Goal: Task Accomplishment & Management: Use online tool/utility

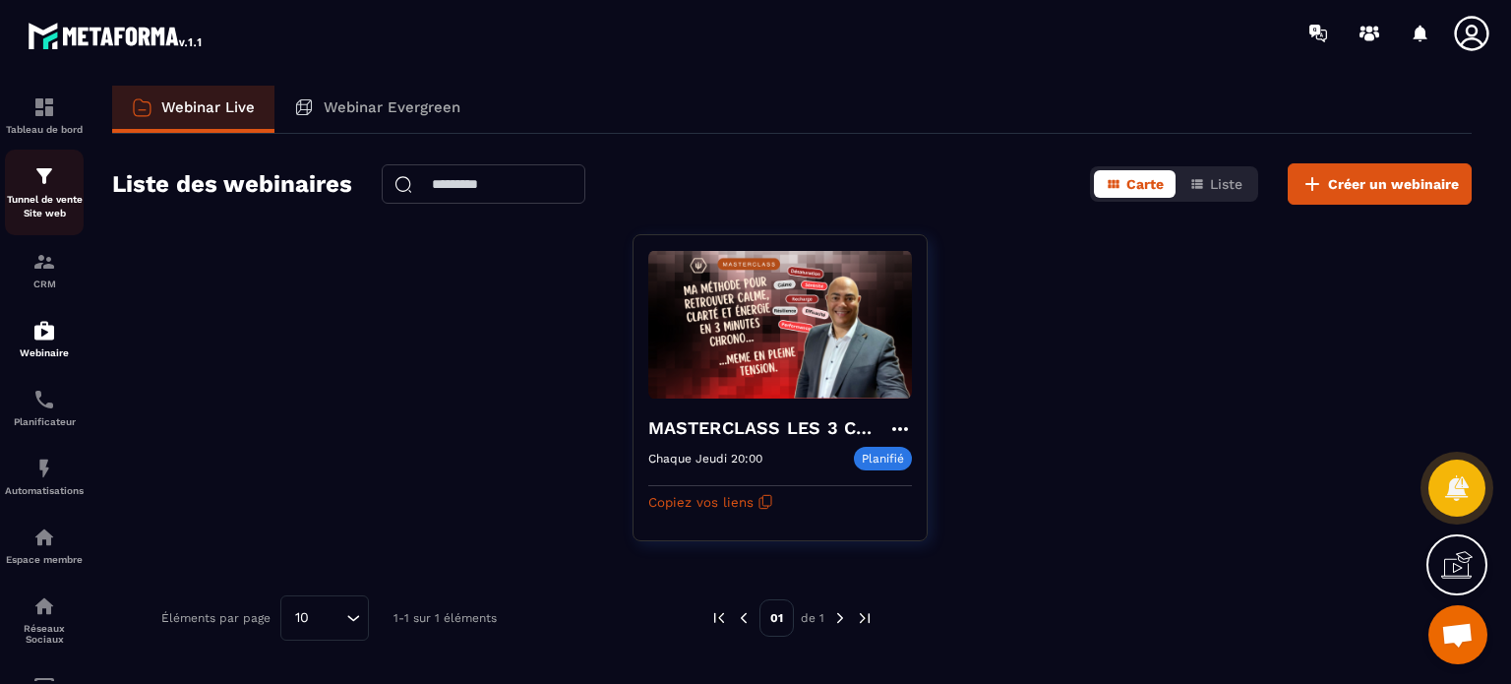
click at [62, 183] on div "Tunnel de vente Site web" at bounding box center [44, 192] width 79 height 56
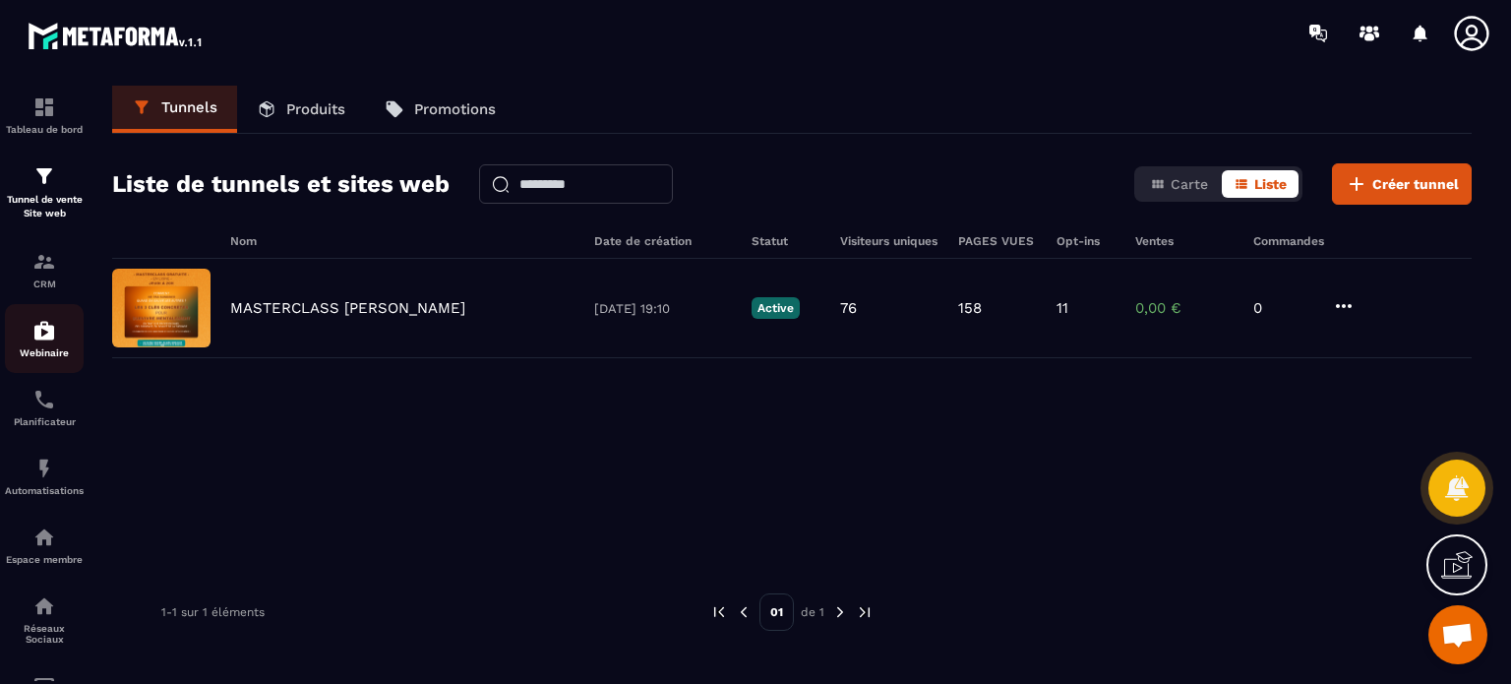
click at [35, 338] on img at bounding box center [44, 331] width 24 height 24
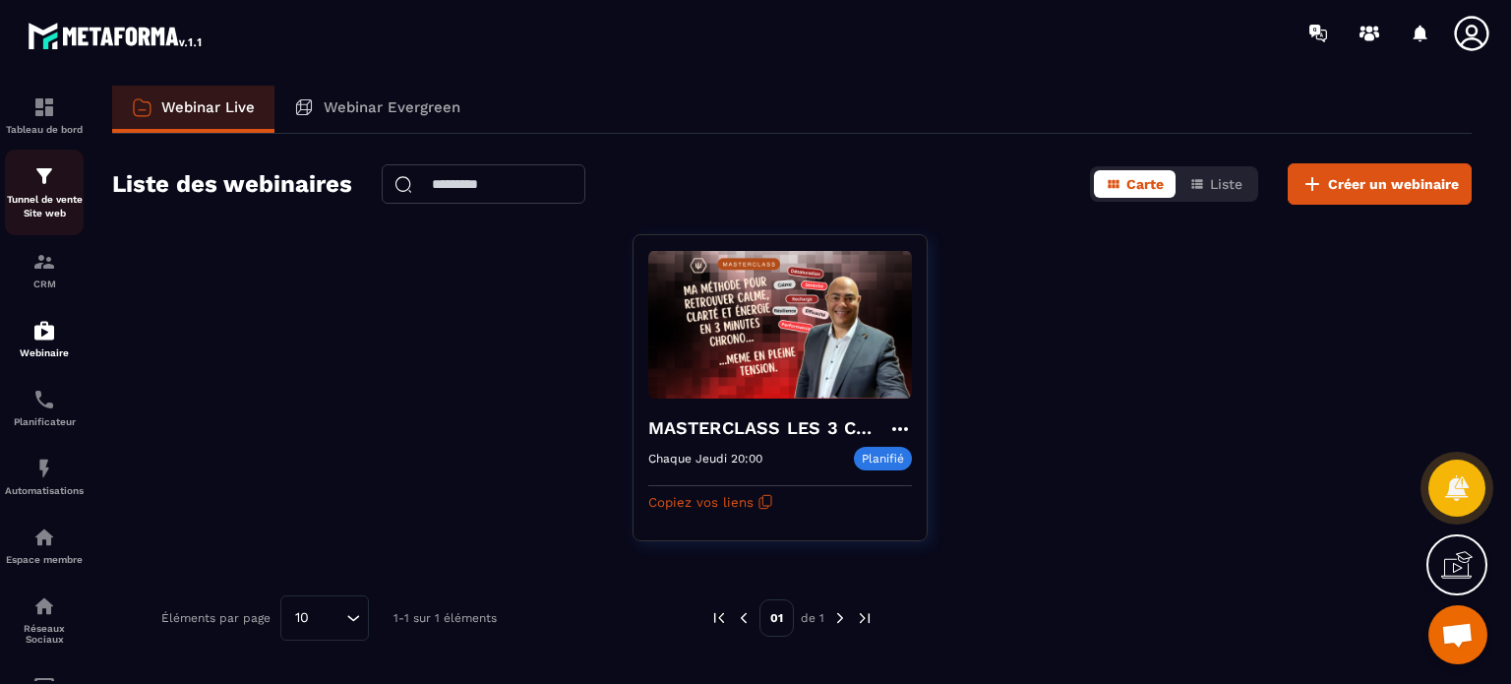
click at [48, 209] on p "Tunnel de vente Site web" at bounding box center [44, 207] width 79 height 28
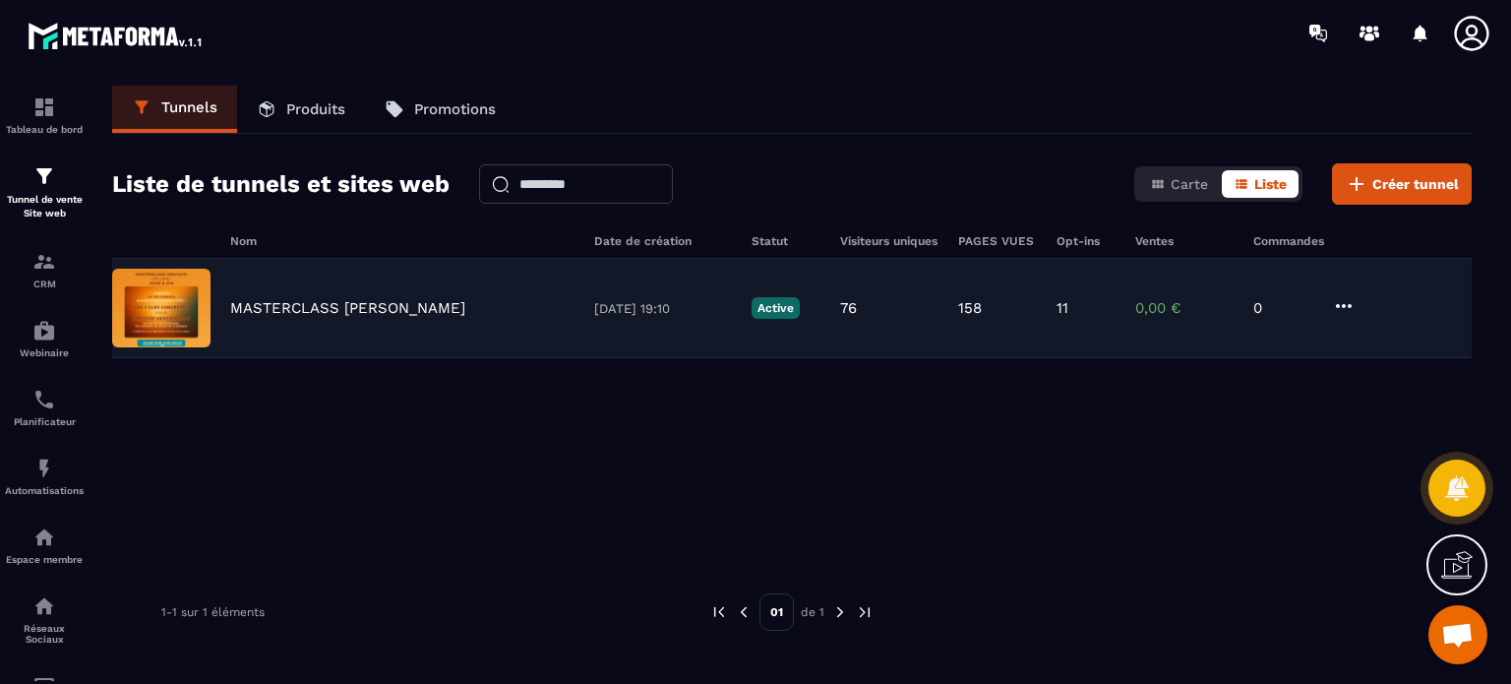
click at [319, 306] on p "MASTERCLASS [PERSON_NAME]" at bounding box center [347, 308] width 235 height 18
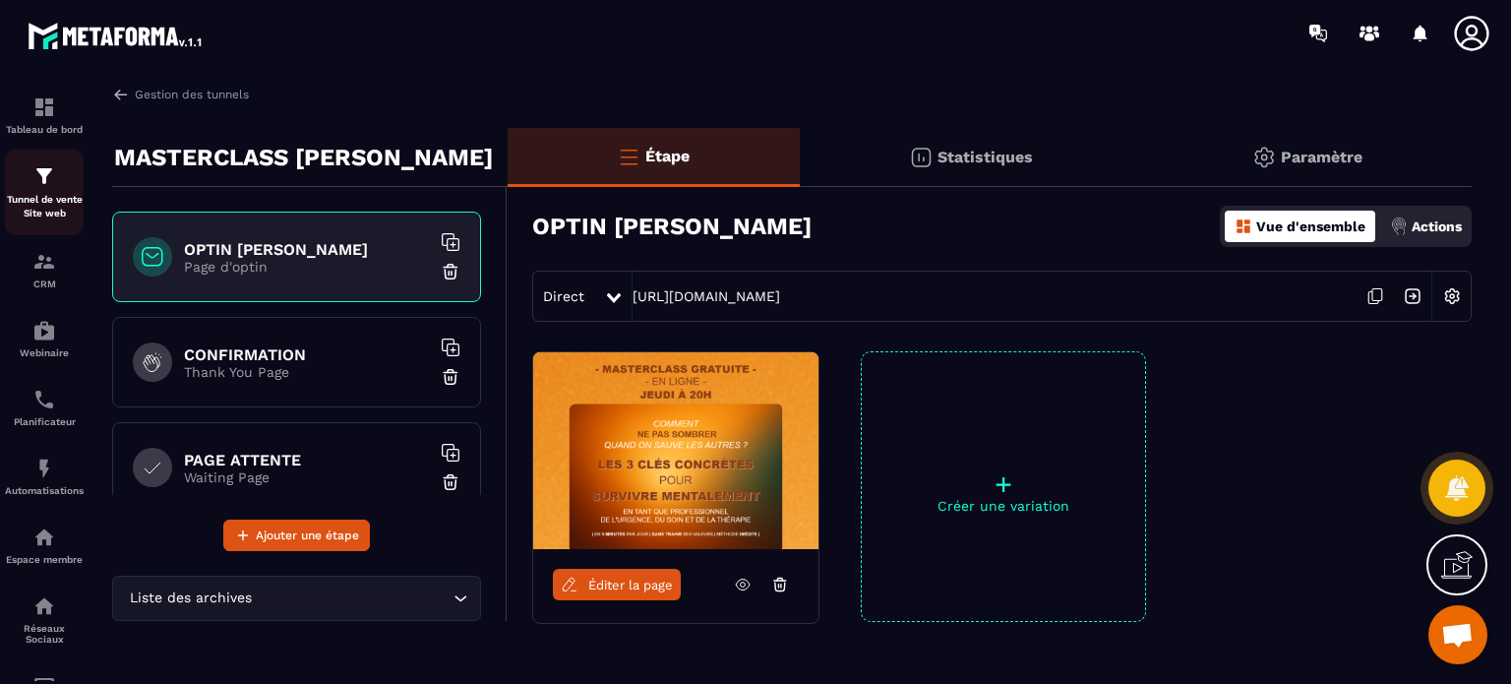
click at [48, 194] on p "Tunnel de vente Site web" at bounding box center [44, 207] width 79 height 28
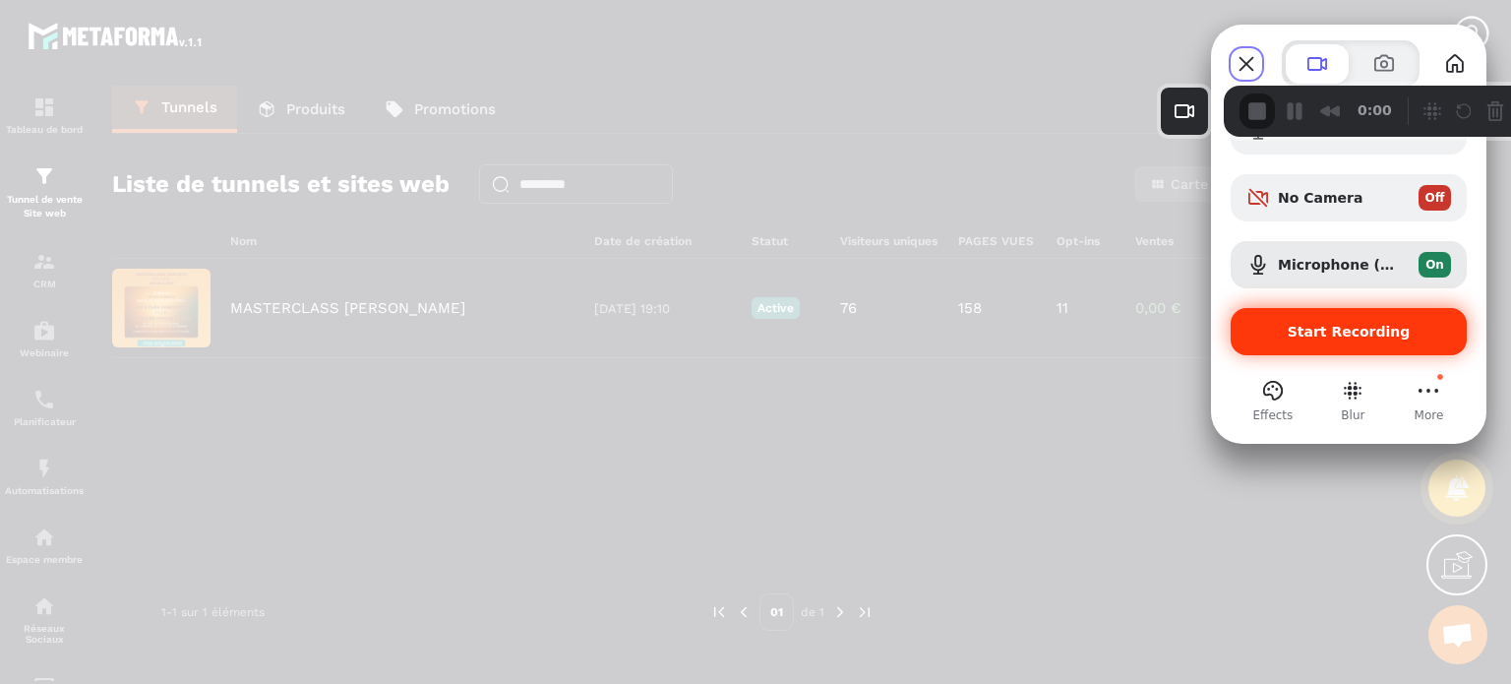
click at [1283, 334] on span "Start Recording" at bounding box center [1348, 332] width 205 height 16
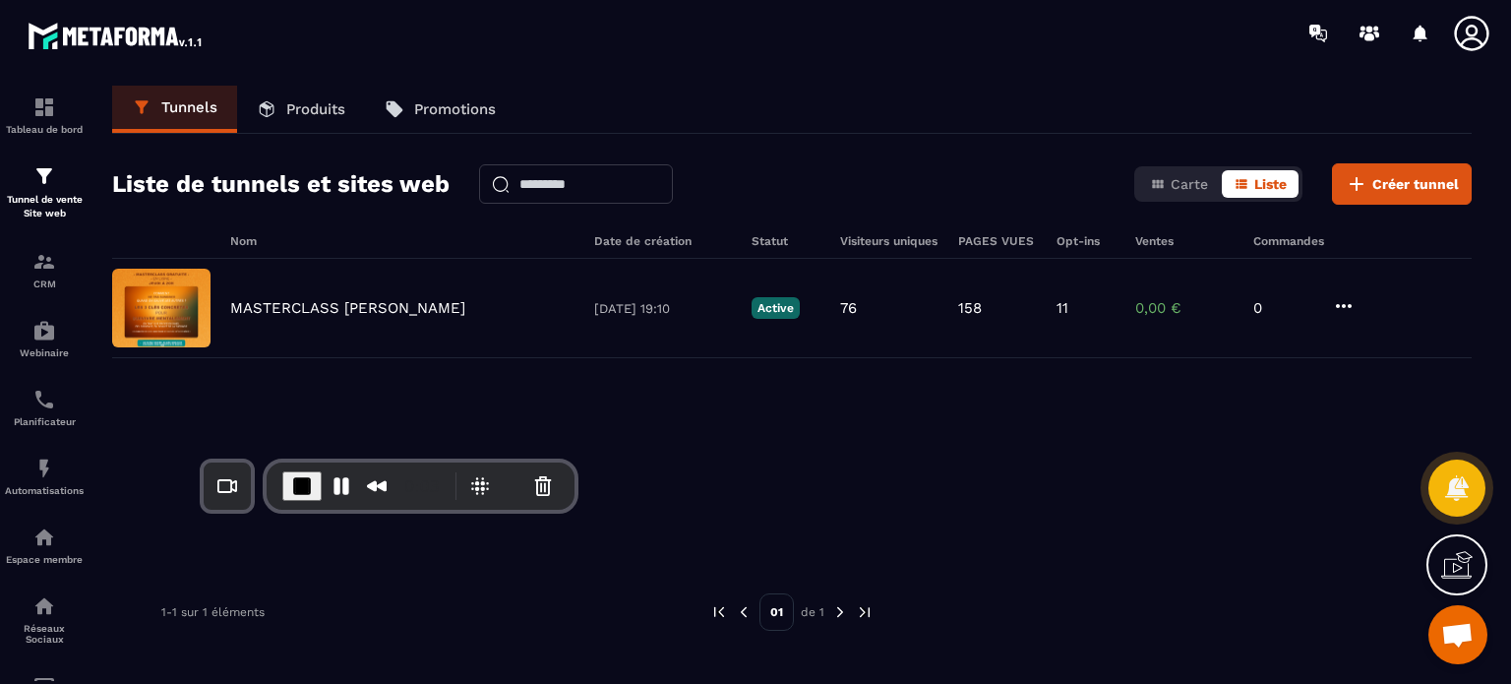
drag, startPoint x: 1435, startPoint y: 87, endPoint x: 393, endPoint y: 495, distance: 1118.7
click at [393, 495] on div "0:03" at bounding box center [421, 485] width 308 height 47
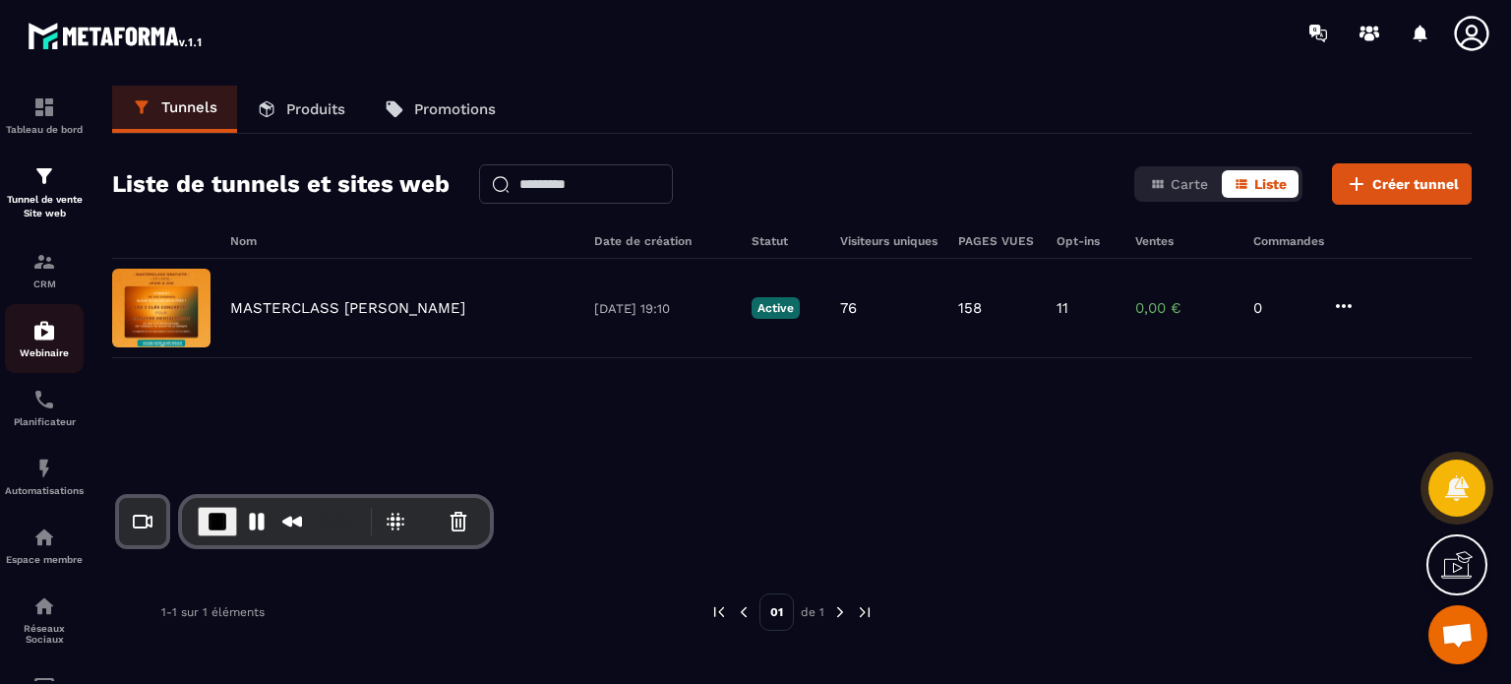
click at [68, 337] on div "Webinaire" at bounding box center [44, 338] width 79 height 39
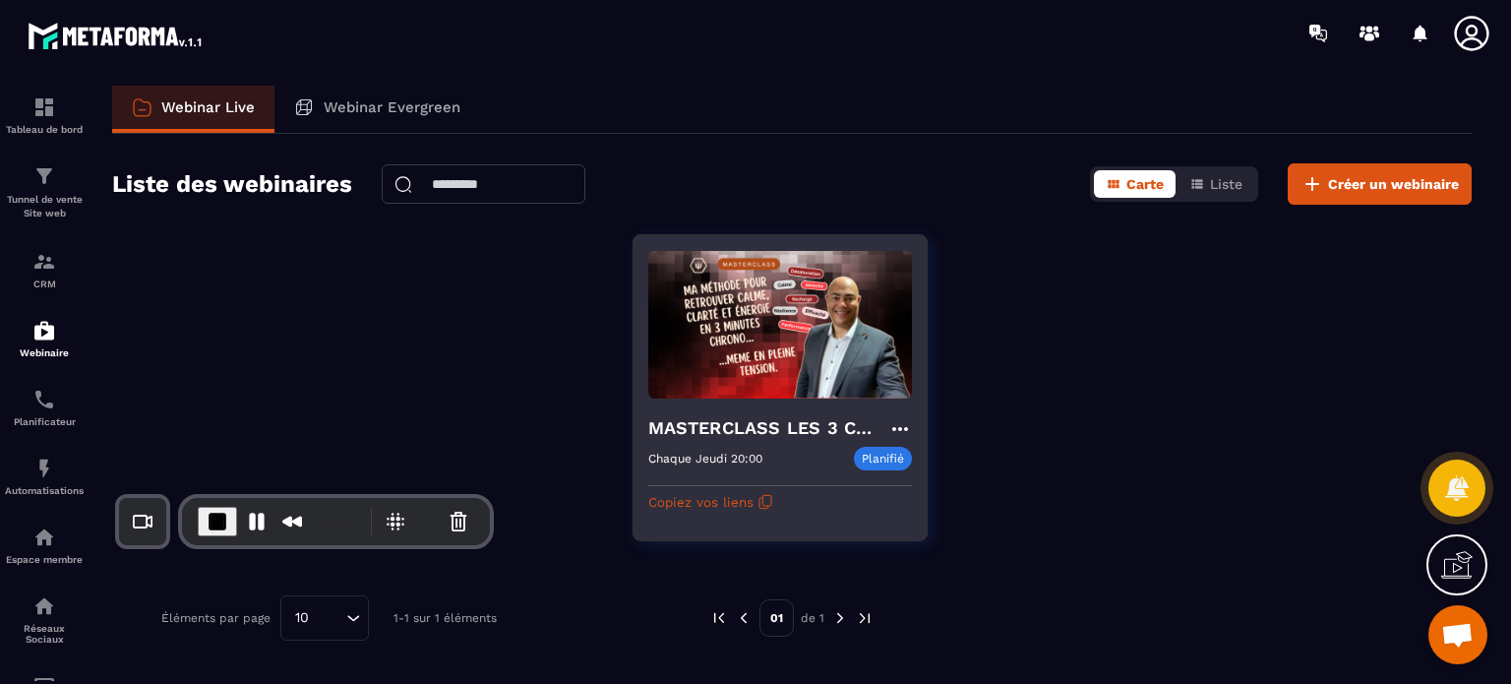
click at [757, 440] on h4 "MASTERCLASS LES 3 CLES CONCRÊTES POUR SURVIVRE MENTALEMENT" at bounding box center [768, 428] width 240 height 28
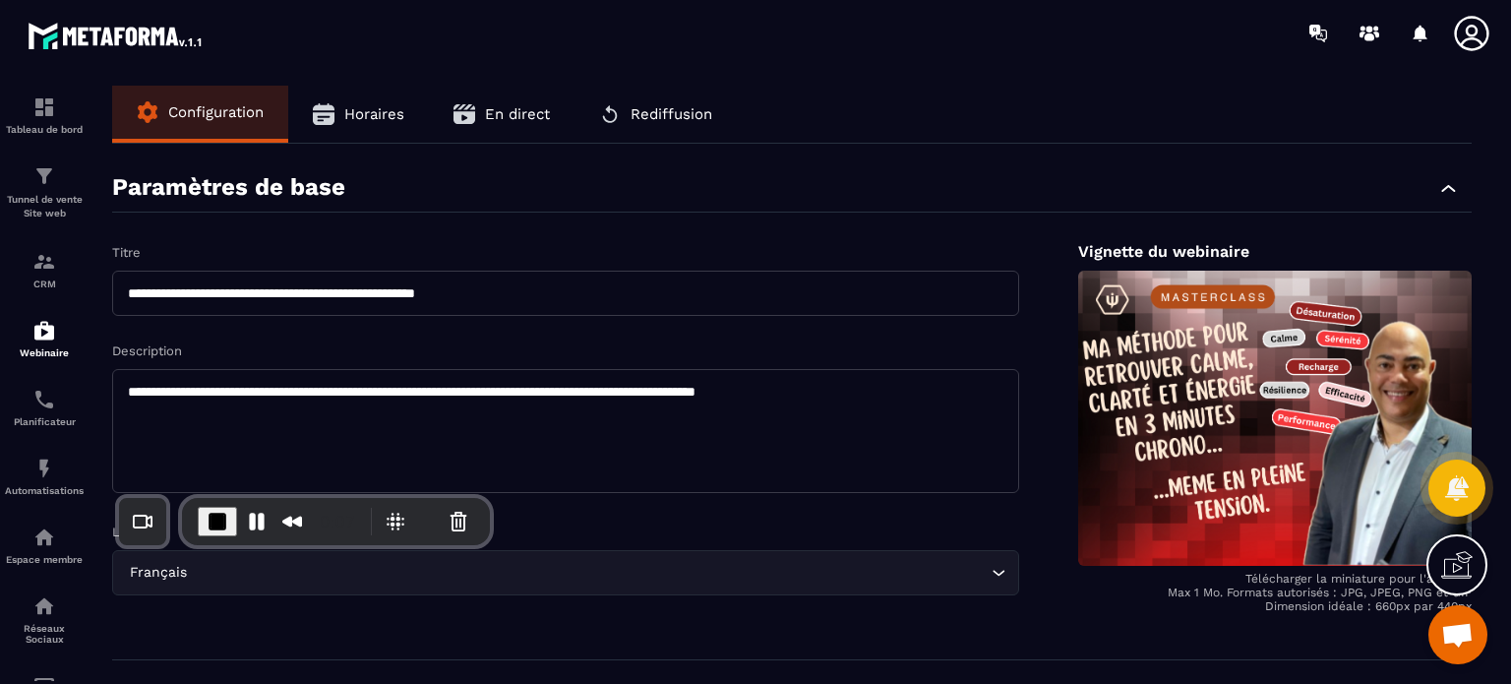
click at [370, 94] on button "Horaires" at bounding box center [358, 114] width 141 height 57
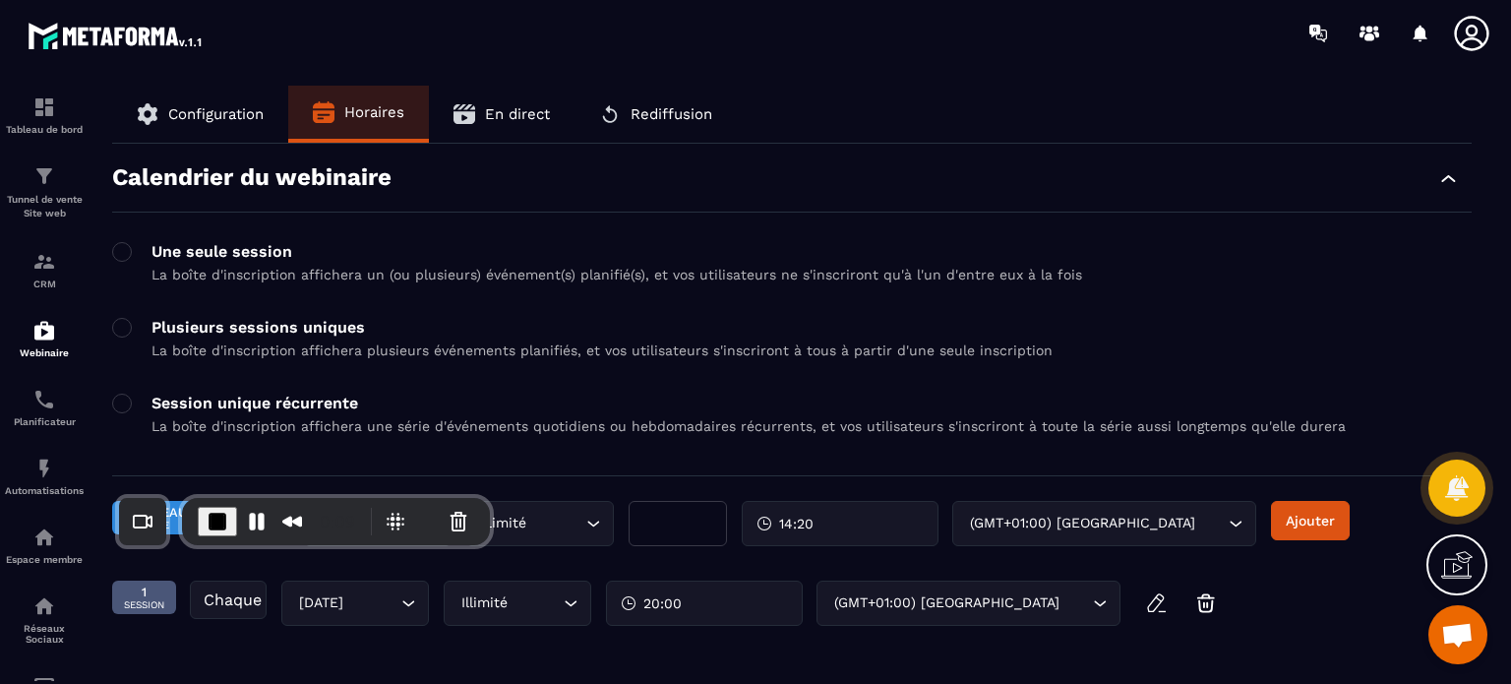
click at [521, 141] on button "En direct" at bounding box center [502, 114] width 146 height 57
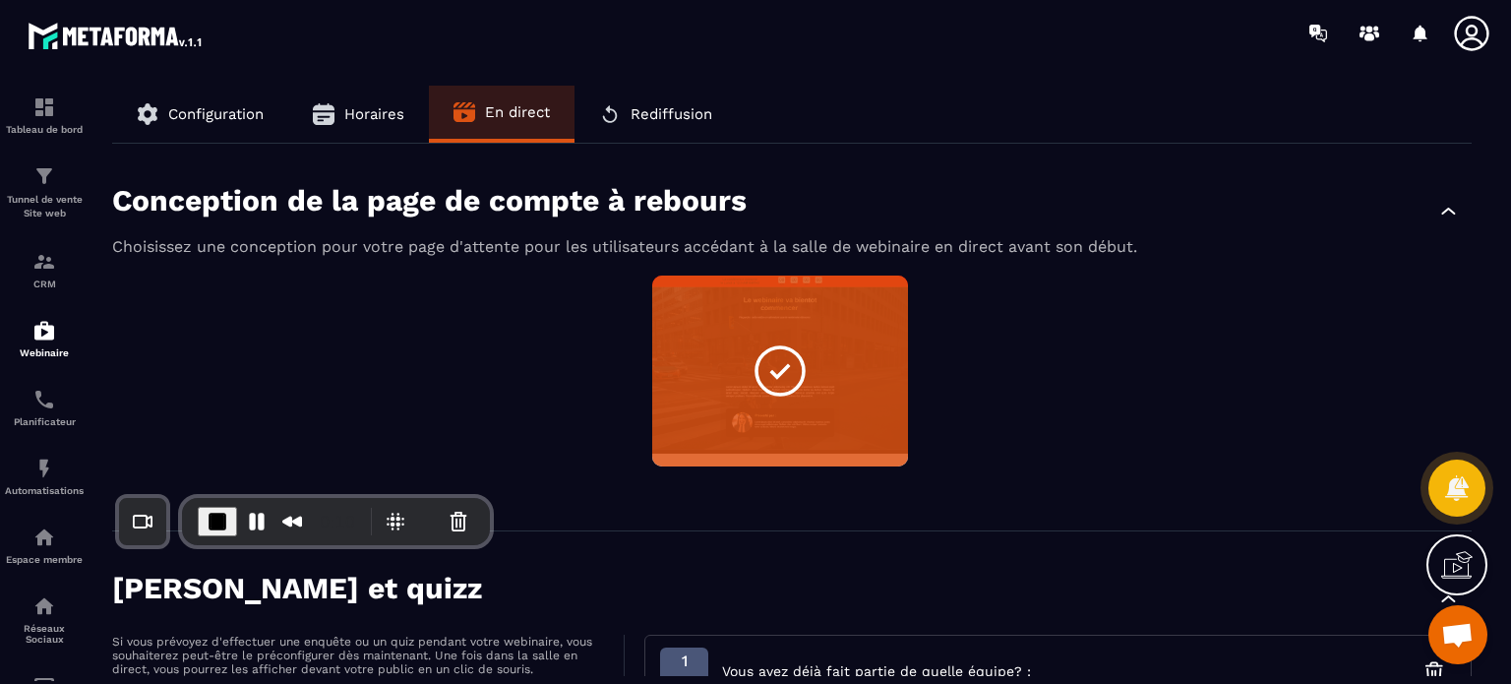
click at [533, 409] on div "Non sélectionné Aperçu Modifier" at bounding box center [791, 382] width 1359 height 215
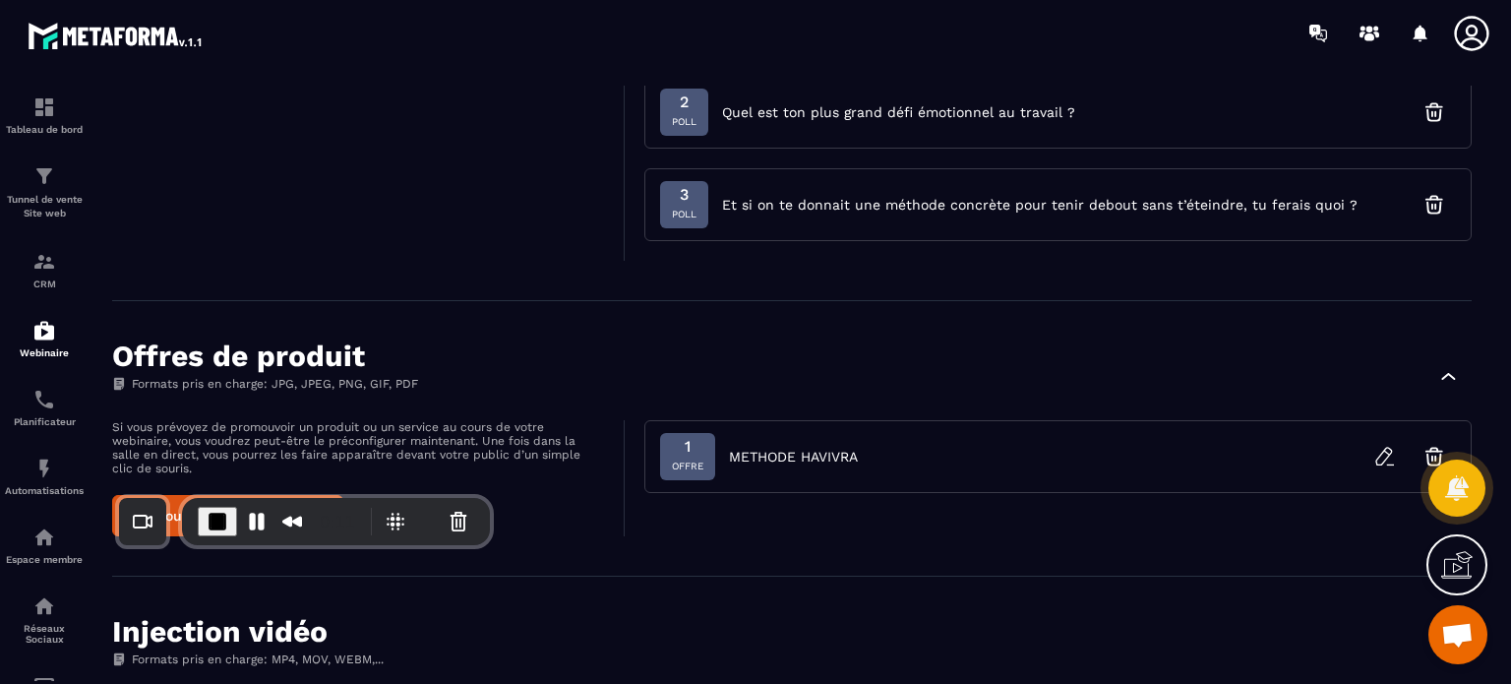
scroll to position [669, 0]
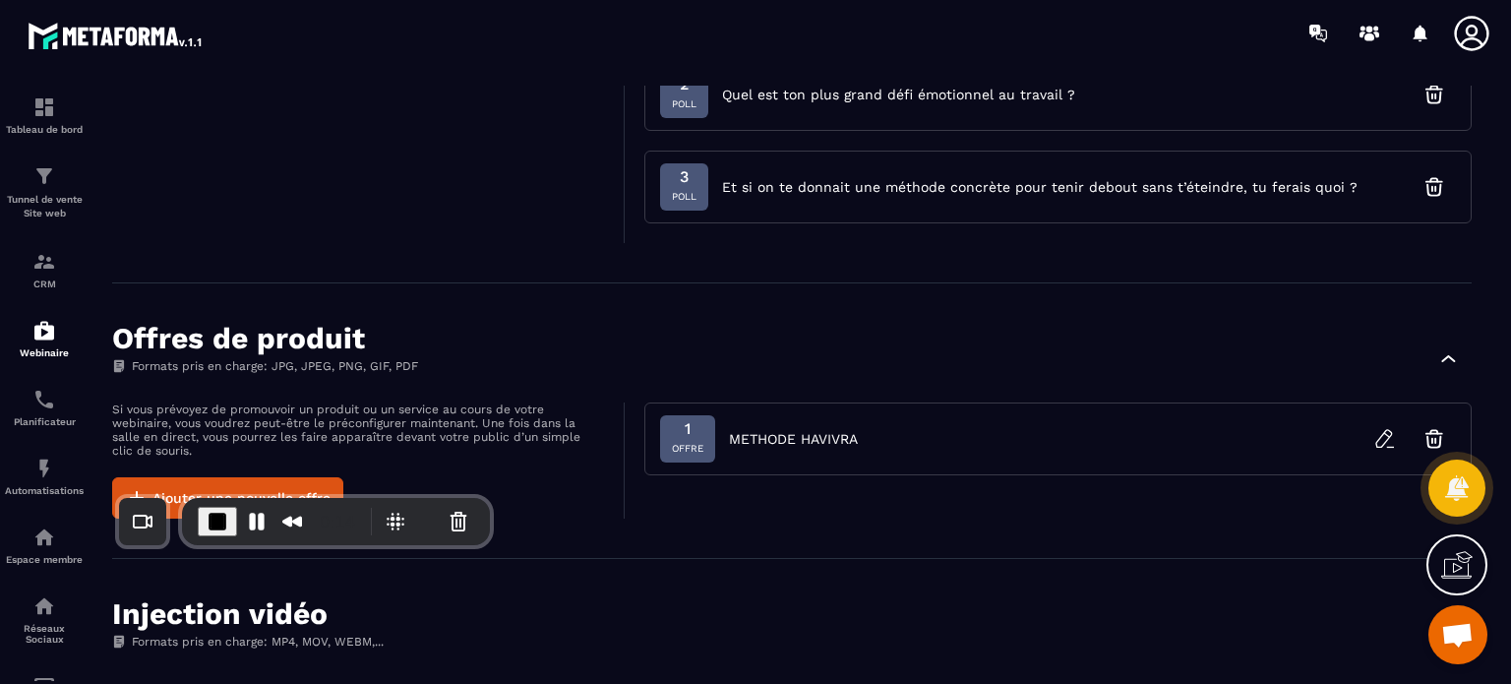
click at [637, 247] on div "[PERSON_NAME] et quizz Si vous prévoyez d'effectuer une enquête ou un quiz pend…" at bounding box center [791, 72] width 1359 height 421
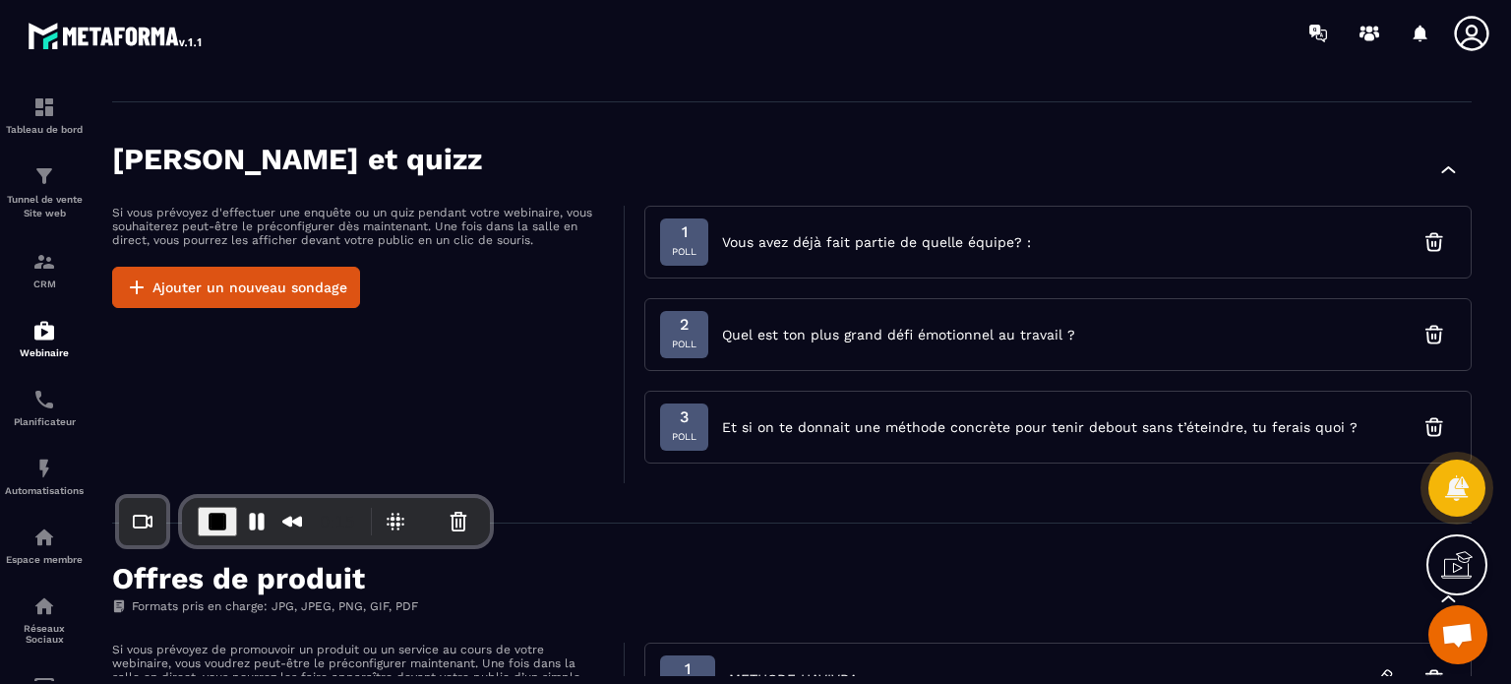
scroll to position [393, 0]
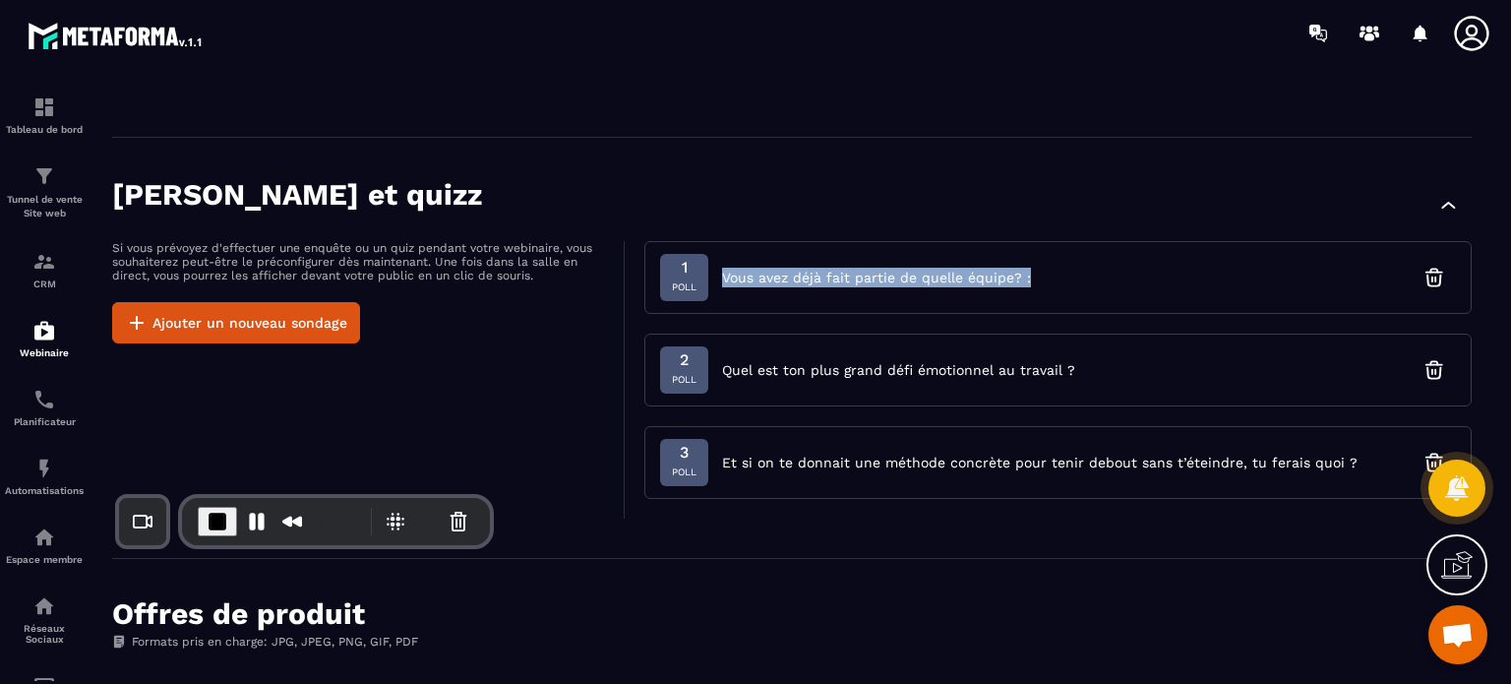
drag, startPoint x: 1032, startPoint y: 272, endPoint x: 712, endPoint y: 280, distance: 319.7
click at [712, 280] on div "1 Poll Vous avez déjà fait partie de quelle équipe? :" at bounding box center [1057, 277] width 827 height 73
copy div "Vous avez déjà fait partie de quelle équipe? :"
click at [312, 319] on button "Ajouter un nouveau sondage" at bounding box center [236, 322] width 248 height 41
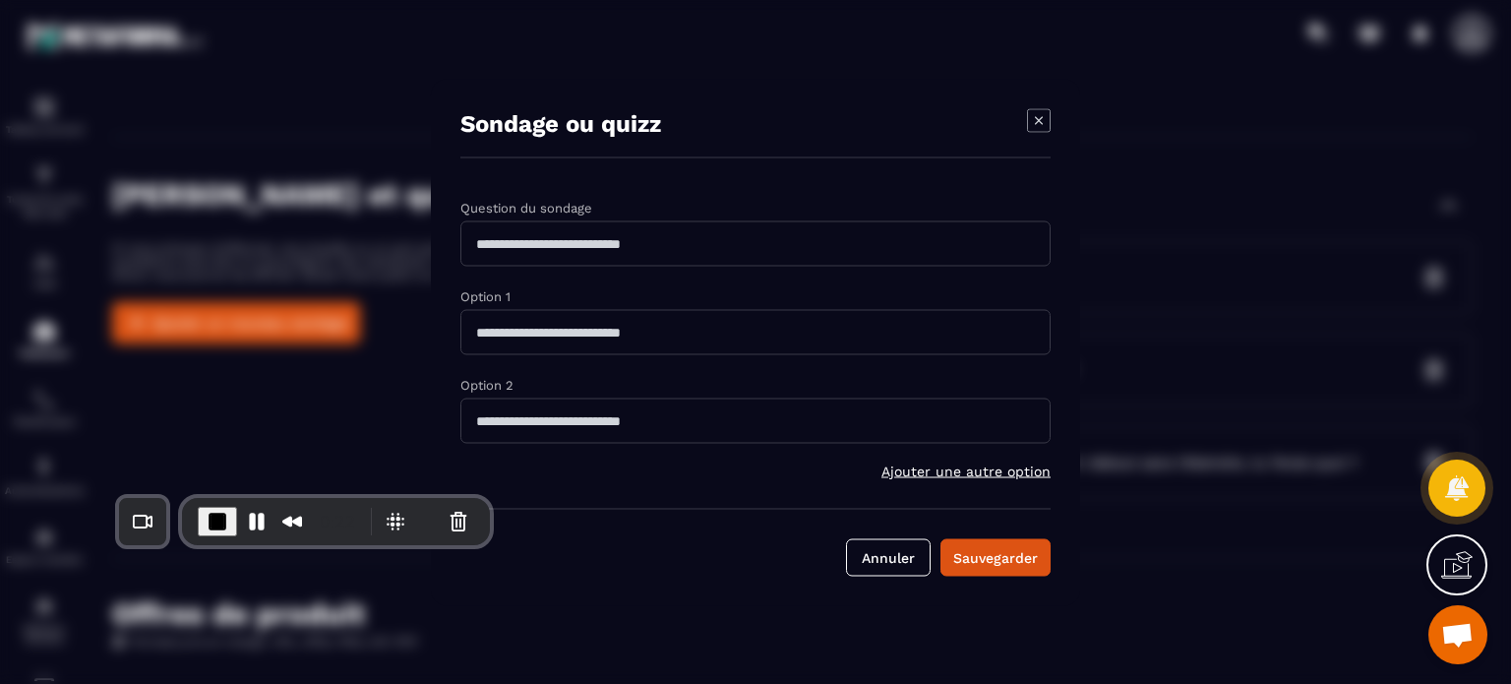
click at [638, 248] on input "Modal window" at bounding box center [755, 242] width 590 height 45
paste input "**********"
click at [476, 235] on input "**********" at bounding box center [755, 242] width 590 height 45
type input "**********"
click at [510, 336] on input "Modal window" at bounding box center [755, 331] width 590 height 45
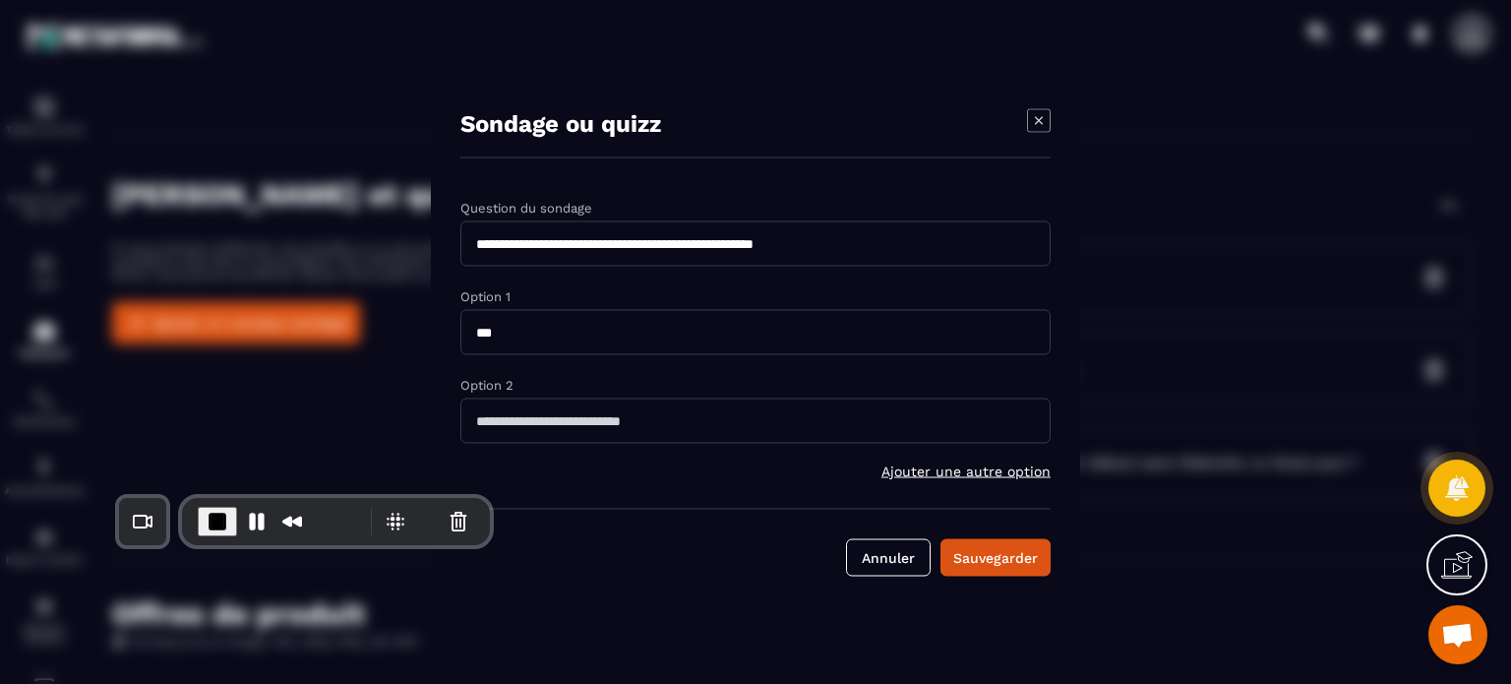
type input "***"
click at [518, 406] on input "Modal window" at bounding box center [755, 419] width 590 height 45
type input "***"
click at [986, 547] on div "Sauvegarder" at bounding box center [995, 557] width 85 height 20
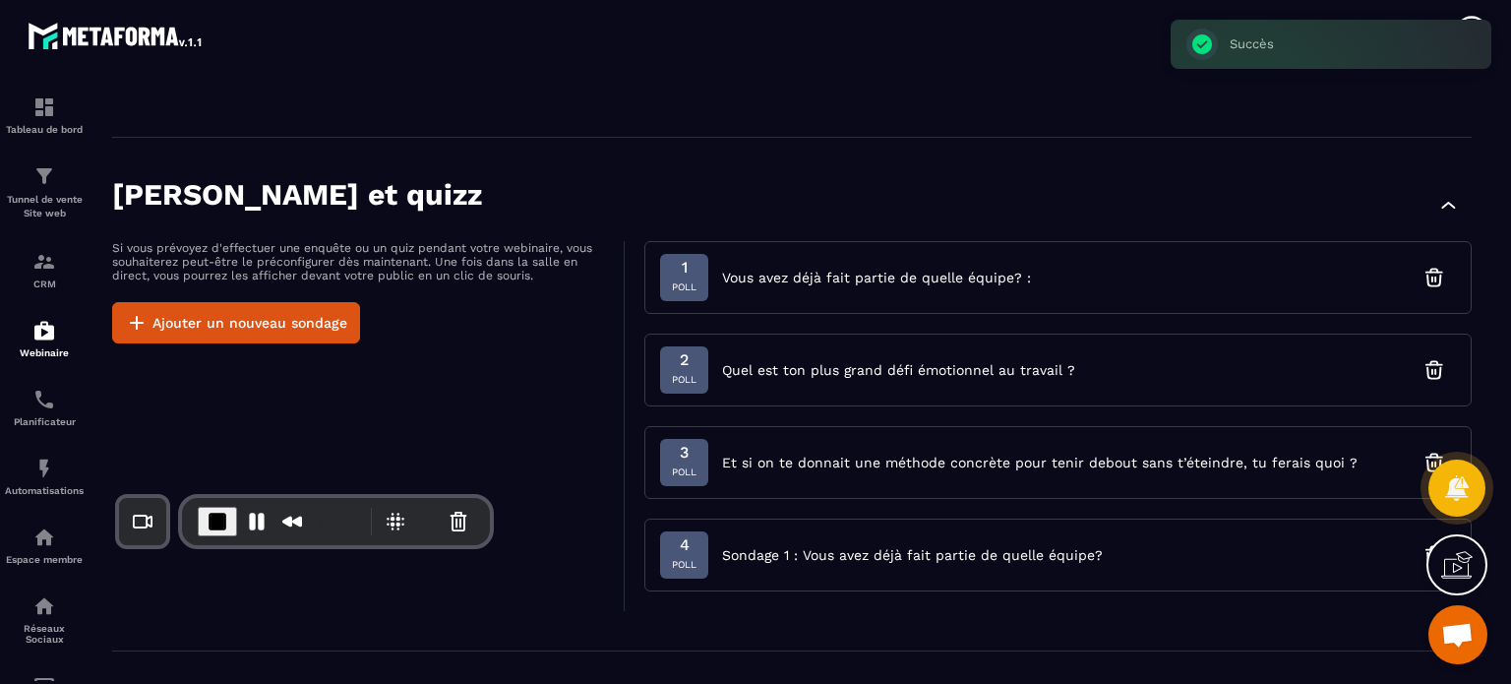
click at [918, 545] on span "Sondage 1 : Vous avez déjà fait partie de quelle équipe?" at bounding box center [912, 555] width 381 height 20
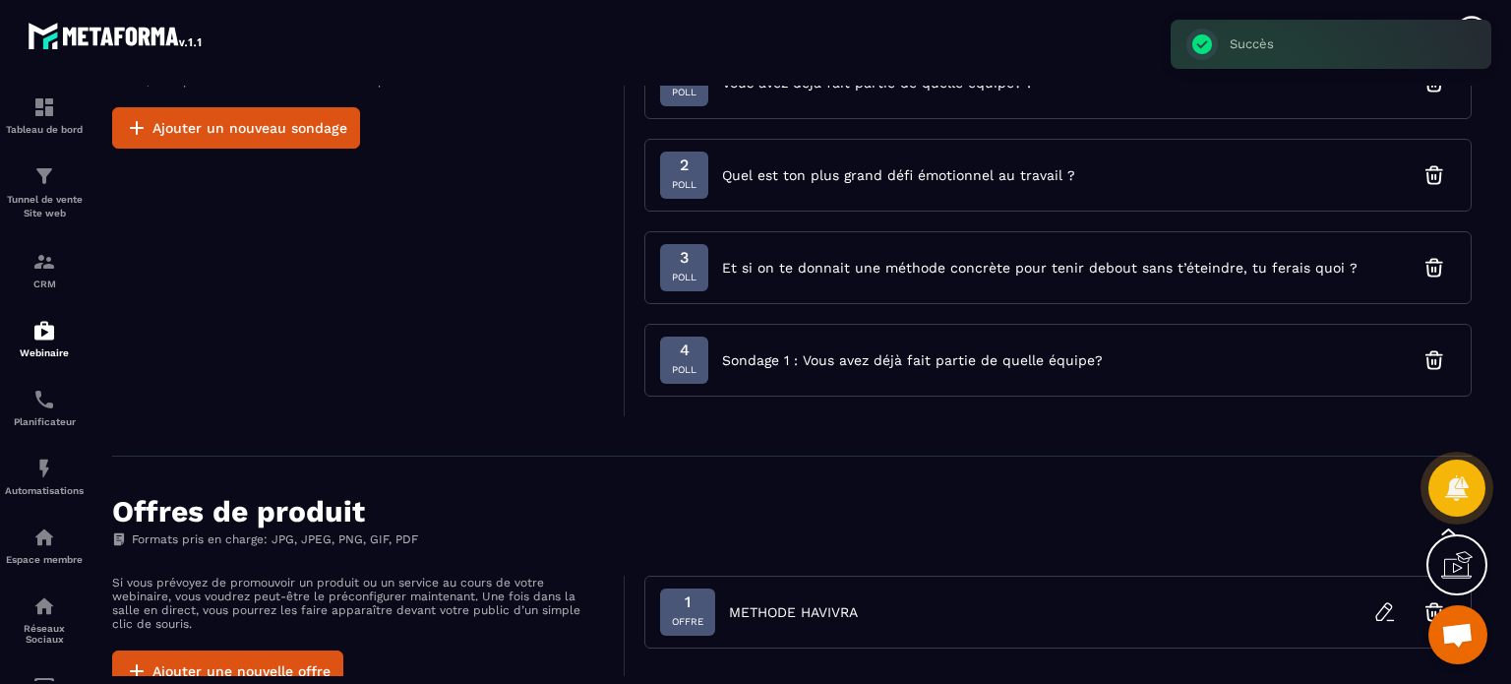
scroll to position [629, 0]
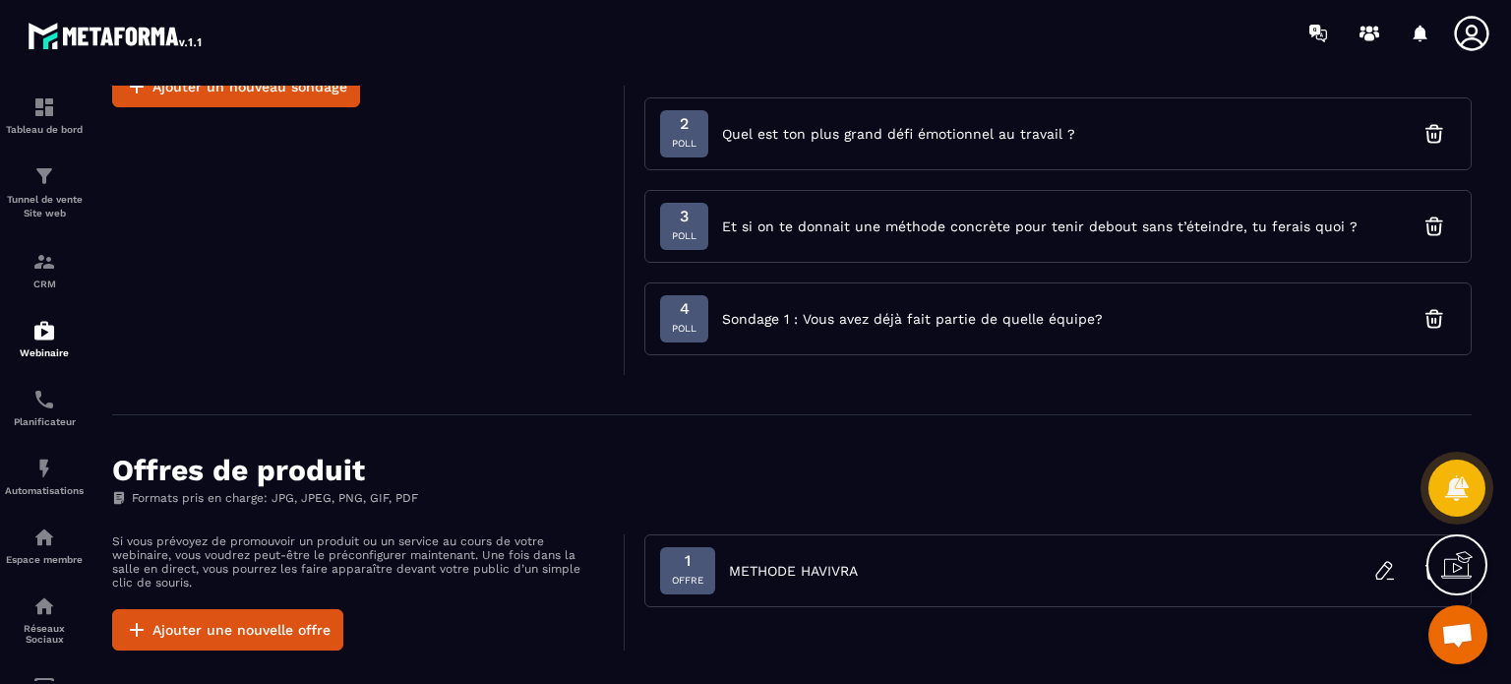
click at [525, 349] on div "Si vous prévoyez d'effectuer une enquête ou un quiz pendant votre webinaire, vo…" at bounding box center [368, 190] width 512 height 370
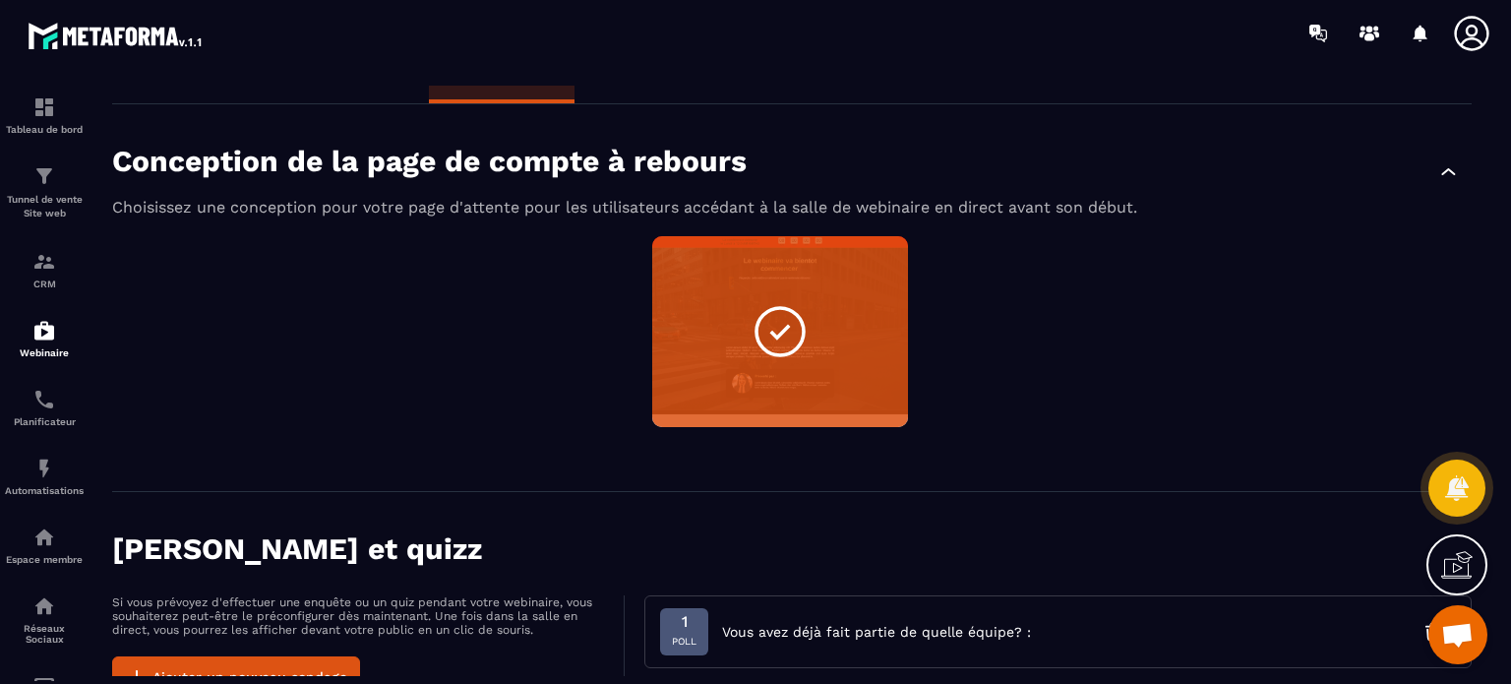
scroll to position [0, 0]
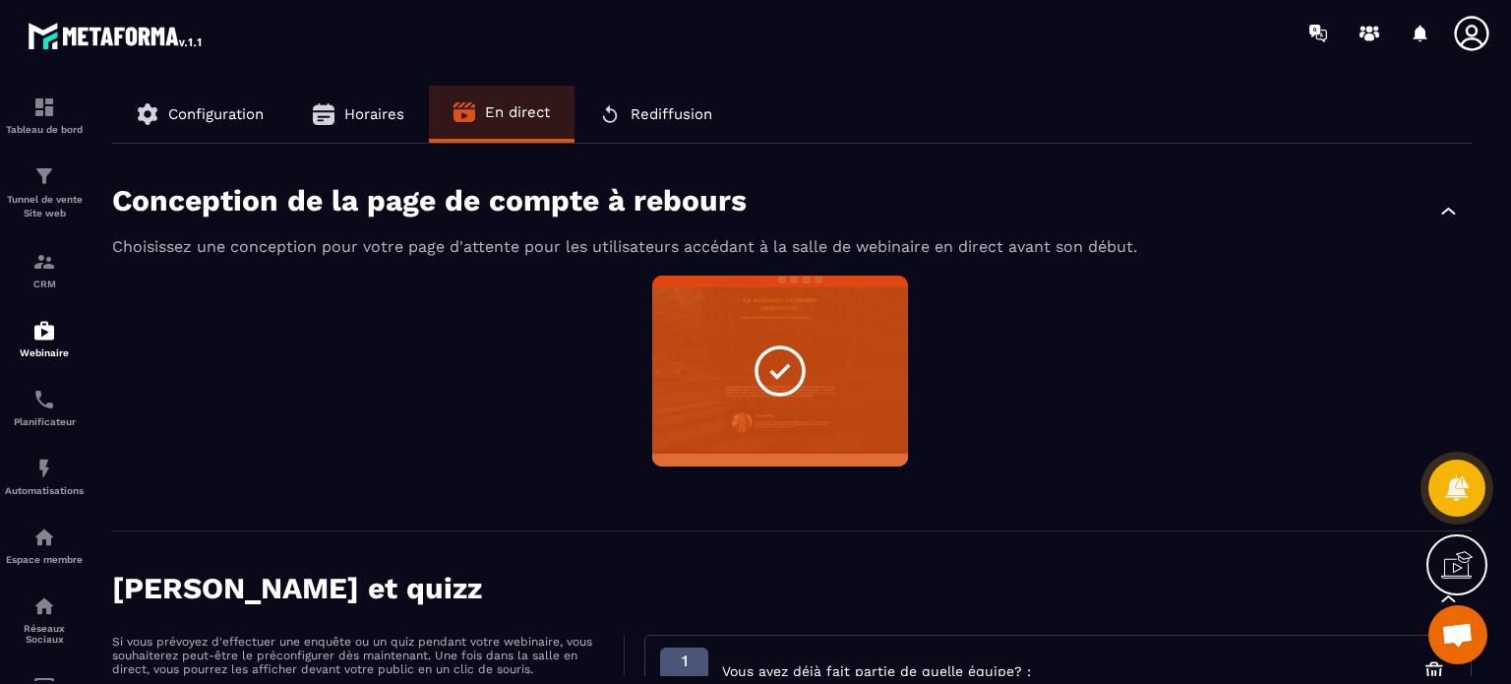
click at [525, 349] on div "Non sélectionné Aperçu Modifier" at bounding box center [791, 382] width 1359 height 215
click at [1012, 183] on div "Conception de la page de compte à rebours" at bounding box center [791, 210] width 1359 height 54
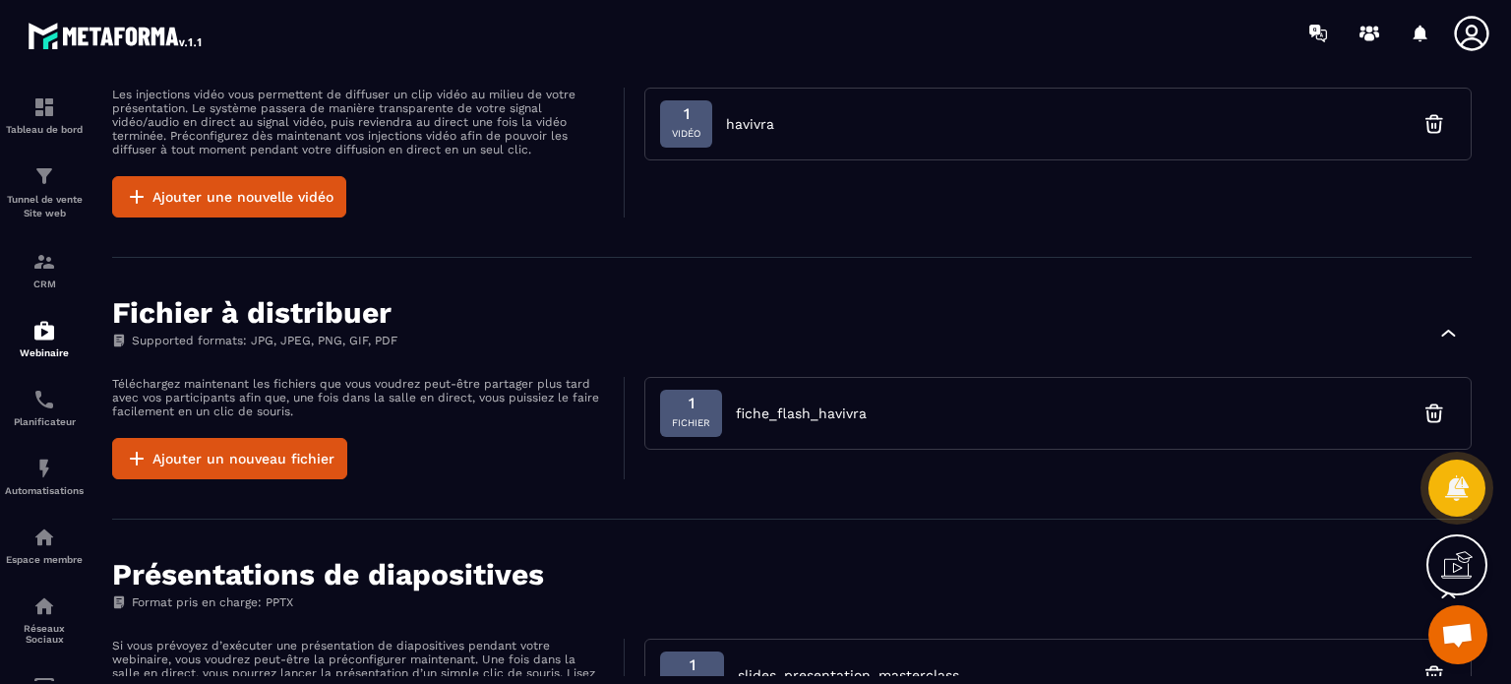
scroll to position [1560, 0]
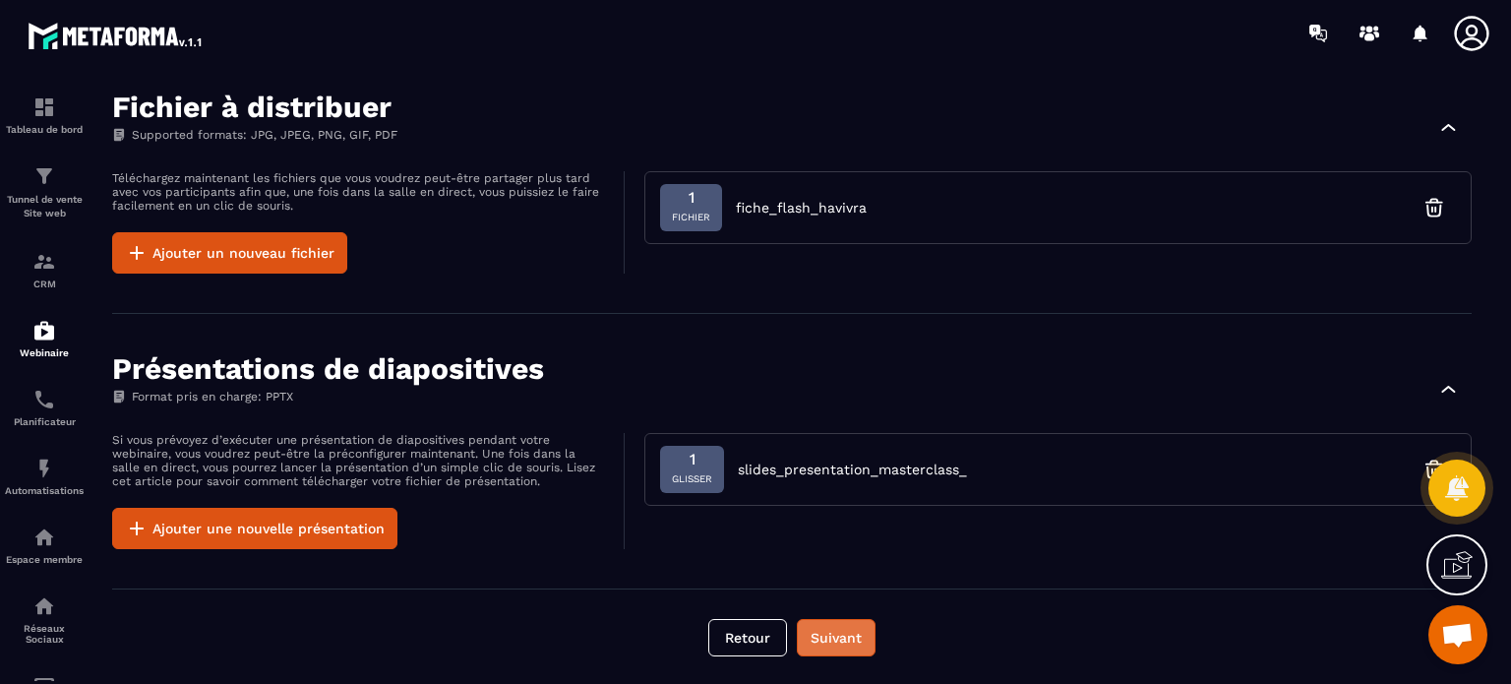
click at [842, 620] on button "Suivant" at bounding box center [836, 637] width 79 height 37
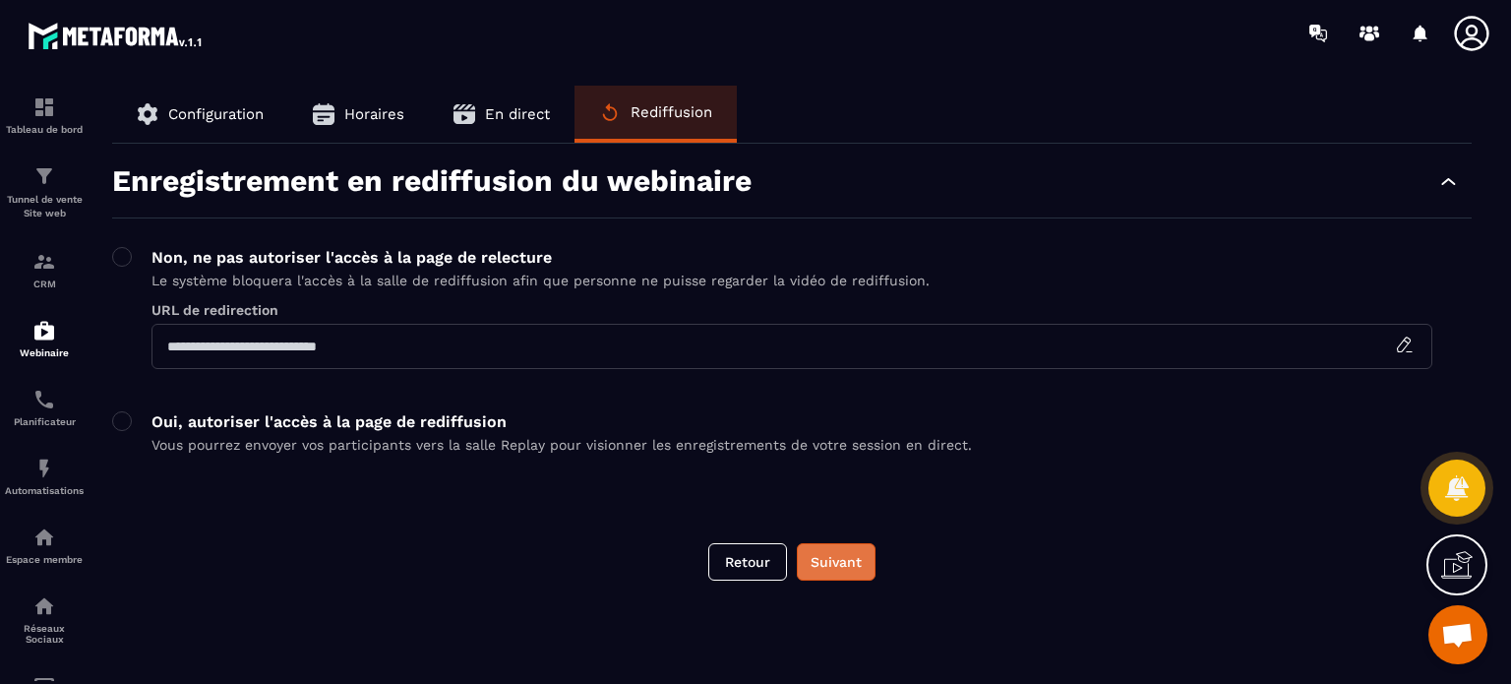
scroll to position [0, 0]
click at [835, 554] on button "Suivant" at bounding box center [836, 561] width 79 height 37
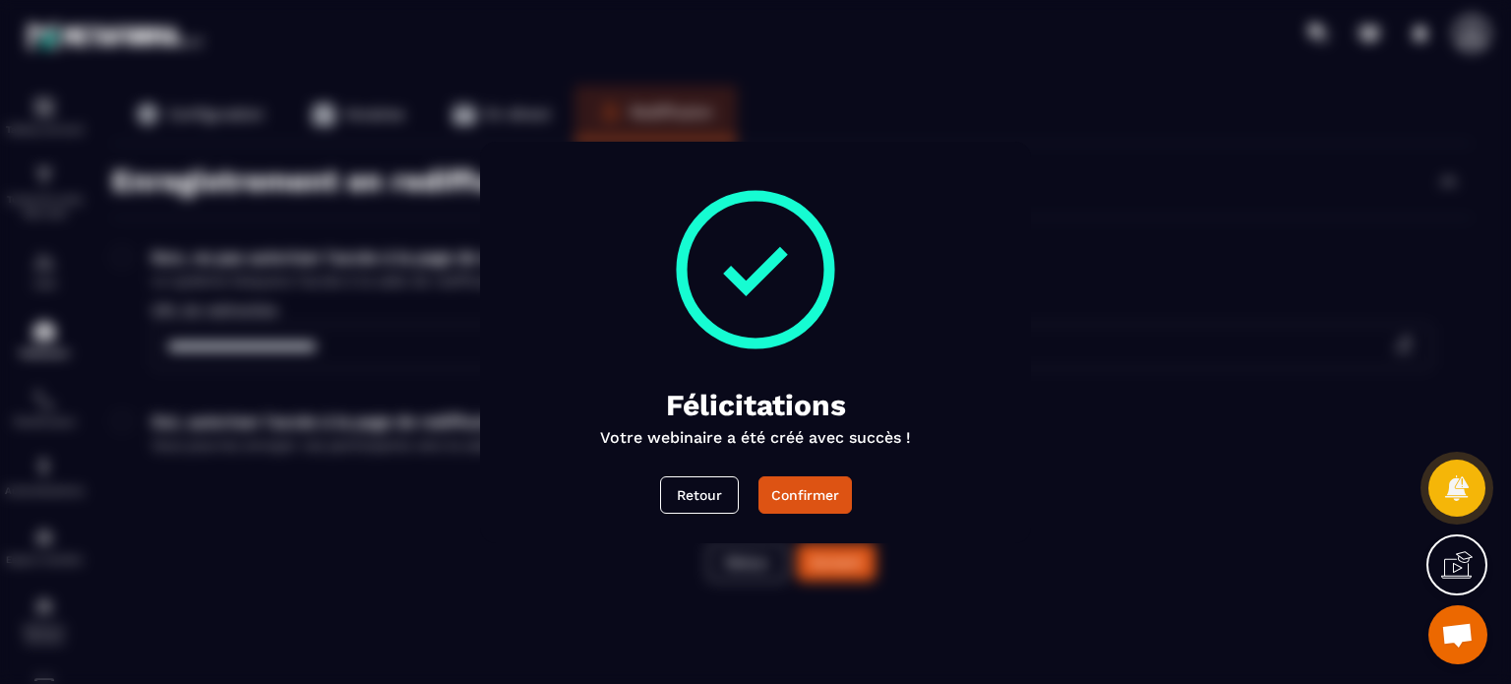
click at [807, 530] on div "Félicitations Votre webinaire a été créé avec succès ! Retour Confirmer" at bounding box center [755, 342] width 551 height 401
click at [802, 485] on div "Confirmer" at bounding box center [805, 495] width 68 height 20
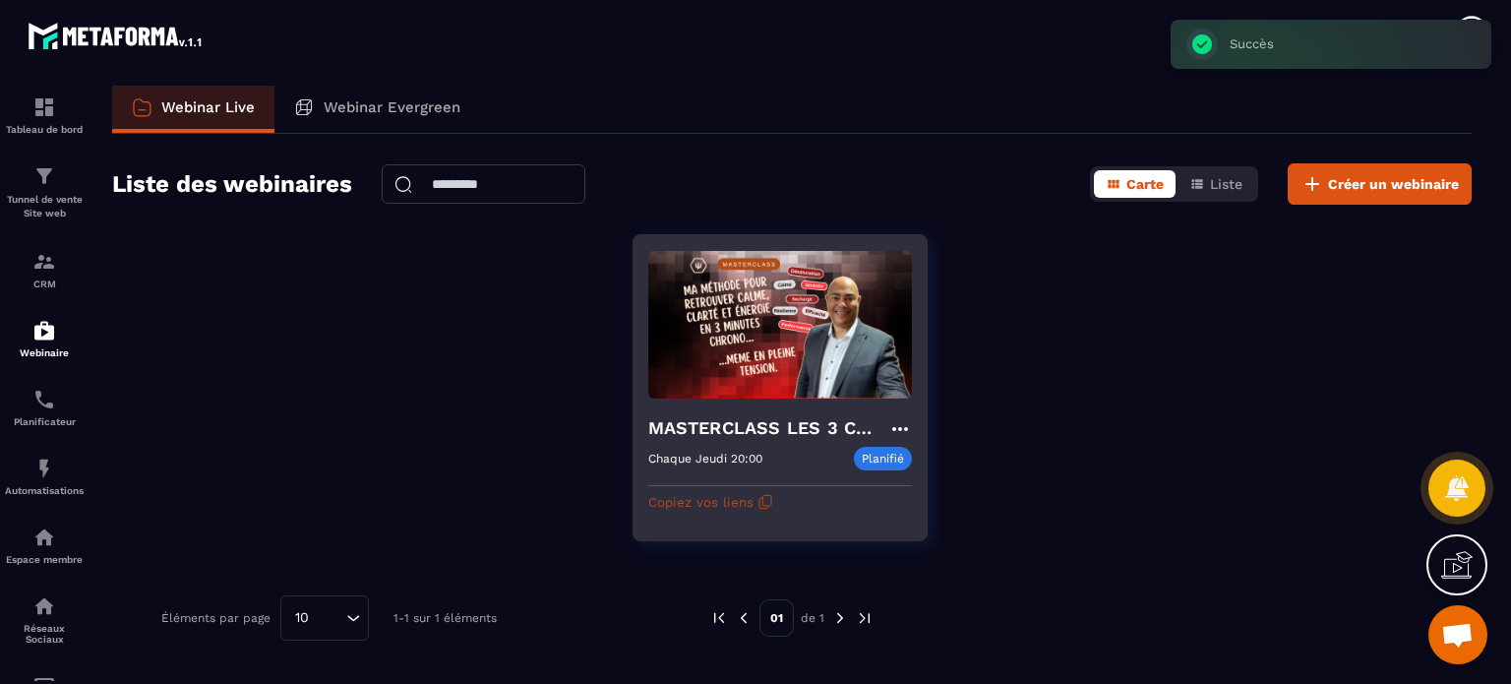
click at [707, 505] on button "Copiez vos liens" at bounding box center [710, 501] width 125 height 31
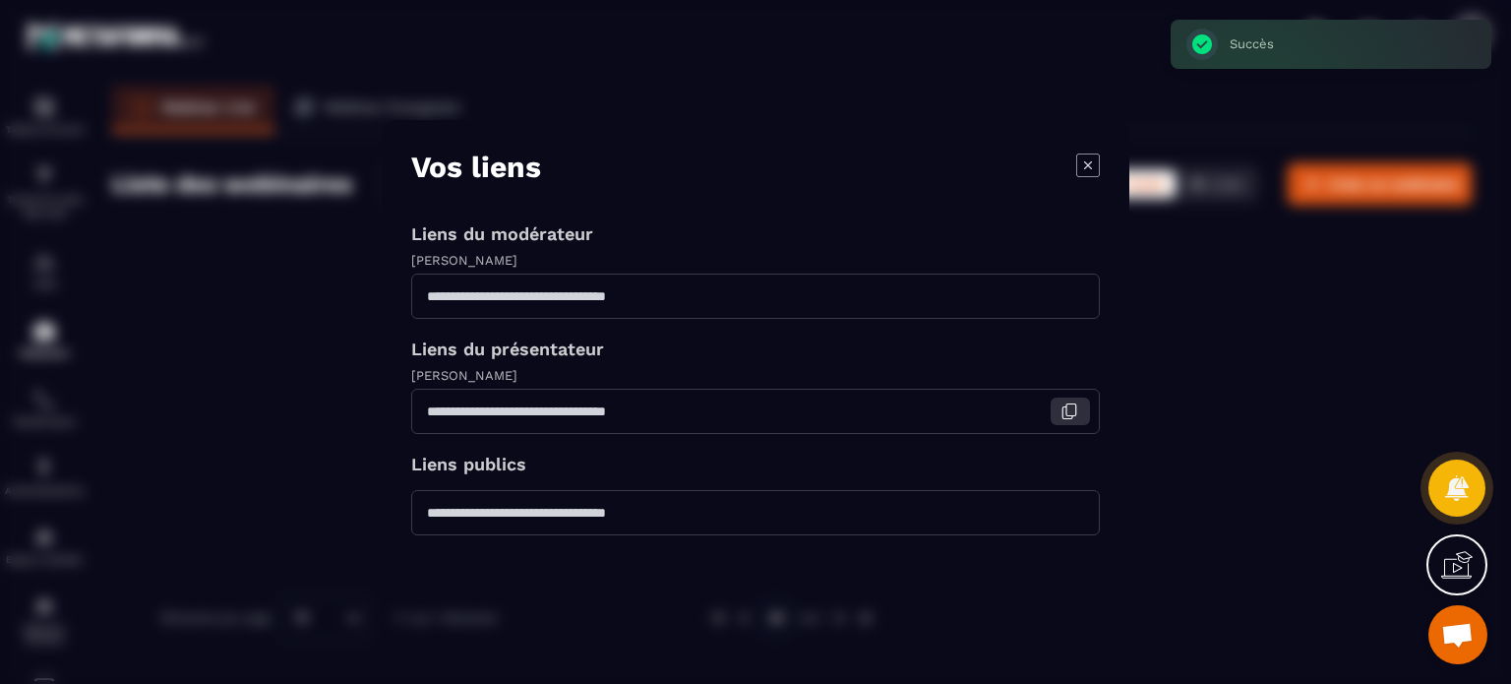
click at [1073, 417] on icon "Modal window" at bounding box center [1069, 411] width 18 height 18
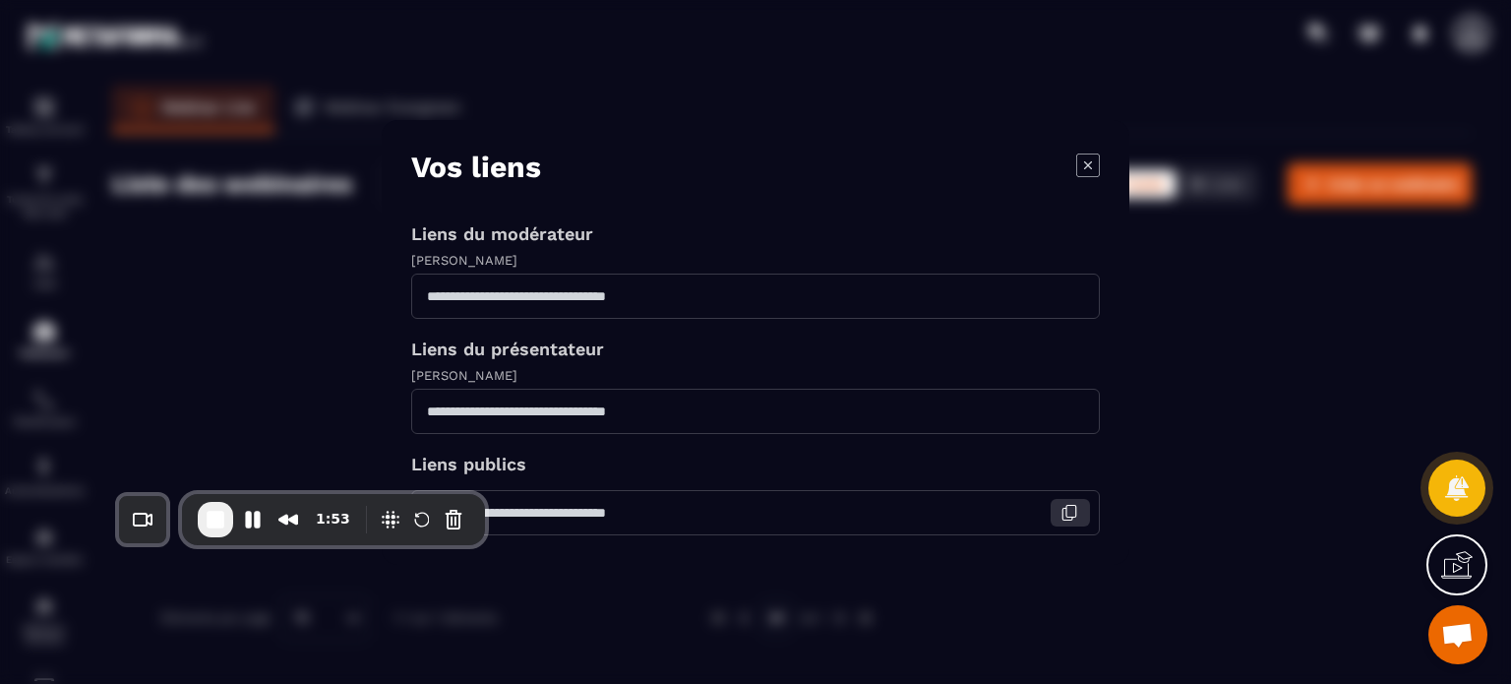
click at [1057, 508] on button "Modal window" at bounding box center [1069, 513] width 39 height 28
click at [1088, 164] on icon "Modal window" at bounding box center [1088, 164] width 8 height 8
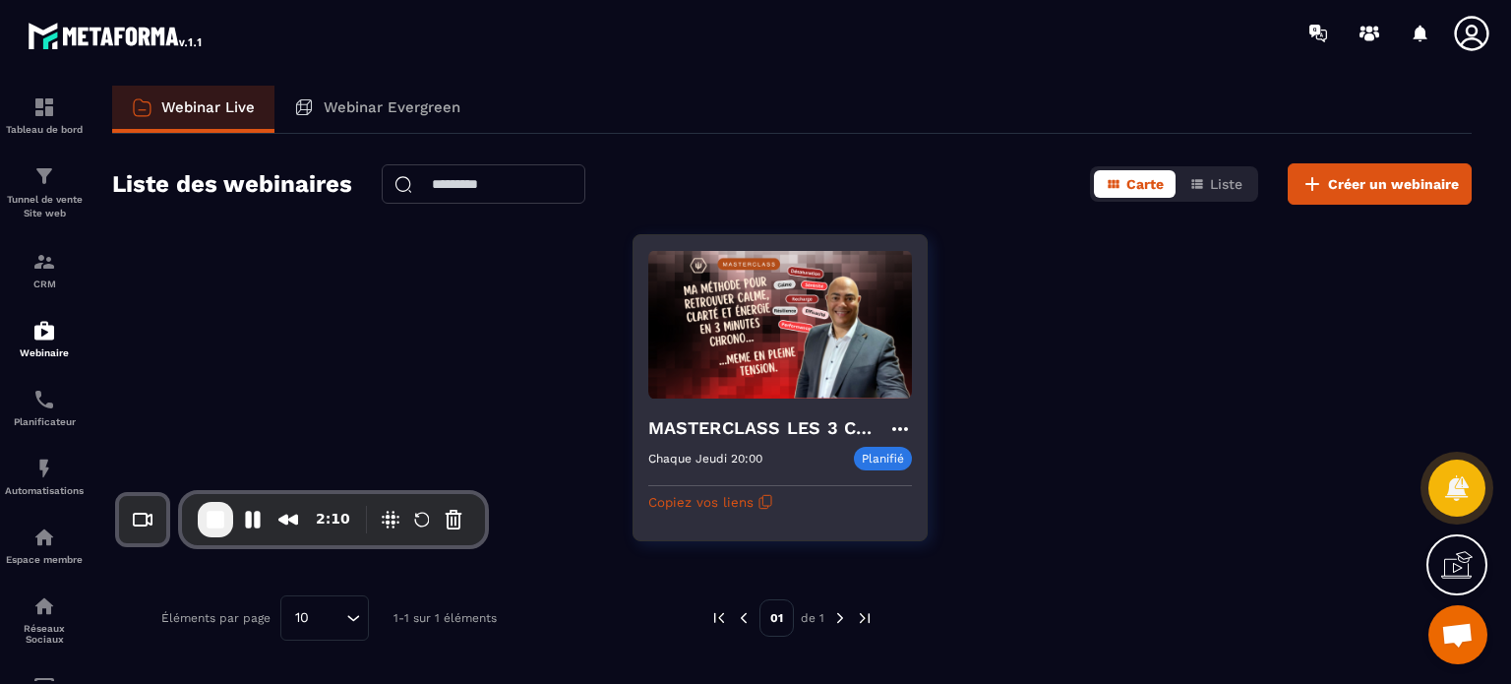
click at [901, 420] on icon at bounding box center [900, 429] width 24 height 24
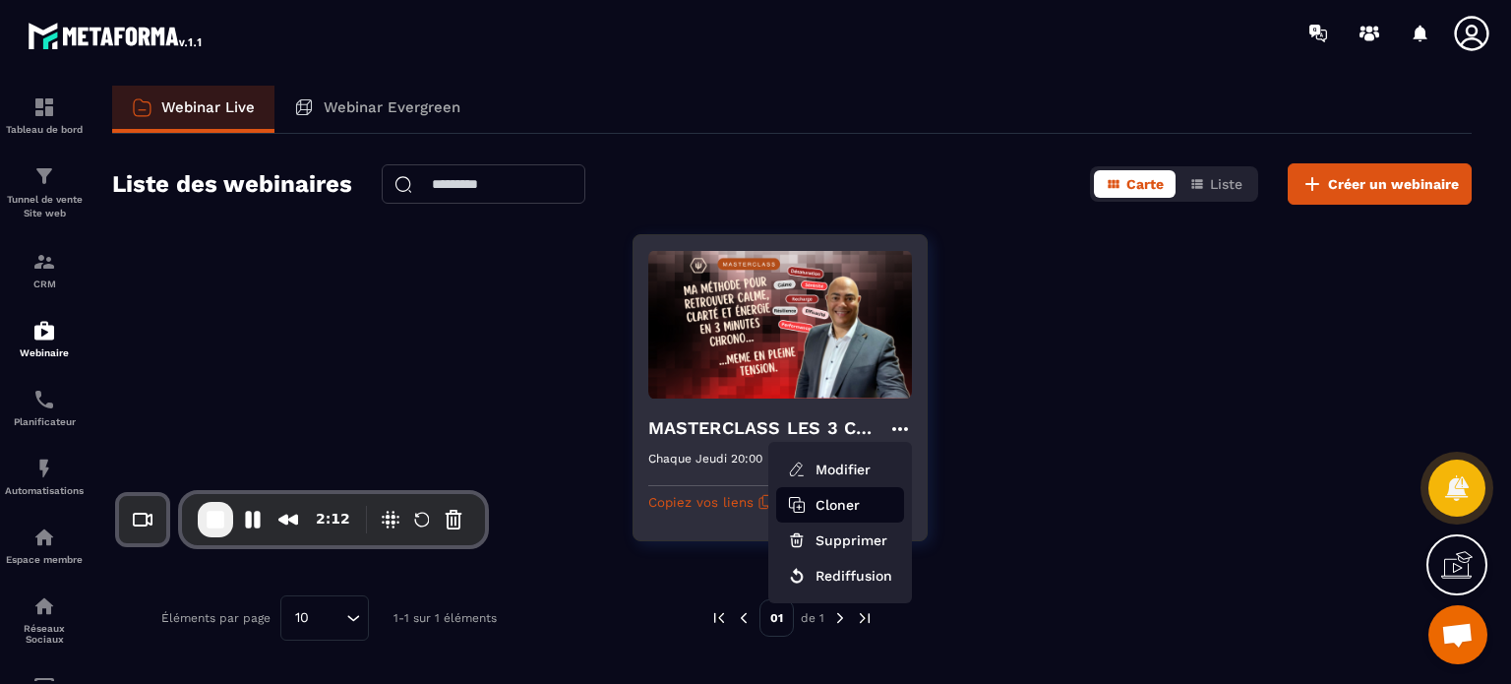
click at [850, 503] on button "Cloner" at bounding box center [840, 504] width 128 height 35
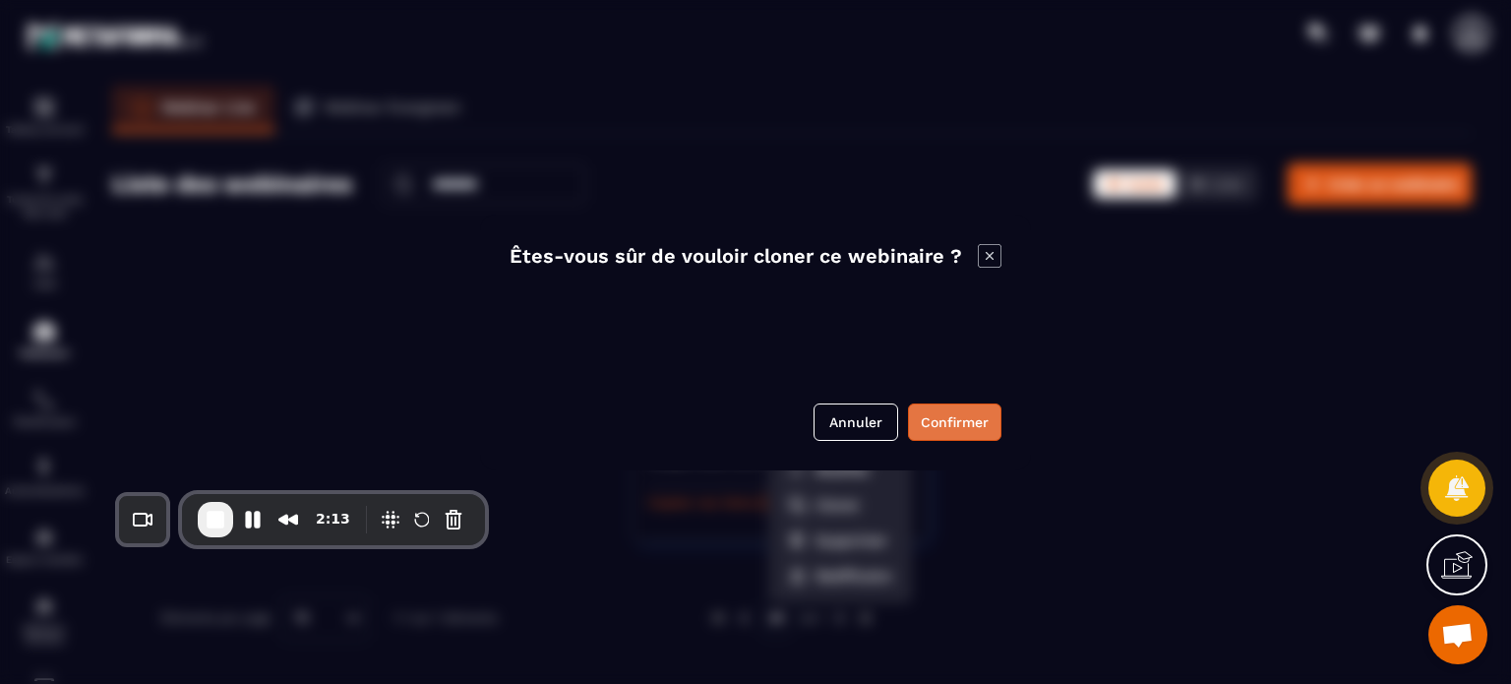
click at [949, 418] on button "Confirmer" at bounding box center [954, 421] width 93 height 37
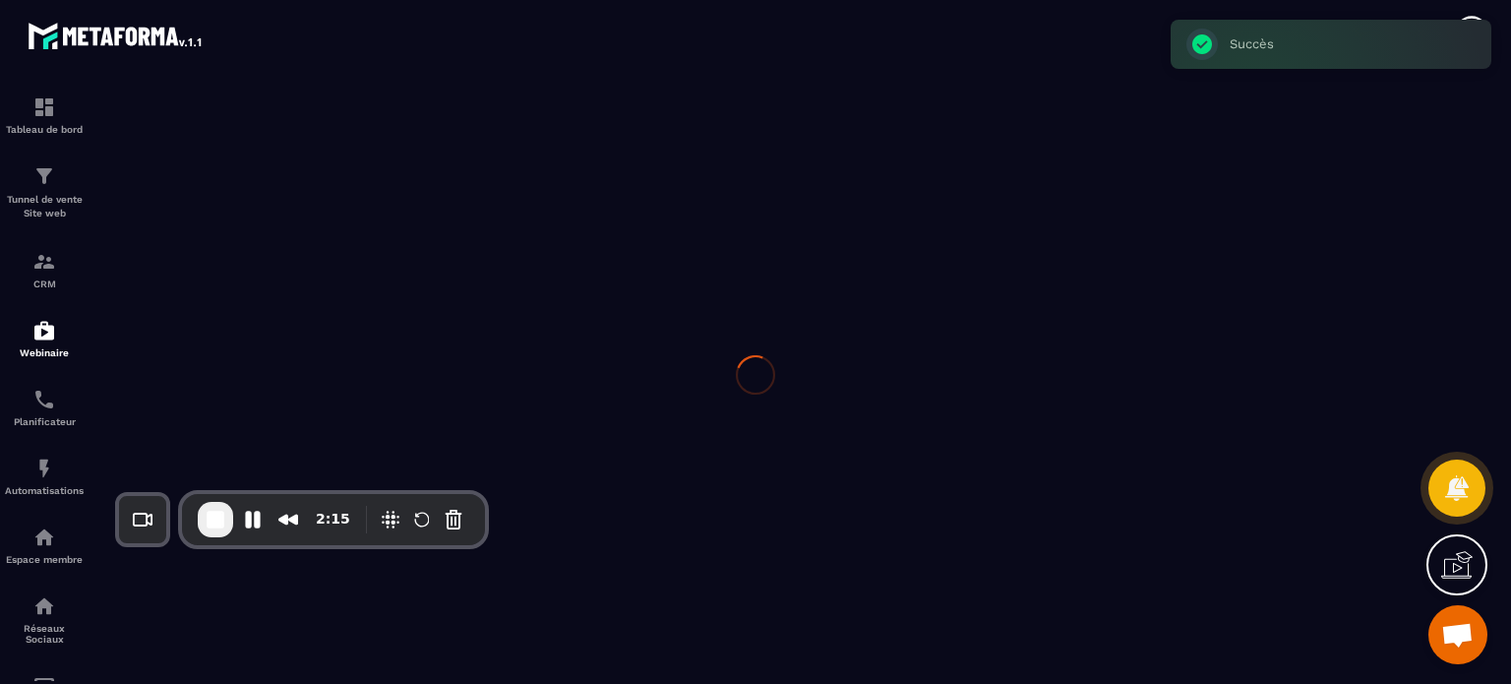
type input "**********"
type textarea "**********"
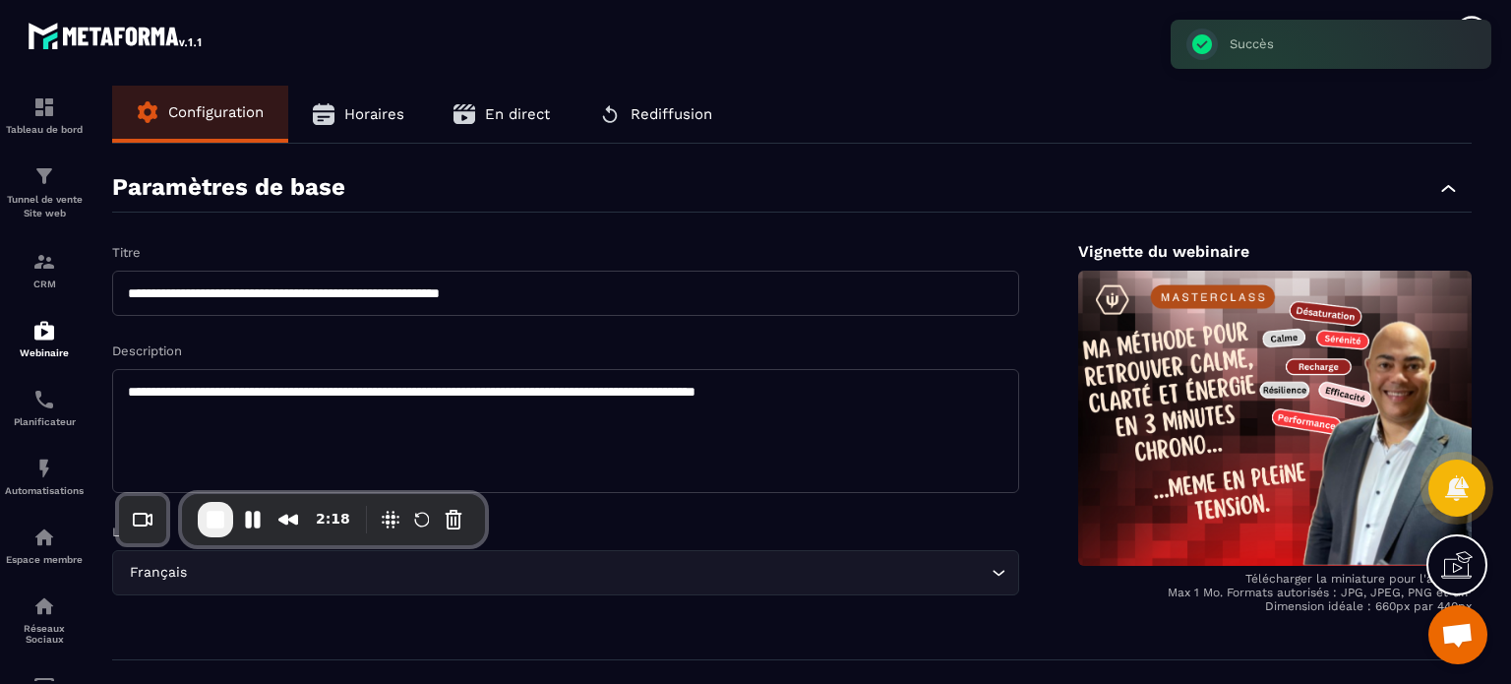
click at [1020, 243] on div "**********" at bounding box center [791, 431] width 1359 height 378
click at [446, 109] on button "En direct" at bounding box center [502, 114] width 146 height 57
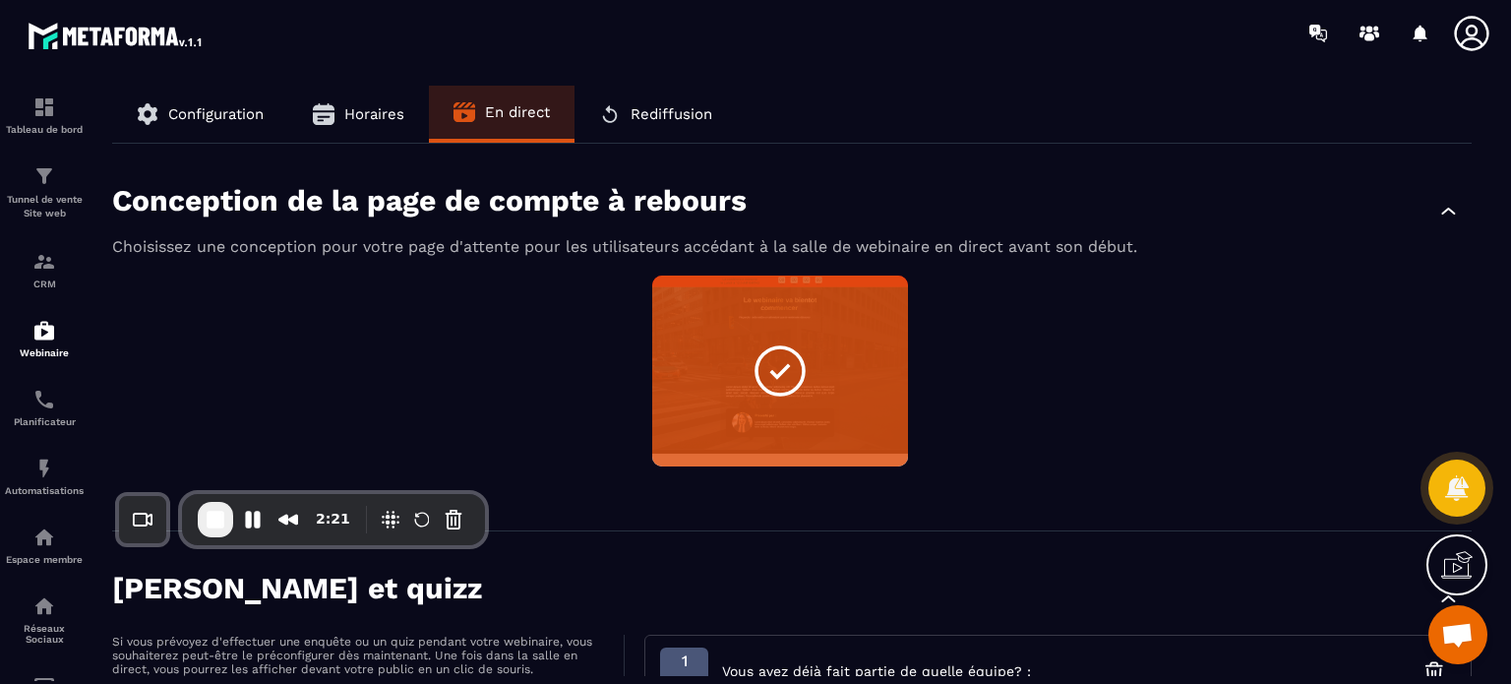
click at [543, 325] on div "Non sélectionné Aperçu Modifier" at bounding box center [791, 382] width 1359 height 215
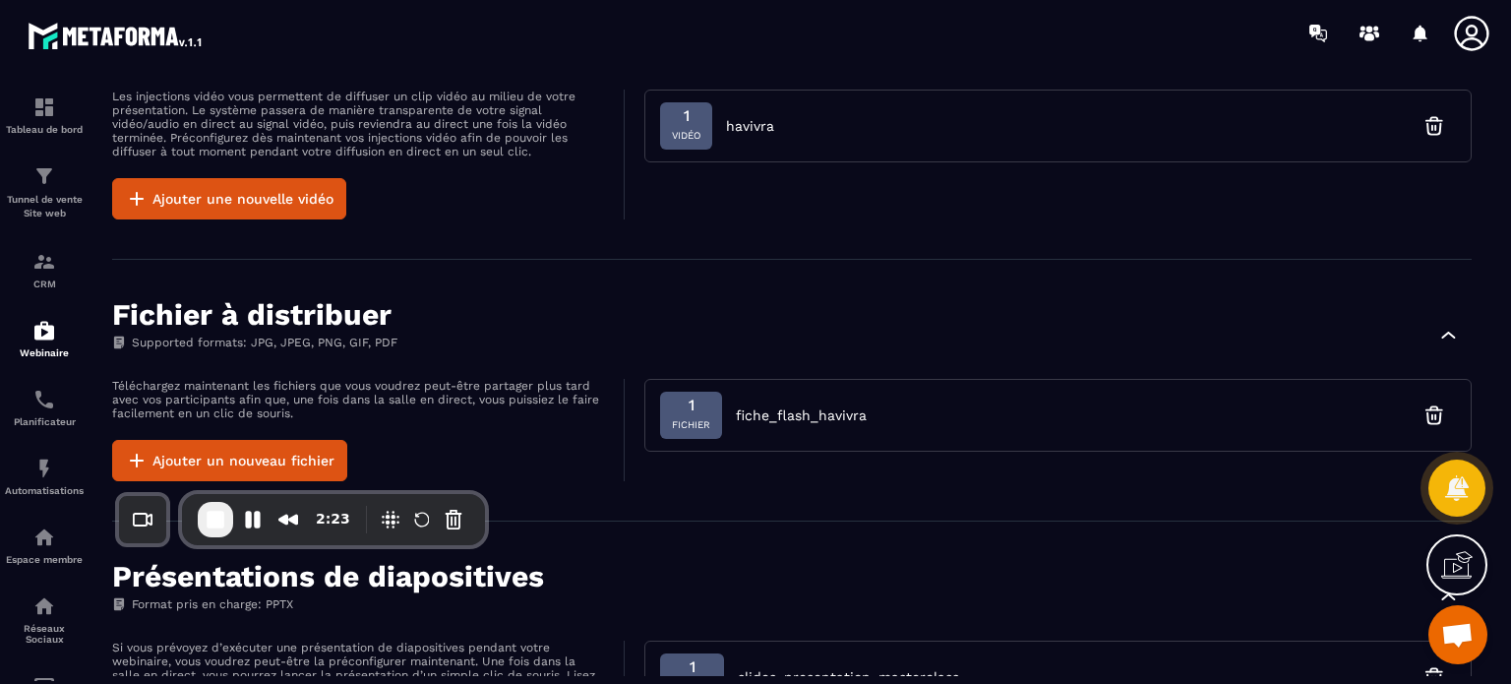
scroll to position [1560, 0]
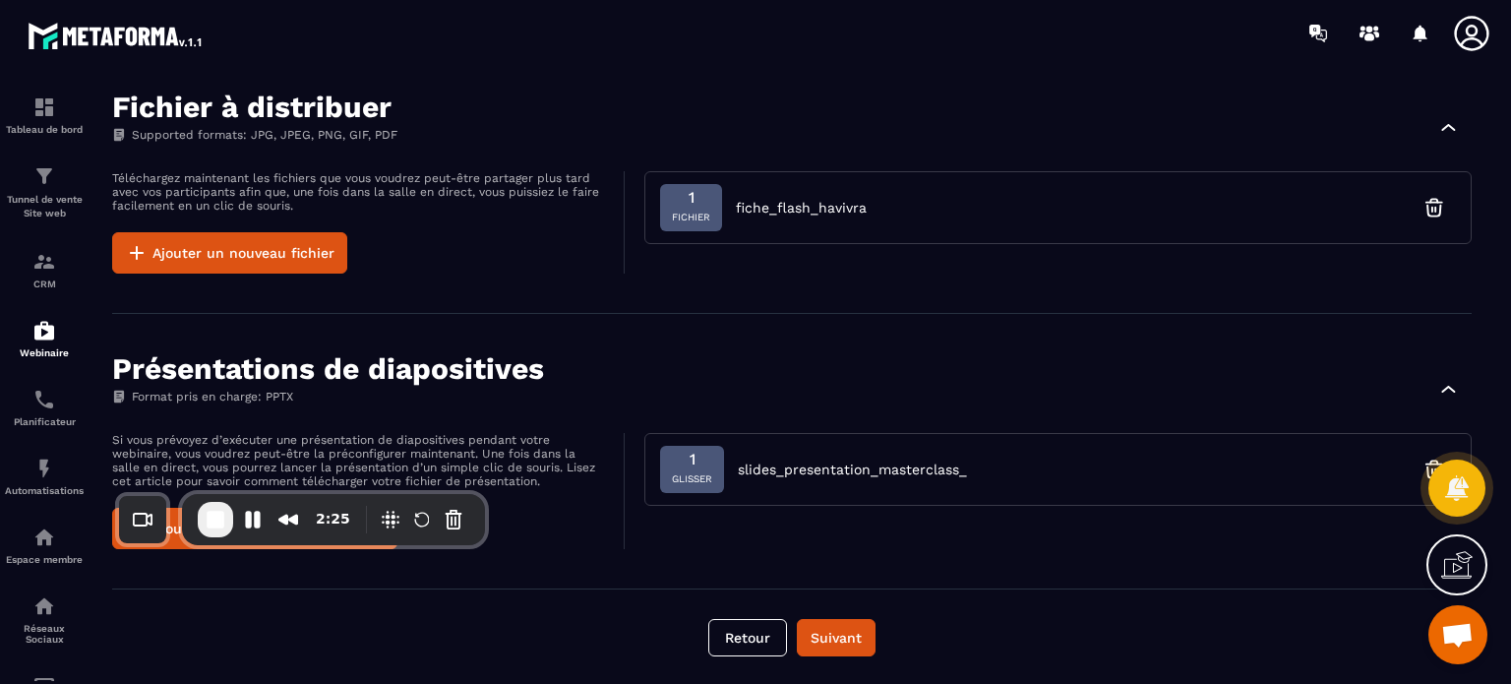
click at [579, 435] on p "Si vous prévoyez d’exécuter une présentation de diapositives pendant votre webi…" at bounding box center [358, 460] width 492 height 55
click at [1036, 367] on div "Présentations de diapositives Format pris en charge: PPTX" at bounding box center [791, 388] width 1359 height 70
click at [460, 521] on button "Cancel Recording" at bounding box center [453, 519] width 31 height 31
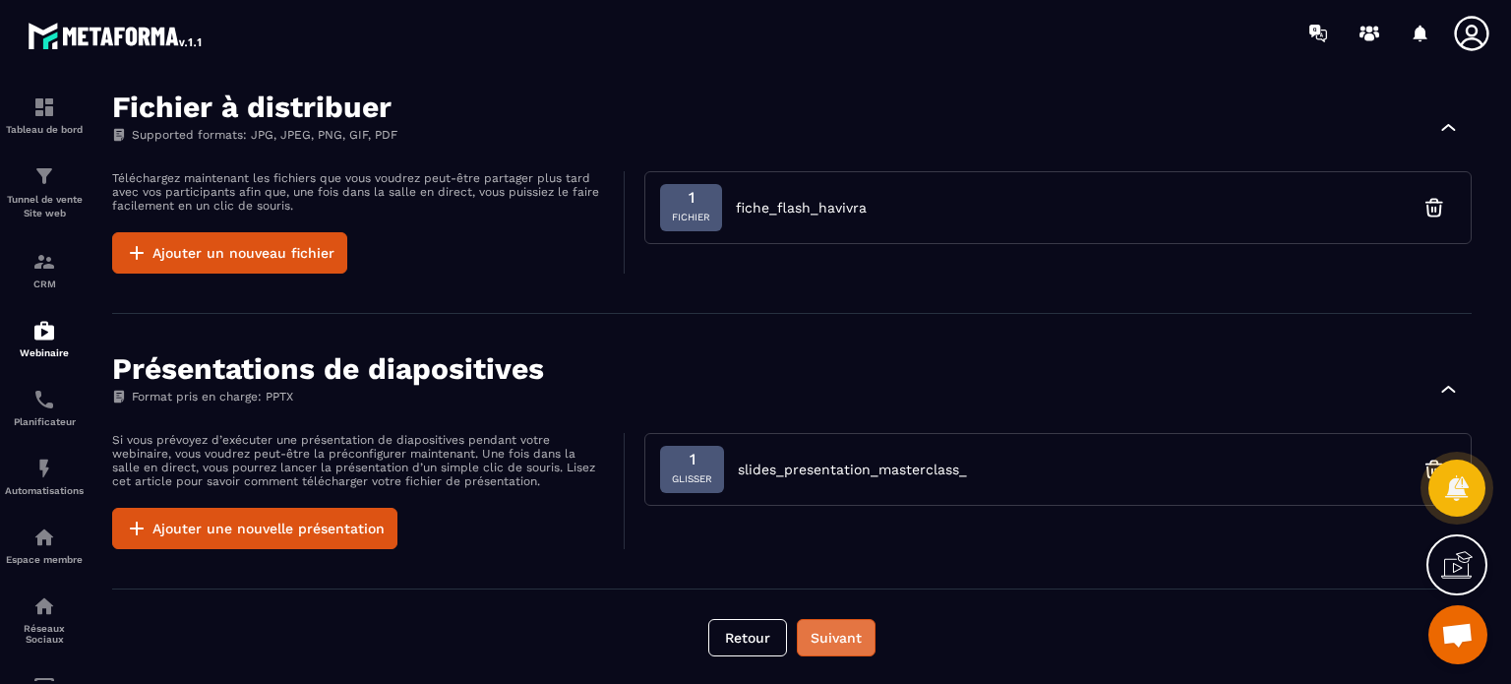
click at [846, 638] on button "Suivant" at bounding box center [836, 637] width 79 height 37
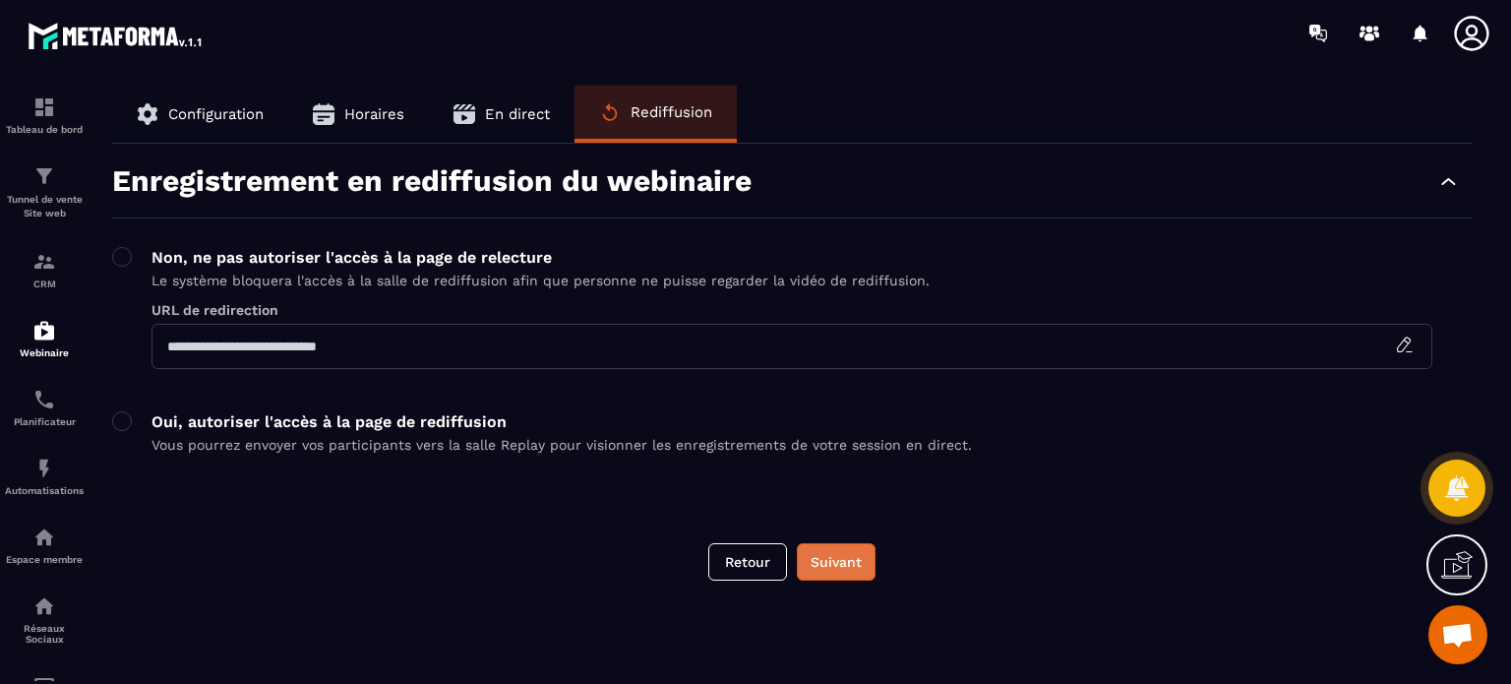
scroll to position [0, 0]
click at [828, 561] on button "Suivant" at bounding box center [836, 561] width 79 height 37
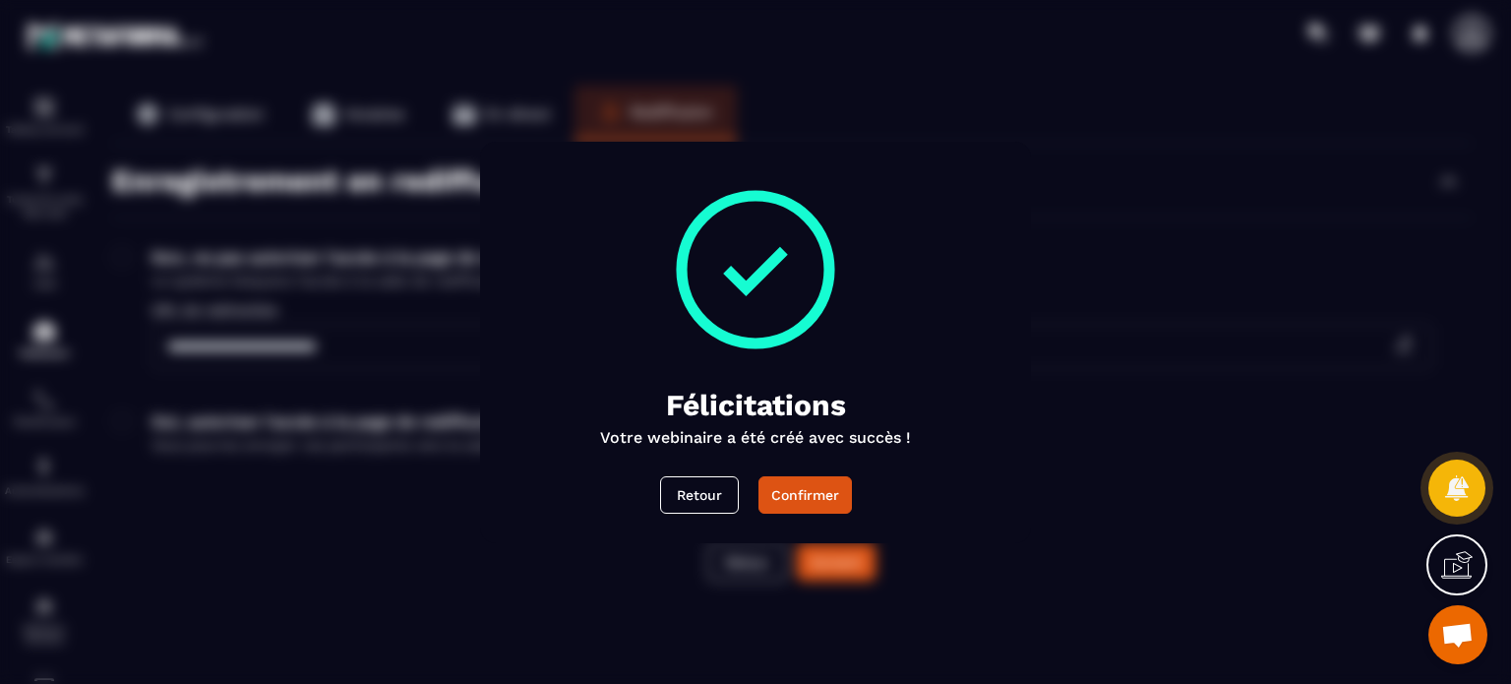
click at [818, 523] on div "Félicitations Votre webinaire a été créé avec succès ! Retour Confirmer" at bounding box center [755, 342] width 551 height 401
click at [811, 483] on button "Confirmer" at bounding box center [804, 494] width 93 height 37
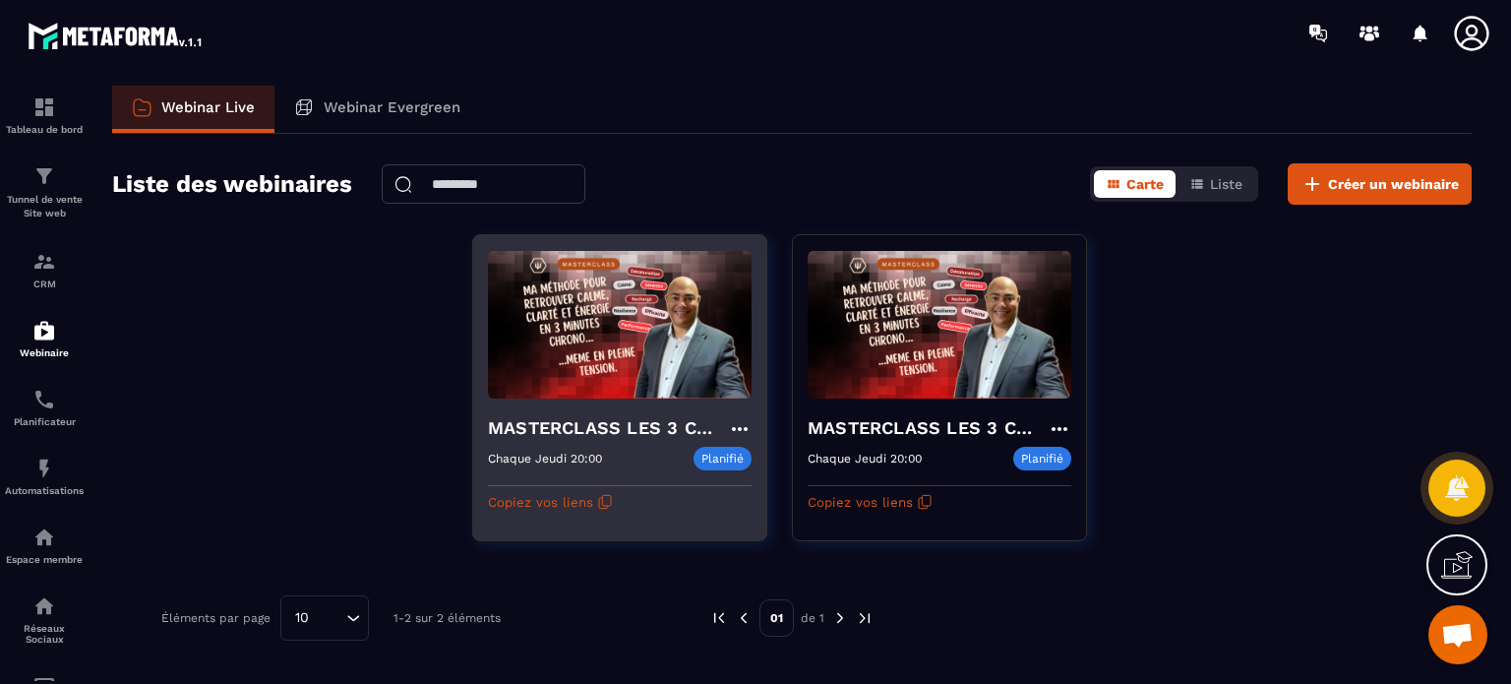
click at [578, 422] on h4 "MASTERCLASS LES 3 CLES CONCRÊTES POUR SURVIVRE MENTALEMENT-copy" at bounding box center [608, 428] width 240 height 28
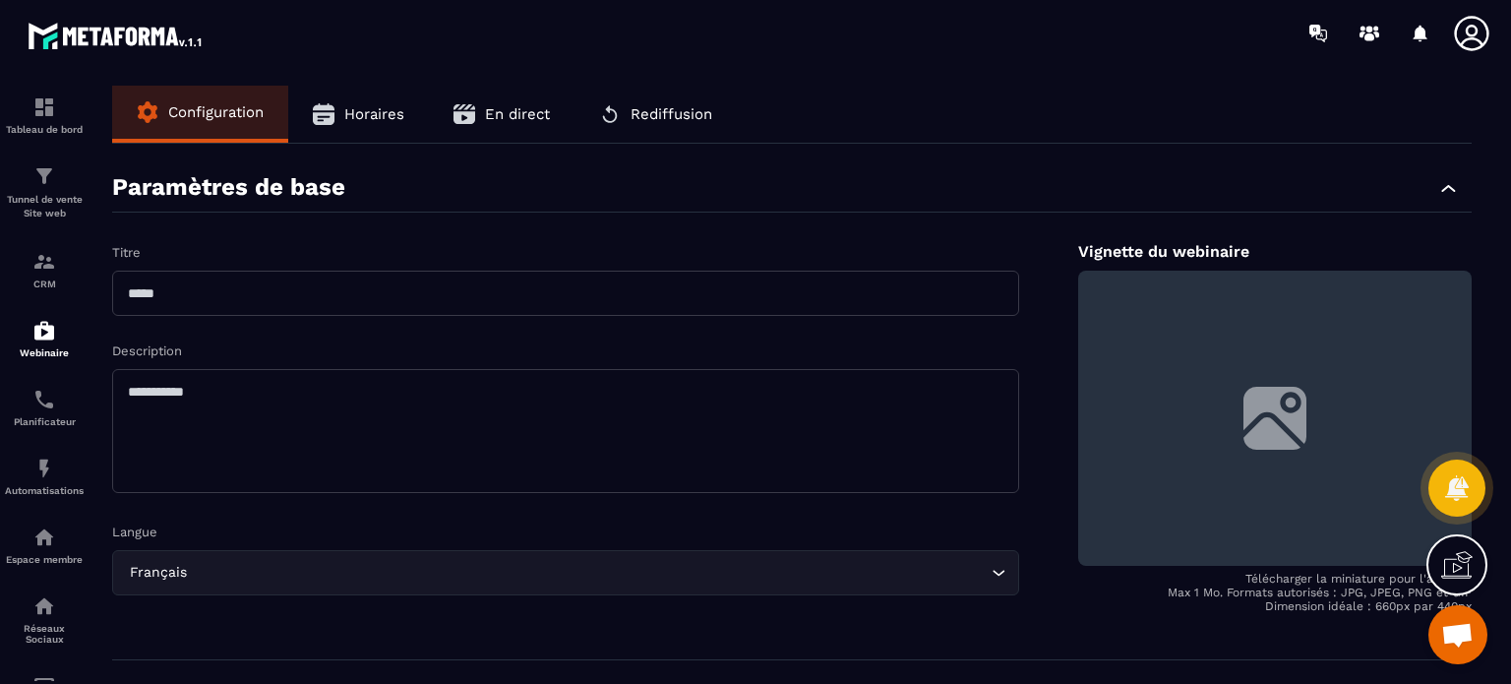
type input "**********"
type textarea "**********"
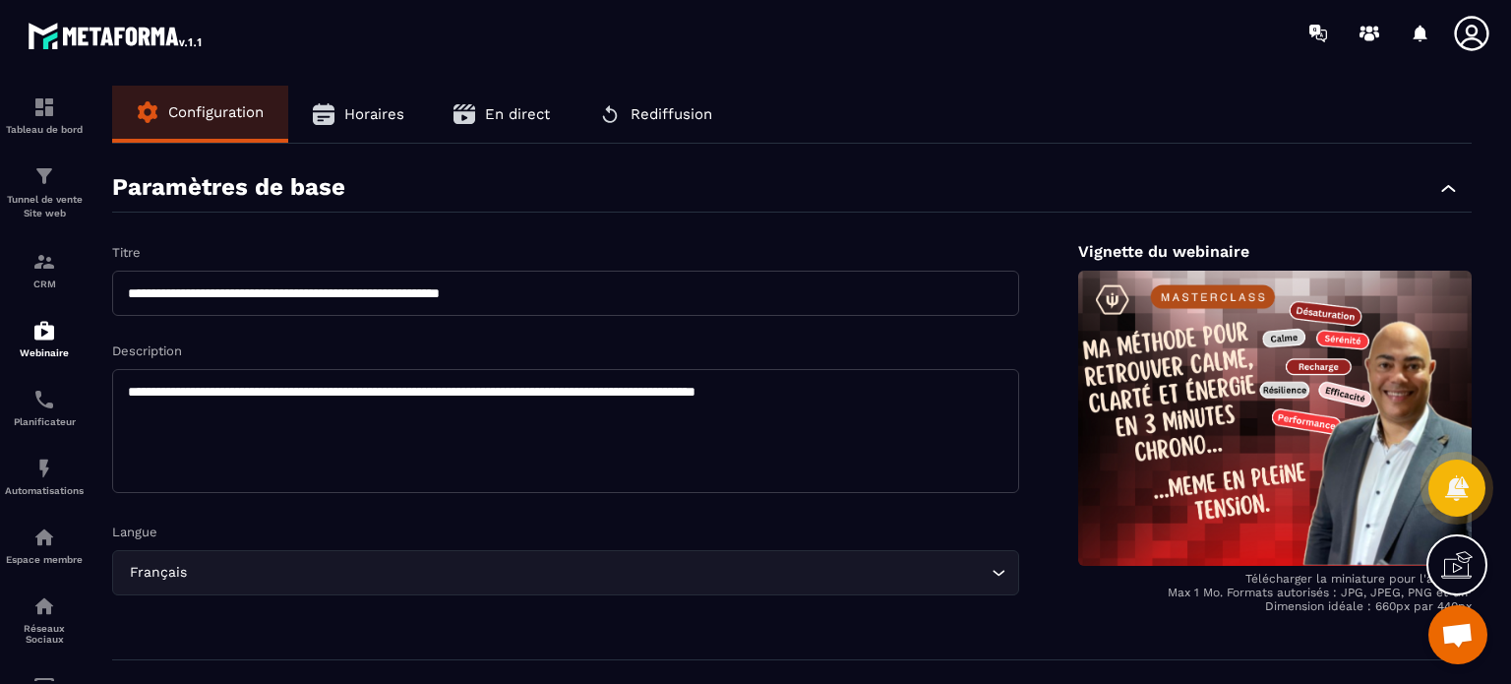
click at [424, 102] on button "Horaires" at bounding box center [358, 114] width 141 height 57
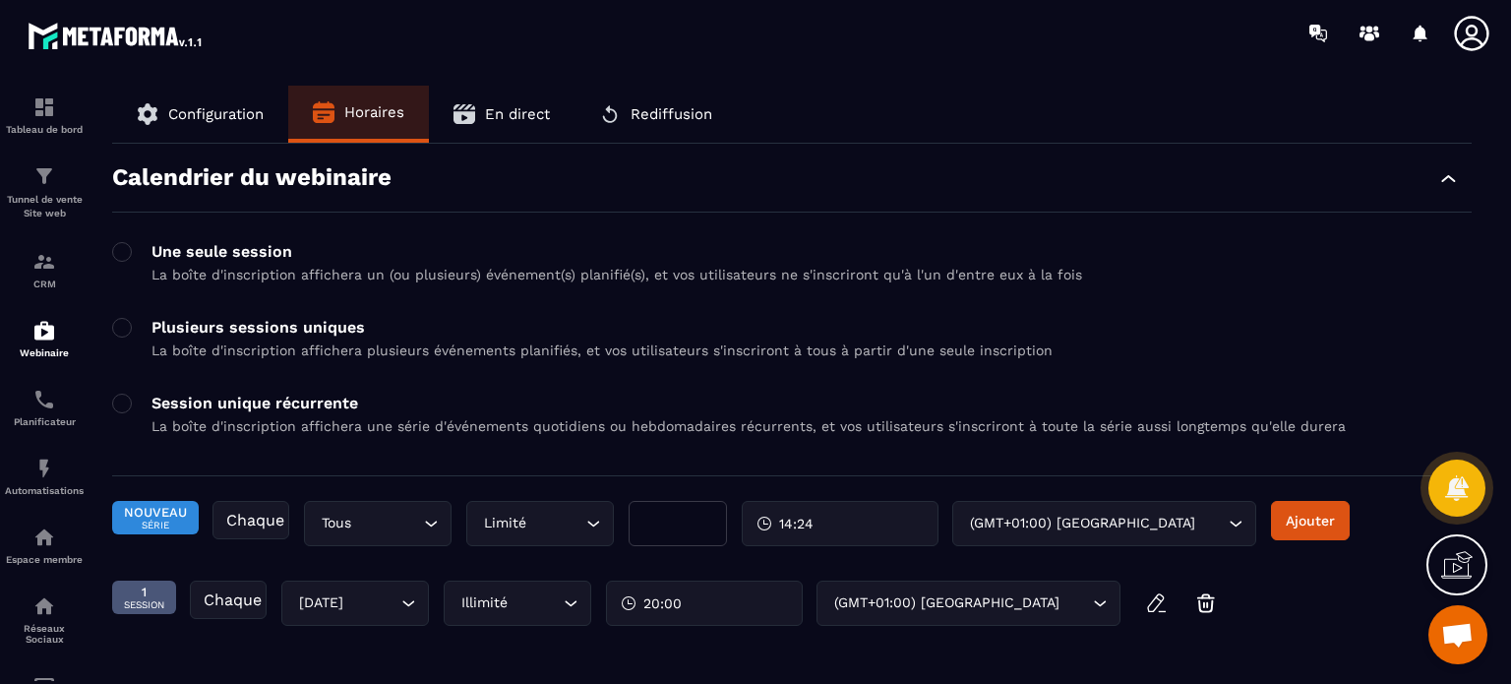
click at [651, 598] on div "1 Session Chaque [DATE] Loading... Illimité Loading... 20:00 (GMT+01:00) Paris …" at bounding box center [616, 602] width 1008 height 45
click at [716, 605] on div "1 Session Chaque [DATE] Loading... Illimité Loading... 20:00 (GMT+01:00) Paris …" at bounding box center [616, 602] width 1008 height 45
click at [1155, 601] on icon "button" at bounding box center [1157, 603] width 24 height 24
click at [709, 606] on div "20:00" at bounding box center [704, 602] width 197 height 45
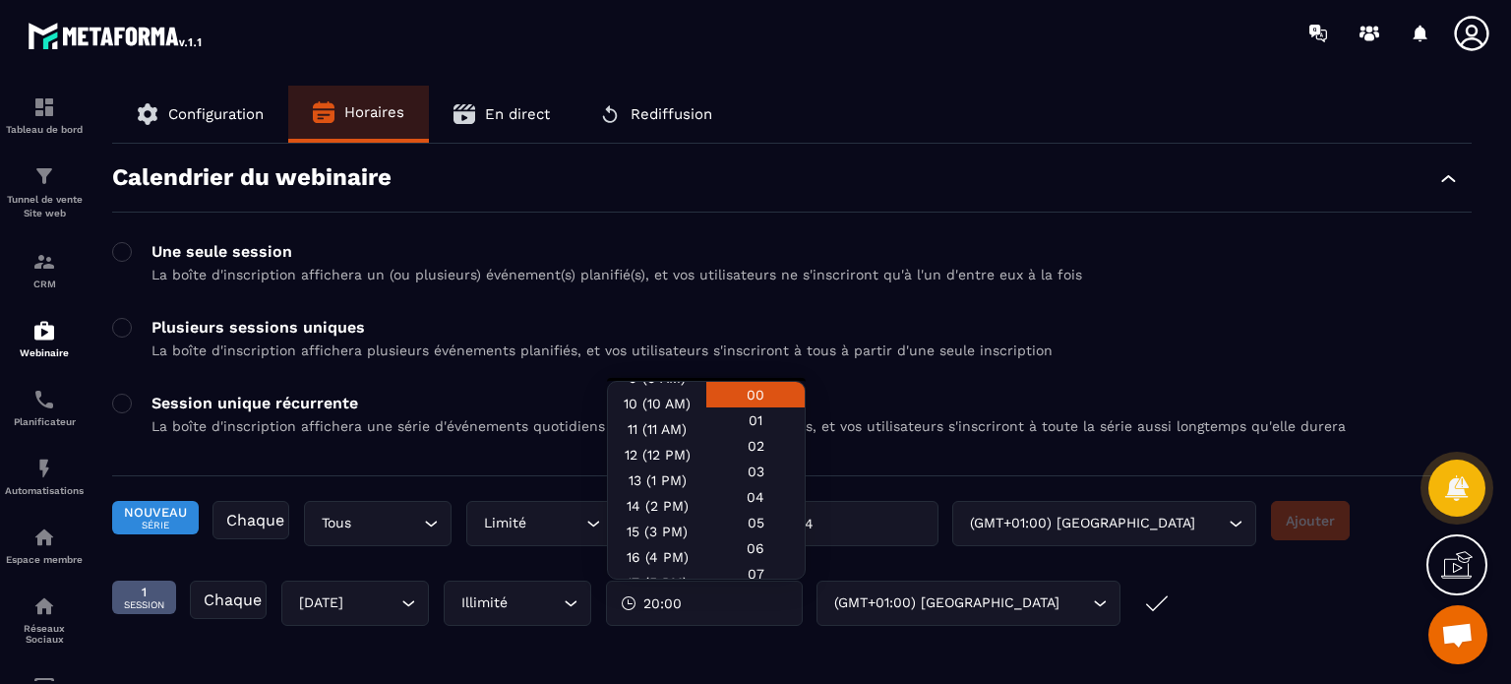
scroll to position [237, 0]
click at [645, 514] on div "14 (2 PM)" at bounding box center [657, 516] width 98 height 26
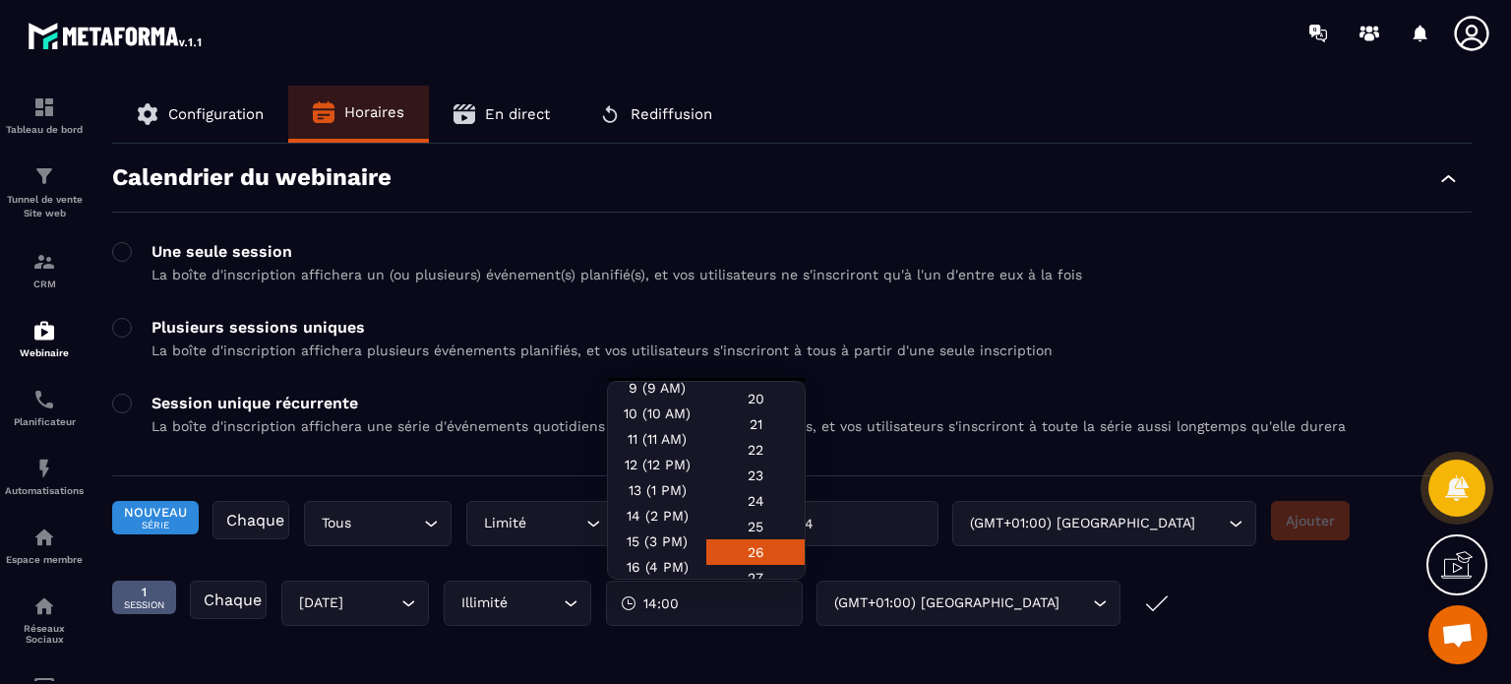
click at [745, 546] on div "26" at bounding box center [755, 552] width 98 height 26
click at [1251, 605] on div "1 Session Chaque [DATE] Loading... Illimité Loading... 14:26 (GMT+01:00) Paris …" at bounding box center [791, 612] width 1359 height 65
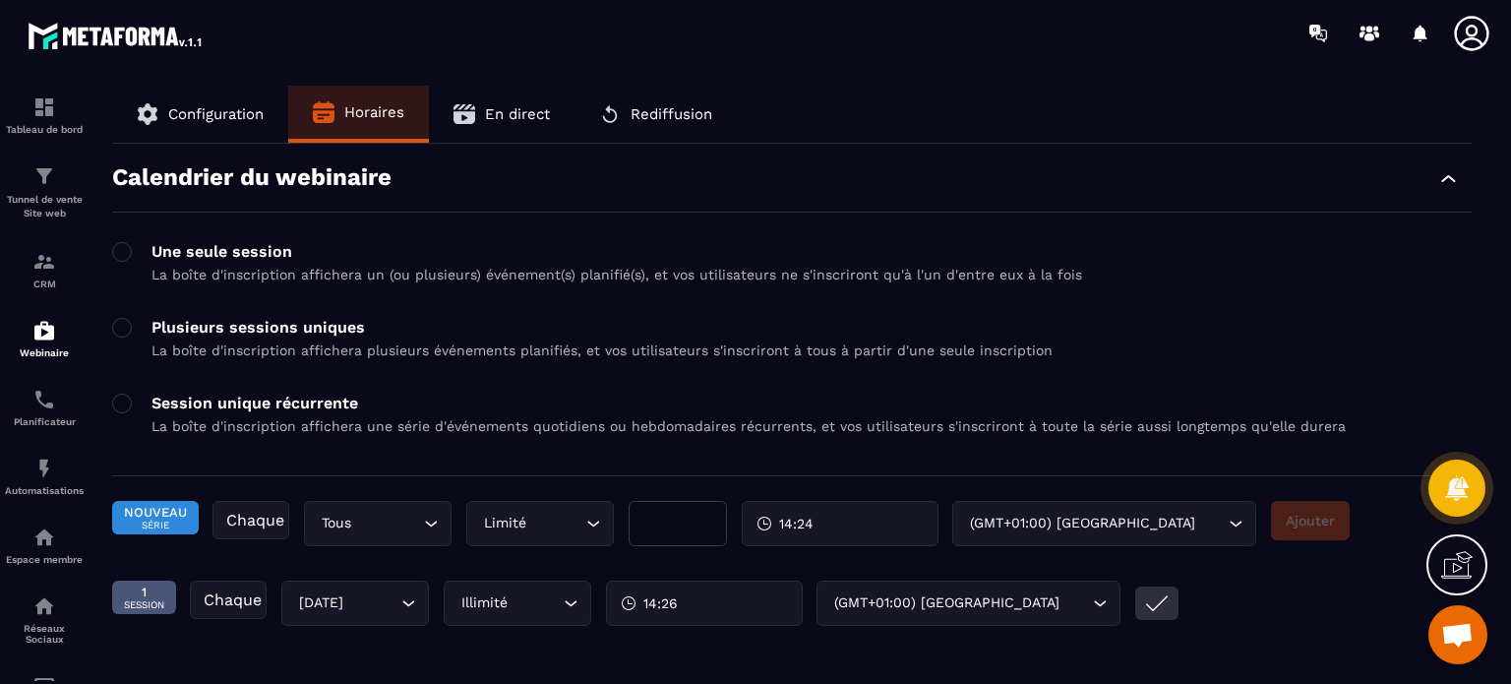
click at [1172, 600] on button "submit" at bounding box center [1156, 602] width 43 height 33
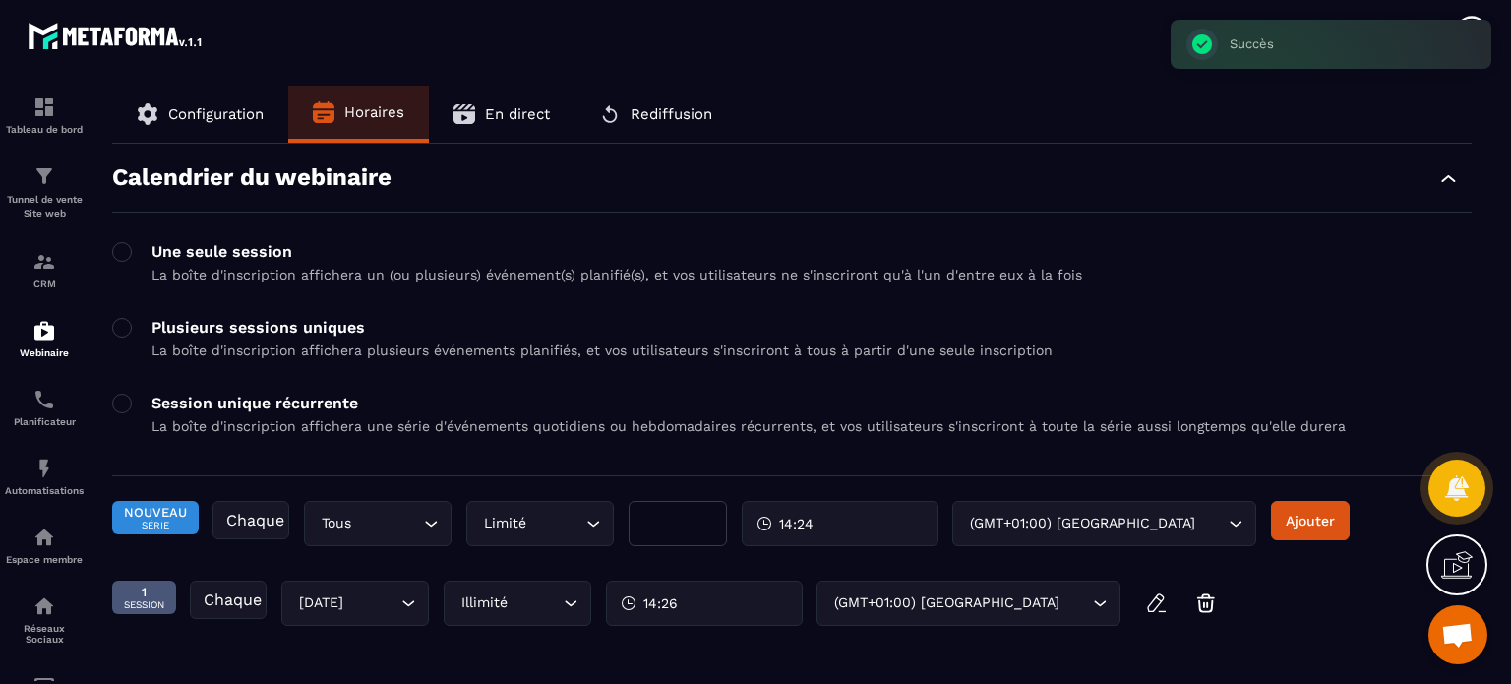
click at [1083, 373] on div "Une seule session La boîte d'inscription affichera un (ou plusieurs) événement(…" at bounding box center [791, 359] width 1359 height 234
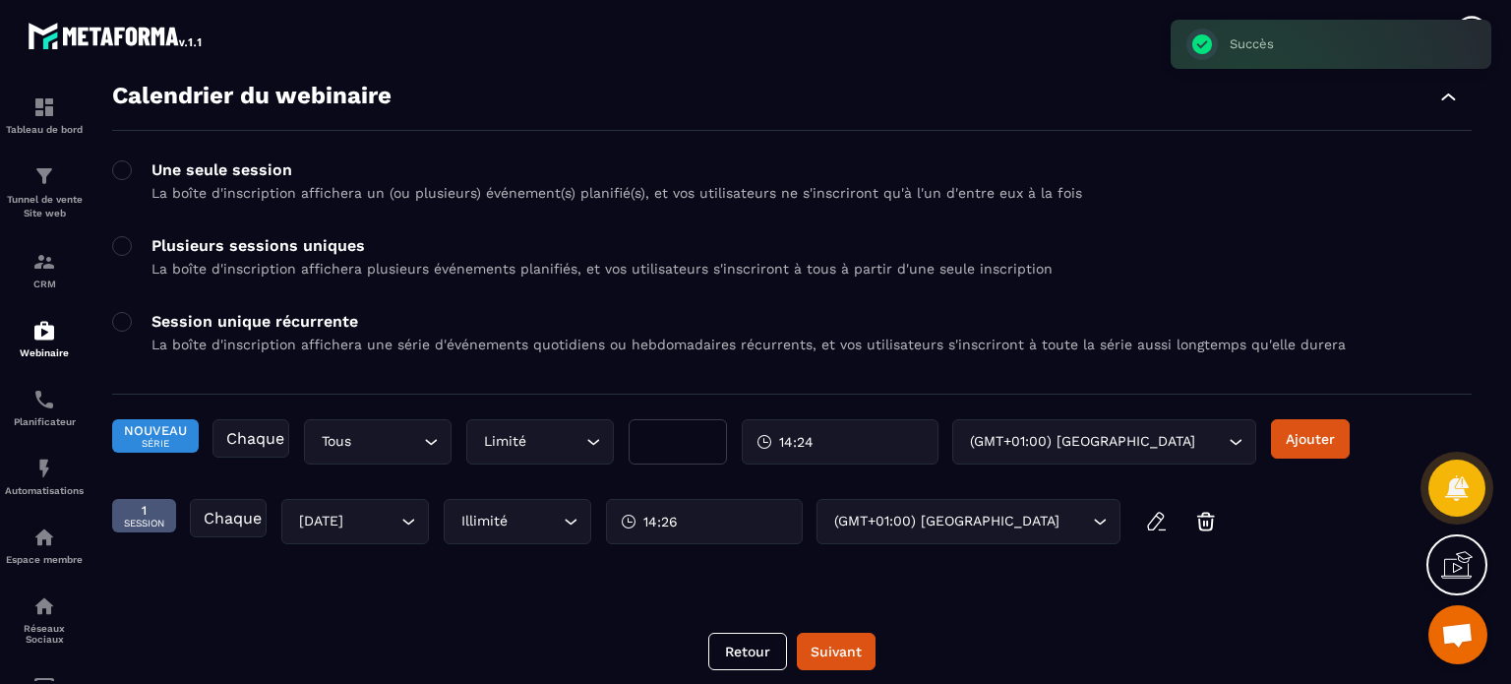
scroll to position [94, 0]
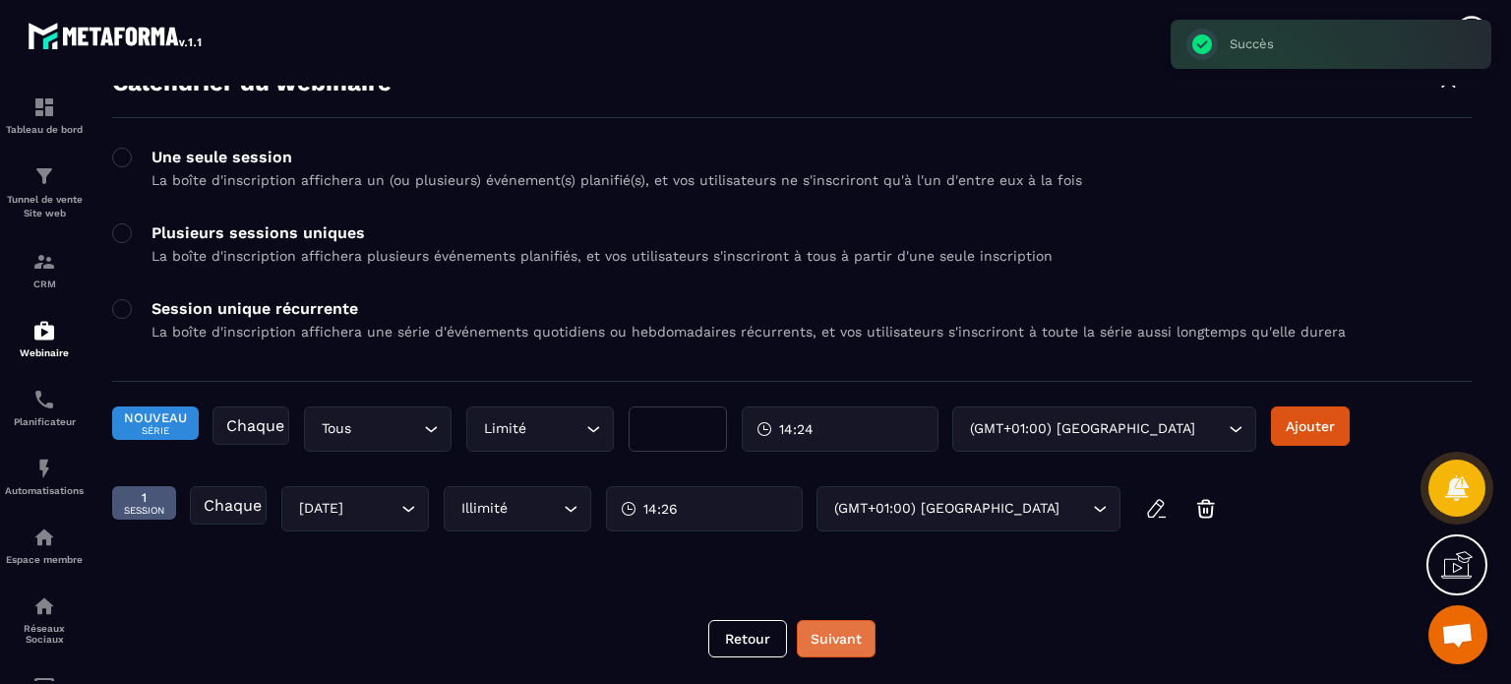
click at [825, 637] on button "Suivant" at bounding box center [836, 638] width 79 height 37
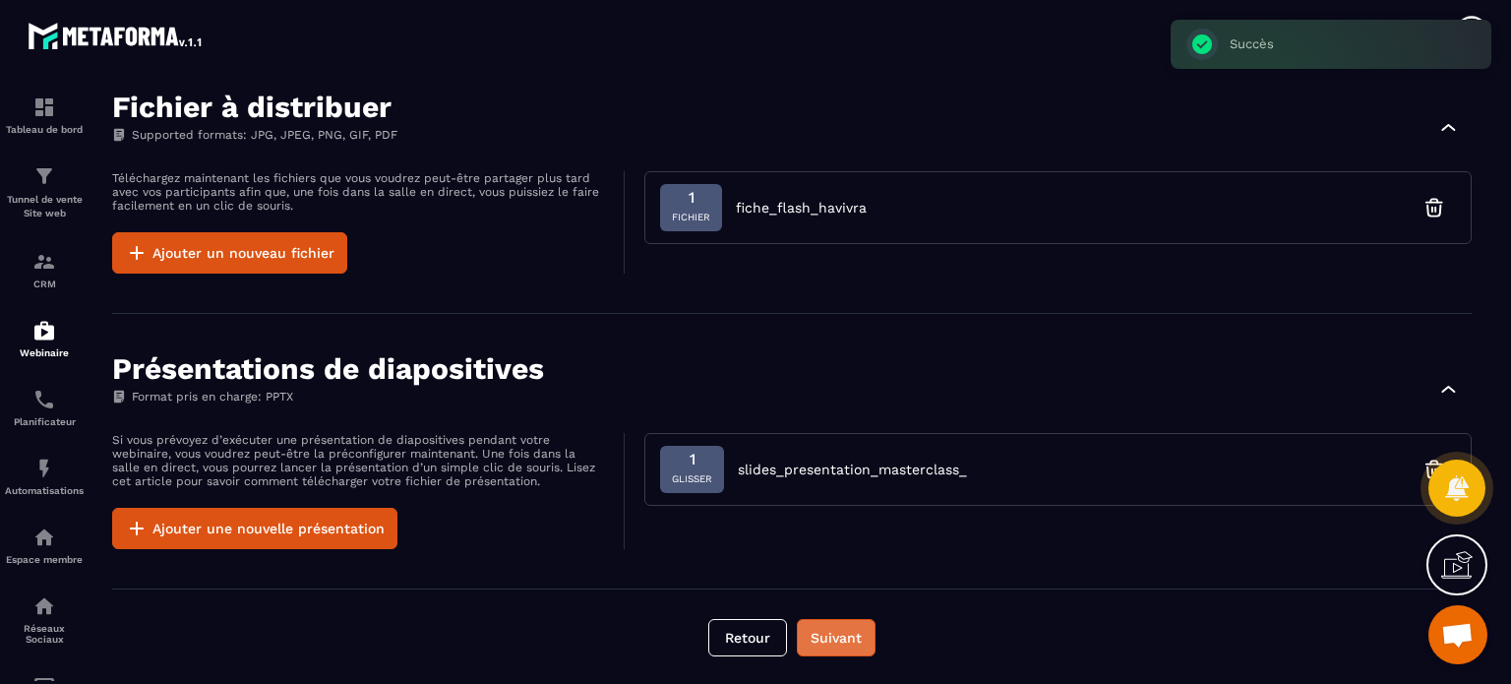
click at [825, 637] on button "Suivant" at bounding box center [836, 637] width 79 height 37
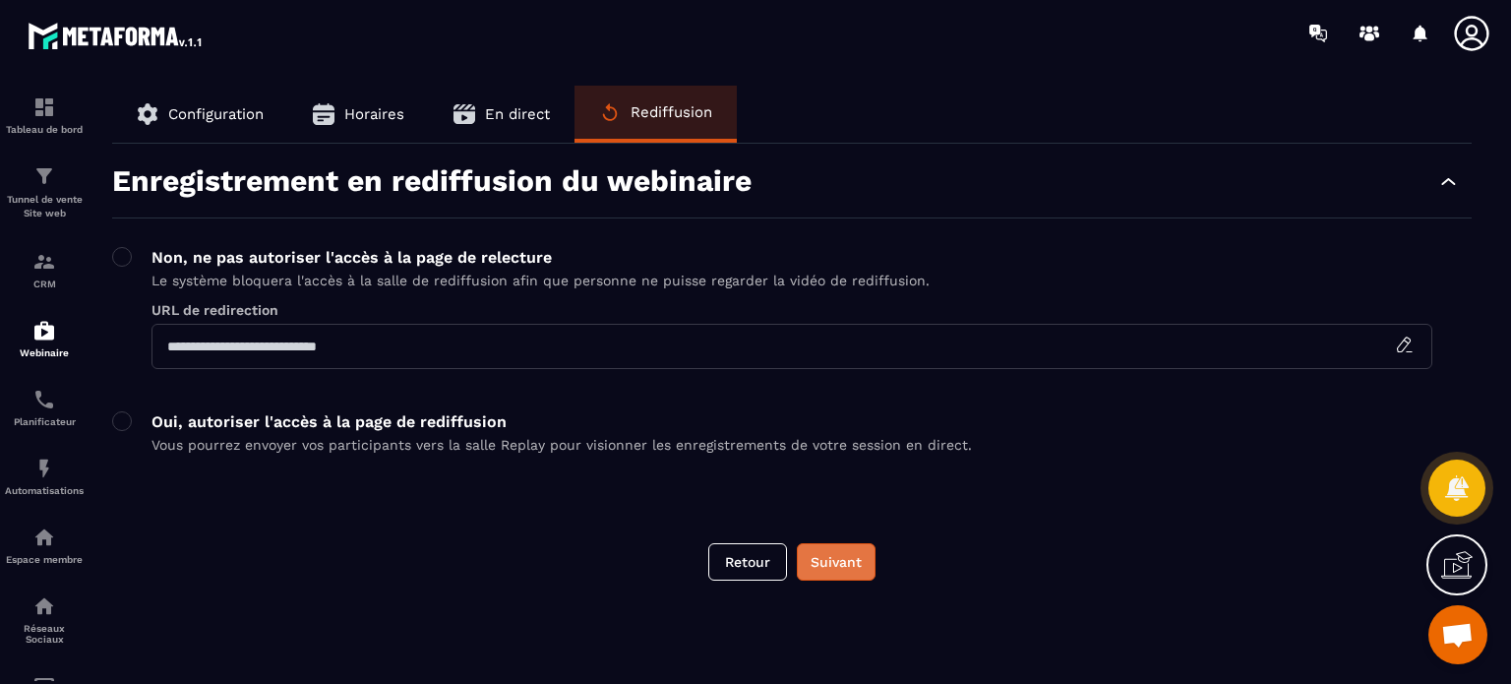
click at [834, 577] on button "Suivant" at bounding box center [836, 561] width 79 height 37
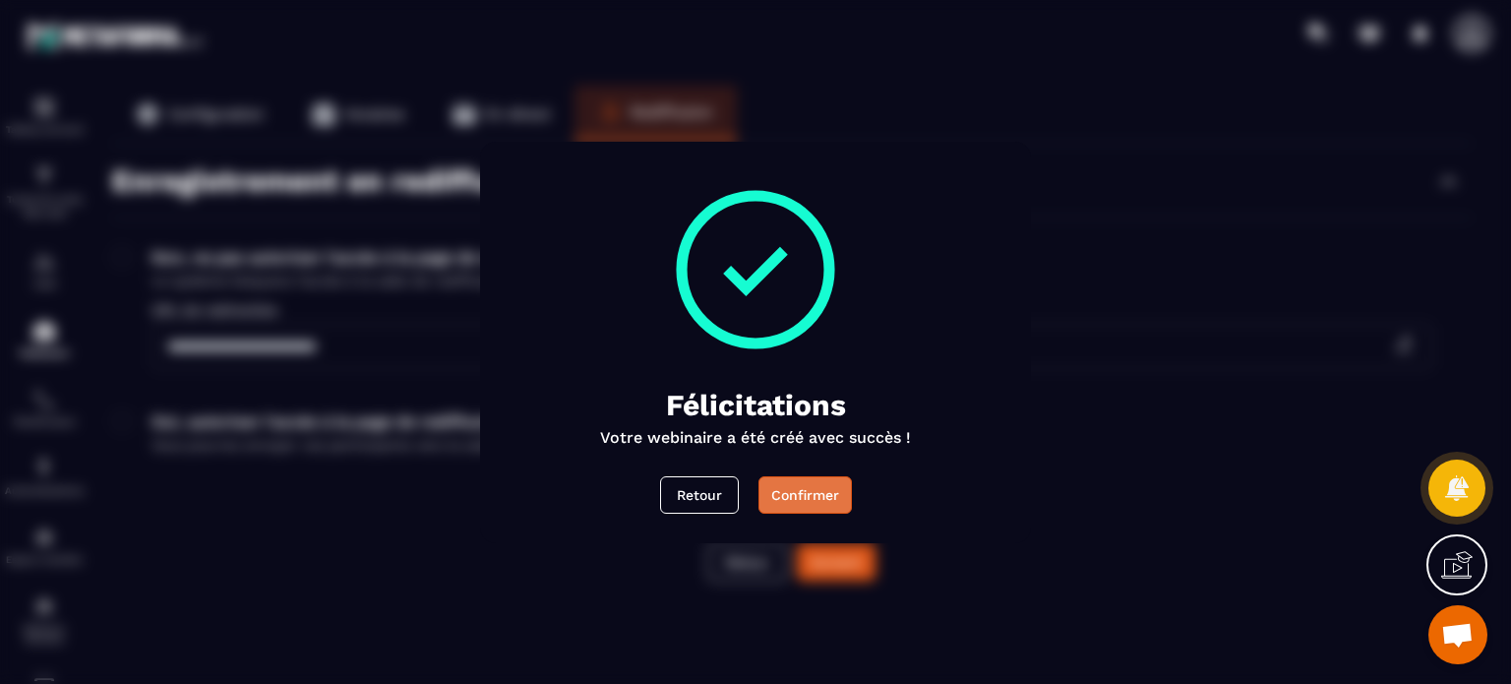
click at [786, 482] on button "Confirmer" at bounding box center [804, 494] width 93 height 37
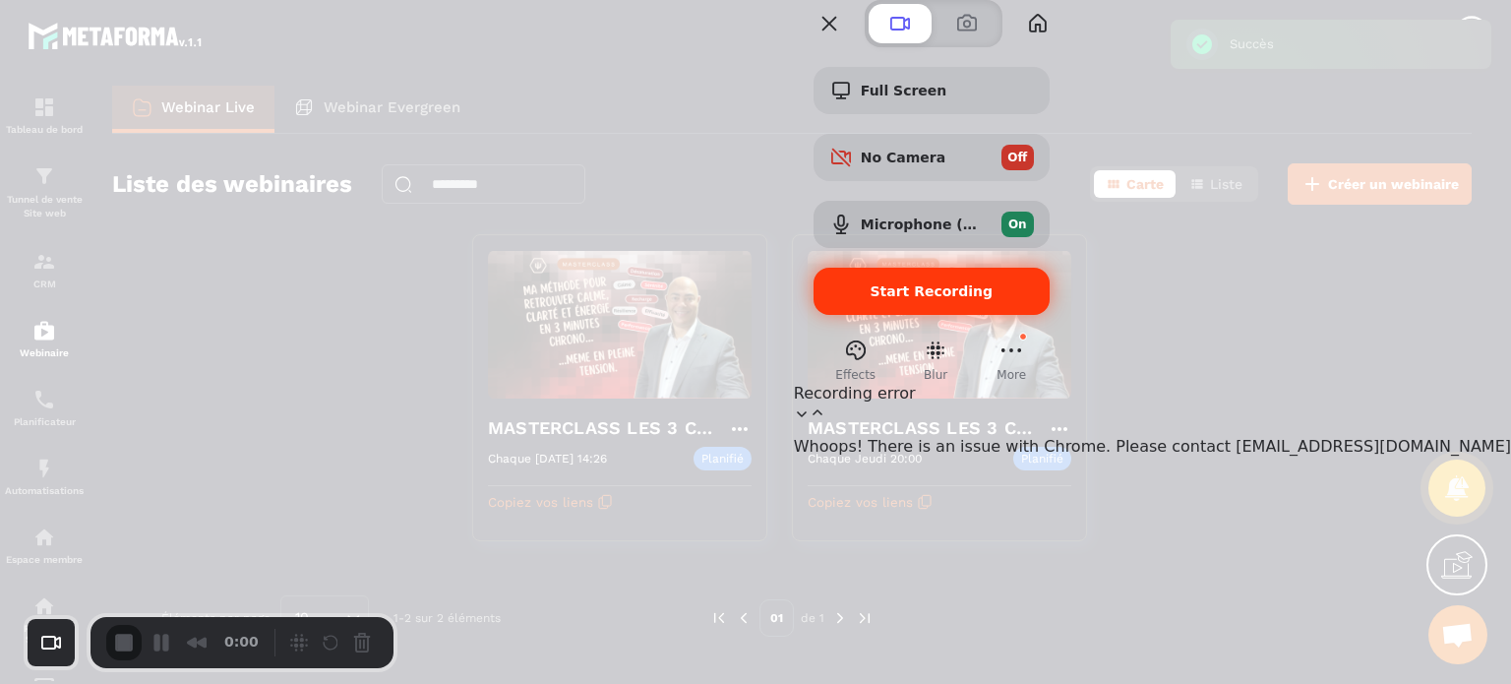
click at [992, 299] on span "Start Recording" at bounding box center [930, 291] width 123 height 16
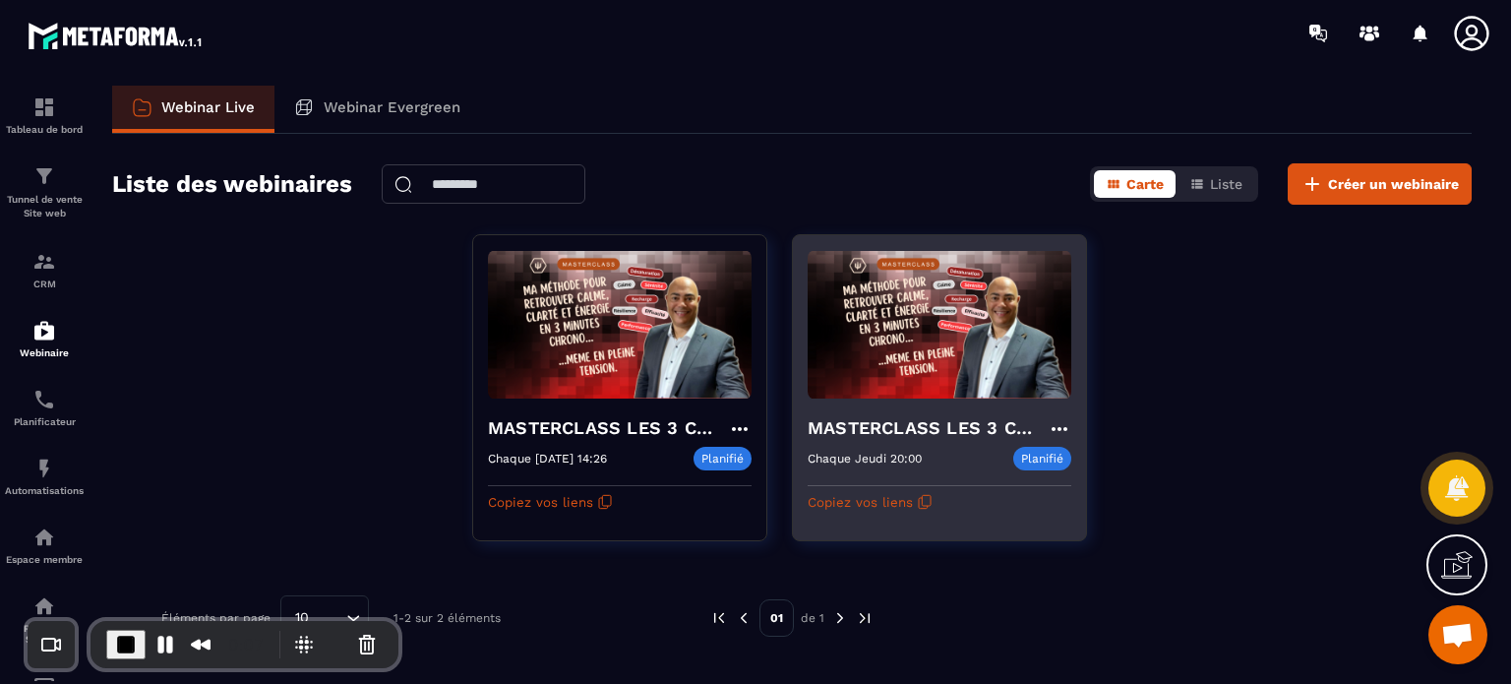
click at [954, 411] on div "MASTERCLASS LES 3 CLES CONCRÊTES POUR SURVIVRE MENTALEMENT Chaque [DATE] 20:00 …" at bounding box center [939, 458] width 293 height 118
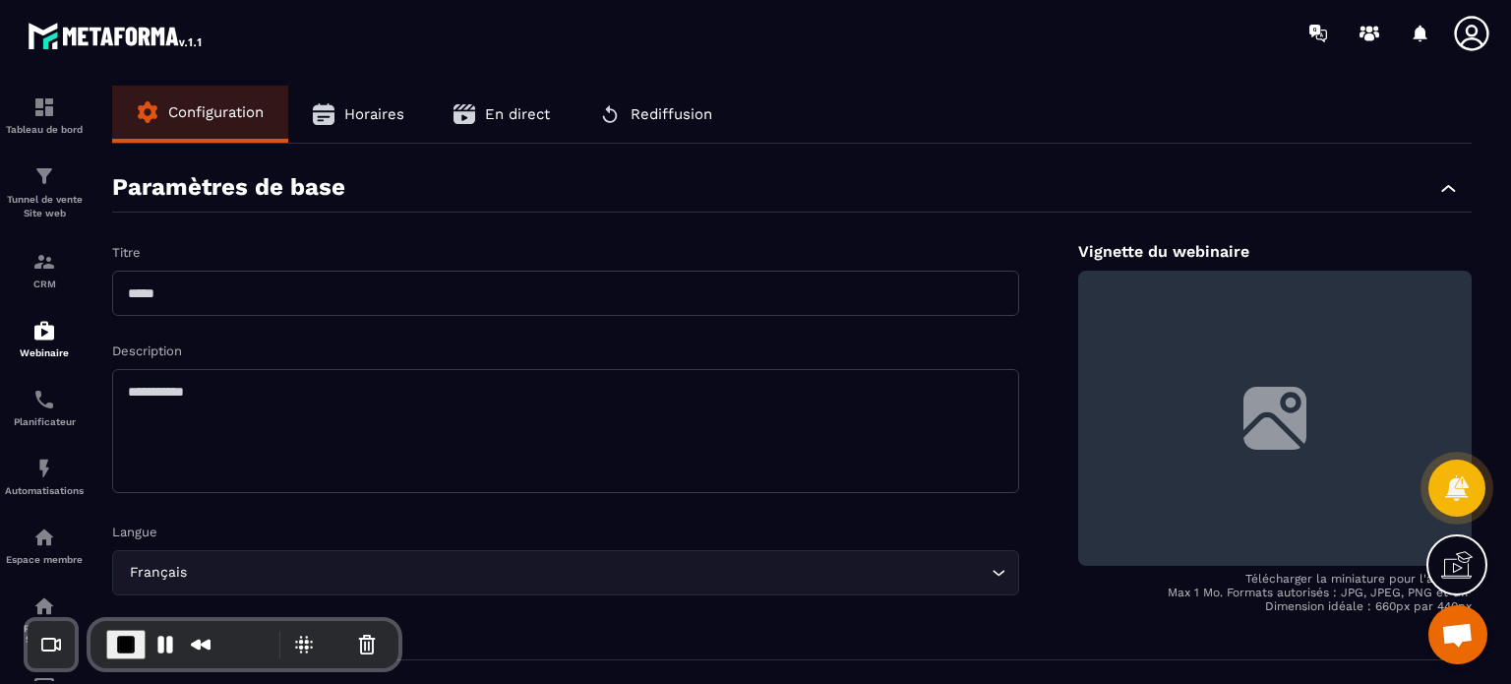
type input "**********"
type textarea "**********"
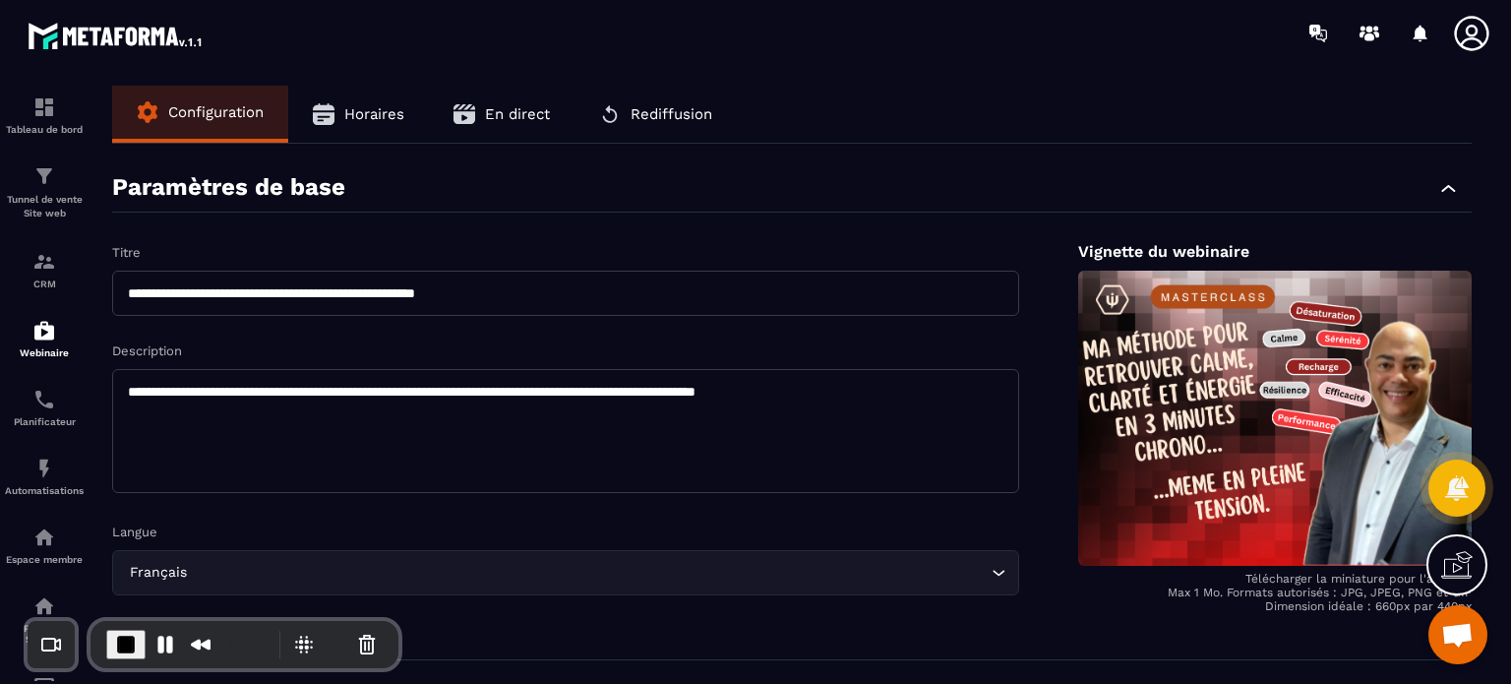
click at [510, 108] on span "En direct" at bounding box center [517, 114] width 65 height 18
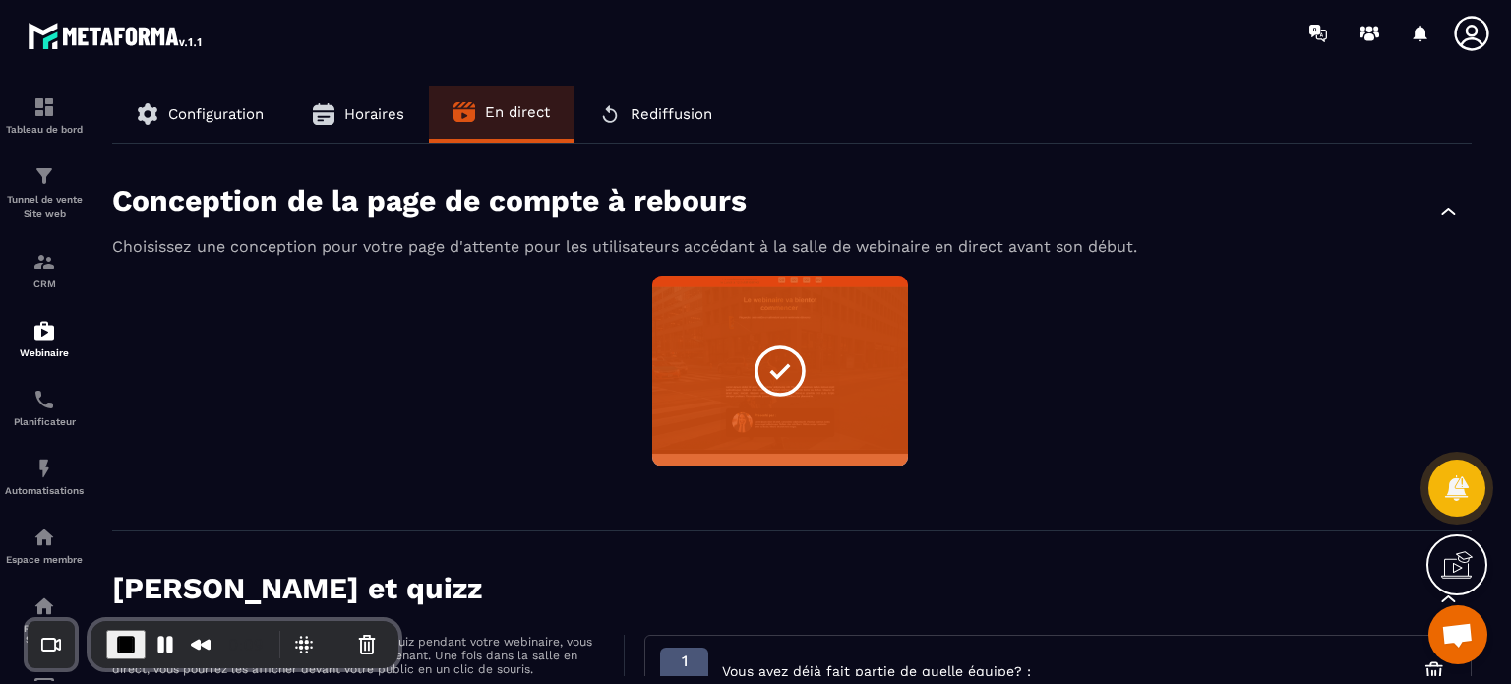
click at [1121, 417] on div "Non sélectionné Aperçu Modifier" at bounding box center [791, 382] width 1359 height 215
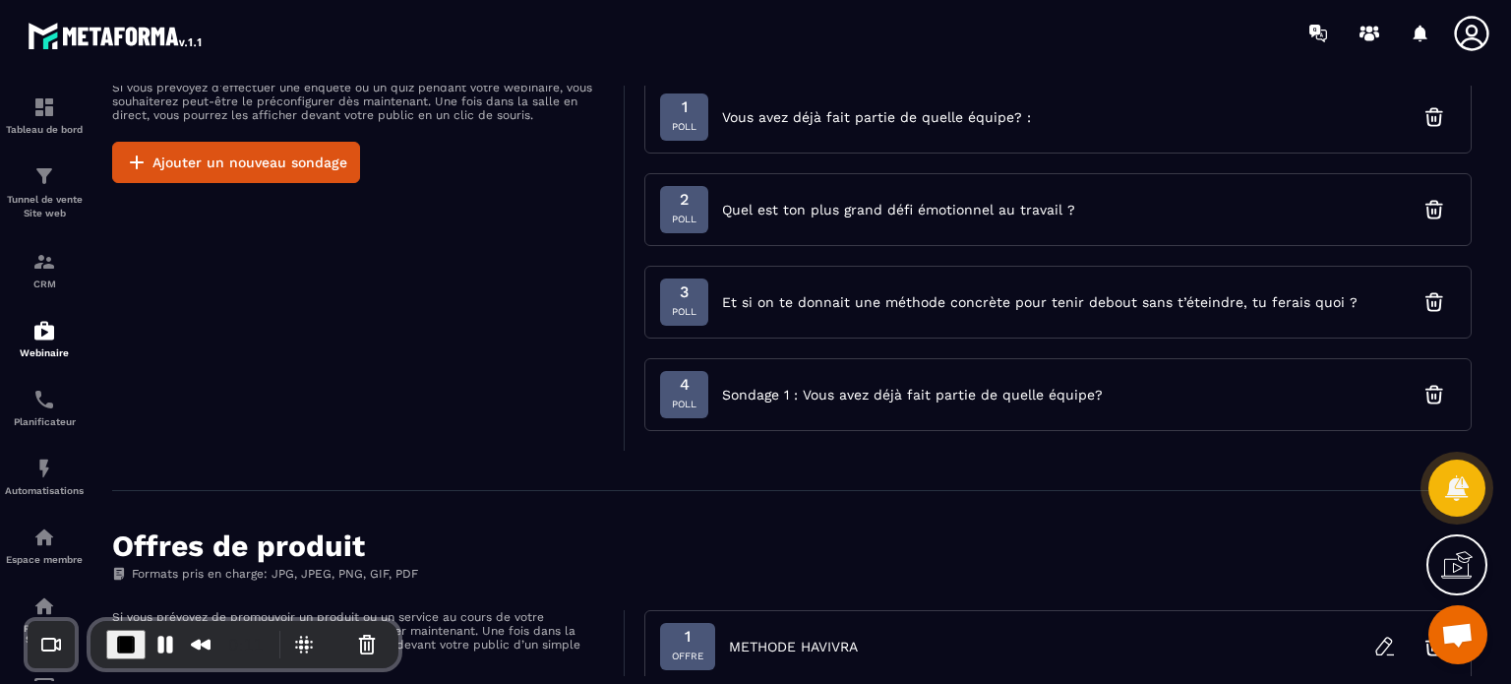
scroll to position [590, 0]
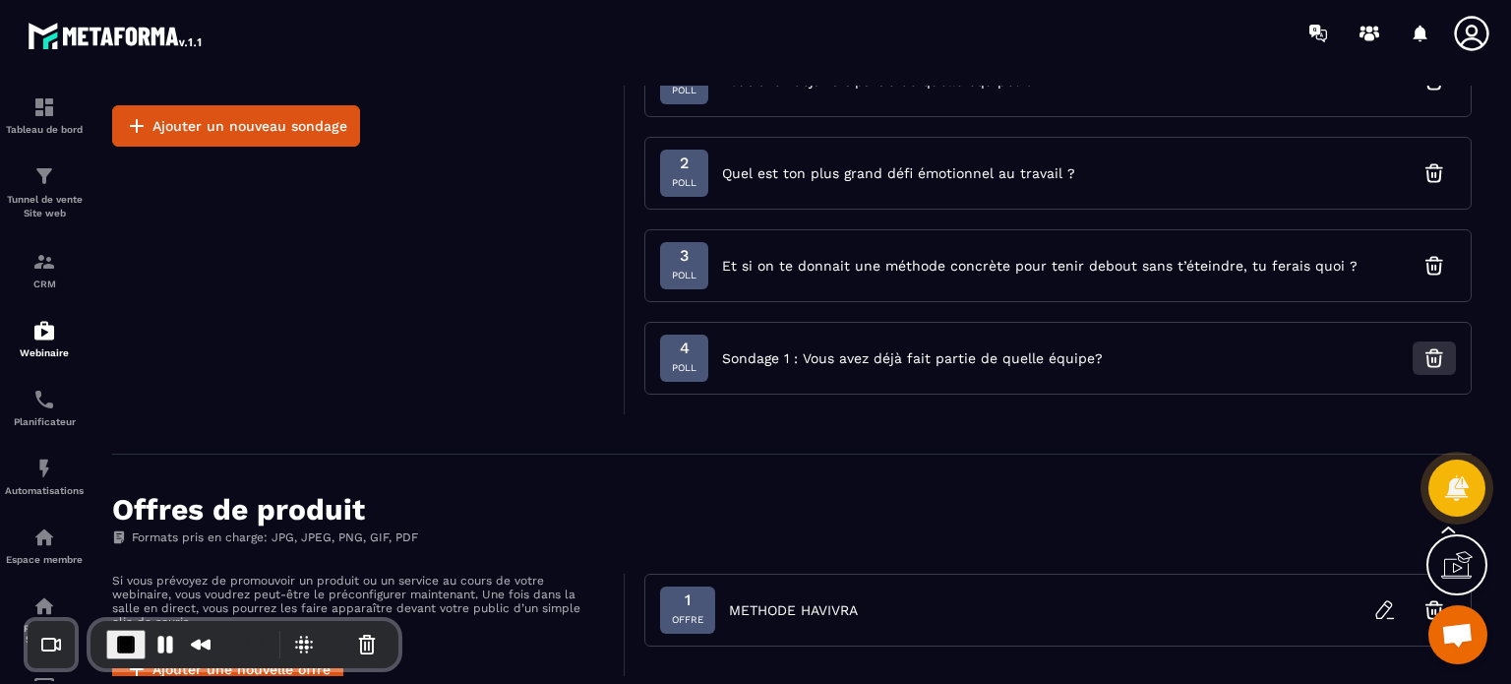
click at [1449, 356] on button "button" at bounding box center [1433, 357] width 43 height 33
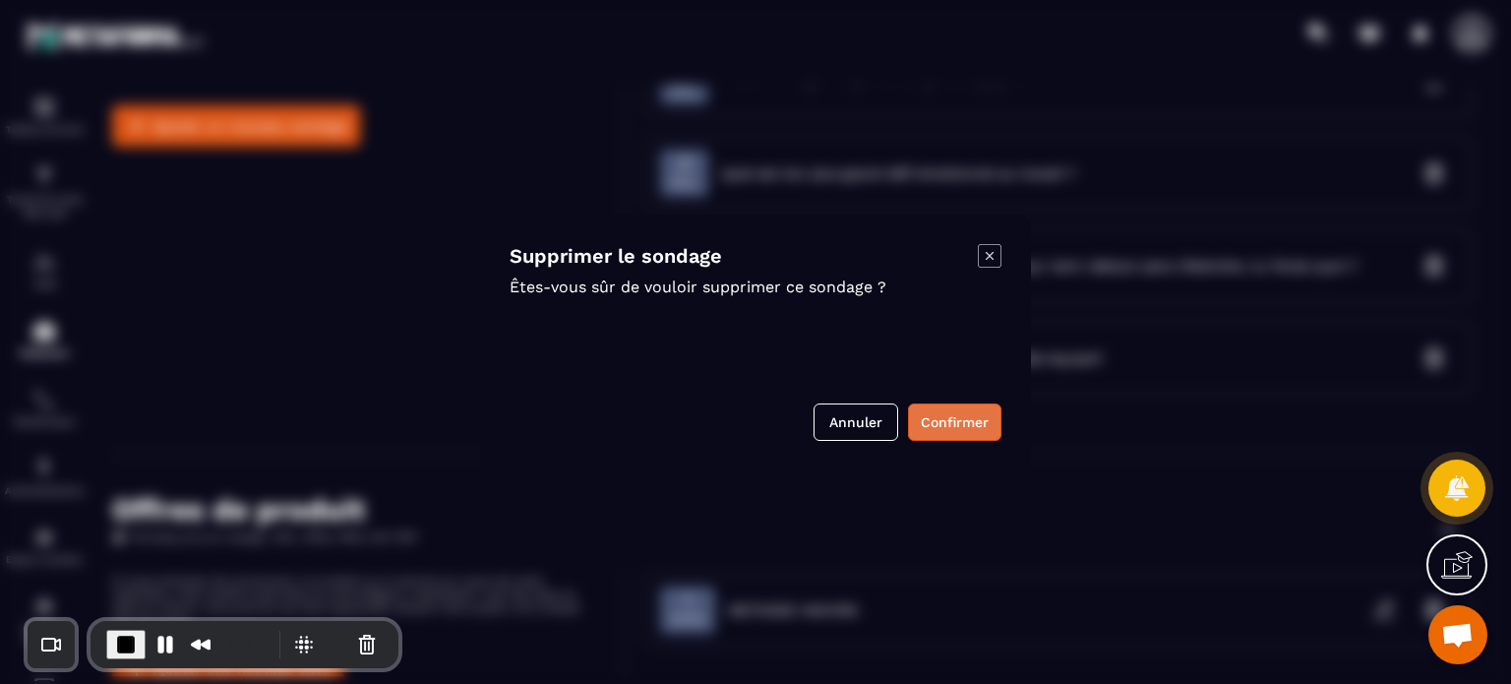
click at [932, 422] on button "Confirmer" at bounding box center [954, 421] width 93 height 37
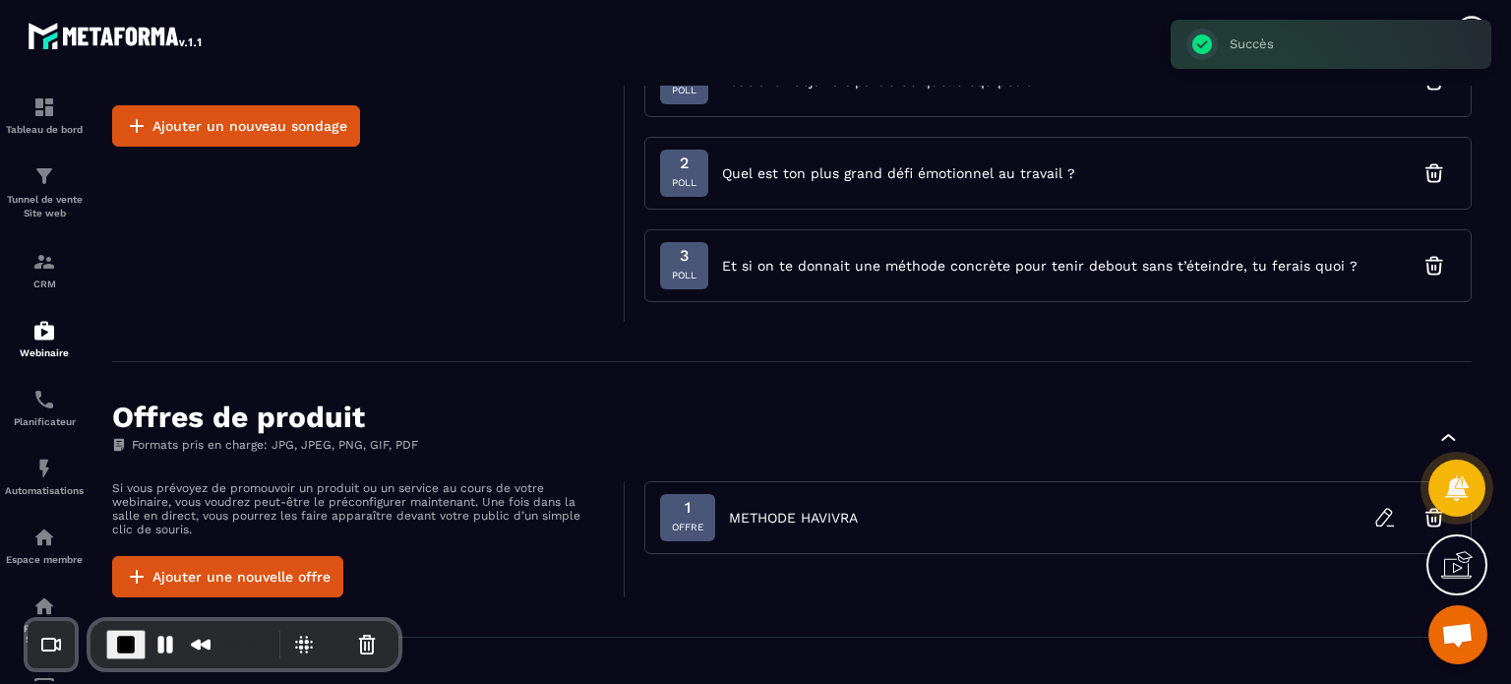
click at [511, 280] on div "Si vous prévoyez d'effectuer une enquête ou un quiz pendant votre webinaire, vo…" at bounding box center [368, 182] width 512 height 277
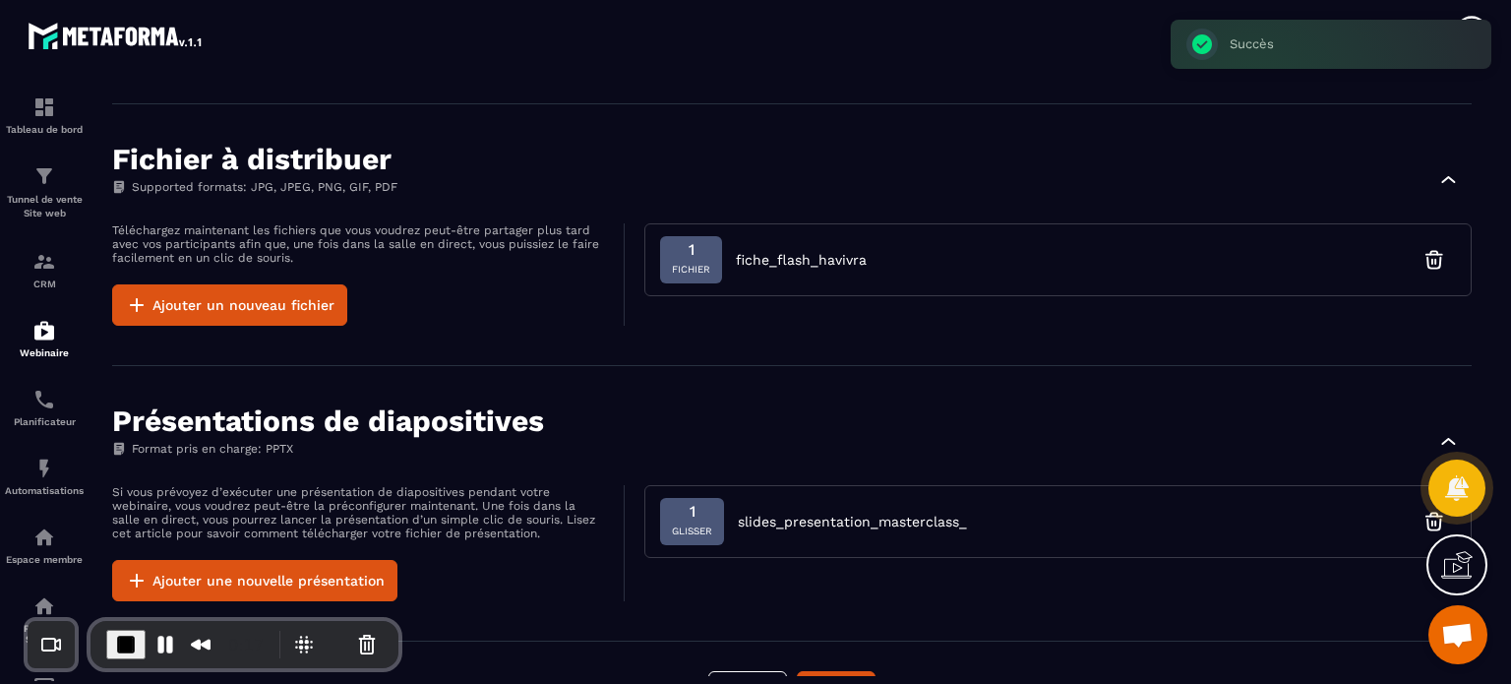
scroll to position [1467, 0]
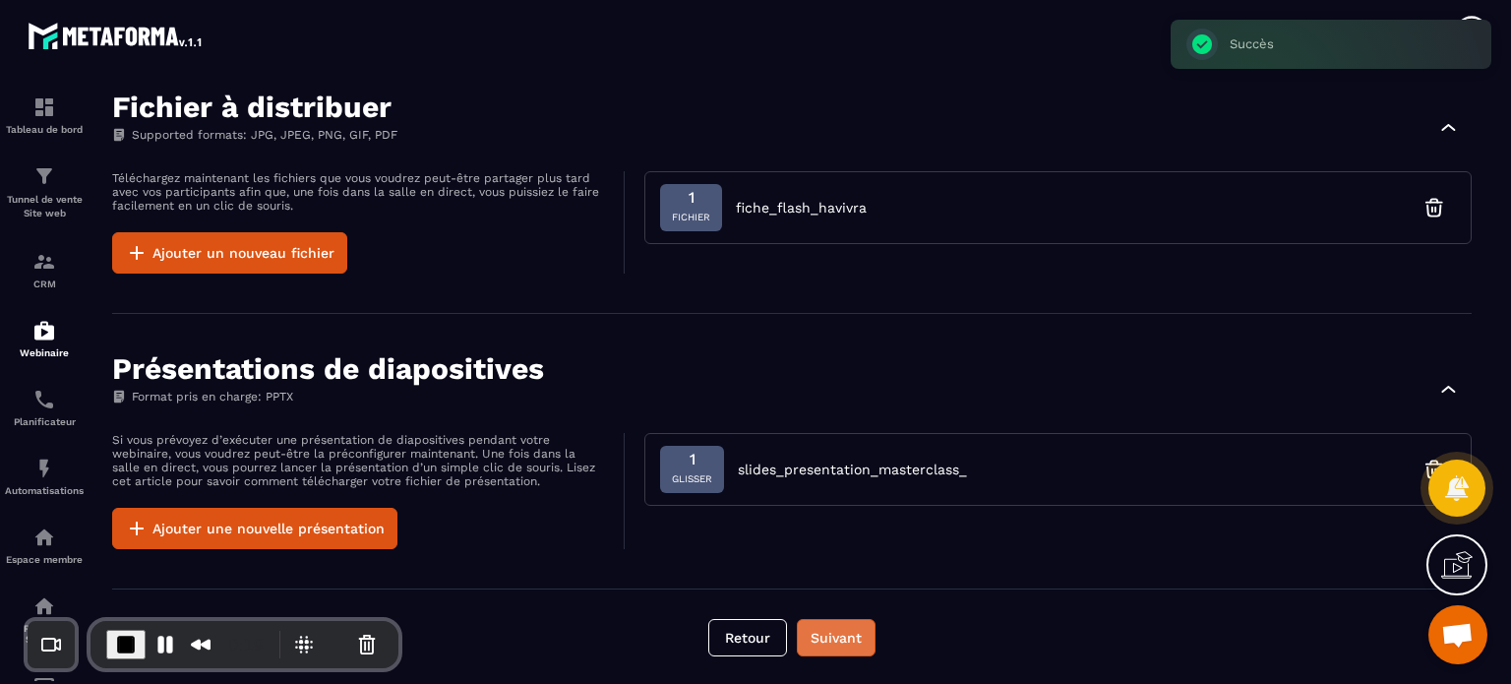
click at [823, 647] on button "Suivant" at bounding box center [836, 637] width 79 height 37
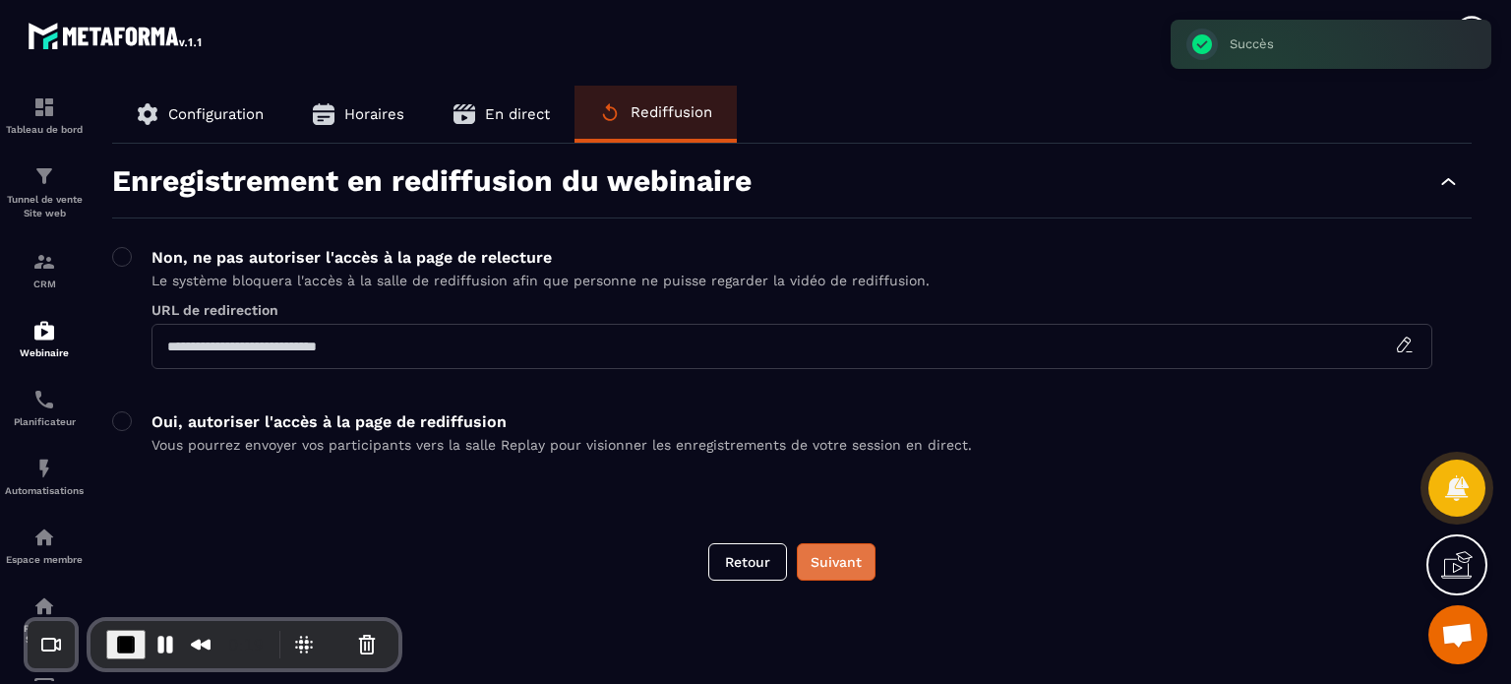
scroll to position [0, 0]
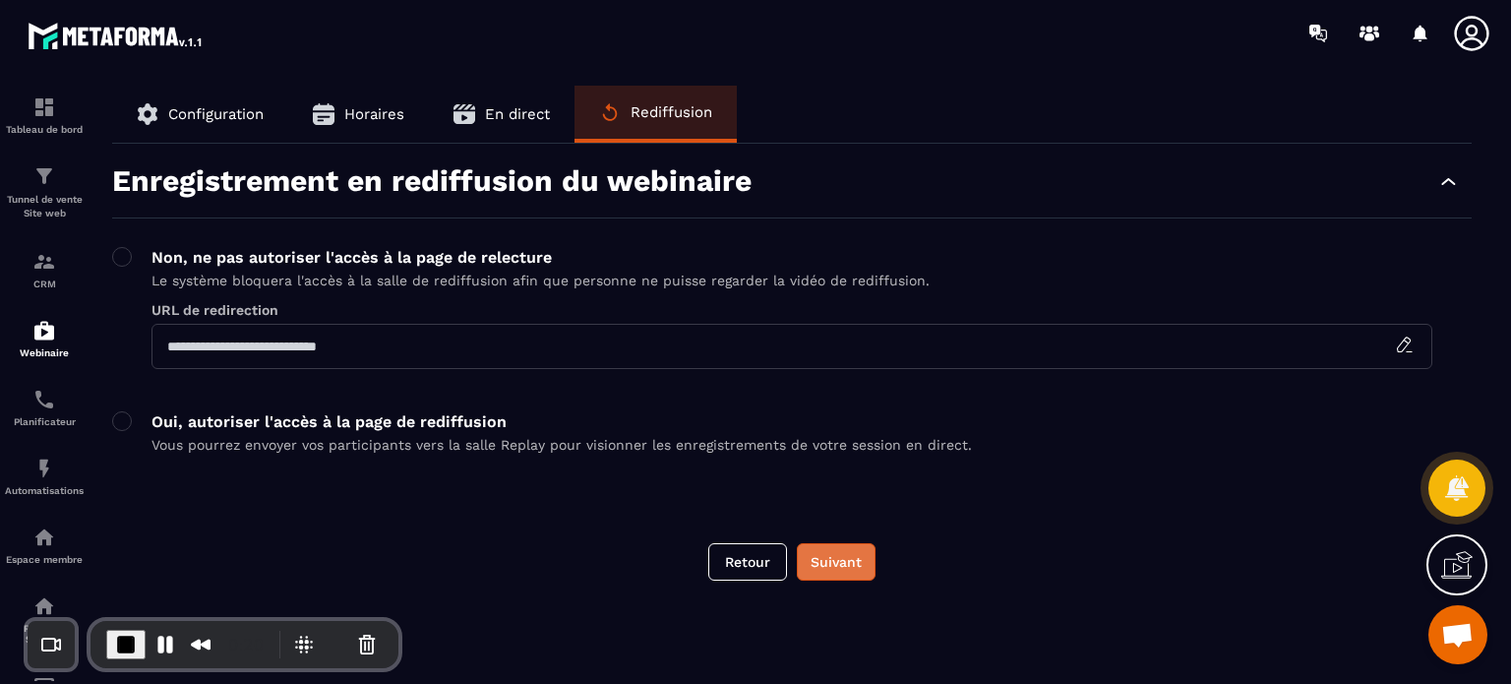
click at [841, 570] on button "Suivant" at bounding box center [836, 561] width 79 height 37
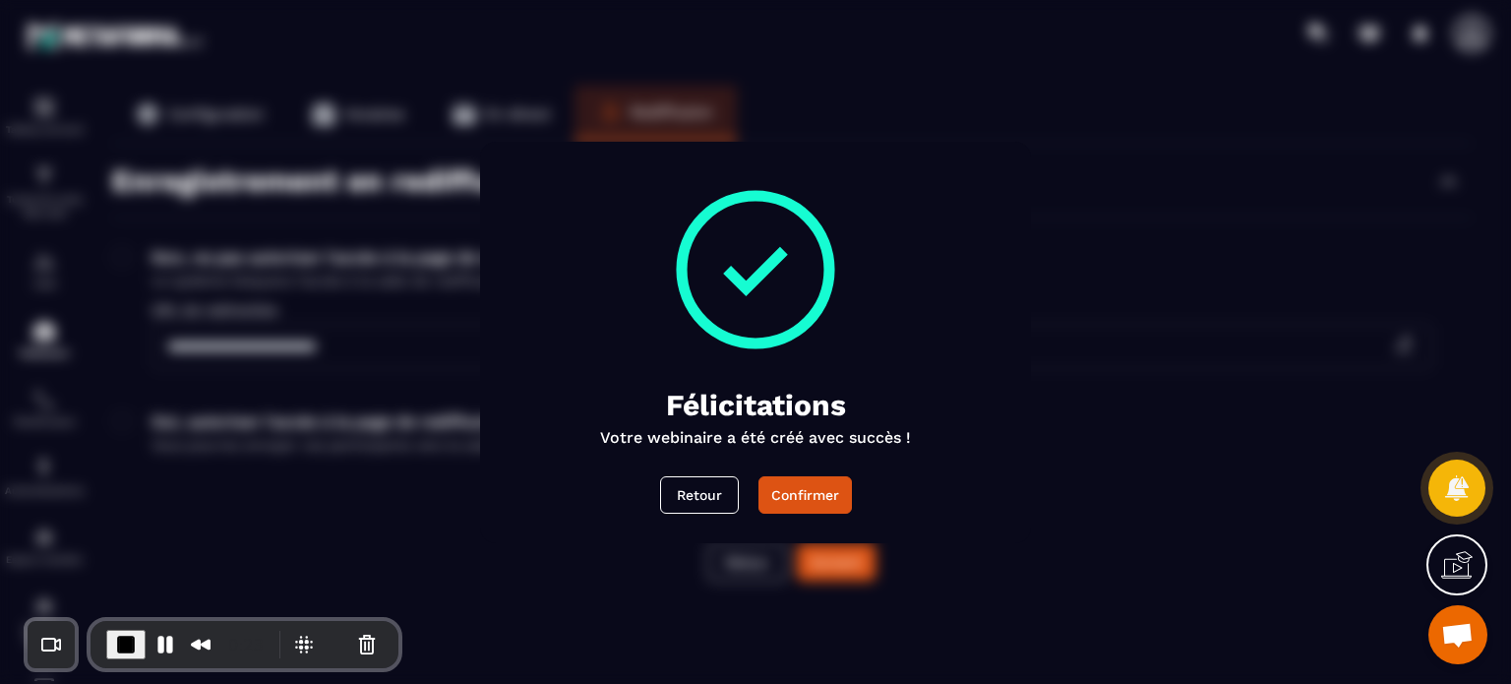
click at [801, 493] on div "Confirmer" at bounding box center [805, 495] width 68 height 20
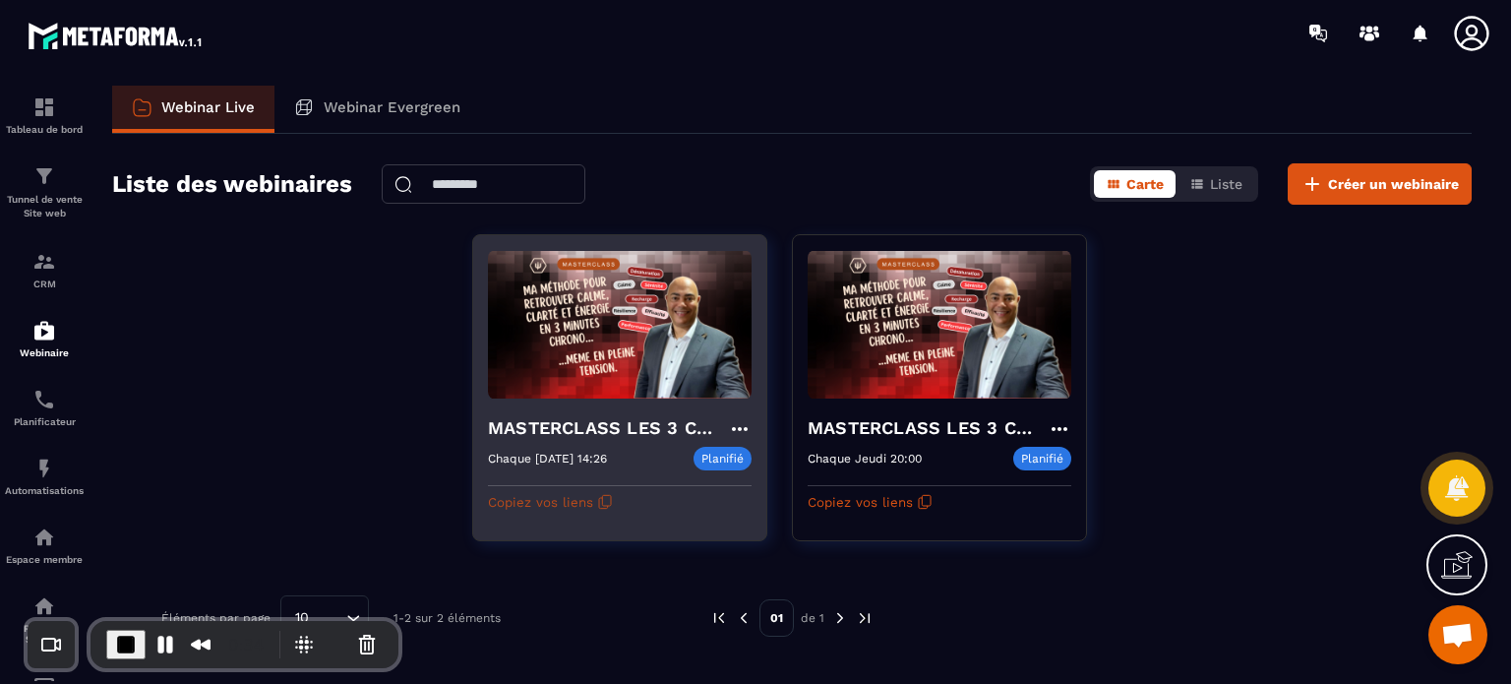
click at [535, 504] on button "Copiez vos liens" at bounding box center [550, 501] width 125 height 31
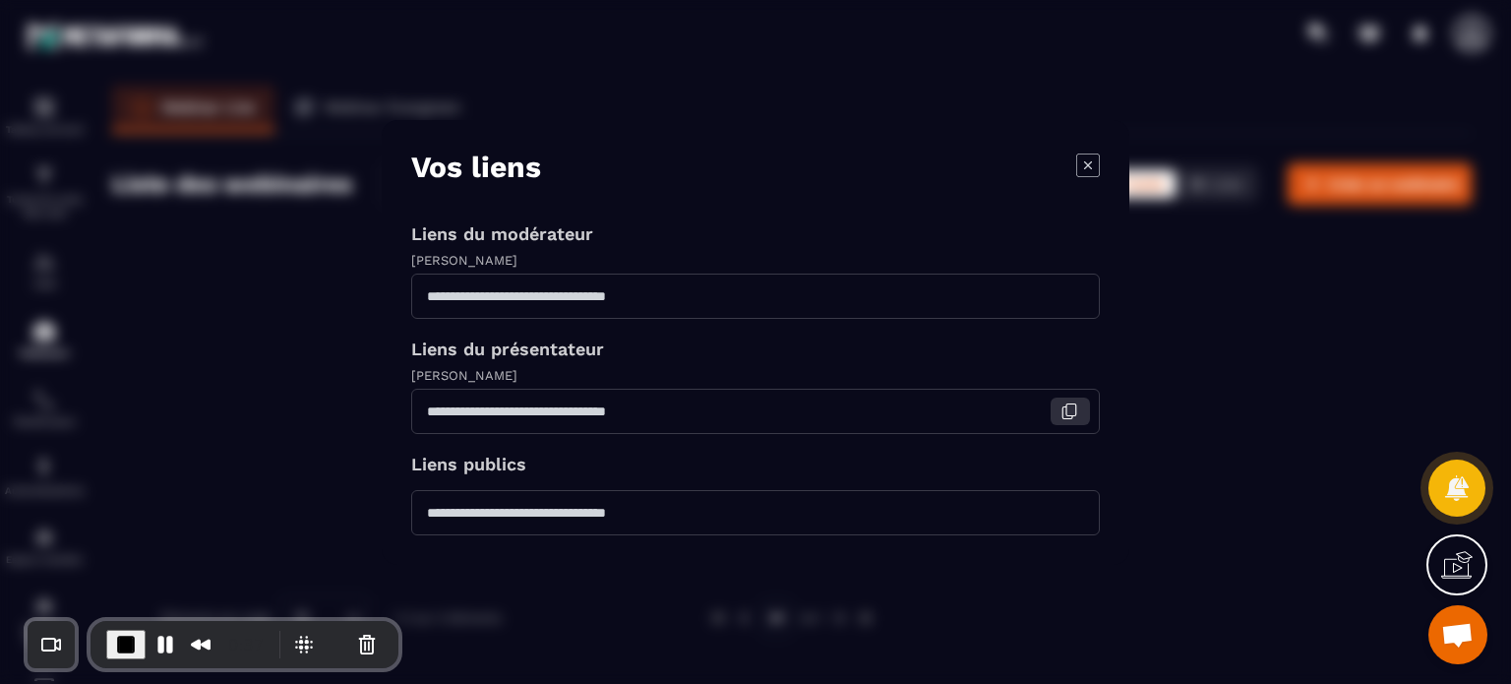
click at [1066, 405] on icon "Modal window" at bounding box center [1069, 411] width 18 height 18
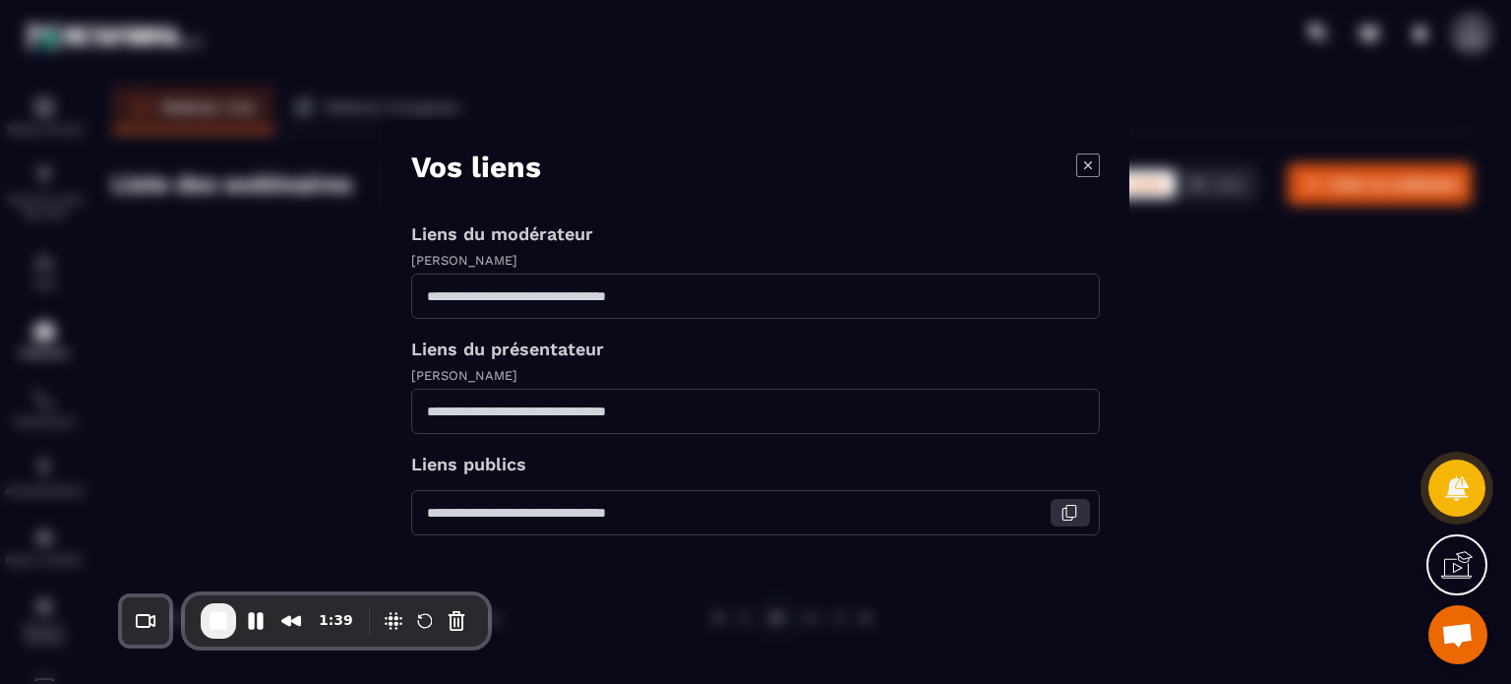
click at [1073, 517] on icon "Modal window" at bounding box center [1069, 513] width 18 height 18
click at [1079, 159] on icon "Modal window" at bounding box center [1088, 164] width 24 height 24
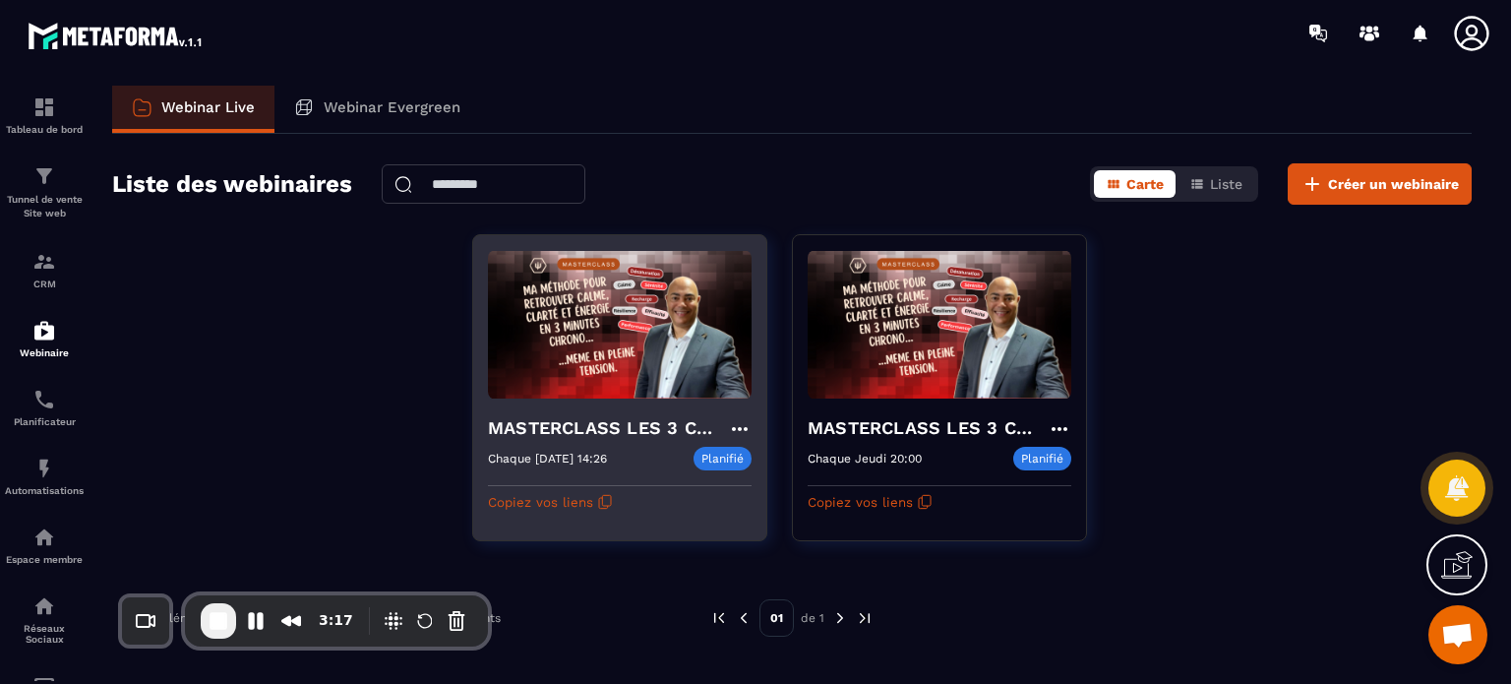
click at [740, 427] on icon at bounding box center [740, 429] width 16 height 4
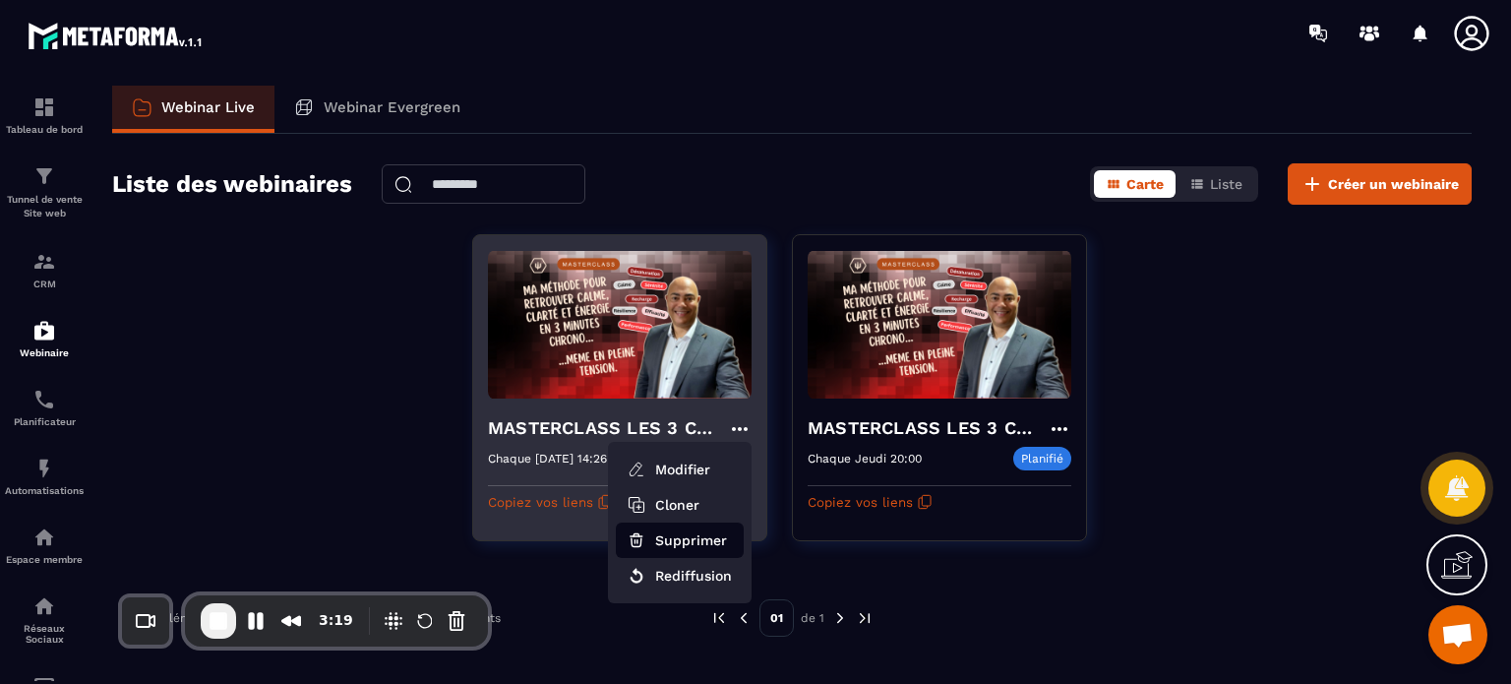
click at [692, 532] on button "Supprimer" at bounding box center [680, 539] width 128 height 35
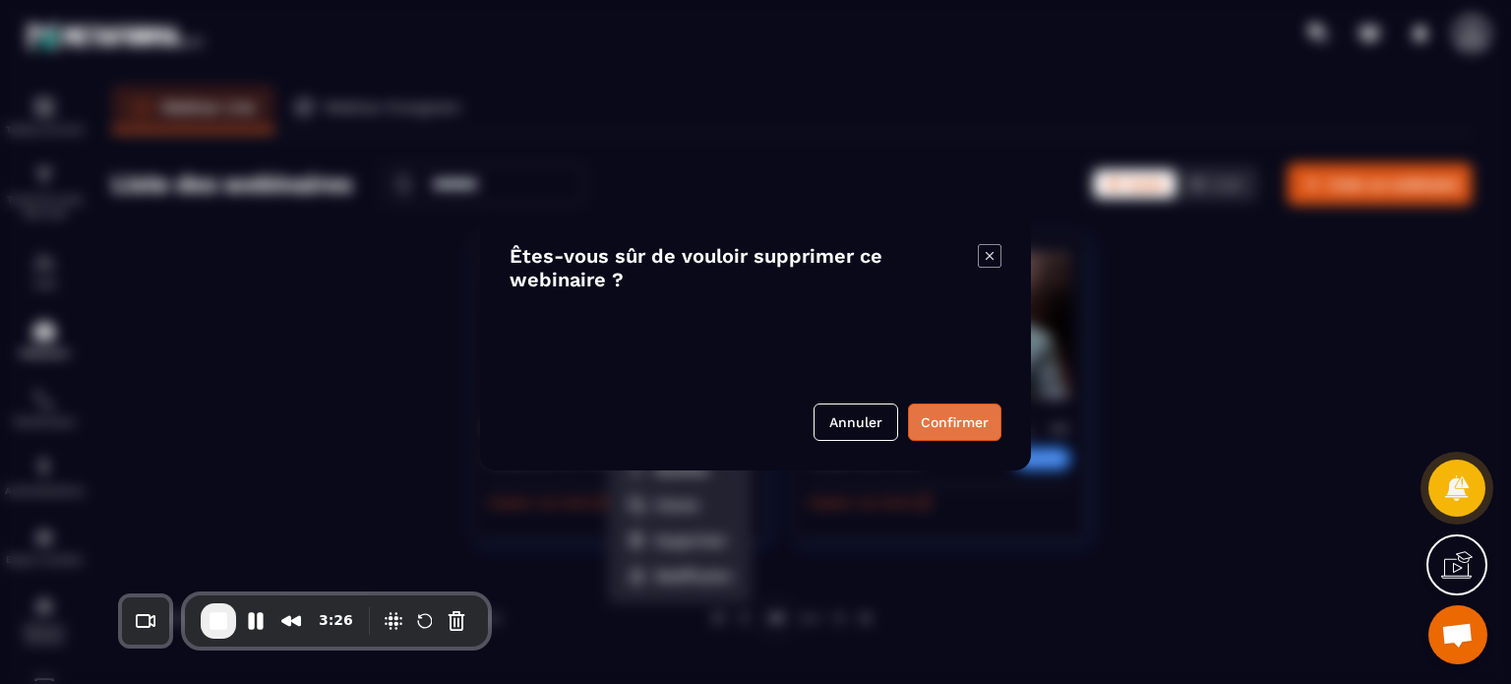
click at [971, 420] on button "Confirmer" at bounding box center [954, 421] width 93 height 37
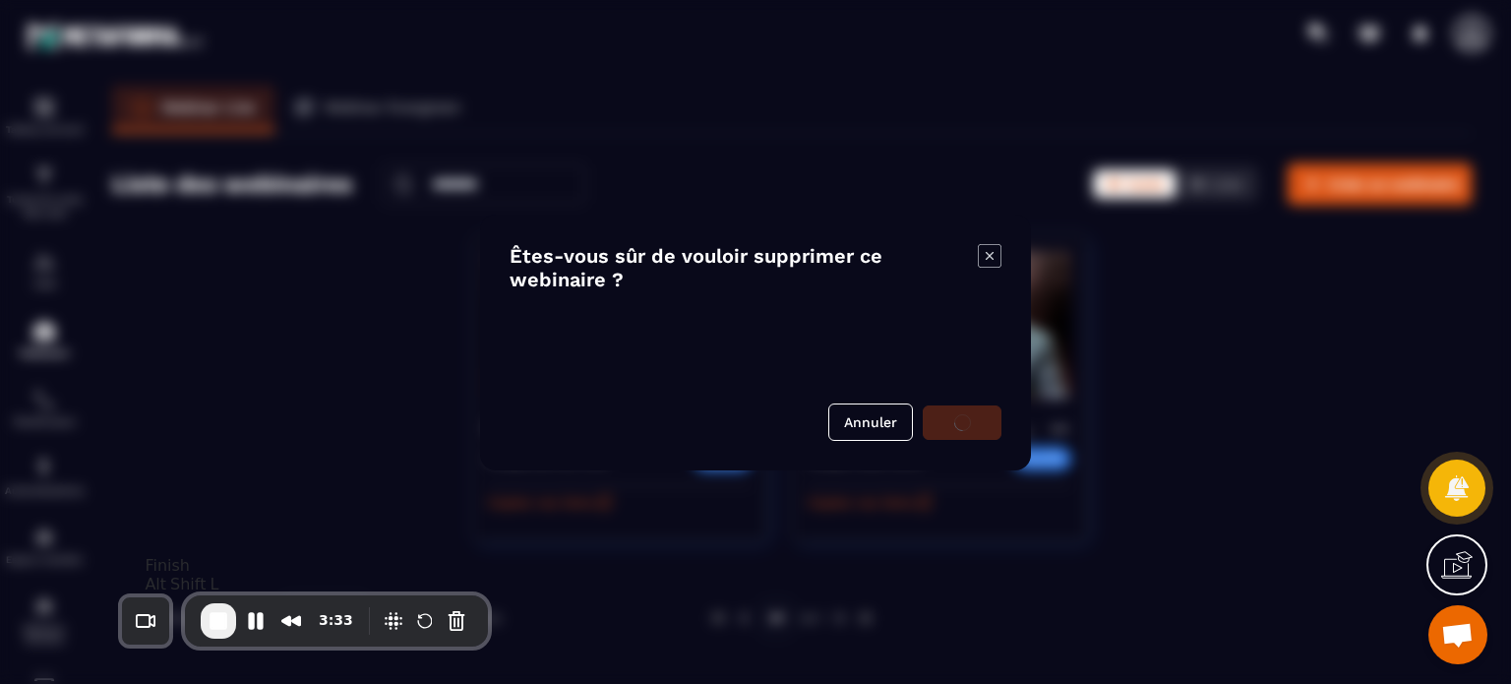
click at [216, 627] on span "End Recording" at bounding box center [219, 621] width 24 height 24
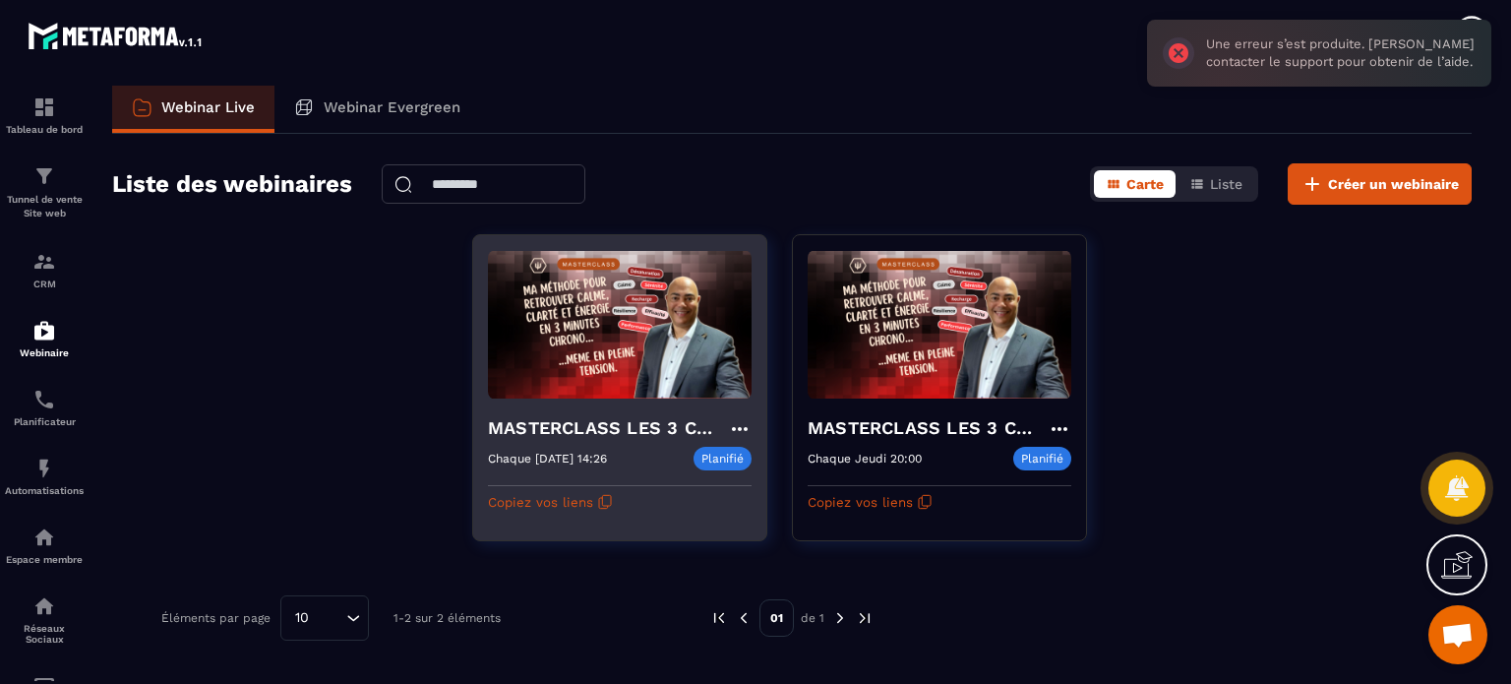
click at [629, 433] on h4 "MASTERCLASS LES 3 CLES CONCRÊTES POUR SURVIVRE MENTALEMENT-copy" at bounding box center [608, 428] width 240 height 28
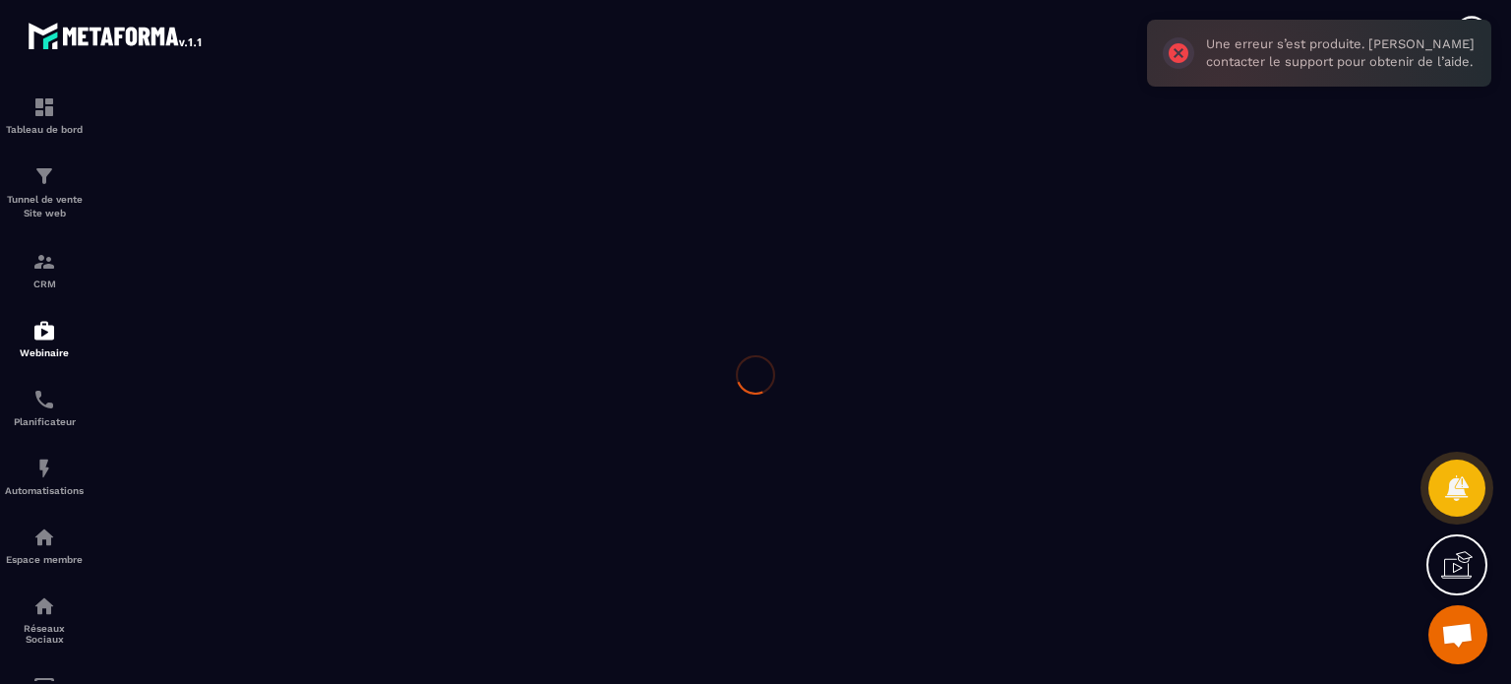
type input "**********"
type textarea "**********"
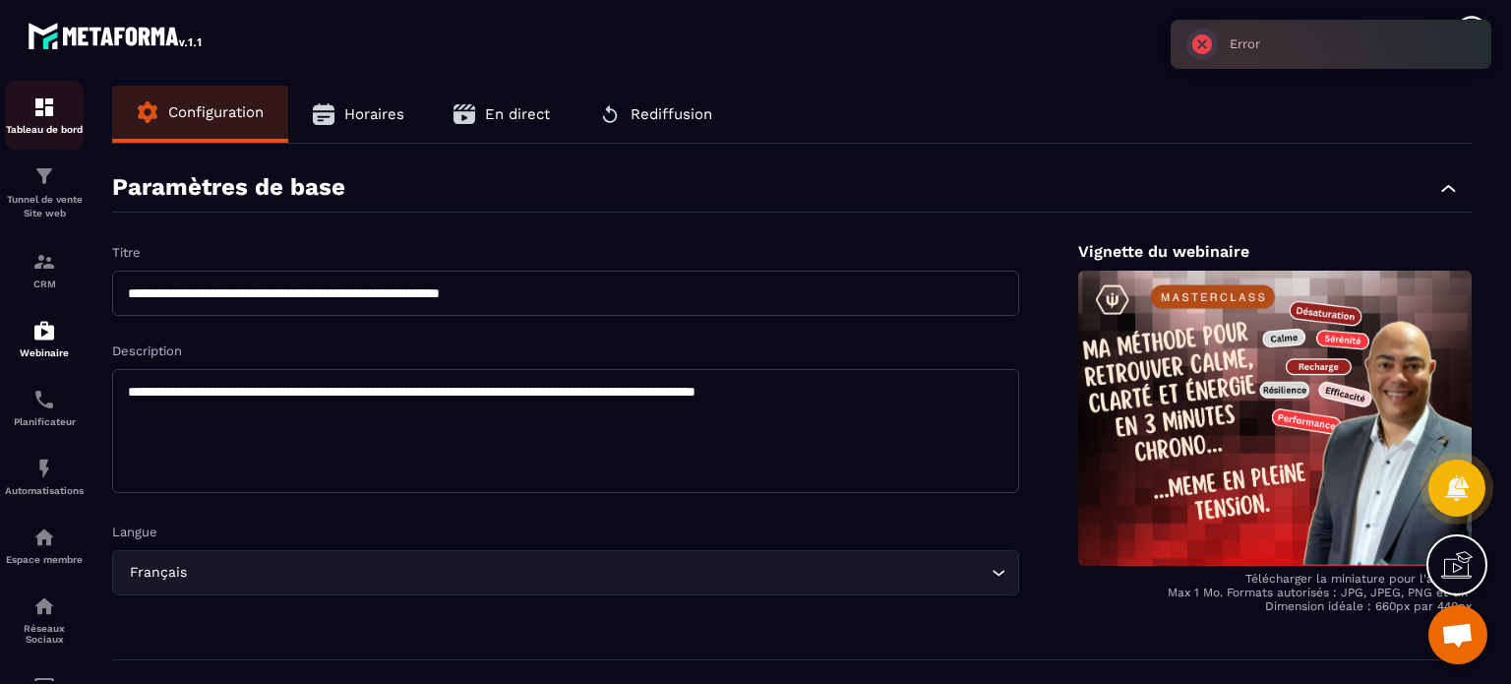
click at [45, 124] on p "Tableau de bord" at bounding box center [44, 129] width 79 height 11
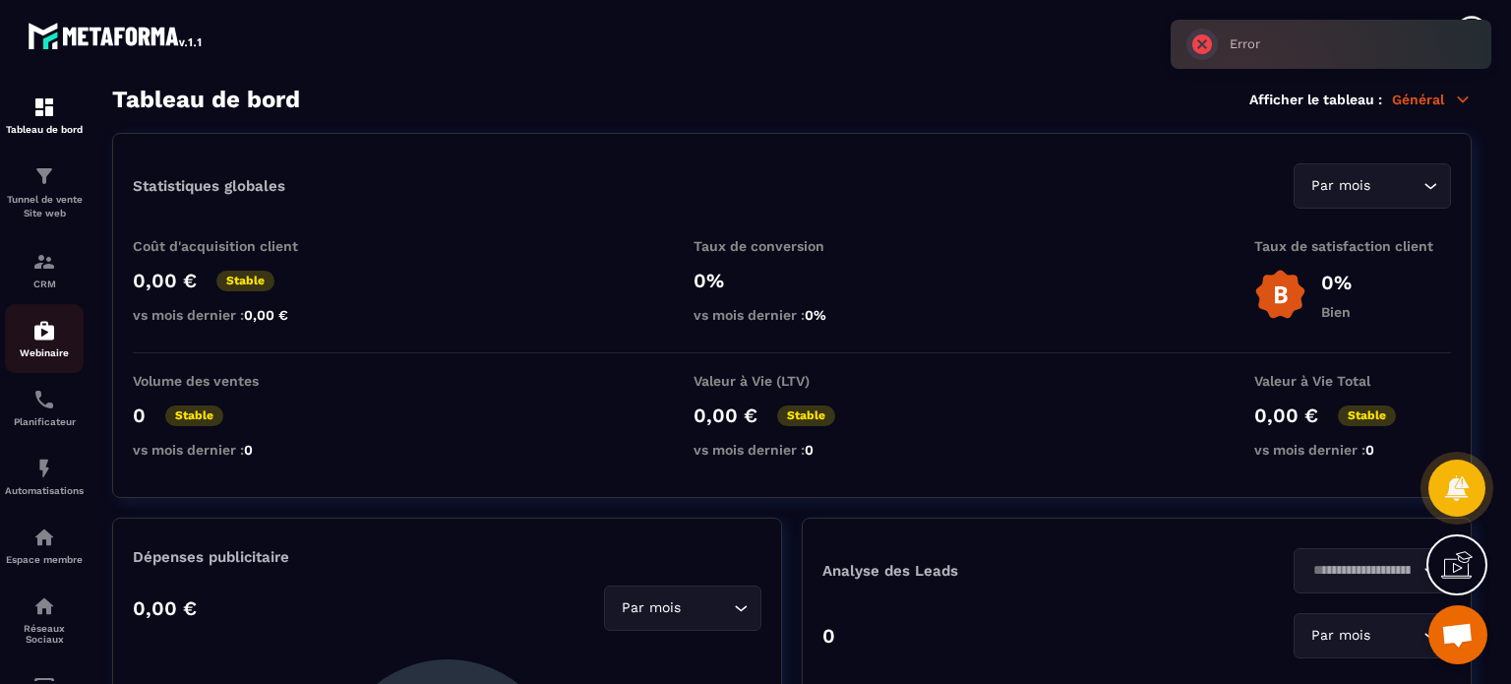
click at [44, 341] on img at bounding box center [44, 331] width 24 height 24
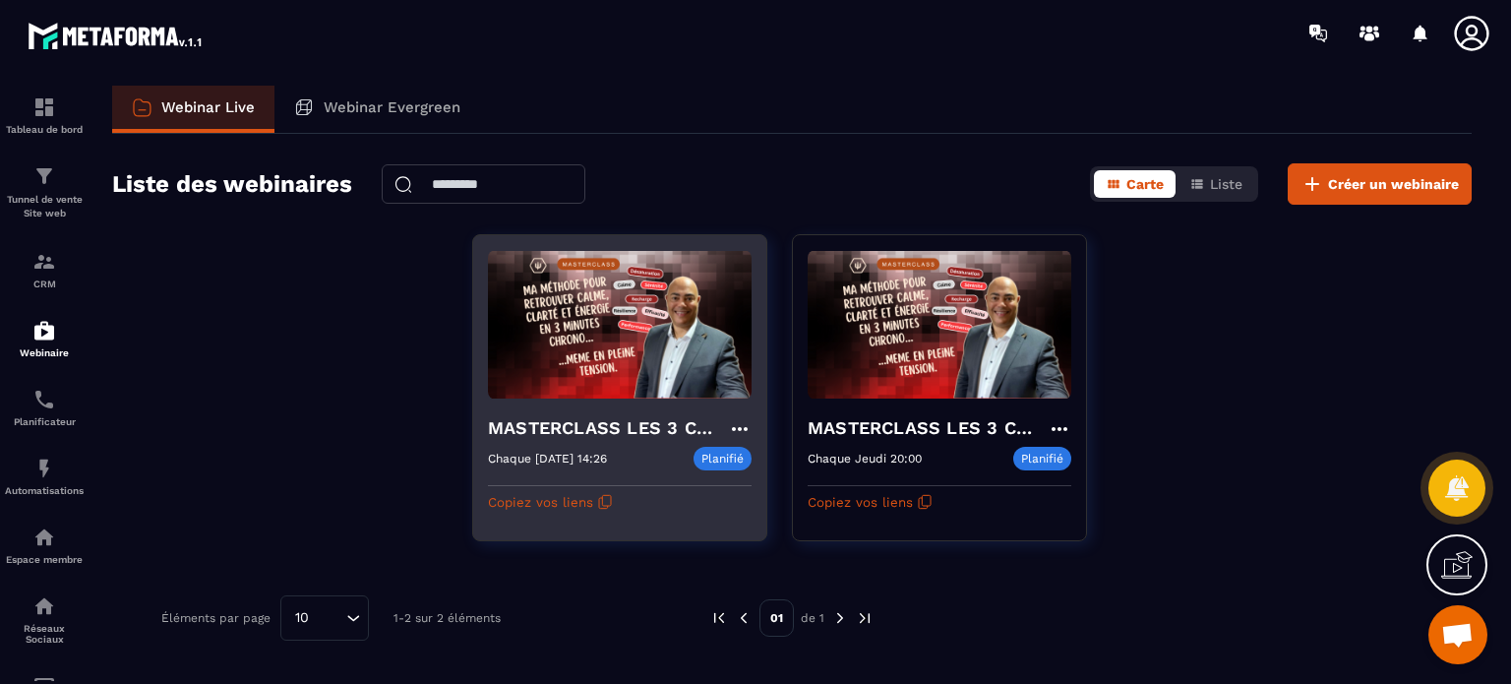
click at [741, 424] on icon at bounding box center [740, 429] width 24 height 24
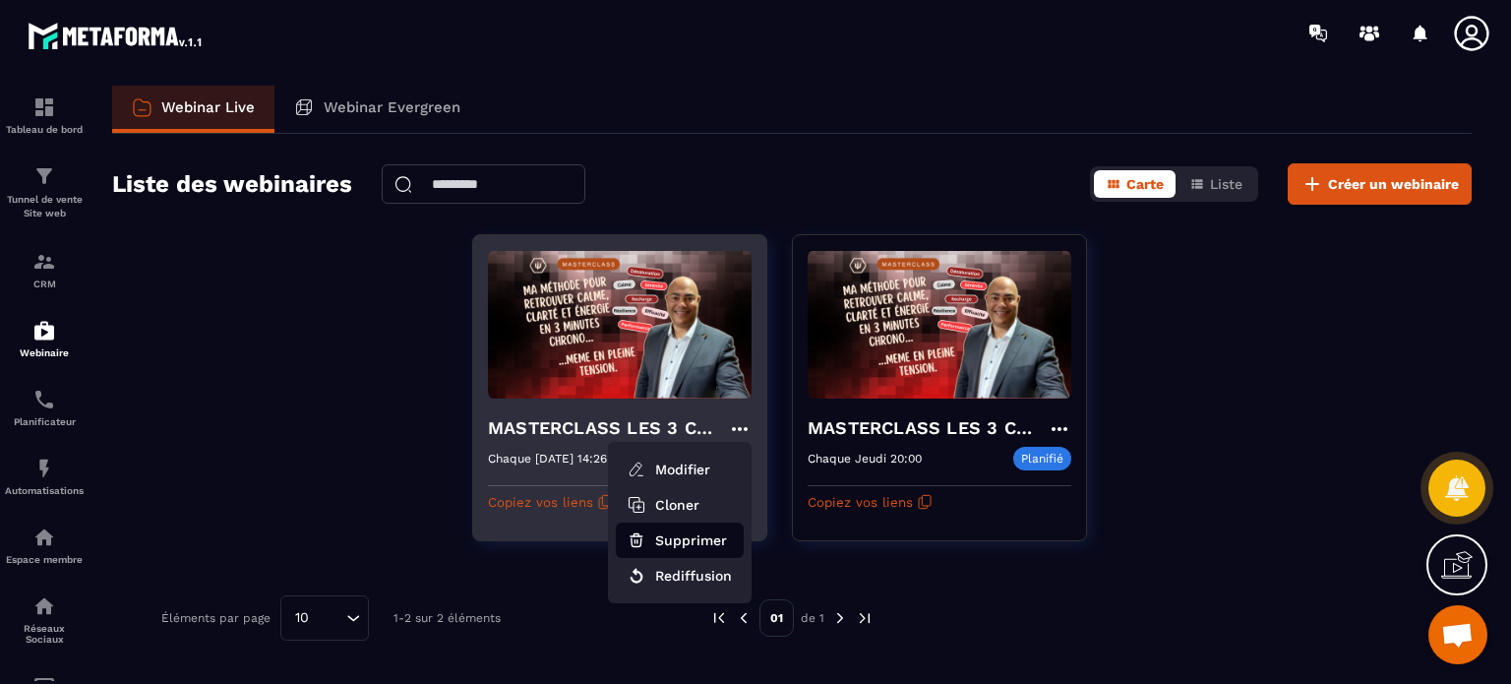
click at [683, 535] on button "Supprimer" at bounding box center [680, 539] width 128 height 35
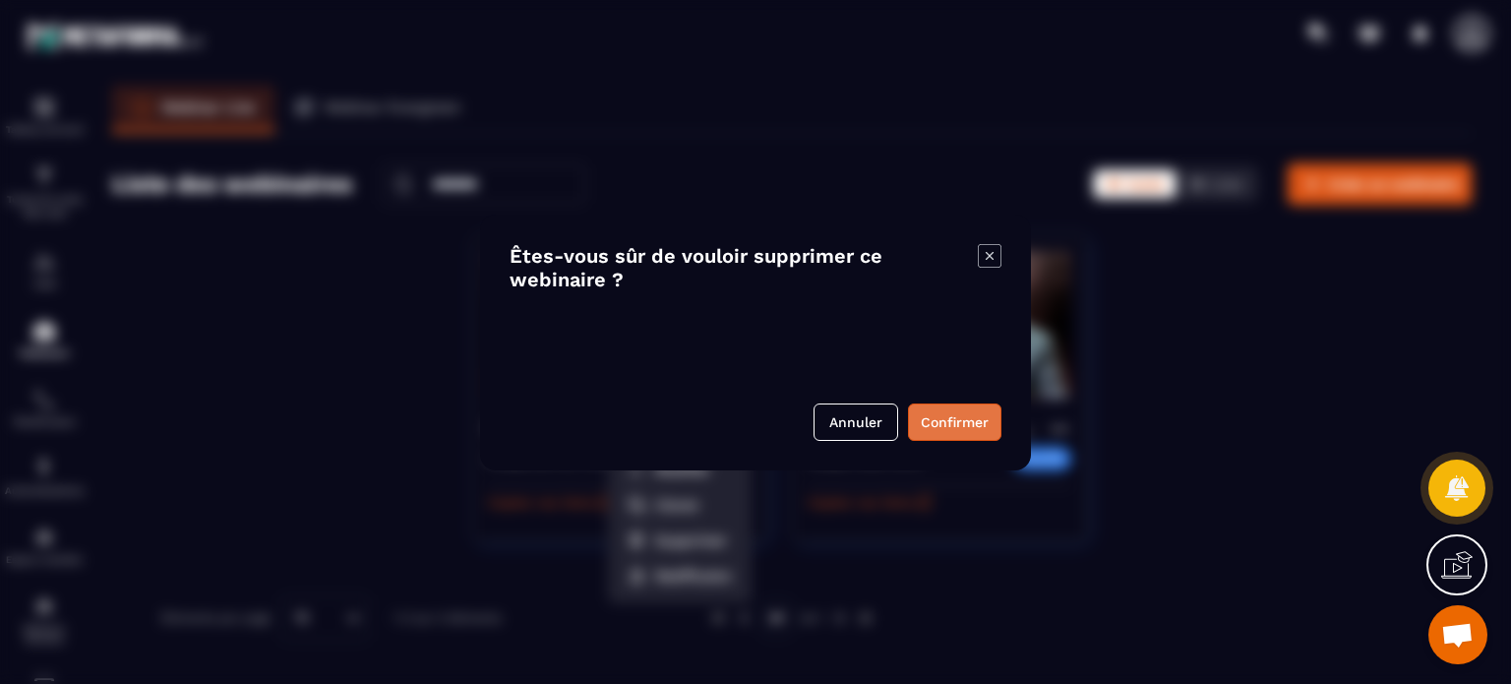
click at [954, 425] on button "Confirmer" at bounding box center [954, 421] width 93 height 37
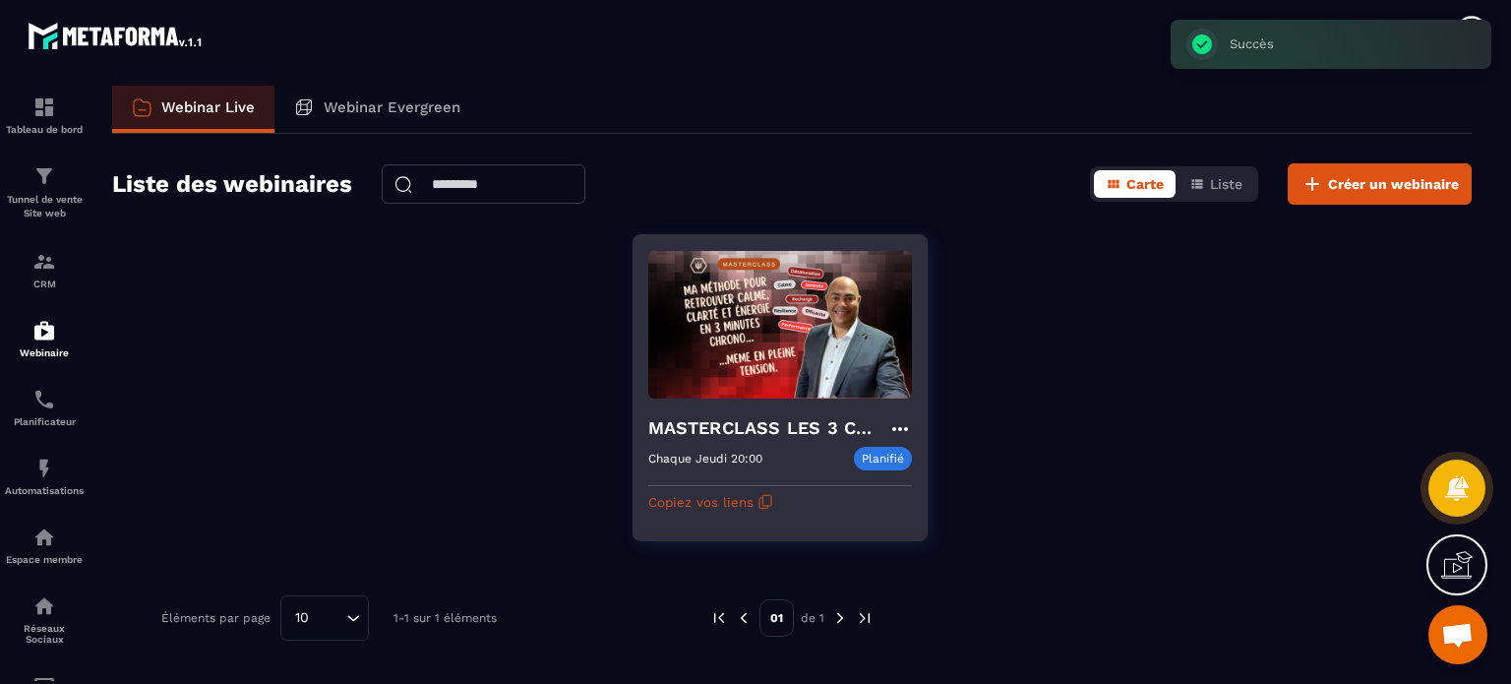
click at [807, 425] on h4 "MASTERCLASS LES 3 CLES CONCRÊTES POUR SURVIVRE MENTALEMENT" at bounding box center [768, 428] width 240 height 28
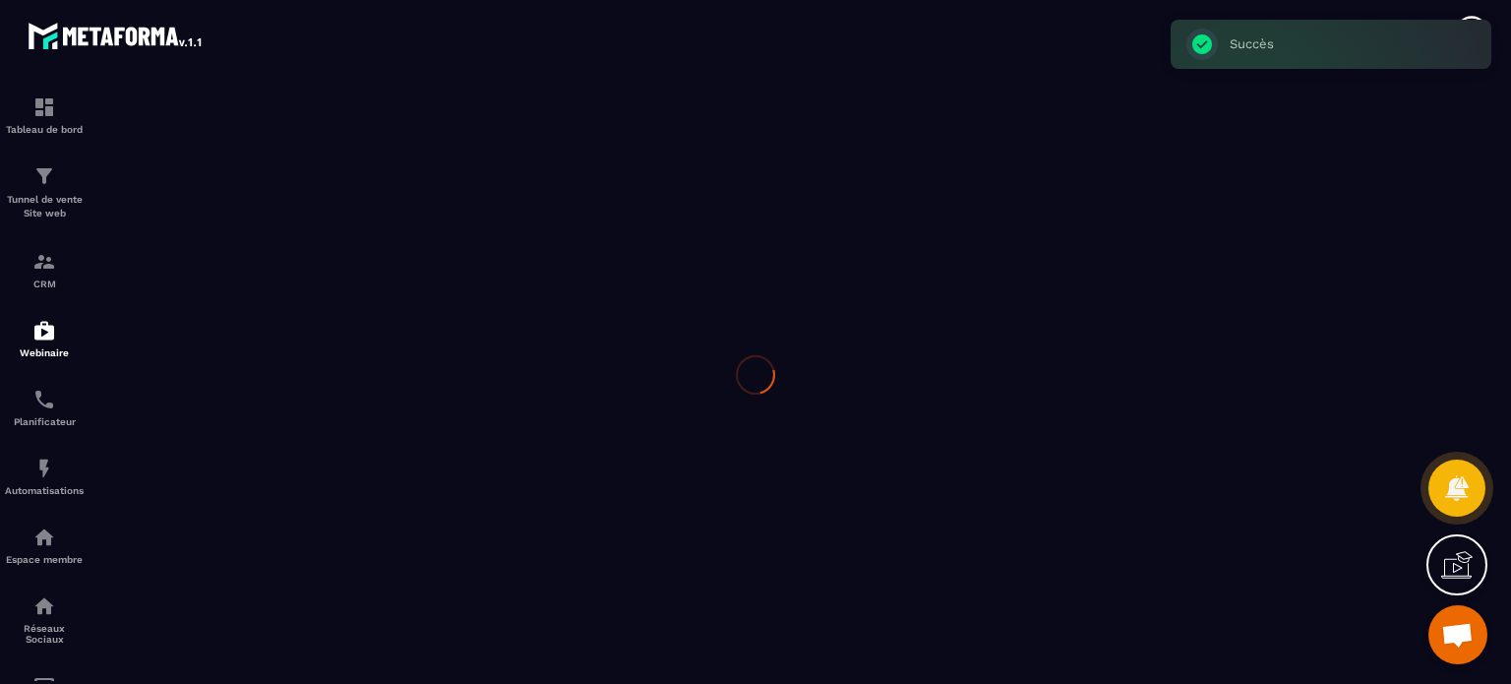
type input "**********"
type textarea "**********"
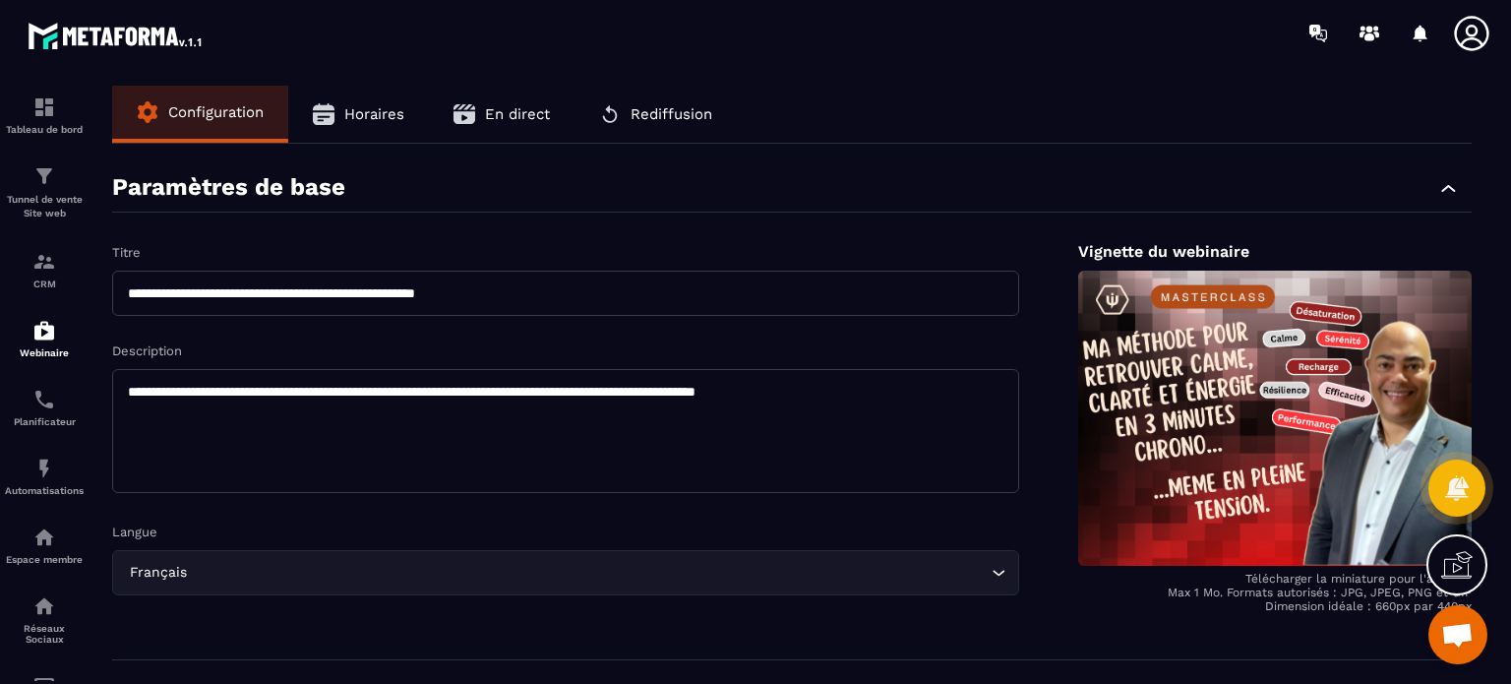
click at [1460, 42] on icon at bounding box center [1471, 33] width 34 height 34
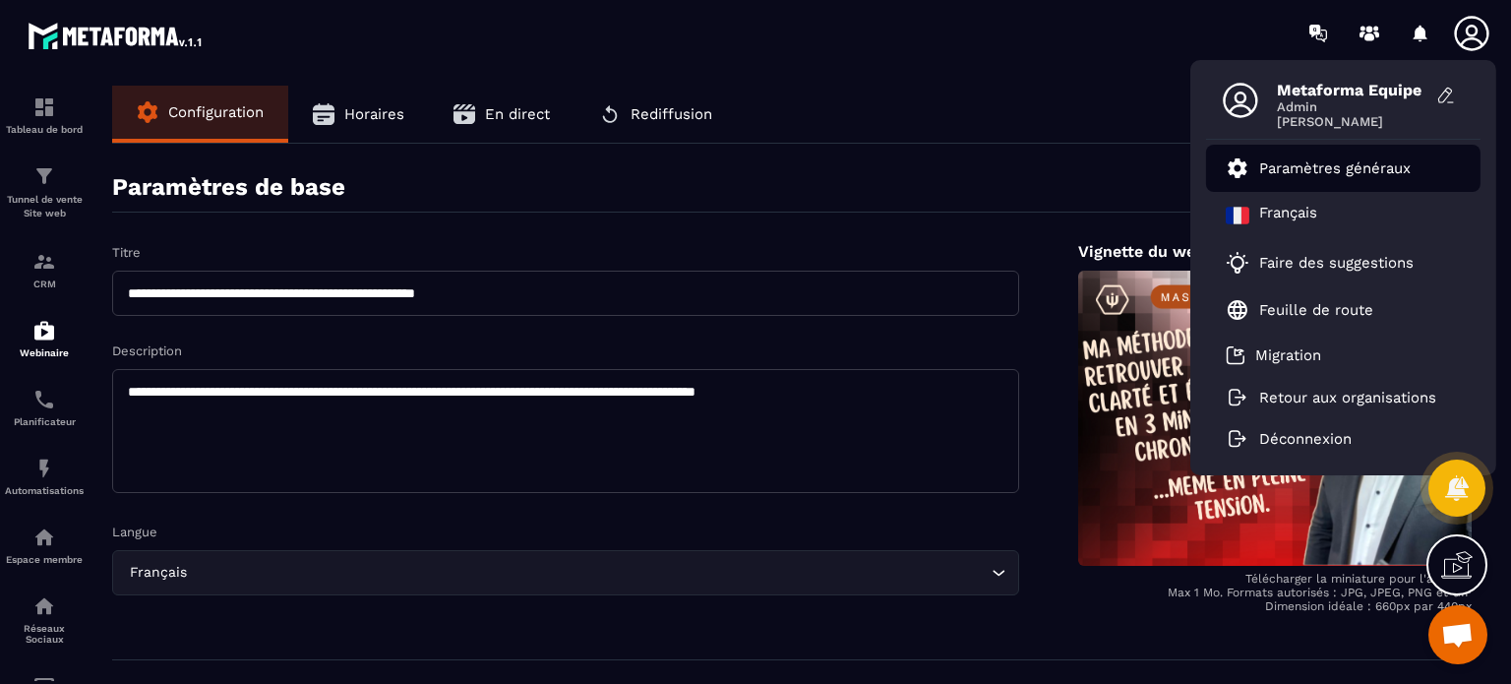
click at [1312, 171] on p "Paramètres généraux" at bounding box center [1334, 168] width 151 height 18
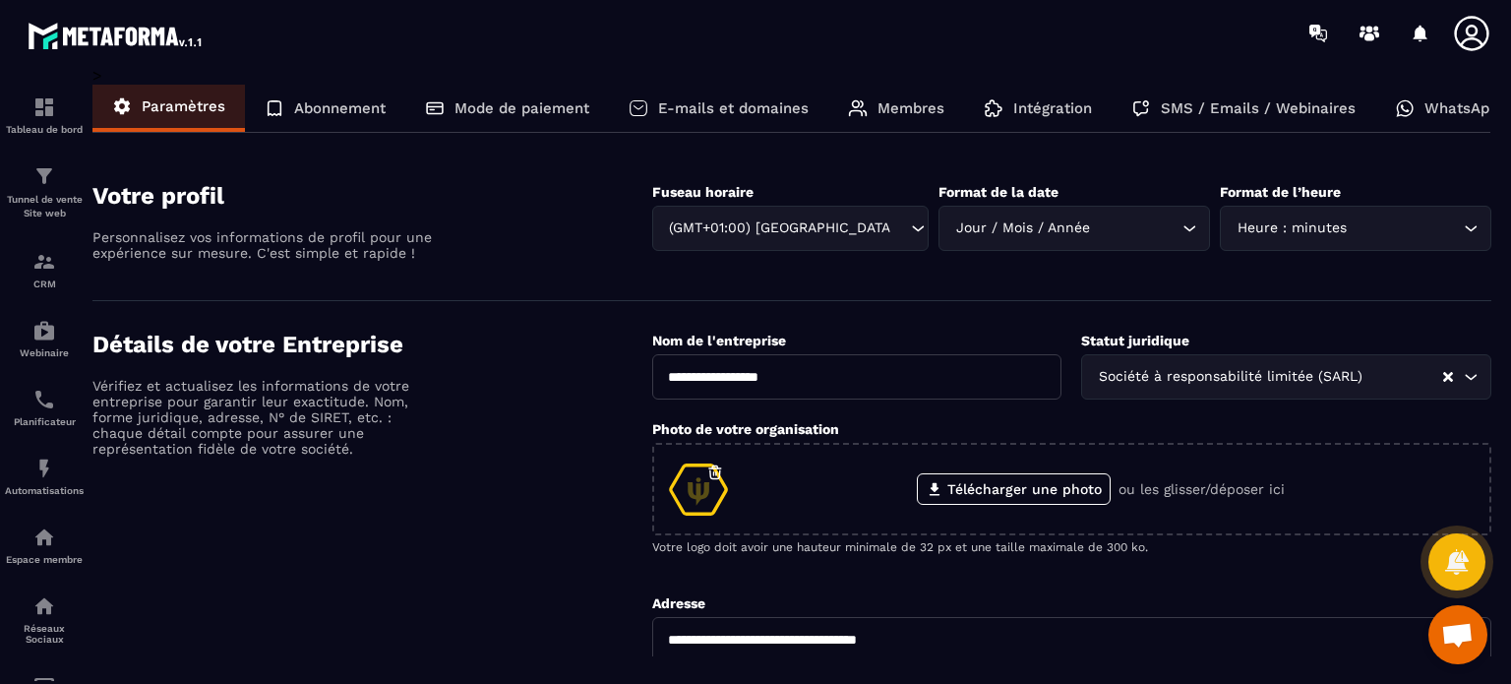
click at [1460, 41] on icon at bounding box center [1471, 33] width 39 height 39
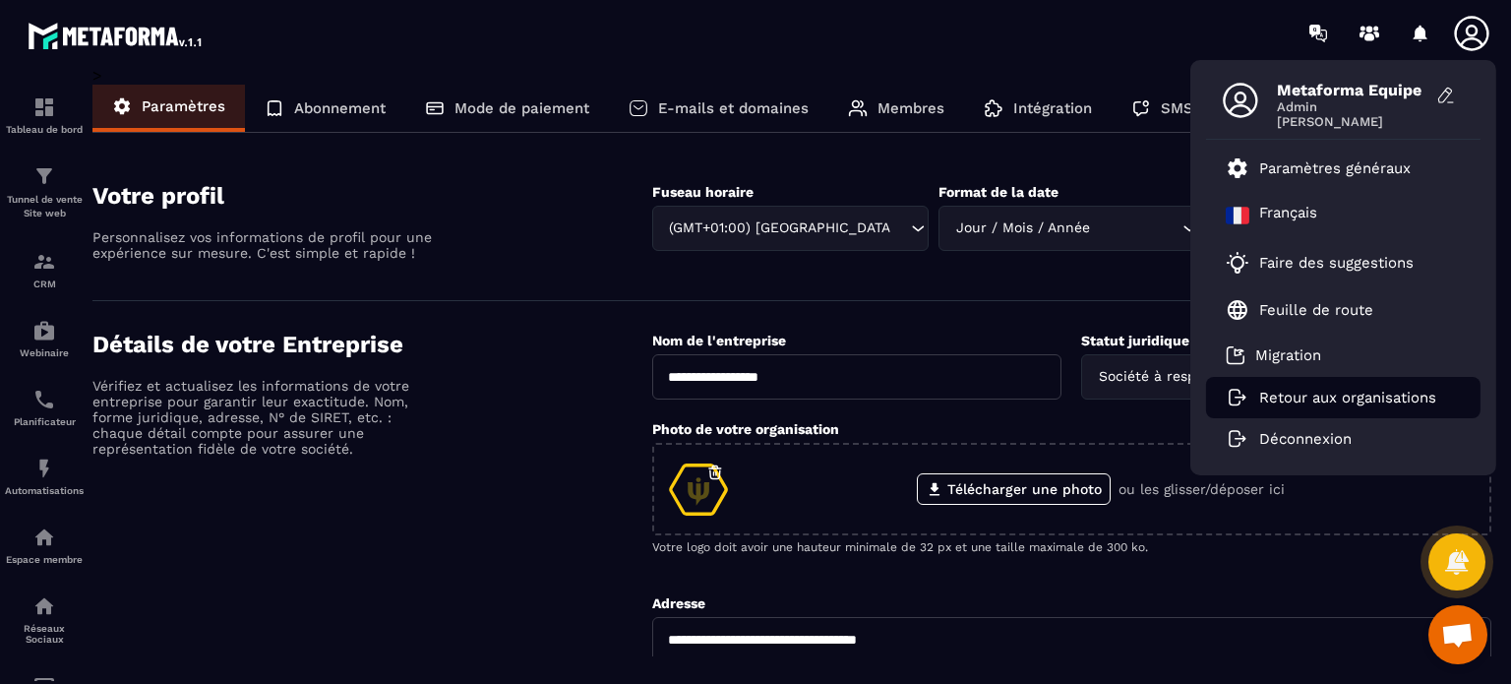
click at [1296, 389] on p "Retour aux organisations" at bounding box center [1347, 397] width 177 height 18
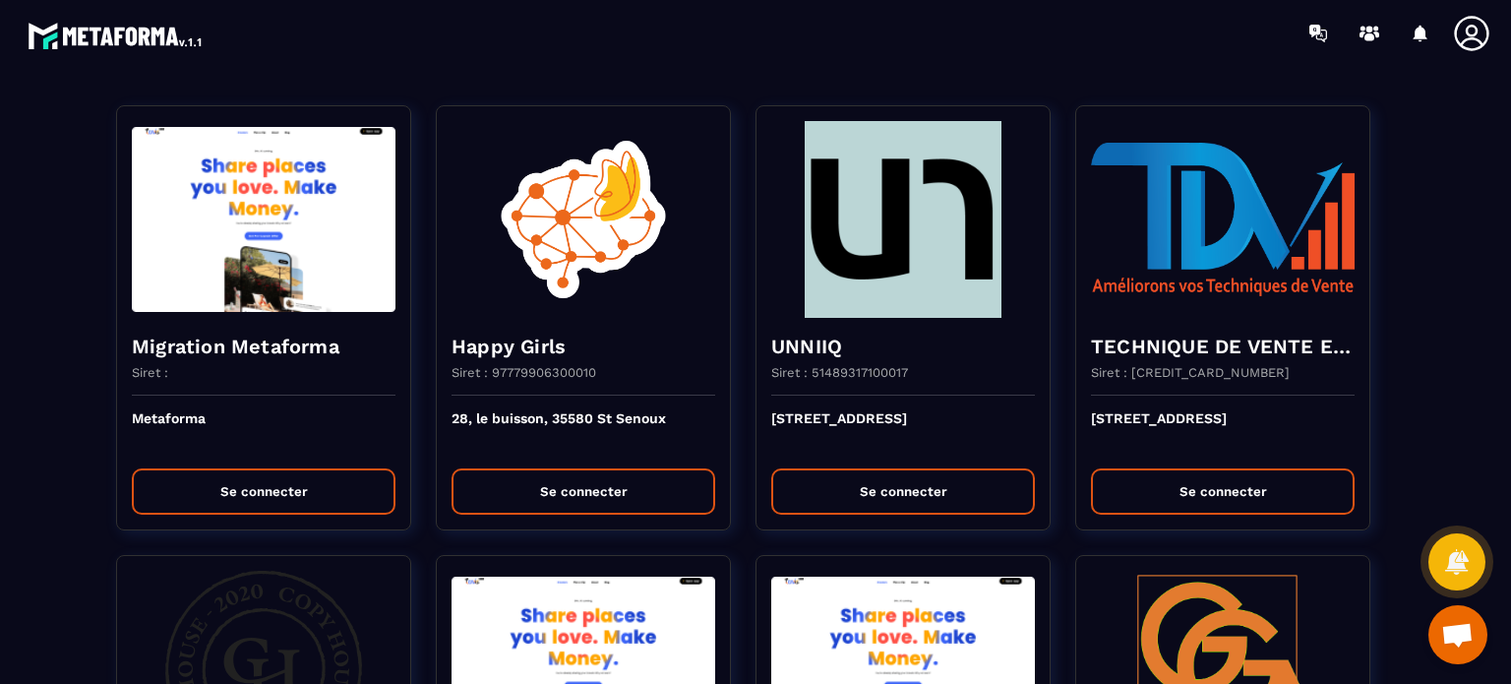
click at [721, 27] on div at bounding box center [871, 33] width 1280 height 66
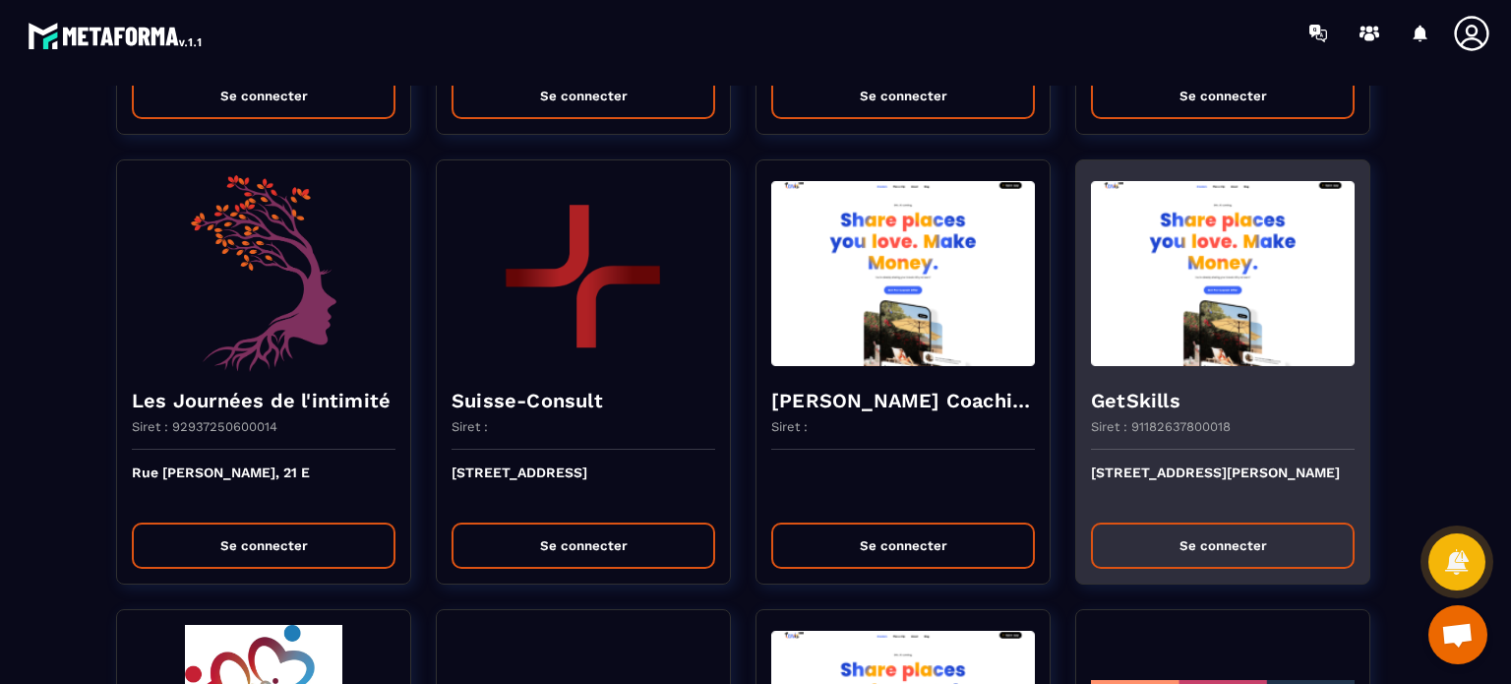
click at [1142, 522] on button "Se connecter" at bounding box center [1223, 545] width 264 height 46
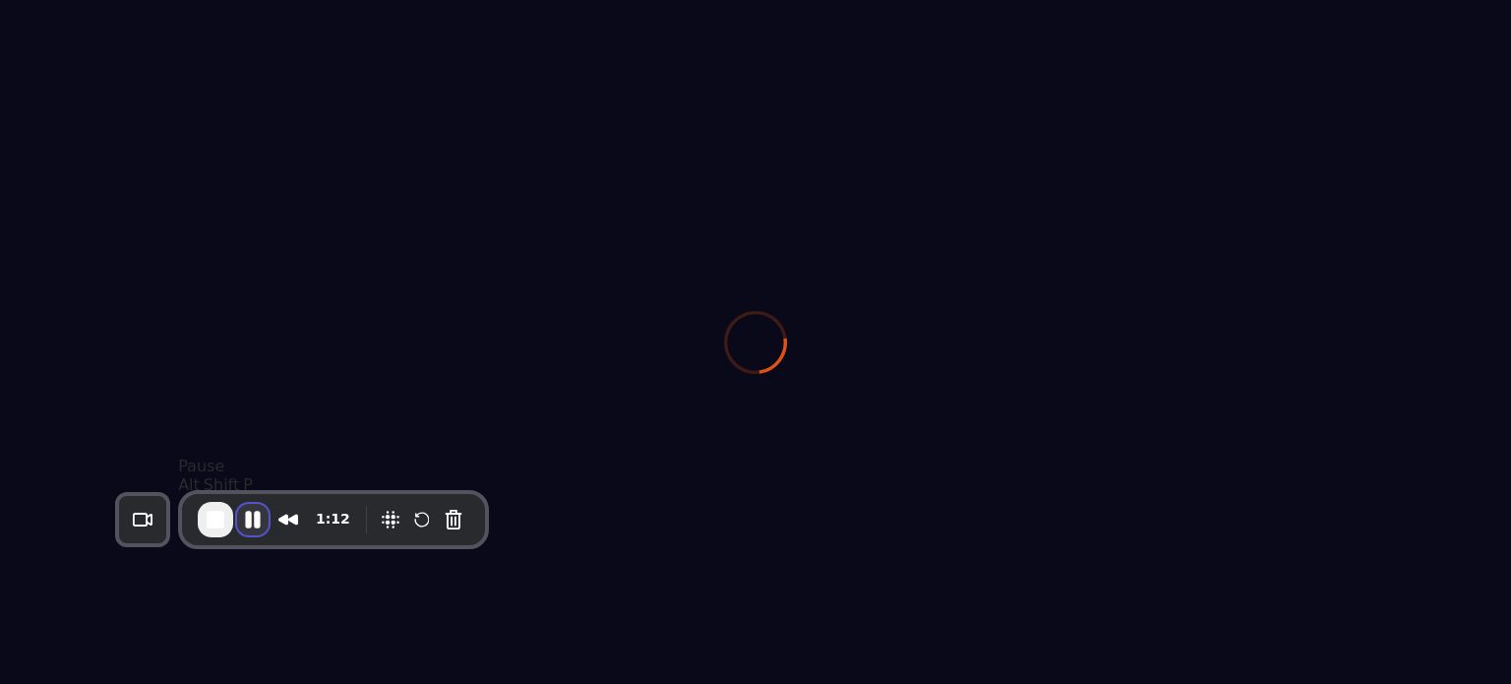
click at [258, 520] on button "Pause Recording" at bounding box center [252, 519] width 31 height 31
select select "*****"
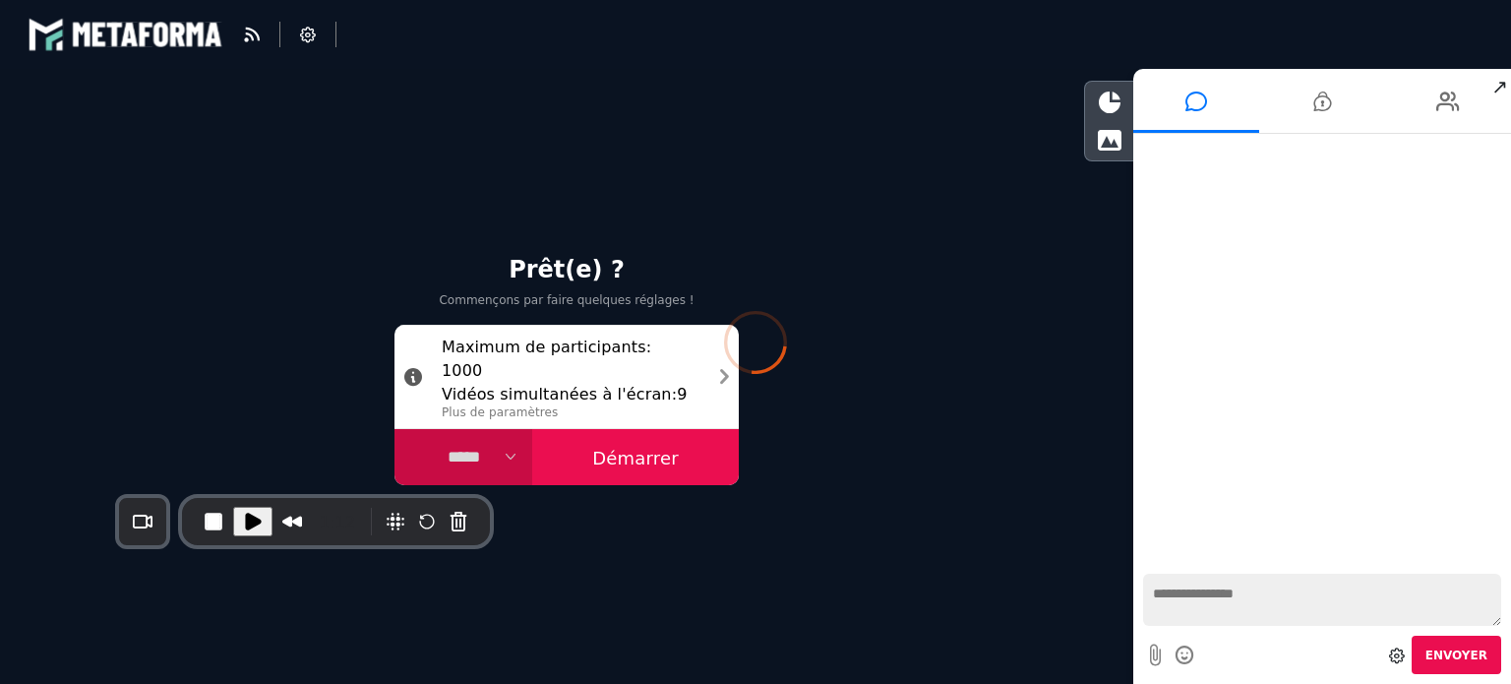
select select "******"
click at [679, 477] on button "Démarrer" at bounding box center [635, 457] width 207 height 57
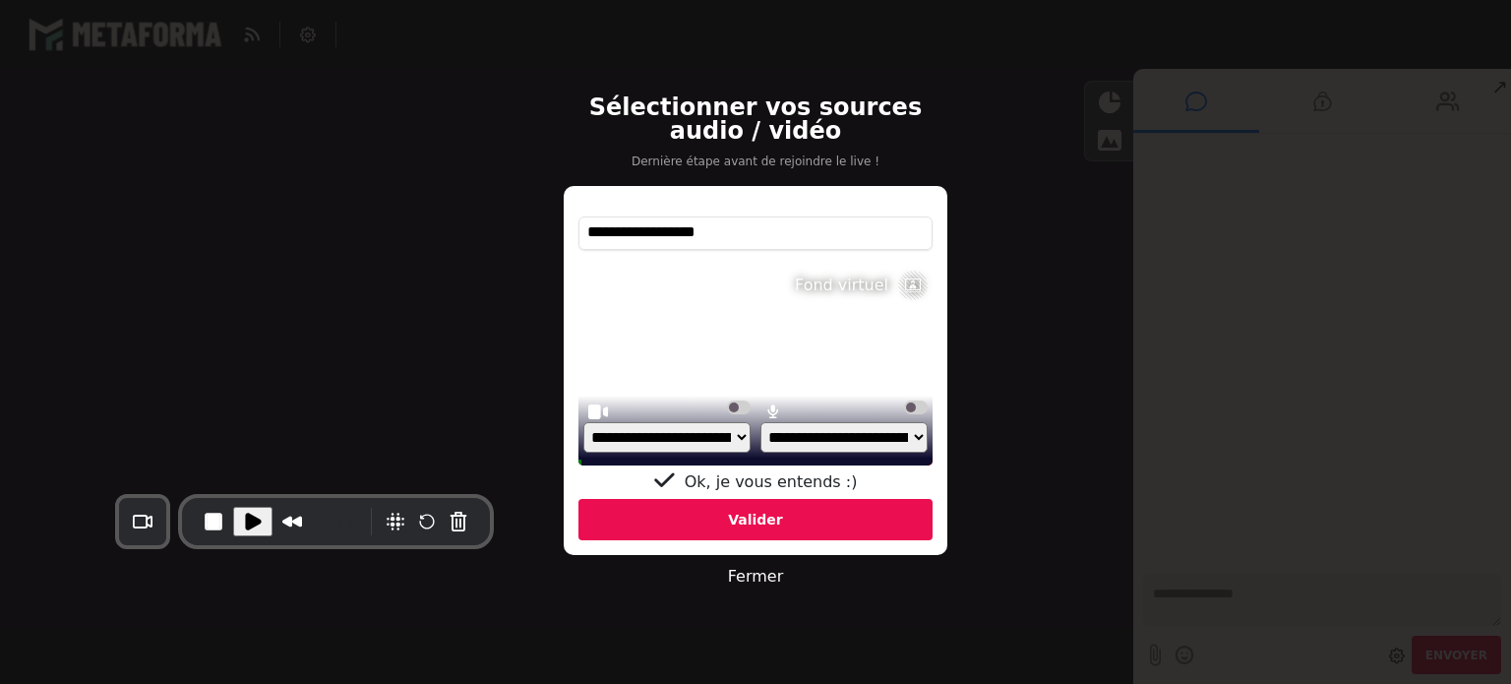
click at [698, 512] on div "Valider" at bounding box center [755, 519] width 354 height 41
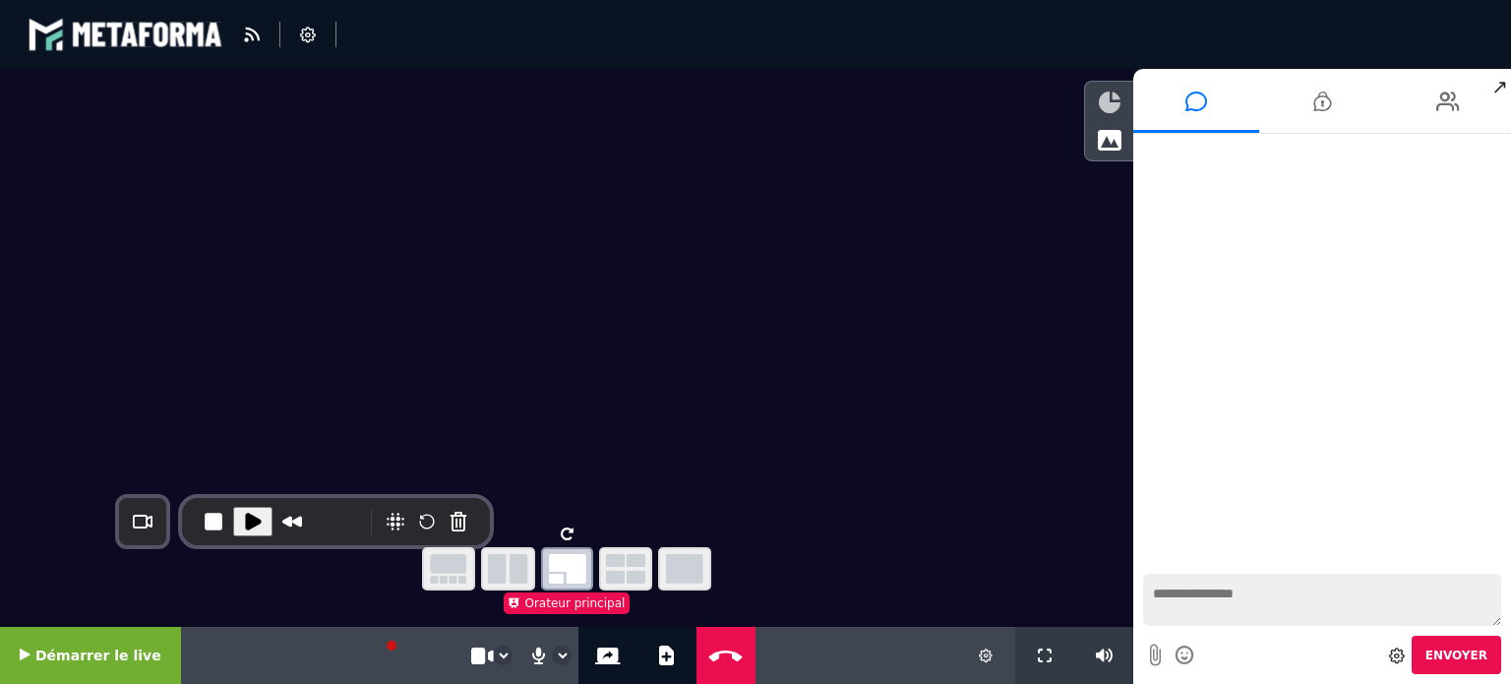
click at [1110, 91] on icon at bounding box center [1110, 102] width 22 height 22
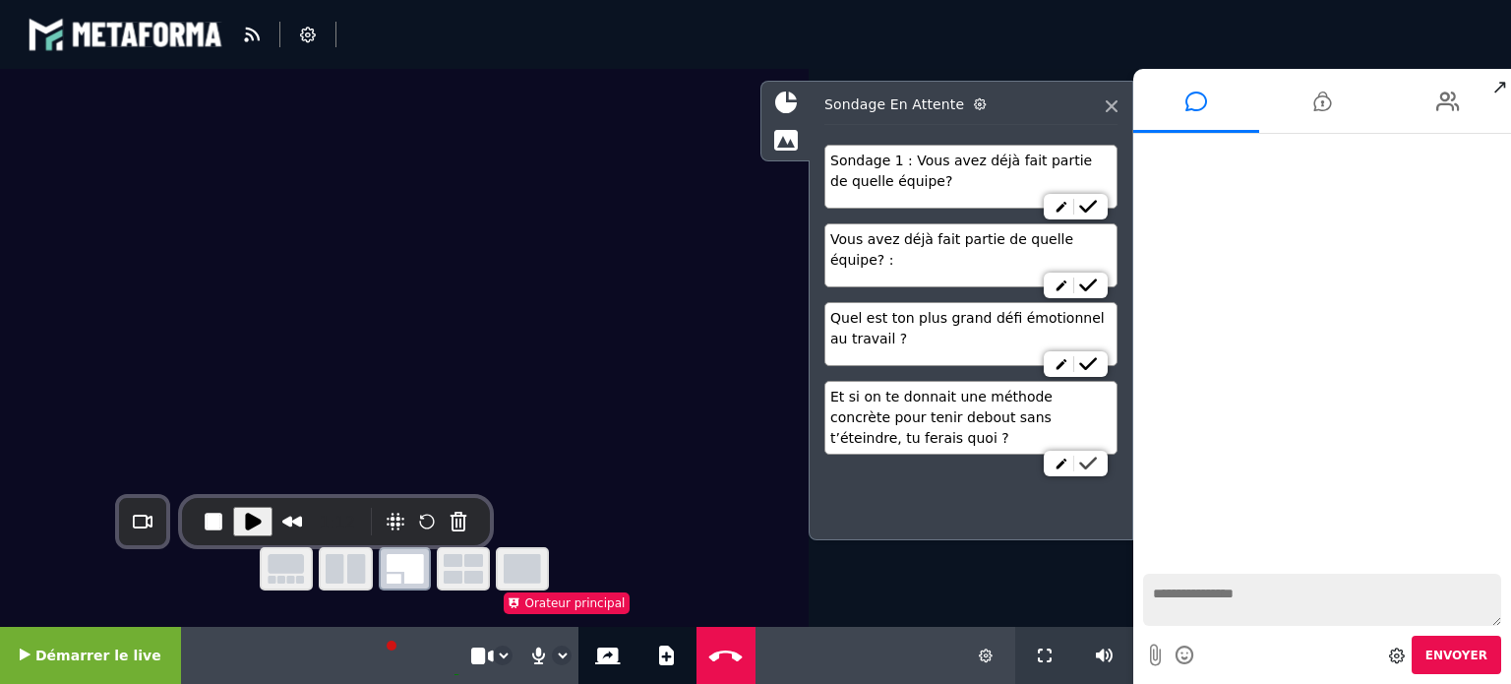
click at [1090, 463] on icon at bounding box center [1088, 463] width 18 height 14
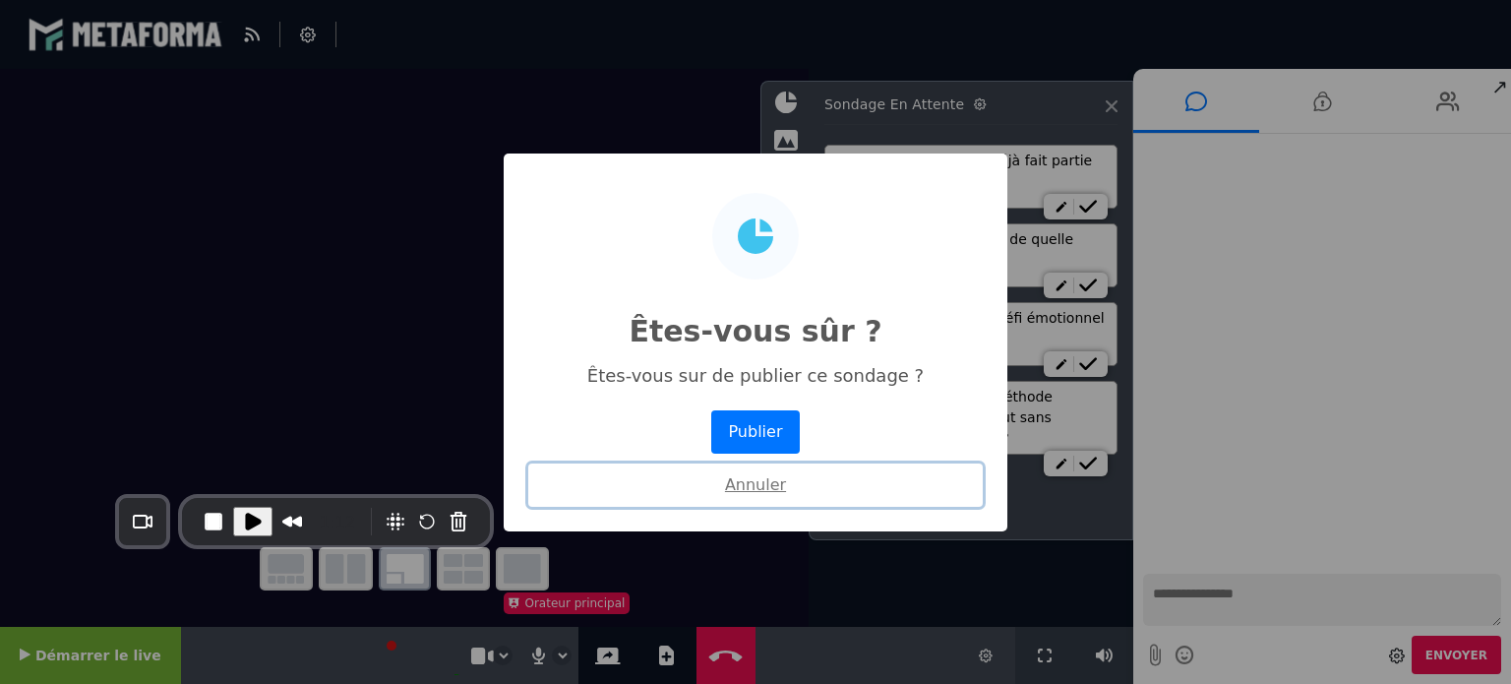
click at [782, 484] on button "Annuler" at bounding box center [755, 484] width 454 height 43
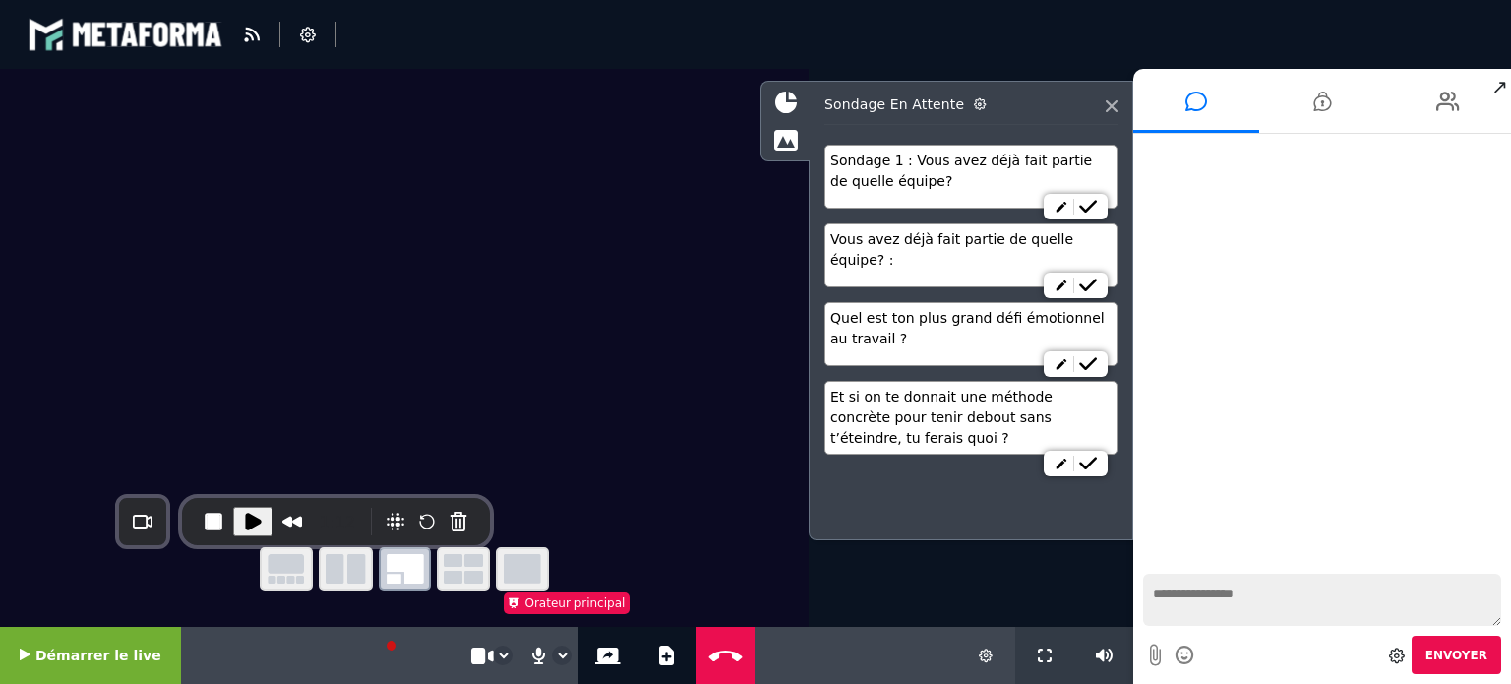
click at [90, 656] on span "Démarrer le live" at bounding box center [98, 655] width 126 height 16
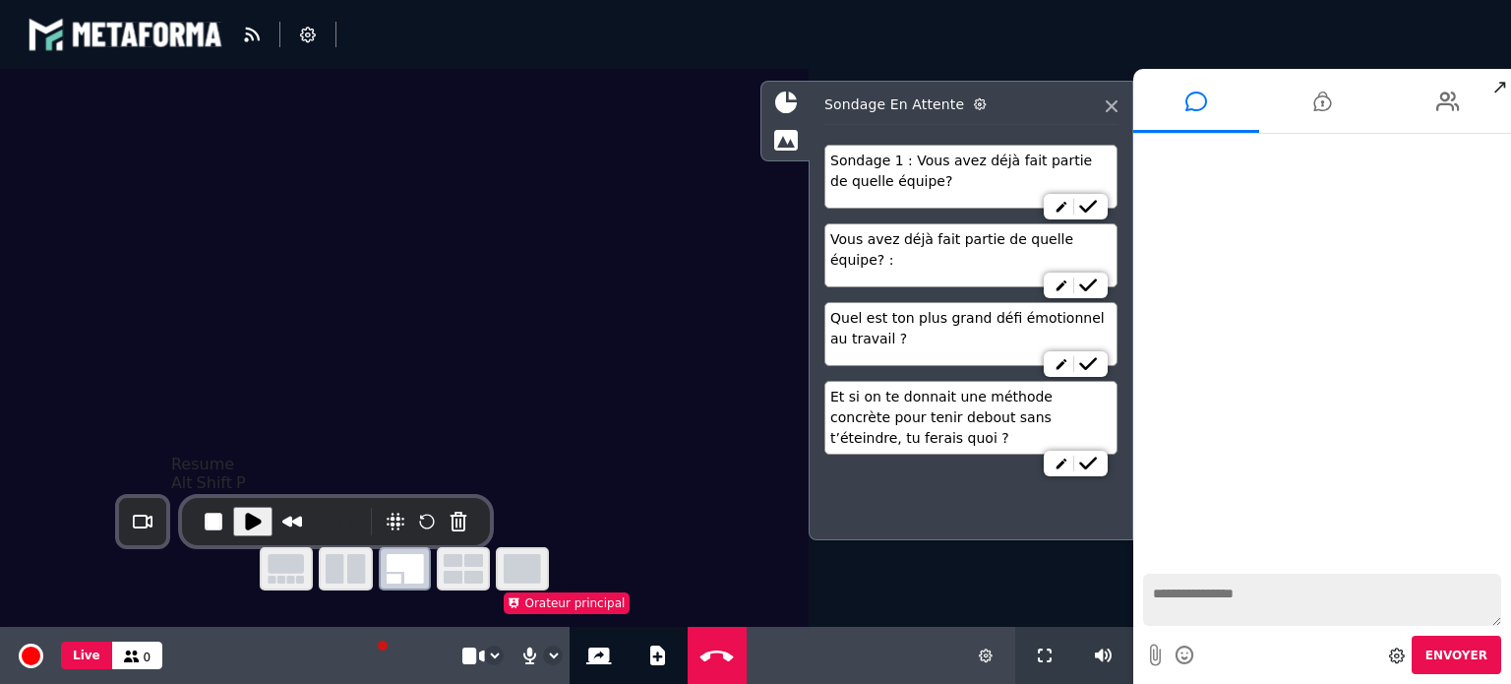
click at [255, 518] on span "Play Recording" at bounding box center [253, 521] width 24 height 24
click at [1090, 464] on icon at bounding box center [1088, 463] width 18 height 14
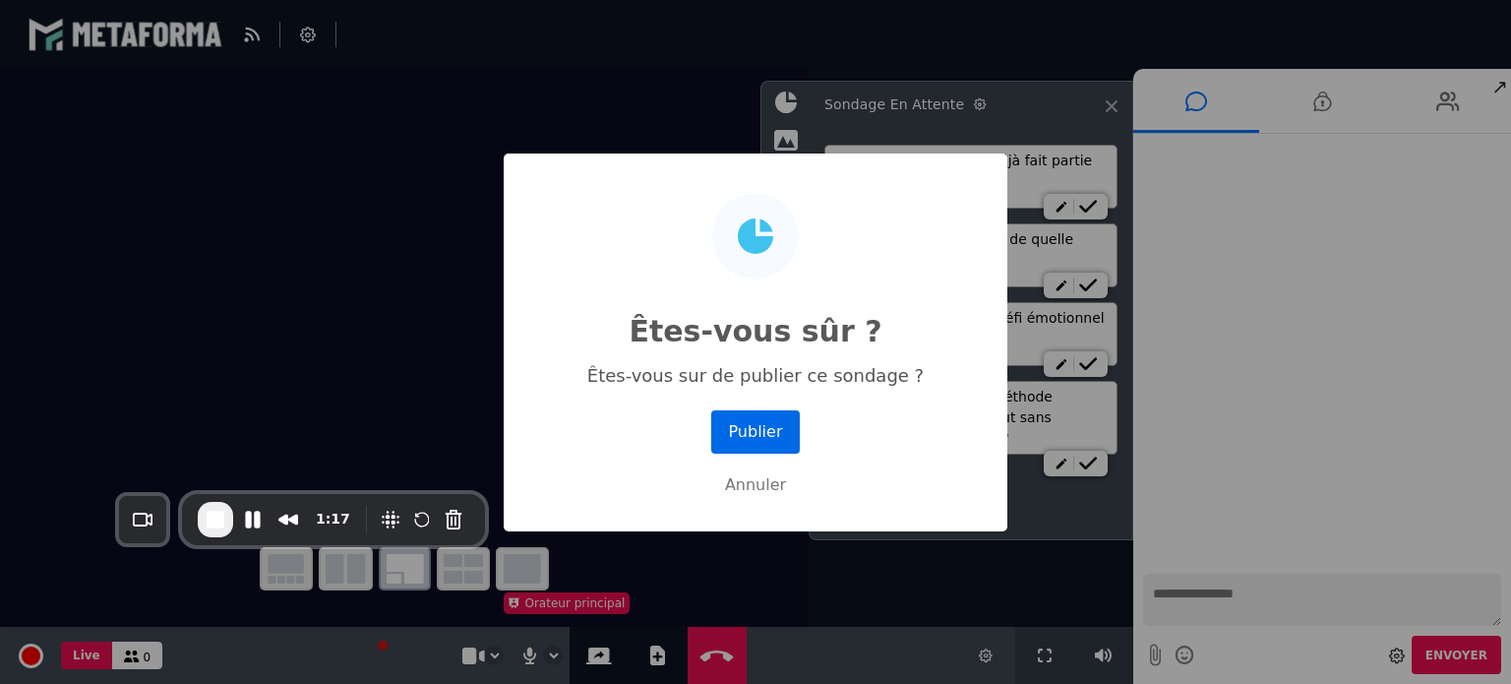
click at [752, 440] on button "Publier" at bounding box center [755, 431] width 89 height 43
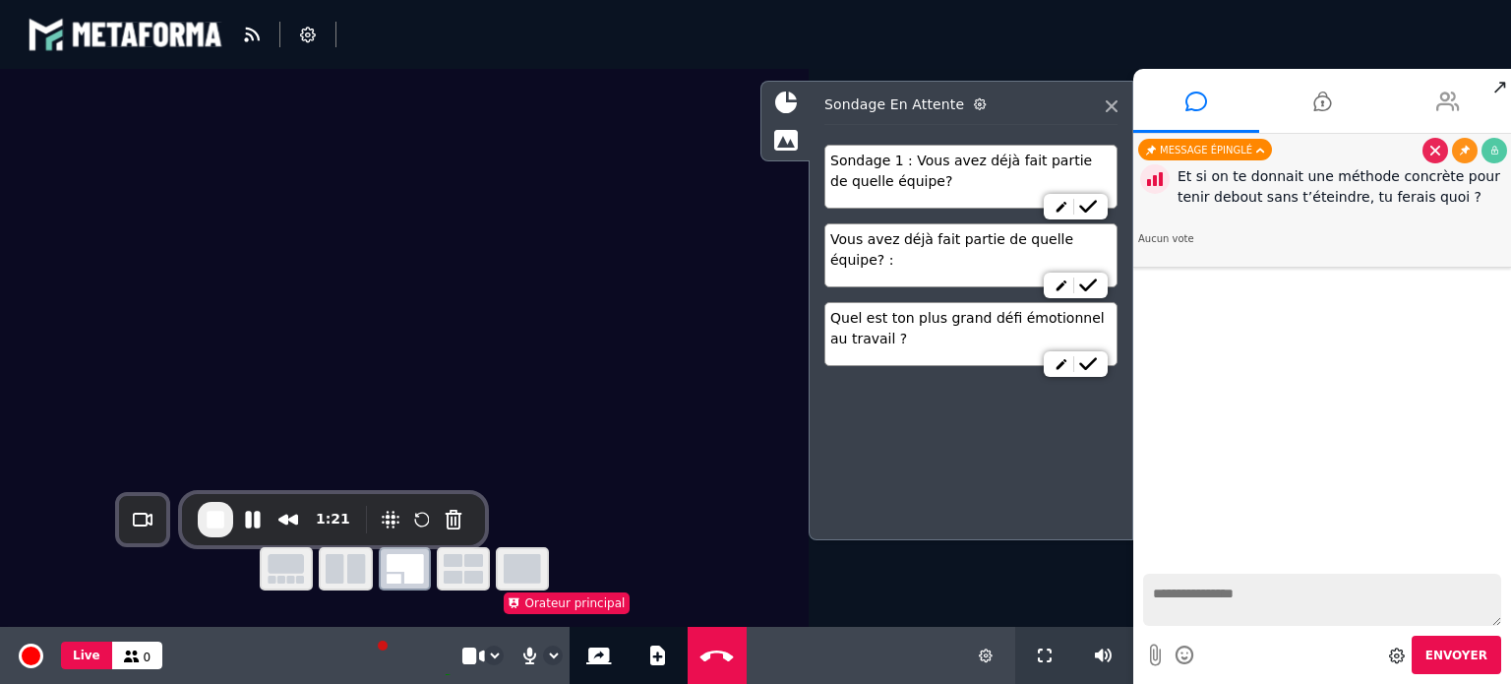
click at [1420, 102] on li at bounding box center [1448, 101] width 126 height 64
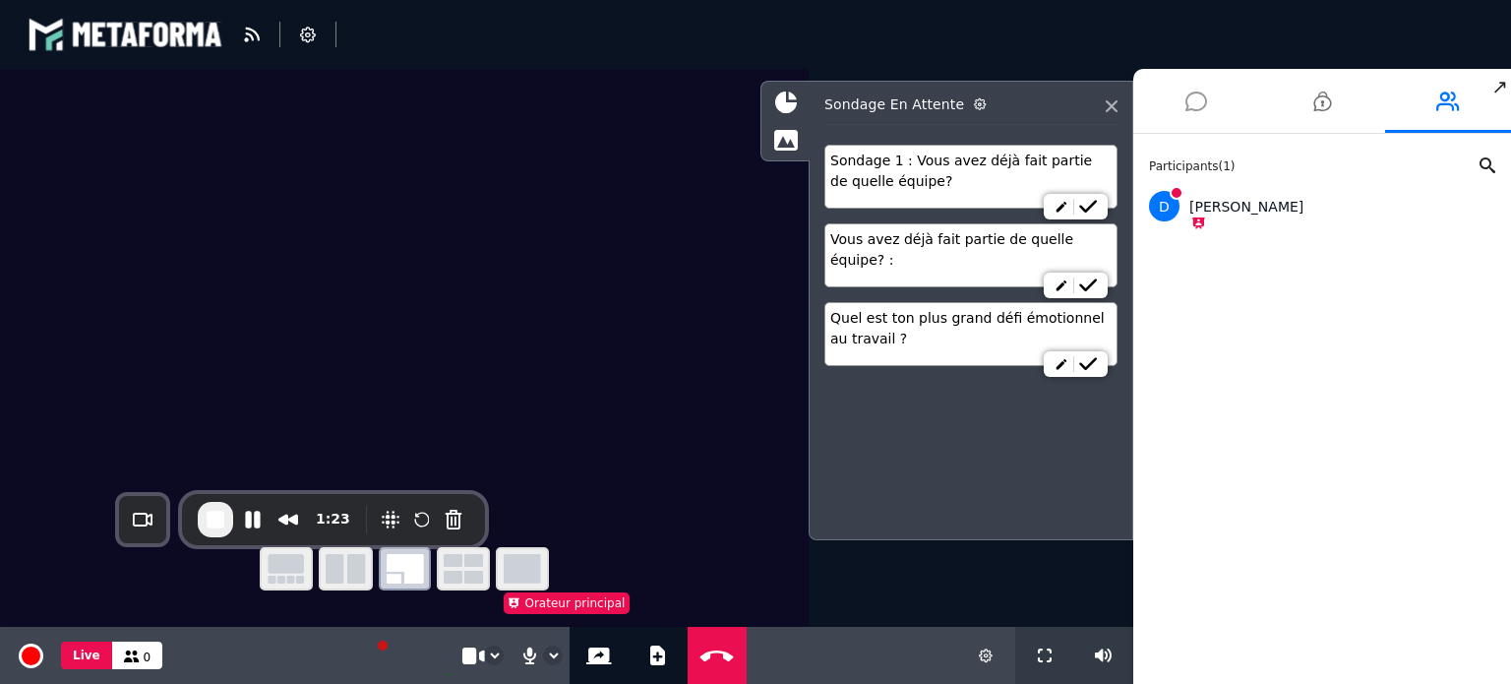
click at [1196, 86] on icon at bounding box center [1196, 101] width 22 height 49
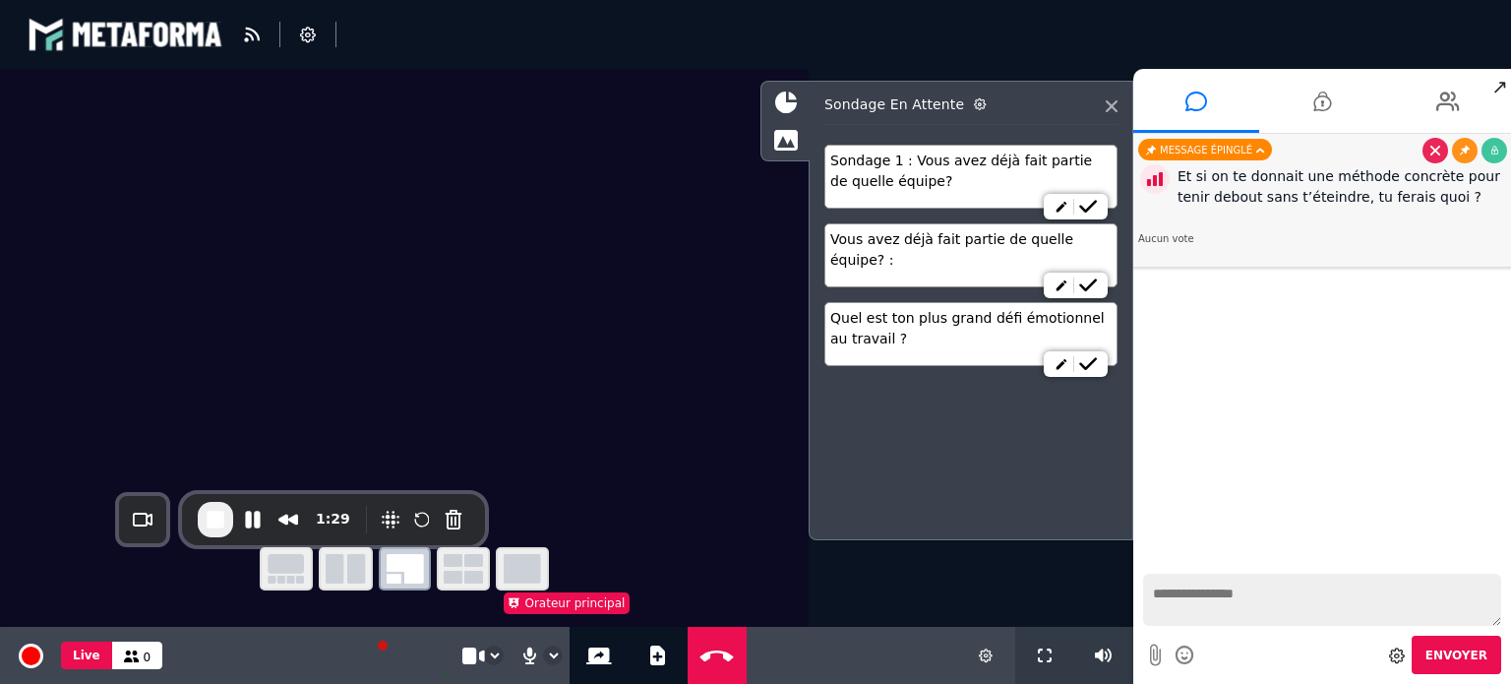
click at [1500, 149] on link at bounding box center [1494, 151] width 26 height 26
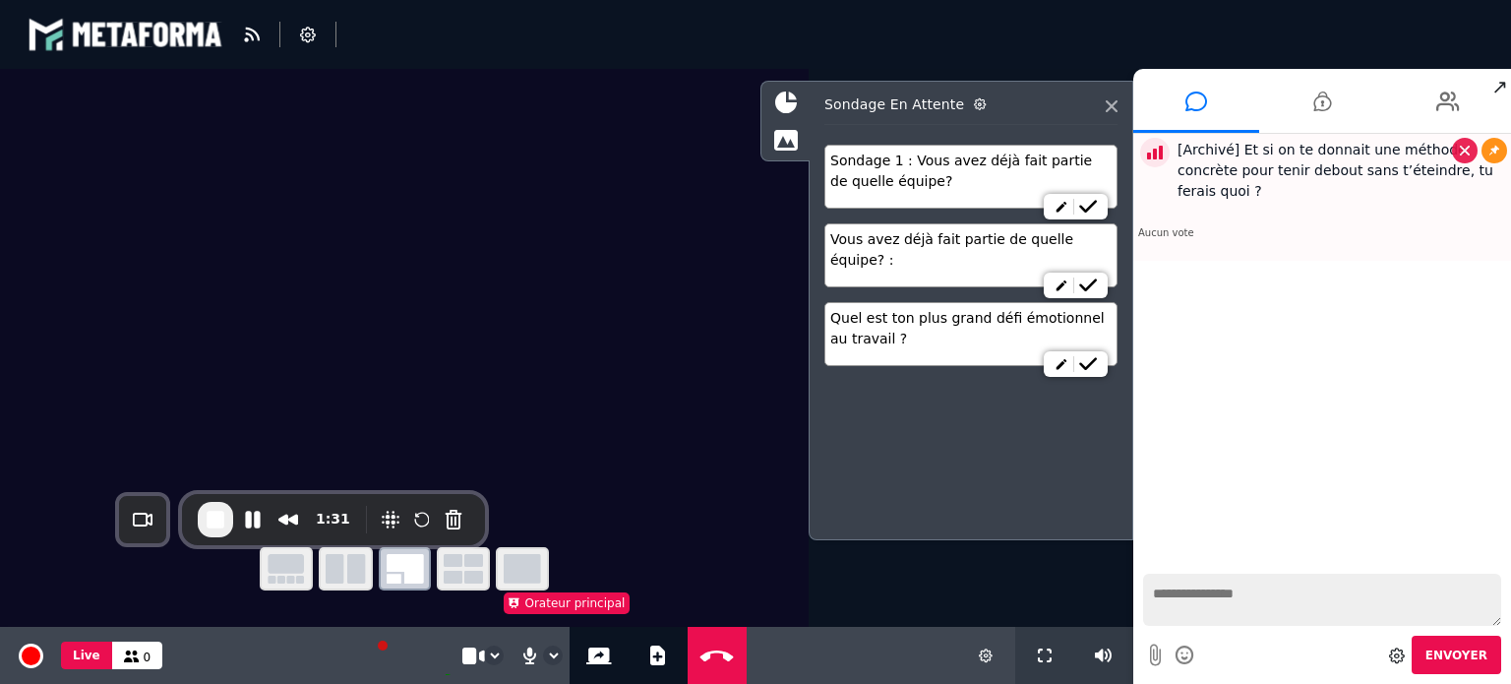
click at [1257, 155] on div "[Archivé] Et si on te donnait une méthode concrète pour tenir debout sans t’éte…" at bounding box center [1341, 171] width 329 height 62
click at [1493, 125] on icon at bounding box center [1494, 120] width 10 height 10
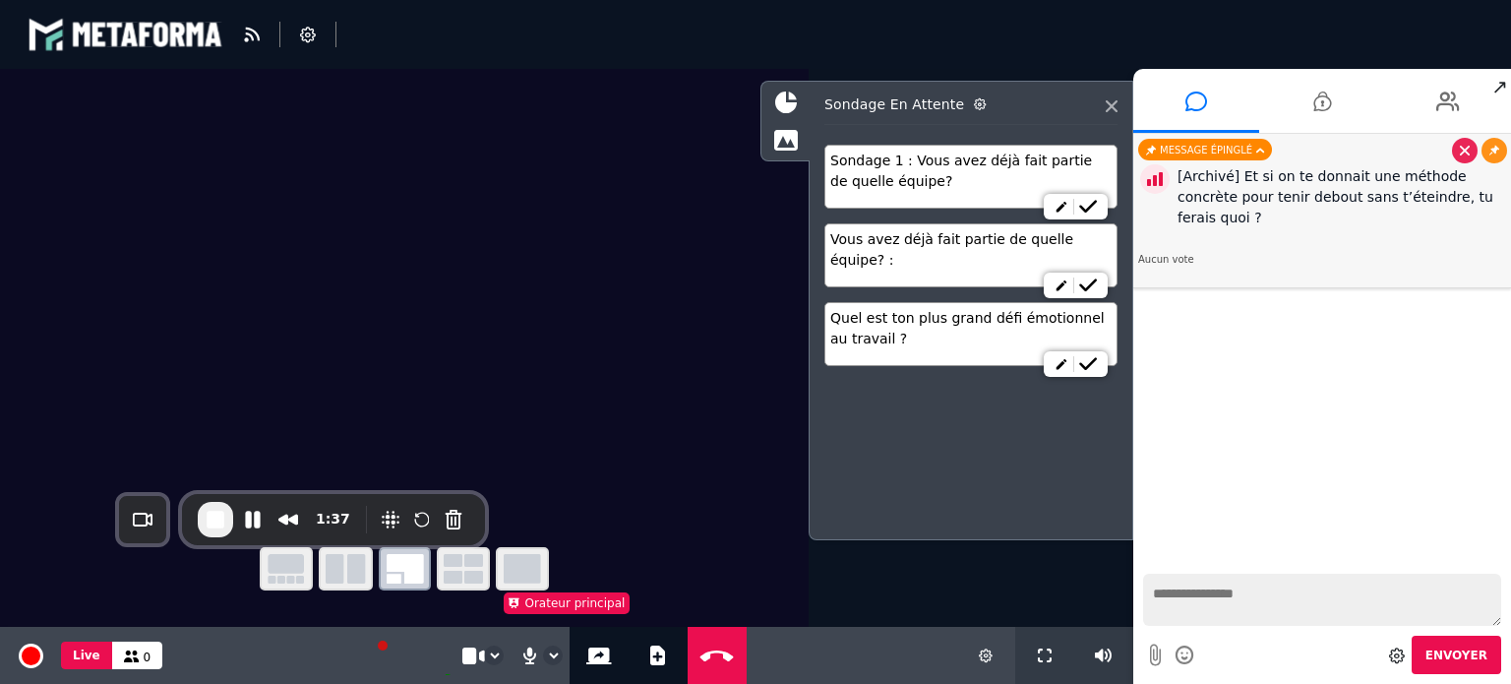
click at [1231, 199] on div "[Archivé] Et si on te donnait une méthode concrète pour tenir debout sans t’éte…" at bounding box center [1341, 197] width 329 height 62
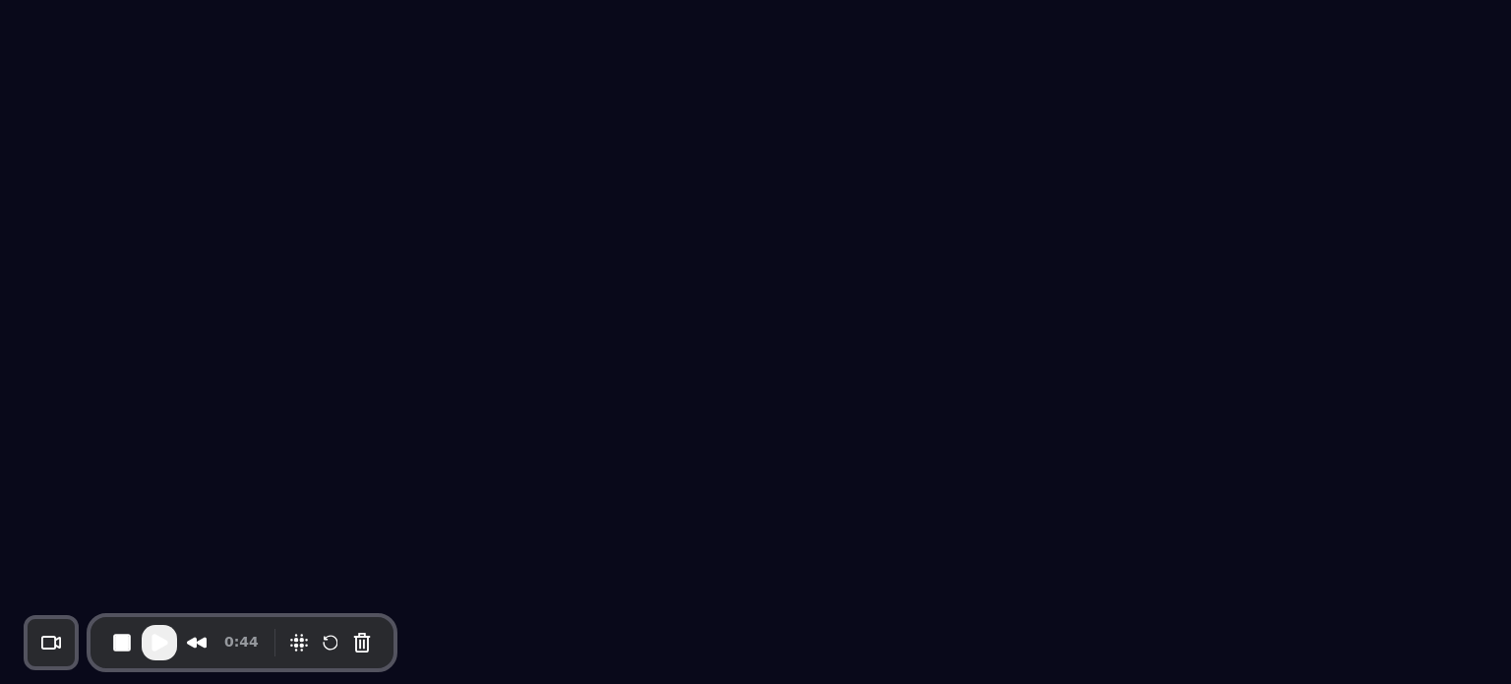
select select "****"
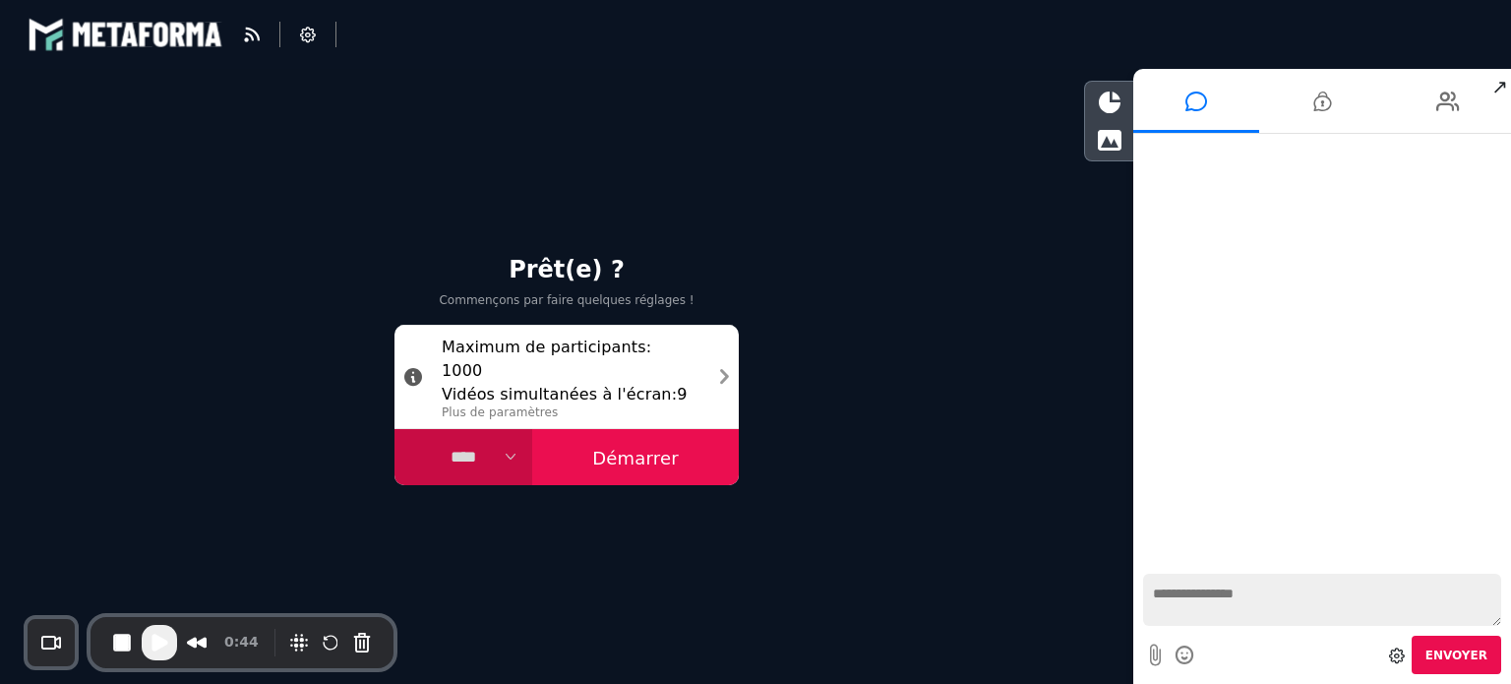
click at [656, 463] on button "Démarrer" at bounding box center [635, 457] width 207 height 57
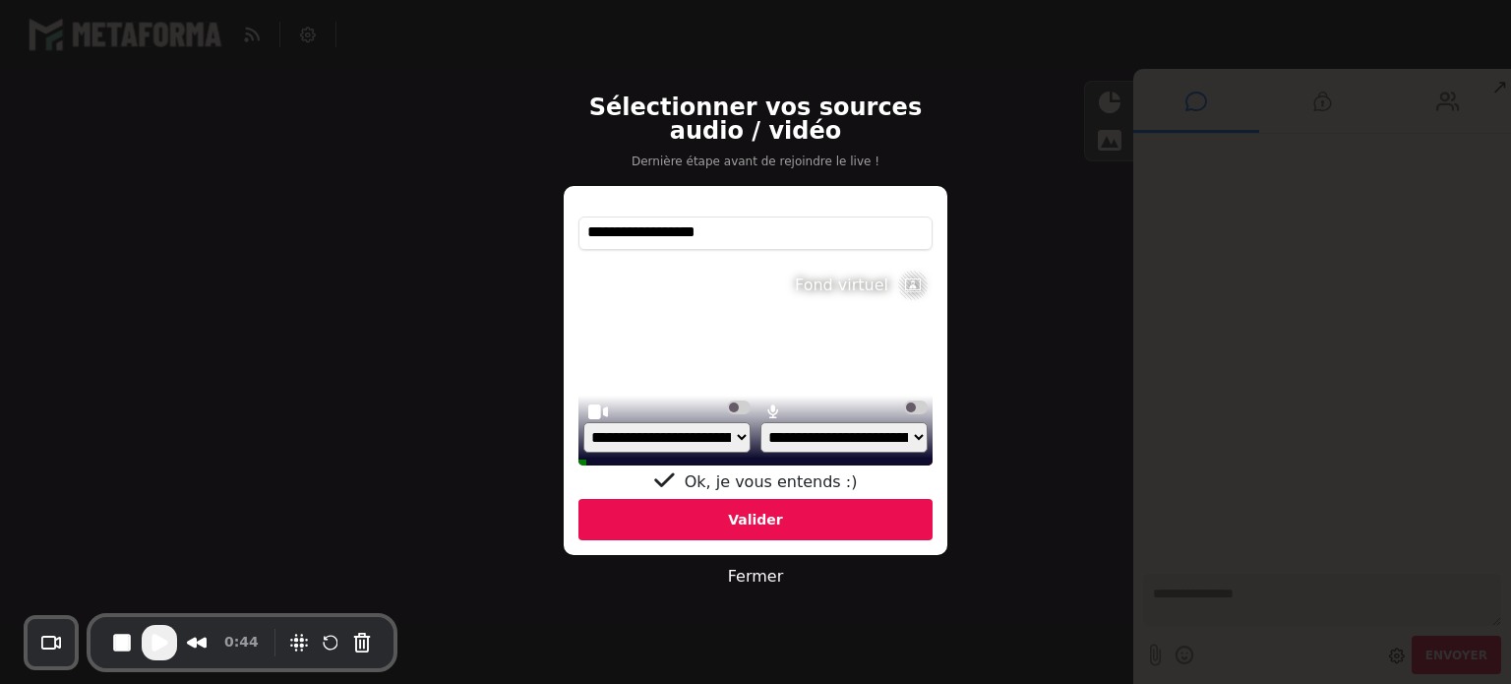
click at [657, 512] on div "Valider" at bounding box center [755, 519] width 354 height 41
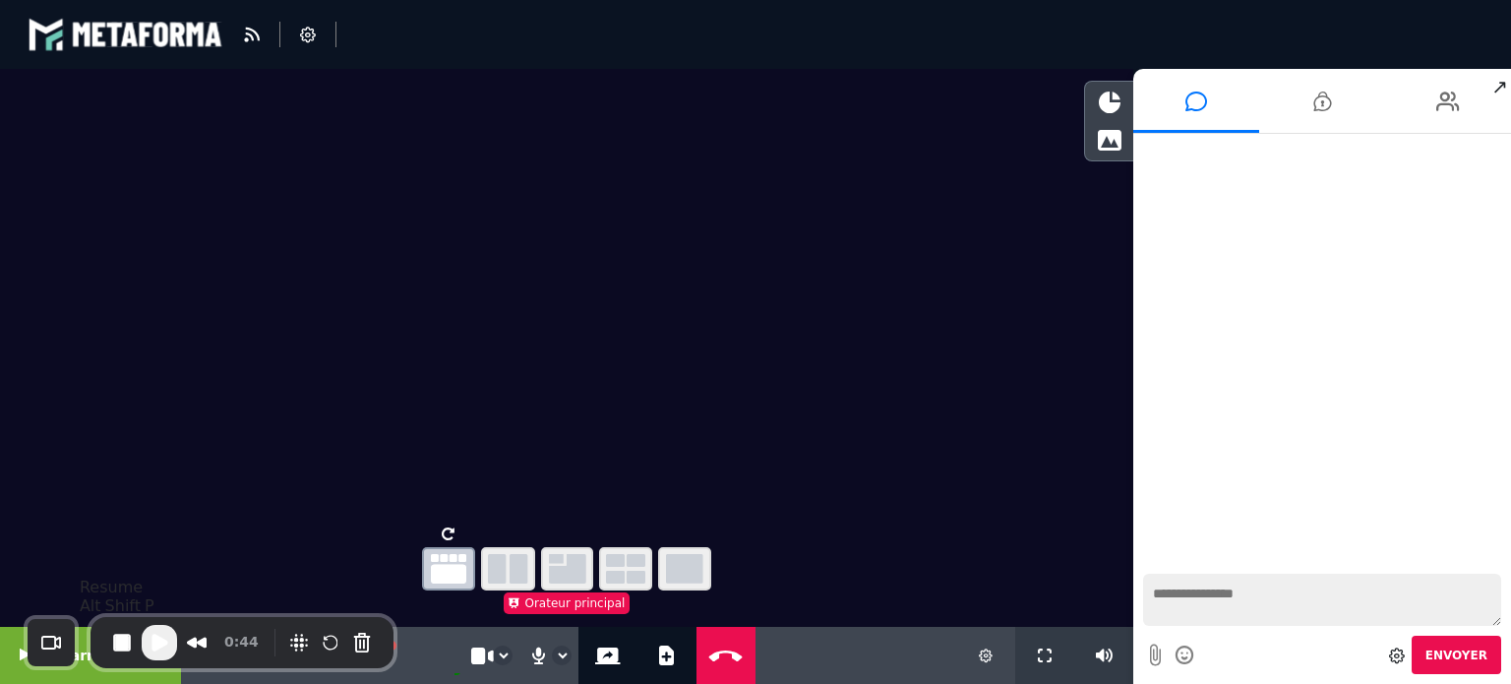
click at [160, 637] on span "Play Recording" at bounding box center [160, 642] width 24 height 24
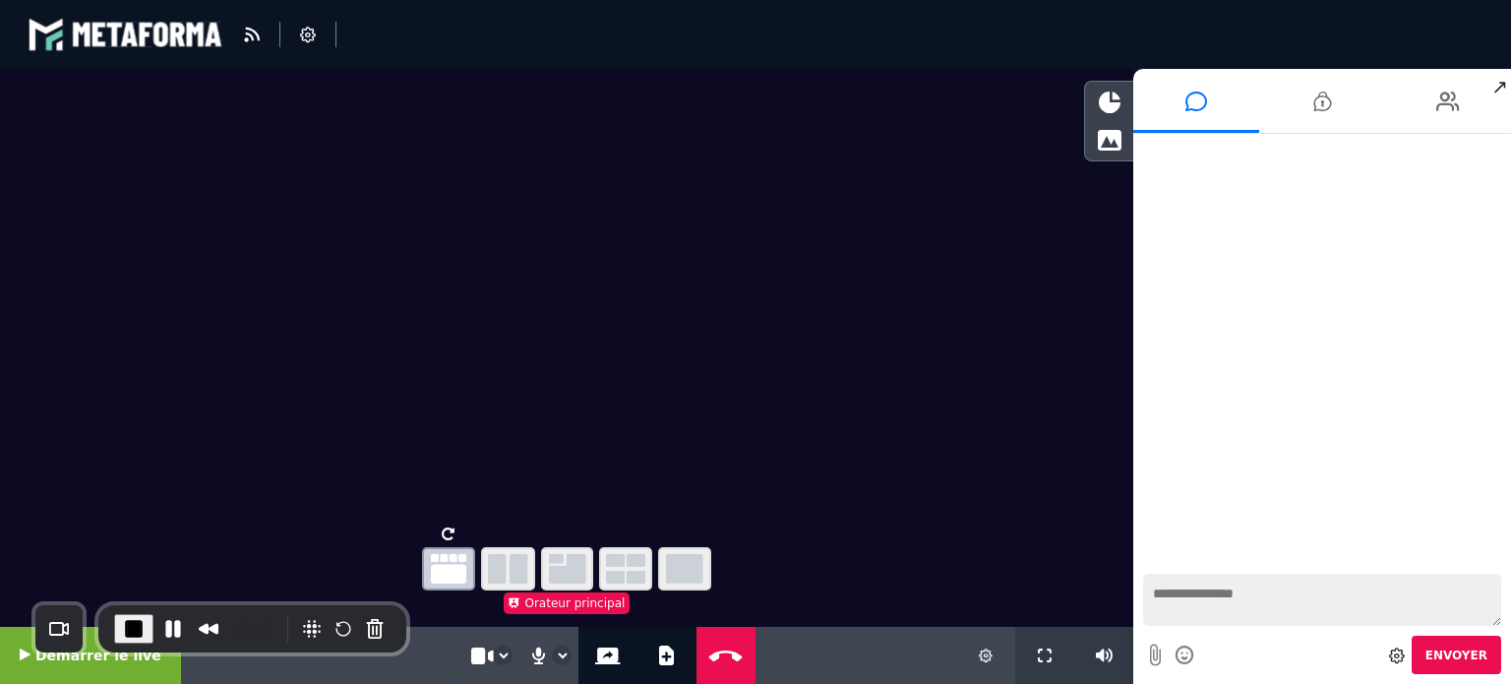
drag, startPoint x: 303, startPoint y: 623, endPoint x: 368, endPoint y: 558, distance: 91.8
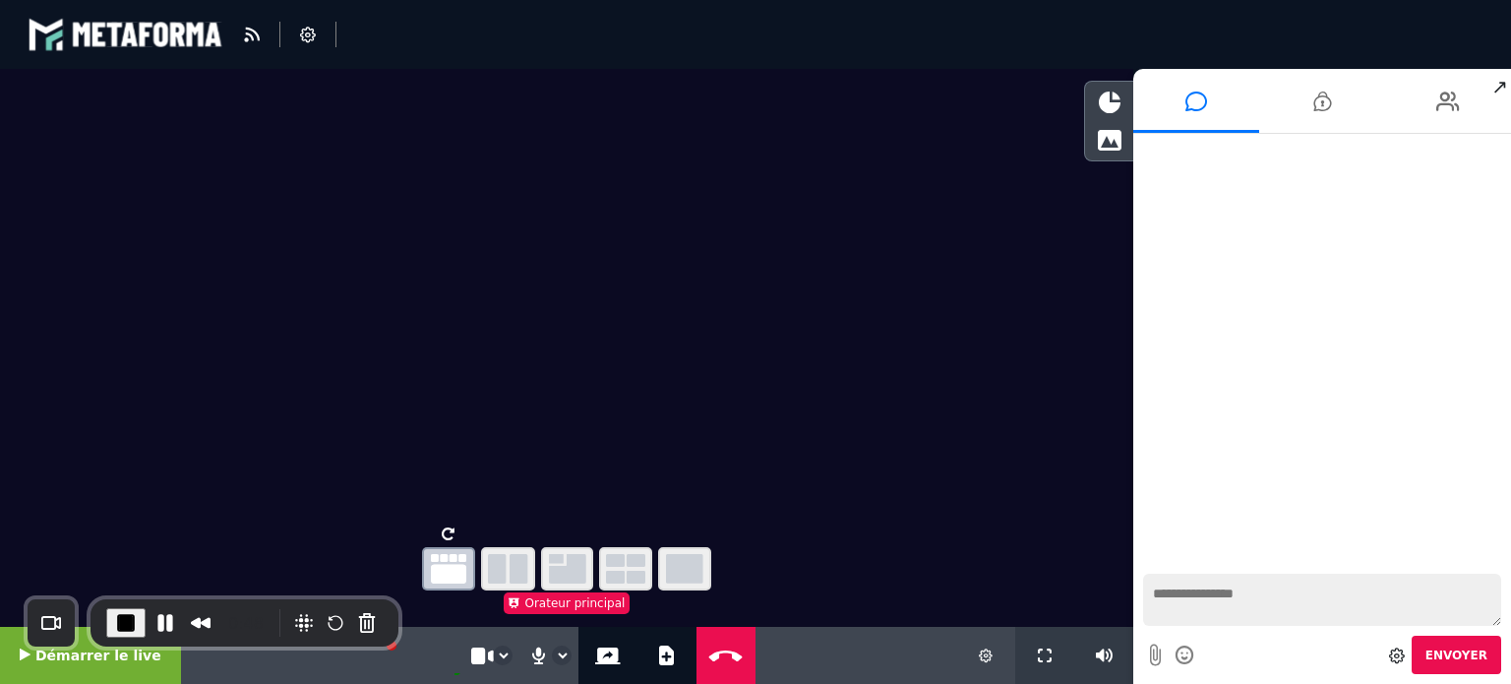
click at [115, 459] on video at bounding box center [566, 293] width 1133 height 449
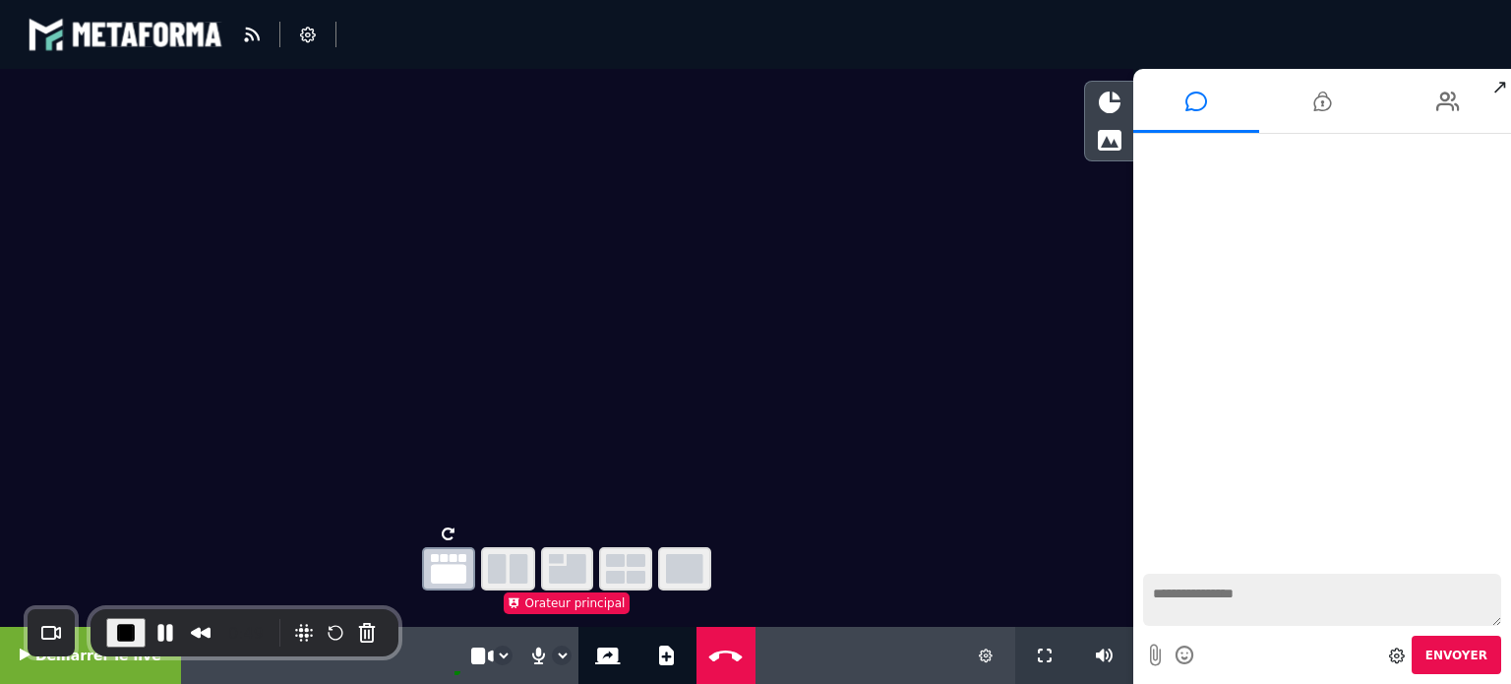
click at [58, 501] on video at bounding box center [566, 293] width 1133 height 449
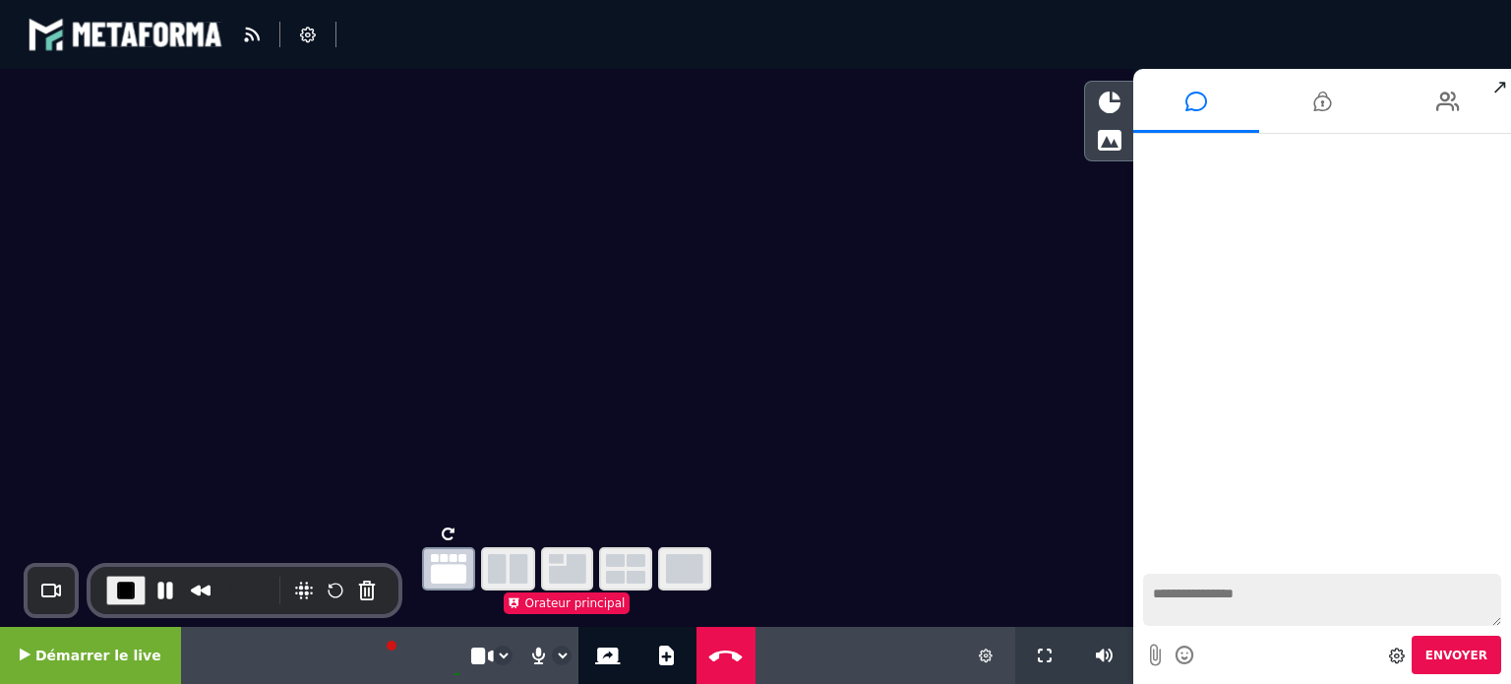
click at [115, 436] on video at bounding box center [566, 293] width 1133 height 449
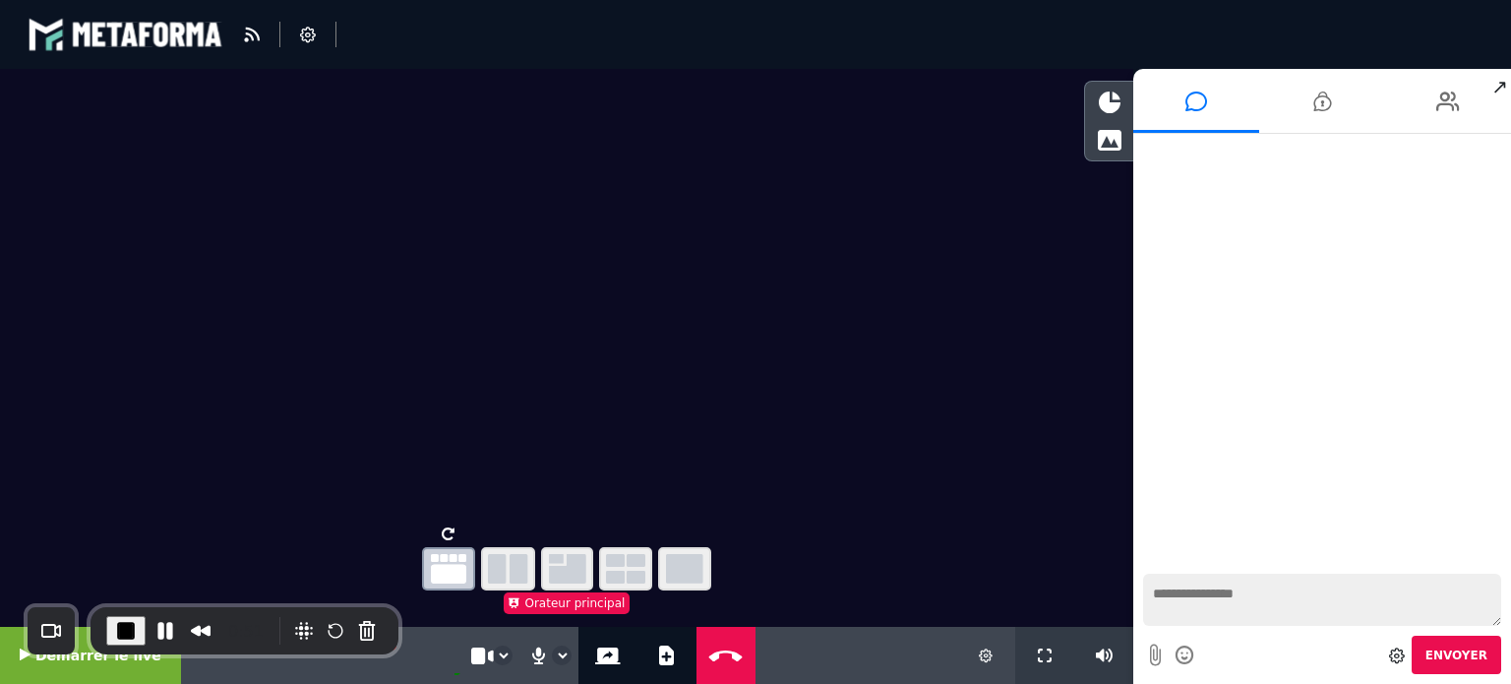
click at [68, 420] on video at bounding box center [566, 293] width 1133 height 449
click at [228, 566] on div "Layout" at bounding box center [566, 331] width 1133 height 524
click at [141, 547] on div "Layout" at bounding box center [566, 331] width 1133 height 524
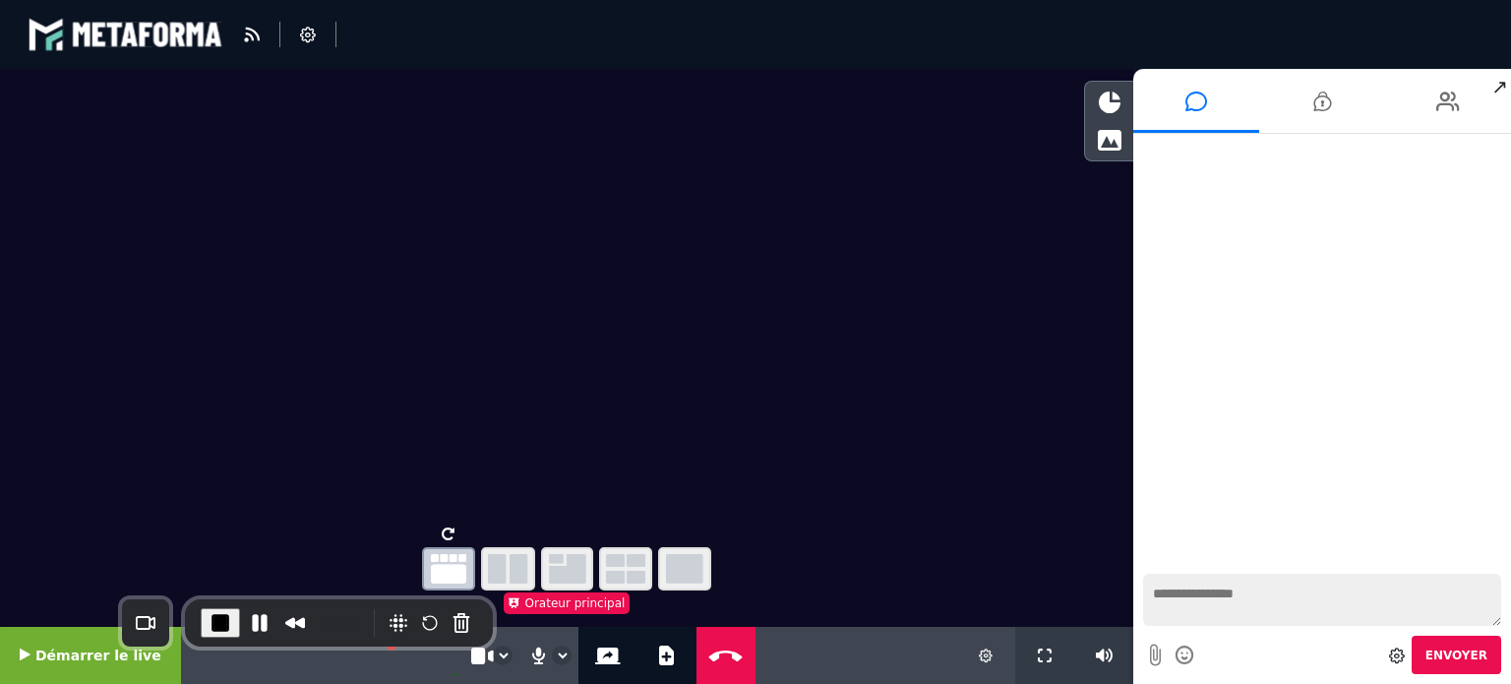
click at [397, 601] on div "1:00" at bounding box center [339, 622] width 308 height 47
click at [66, 660] on span "Démarrer le live" at bounding box center [98, 655] width 126 height 16
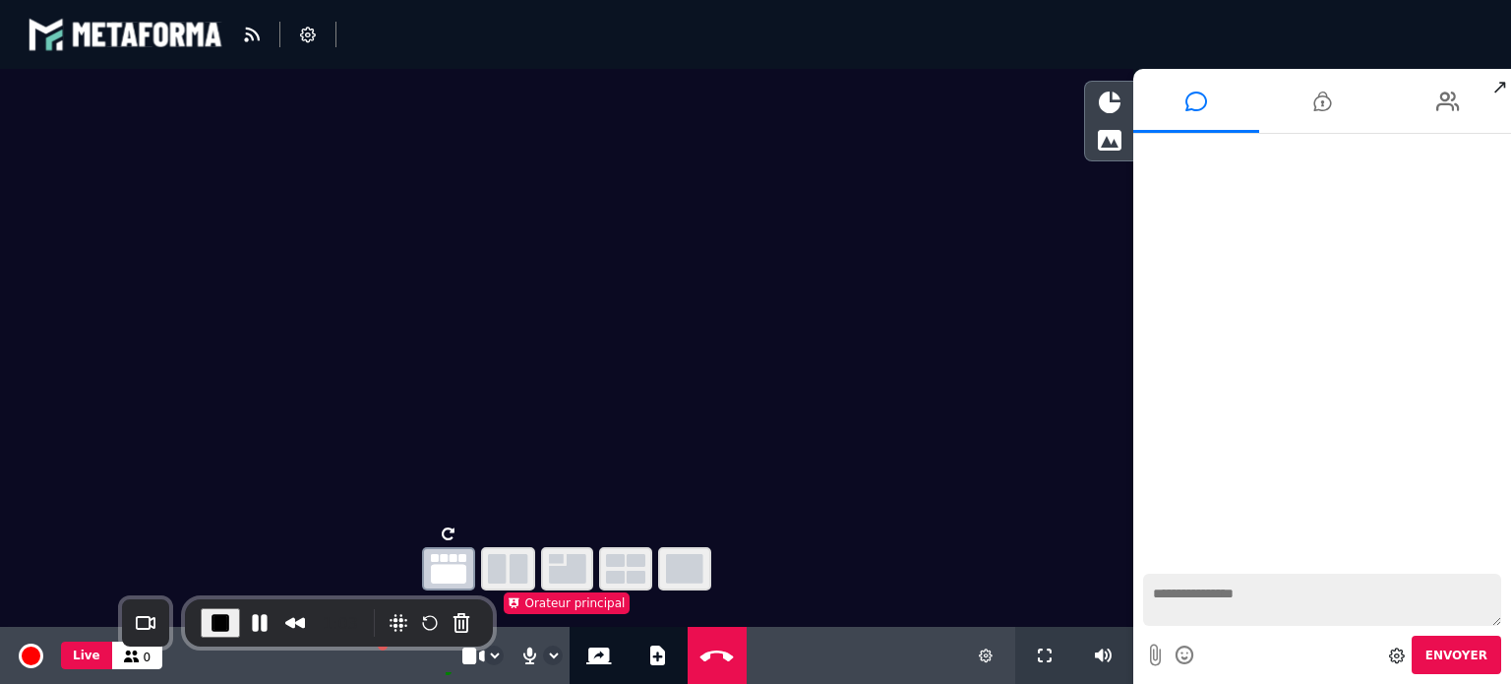
click at [507, 569] on icon "button" at bounding box center [508, 569] width 40 height 30
click at [443, 566] on icon "button" at bounding box center [448, 569] width 35 height 30
click at [1104, 149] on icon at bounding box center [1109, 140] width 25 height 22
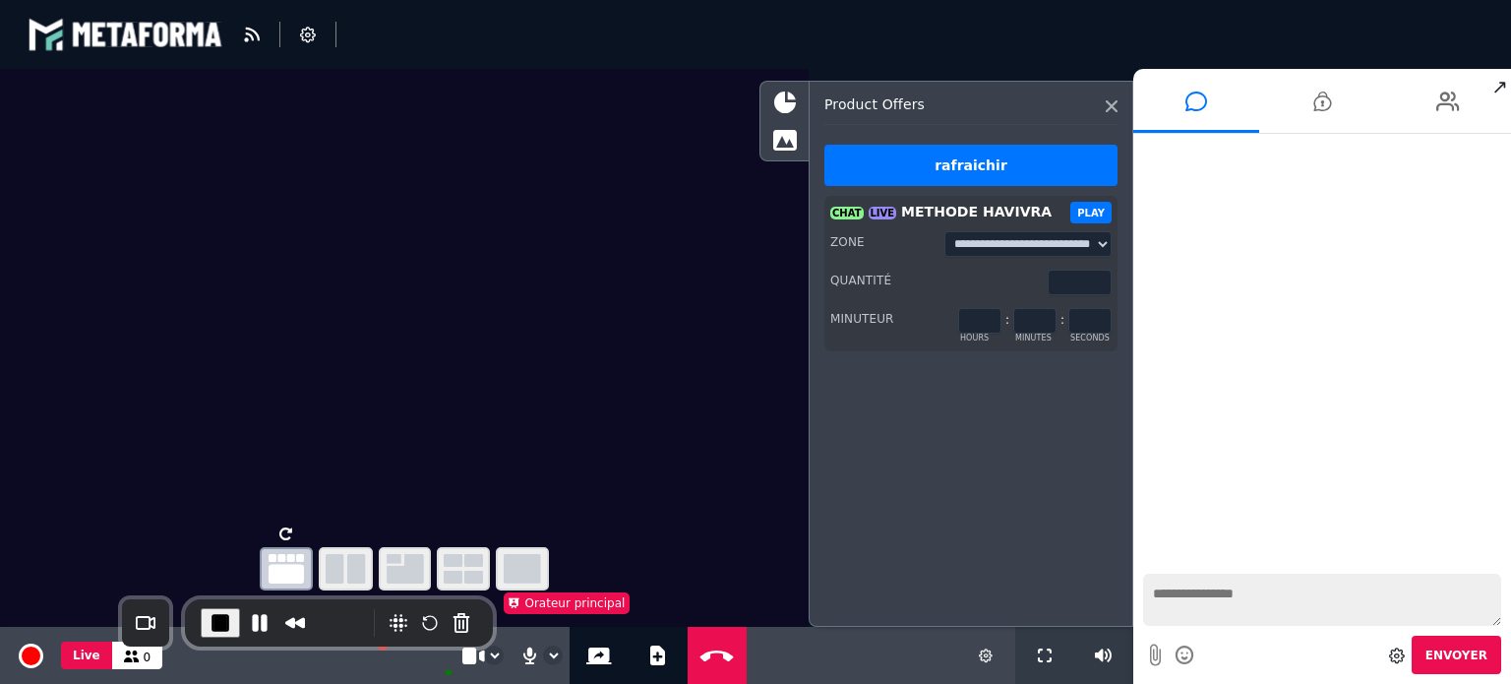
click at [1105, 214] on button "PLAY" at bounding box center [1090, 213] width 41 height 22
click at [776, 106] on icon at bounding box center [785, 102] width 22 height 22
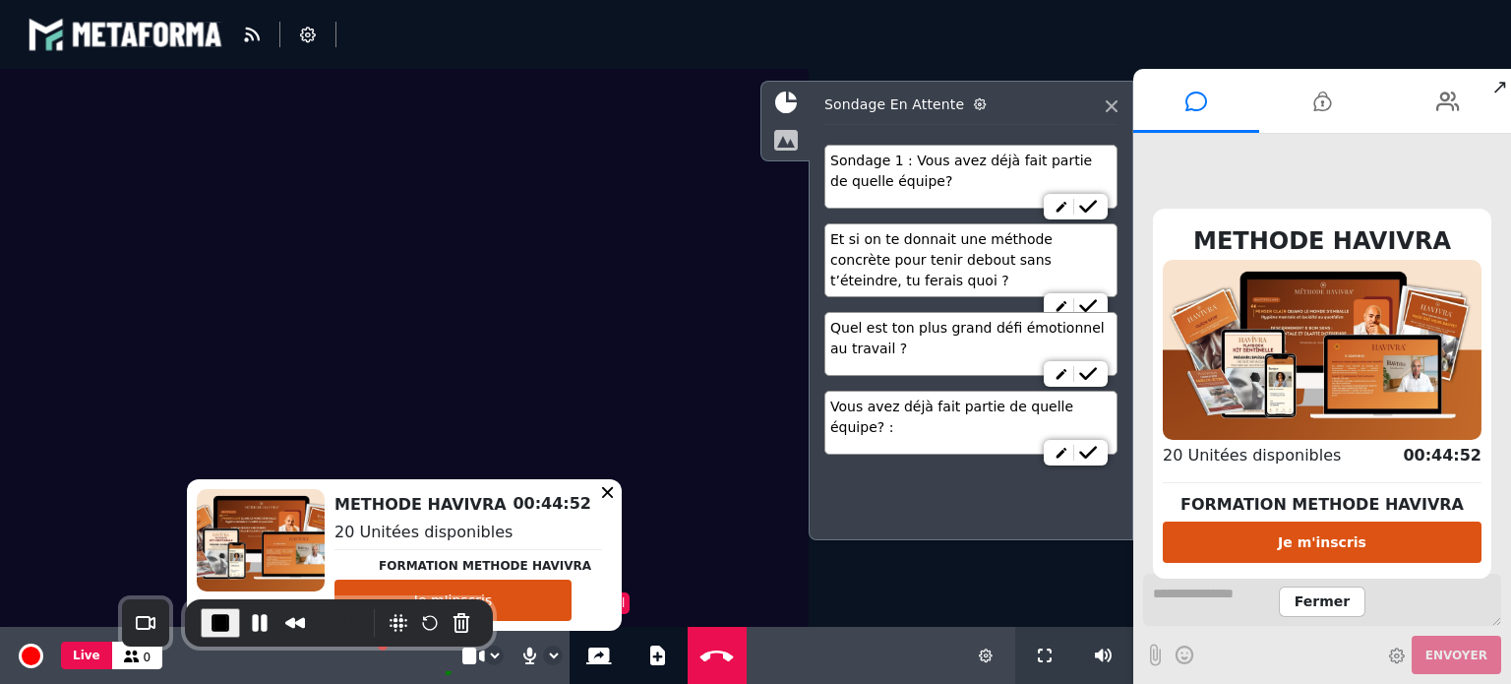
click at [782, 132] on icon at bounding box center [785, 140] width 25 height 22
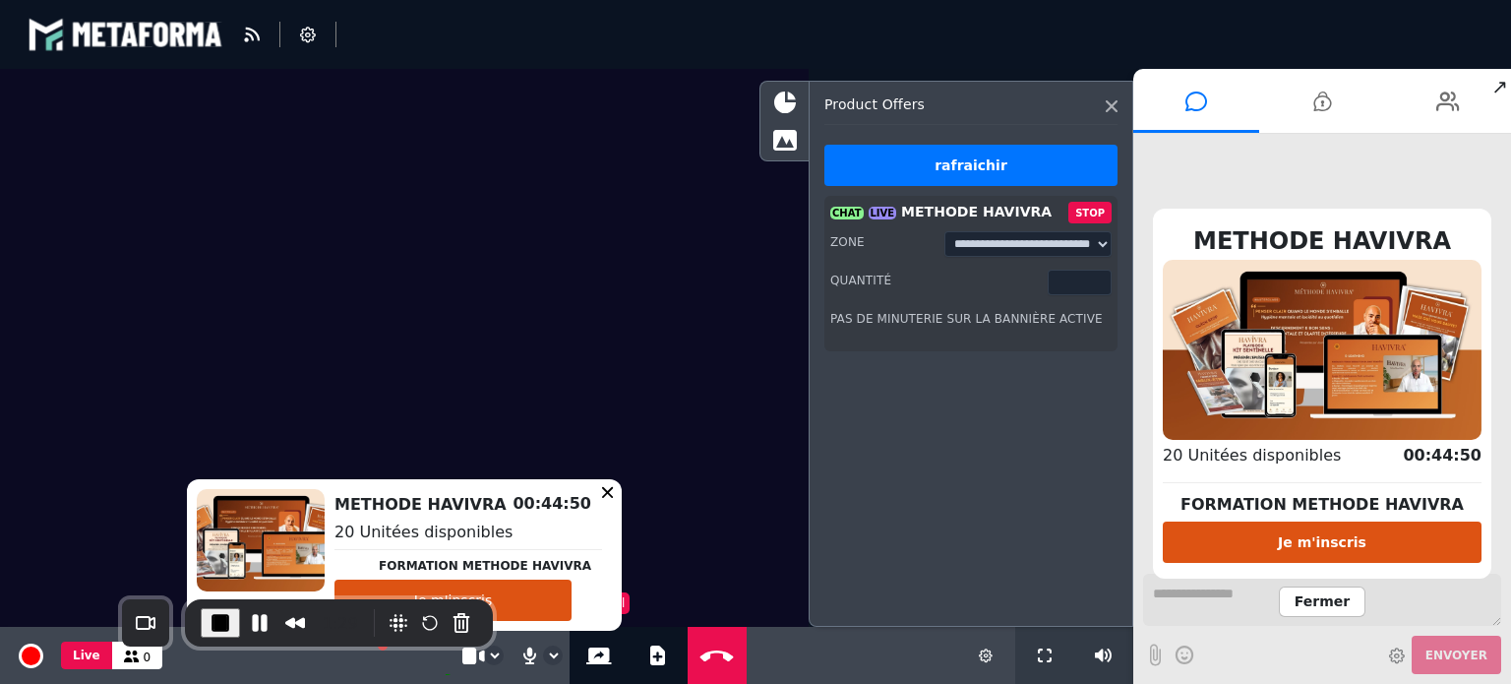
click at [1097, 207] on button "STOP" at bounding box center [1089, 213] width 43 height 22
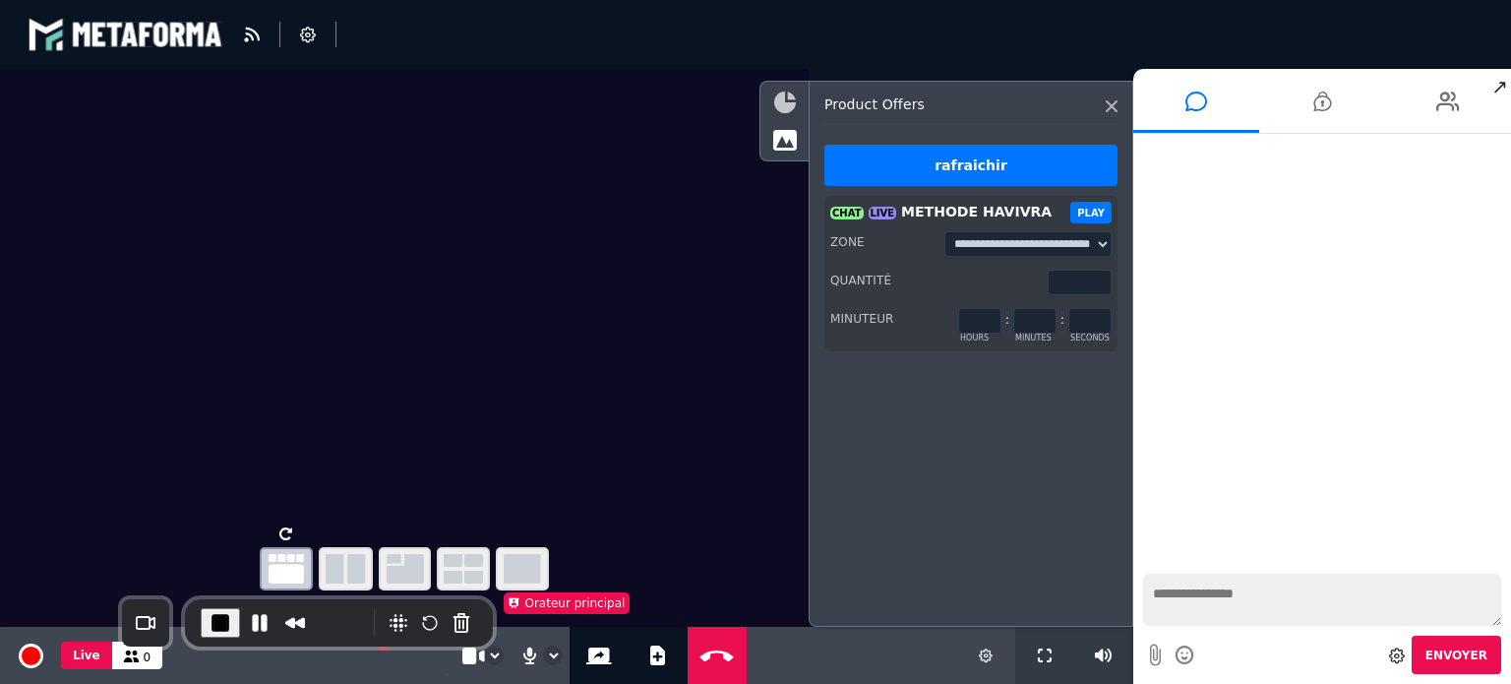
click at [774, 91] on icon at bounding box center [785, 102] width 22 height 22
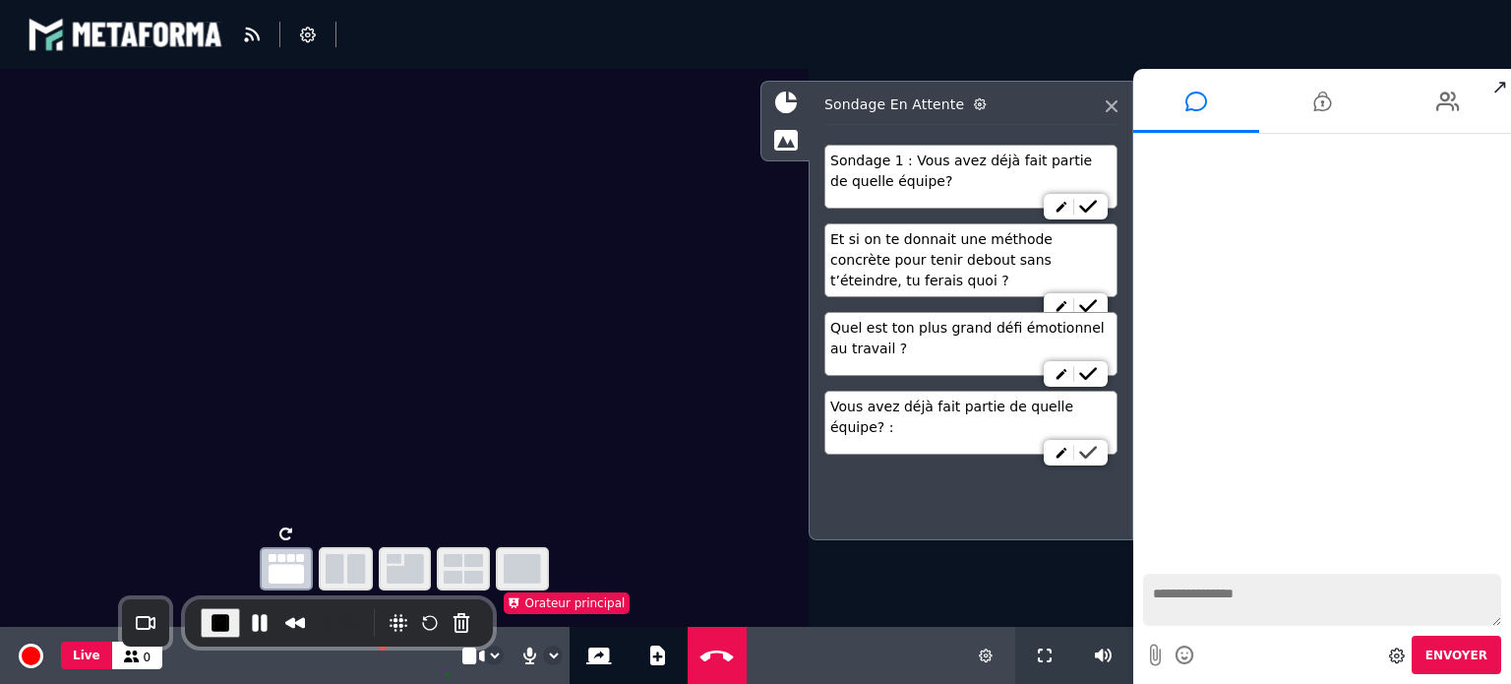
click at [1089, 446] on icon at bounding box center [1088, 453] width 18 height 14
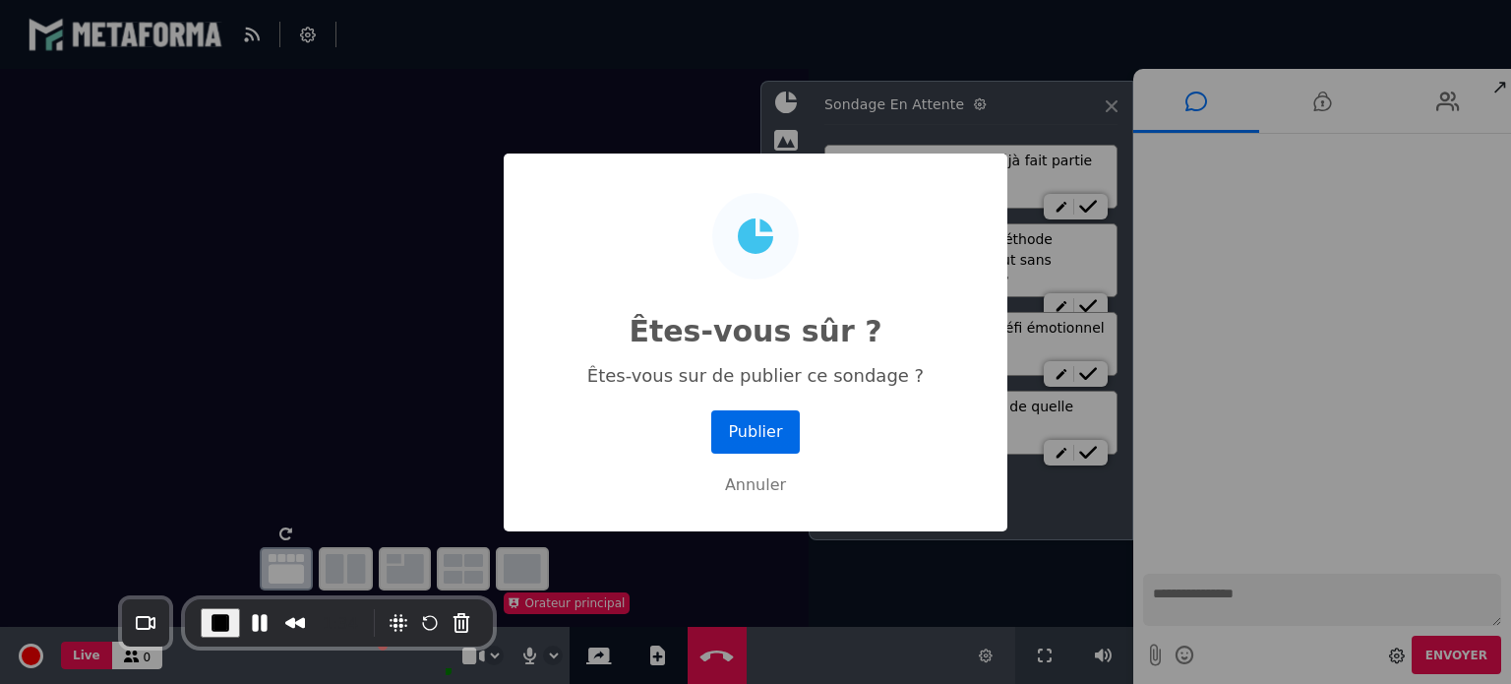
click at [756, 430] on button "Publier" at bounding box center [755, 431] width 89 height 43
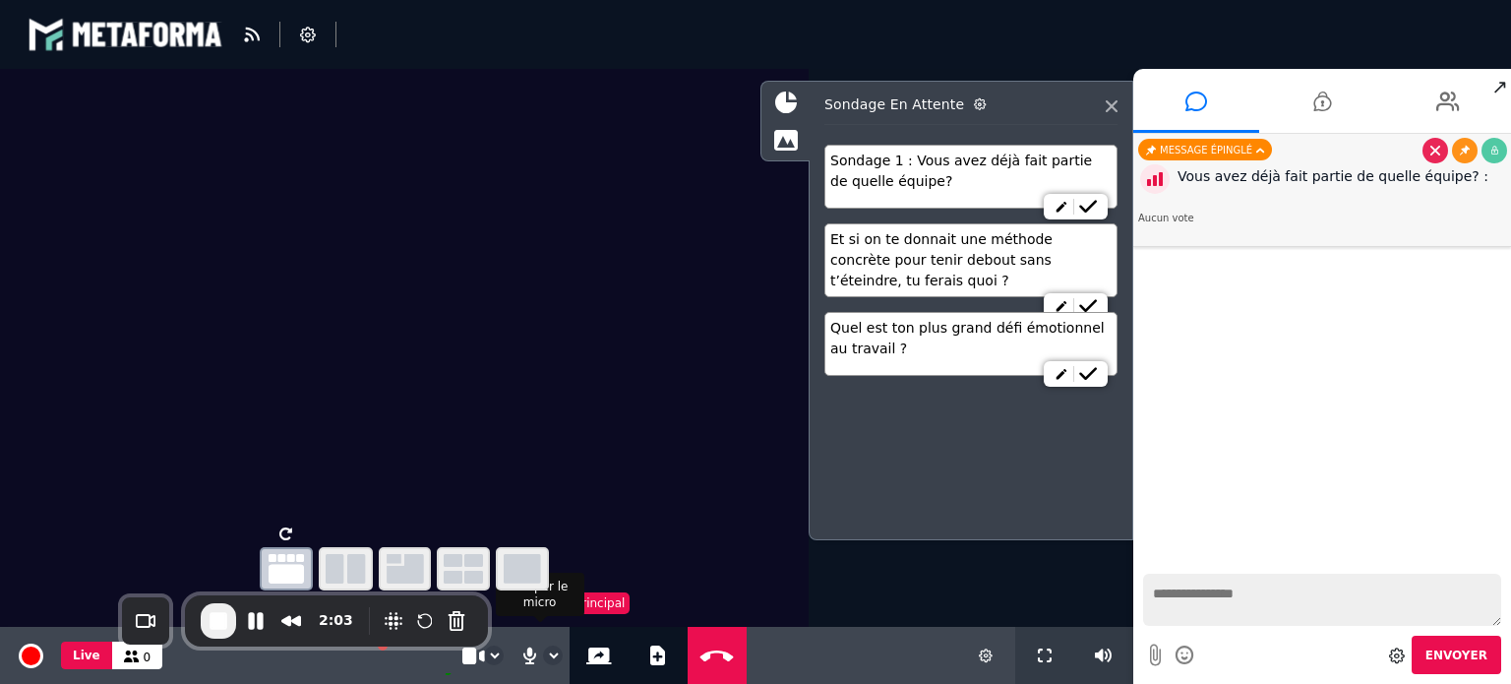
click at [525, 659] on icon at bounding box center [529, 655] width 19 height 20
click at [1431, 152] on icon at bounding box center [1435, 151] width 10 height 10
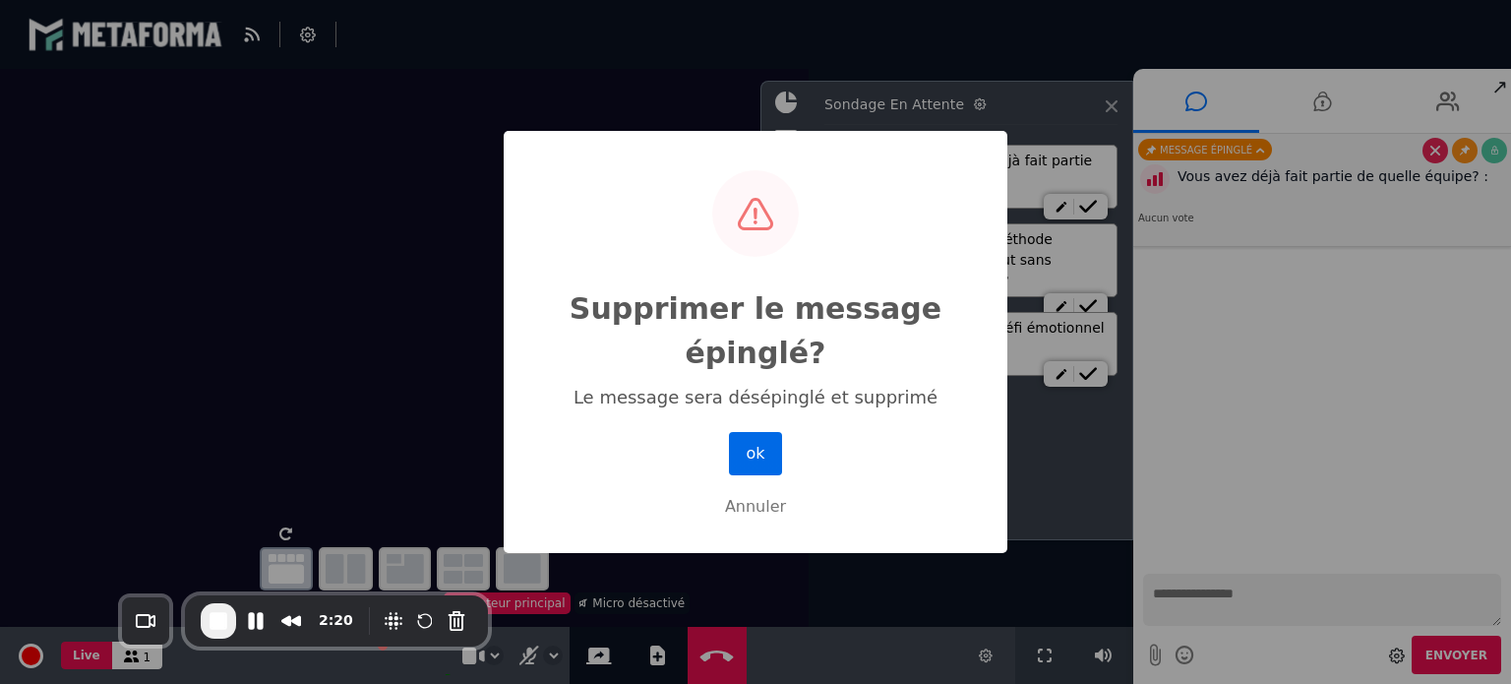
click at [759, 466] on button "ok" at bounding box center [755, 453] width 53 height 43
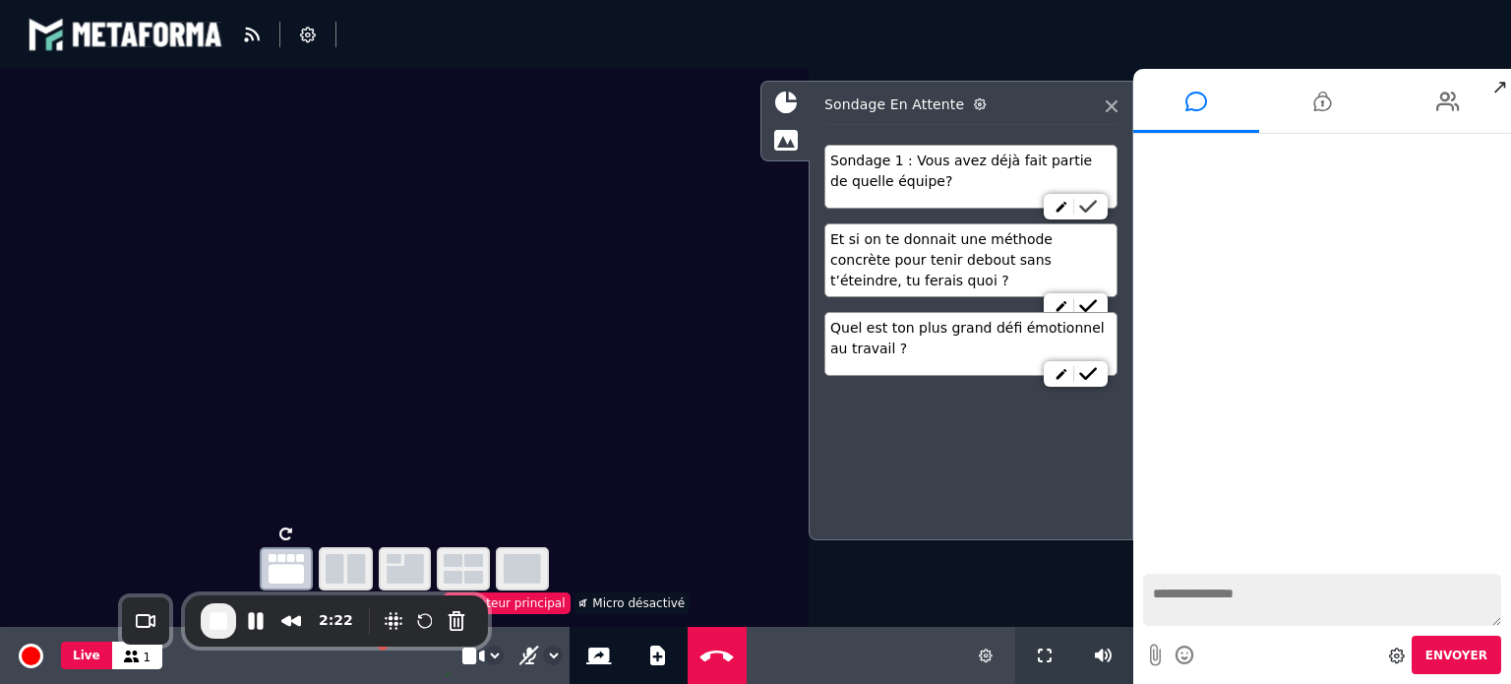
click at [1087, 209] on icon at bounding box center [1088, 207] width 18 height 14
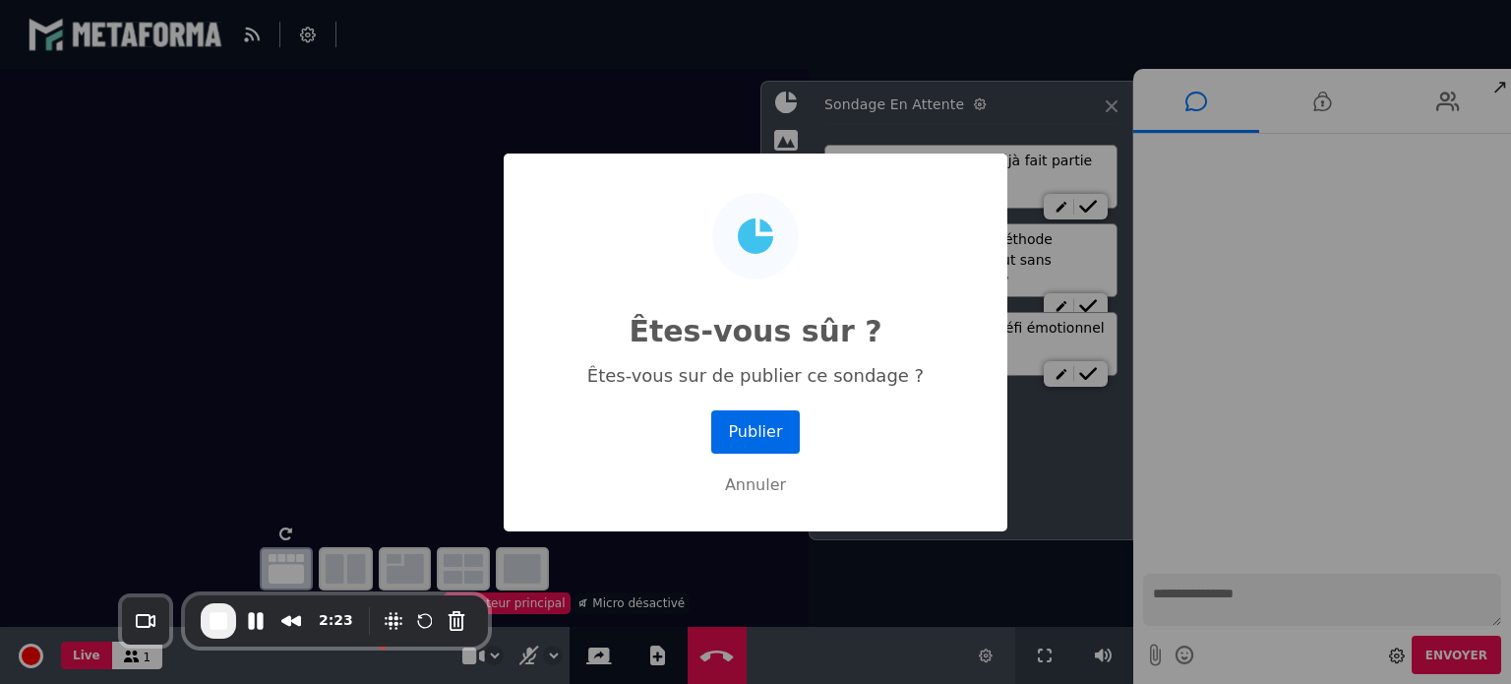
click at [768, 428] on button "Publier" at bounding box center [755, 431] width 89 height 43
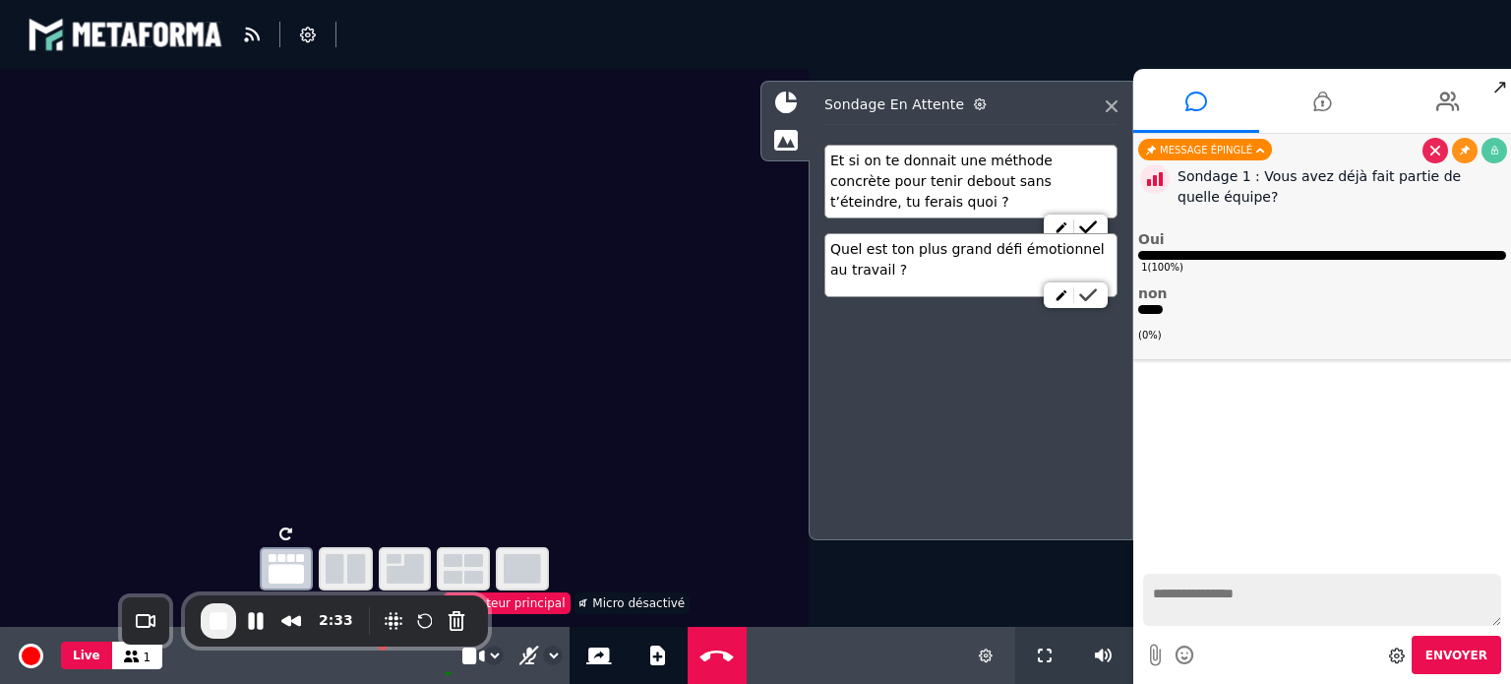
click at [1088, 297] on icon at bounding box center [1088, 295] width 18 height 14
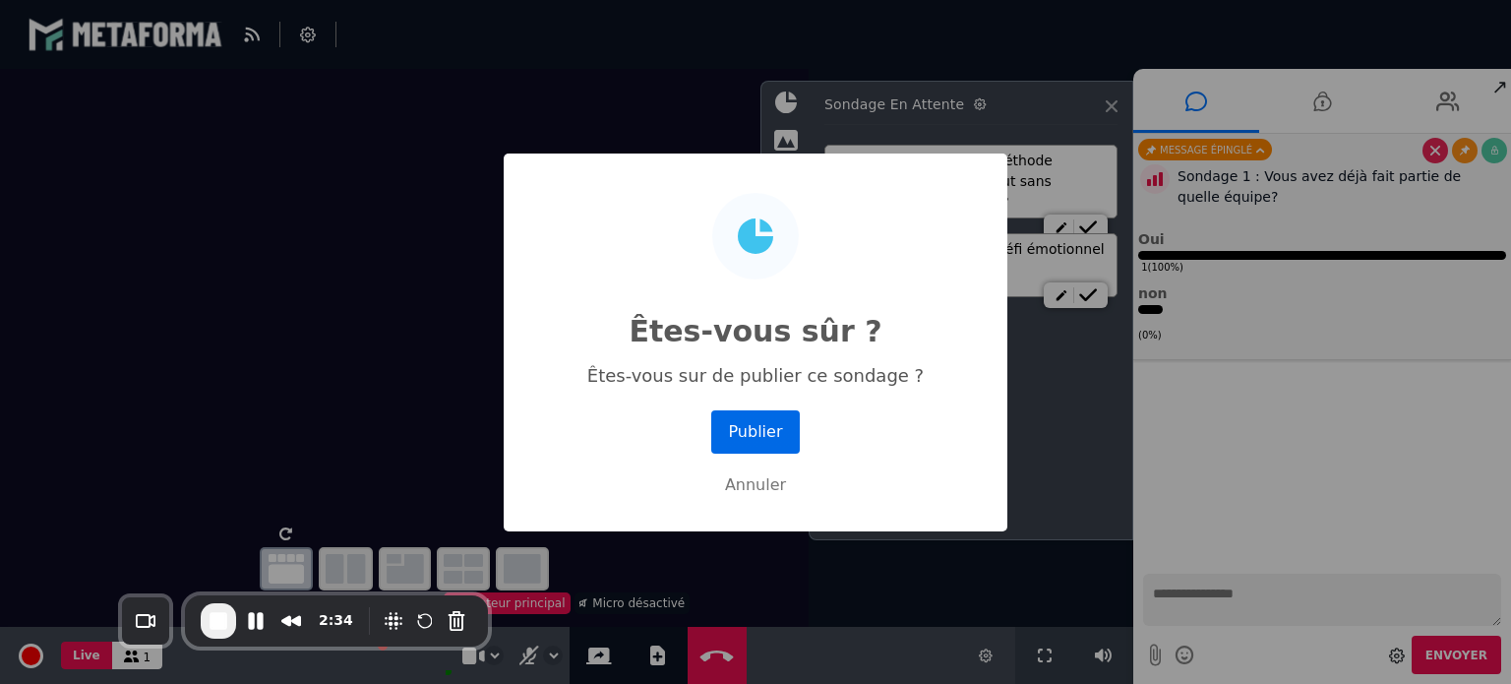
click at [767, 424] on button "Publier" at bounding box center [755, 431] width 89 height 43
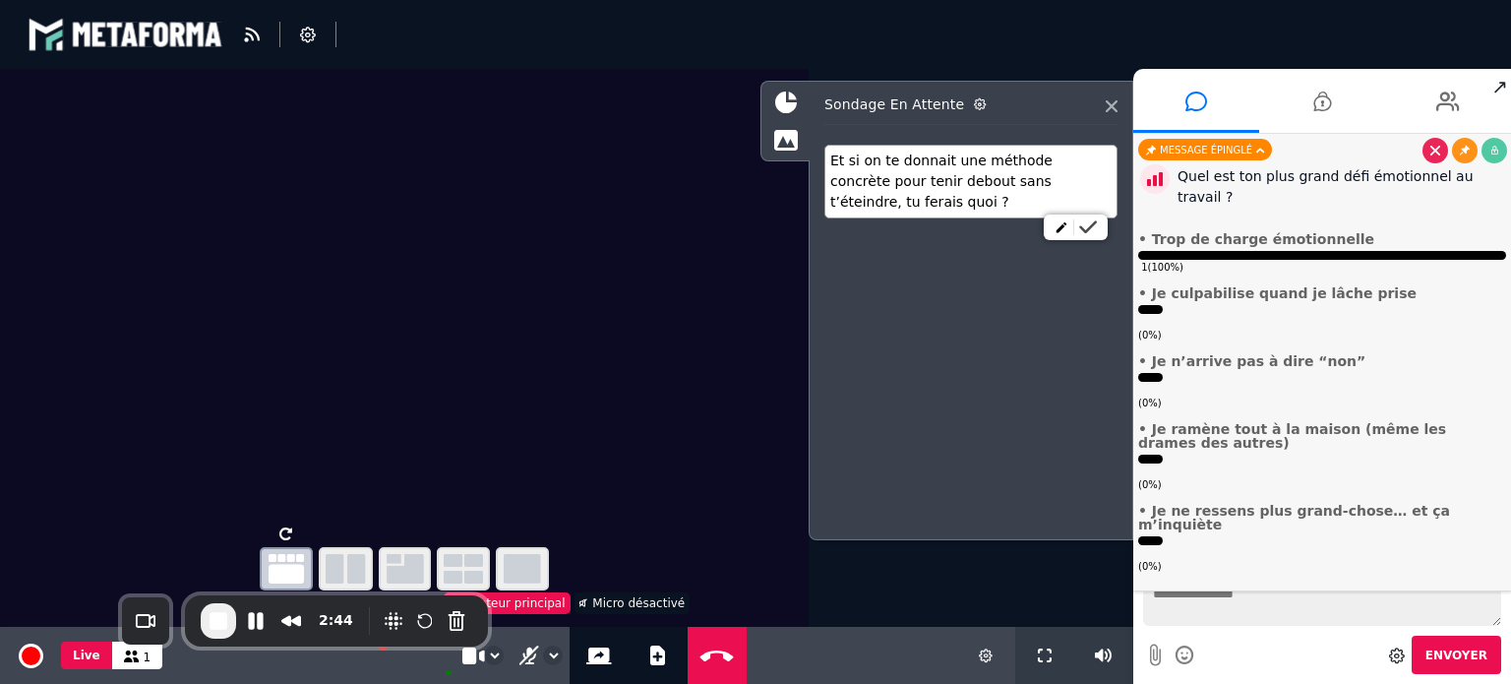
click at [1091, 225] on icon at bounding box center [1088, 227] width 18 height 14
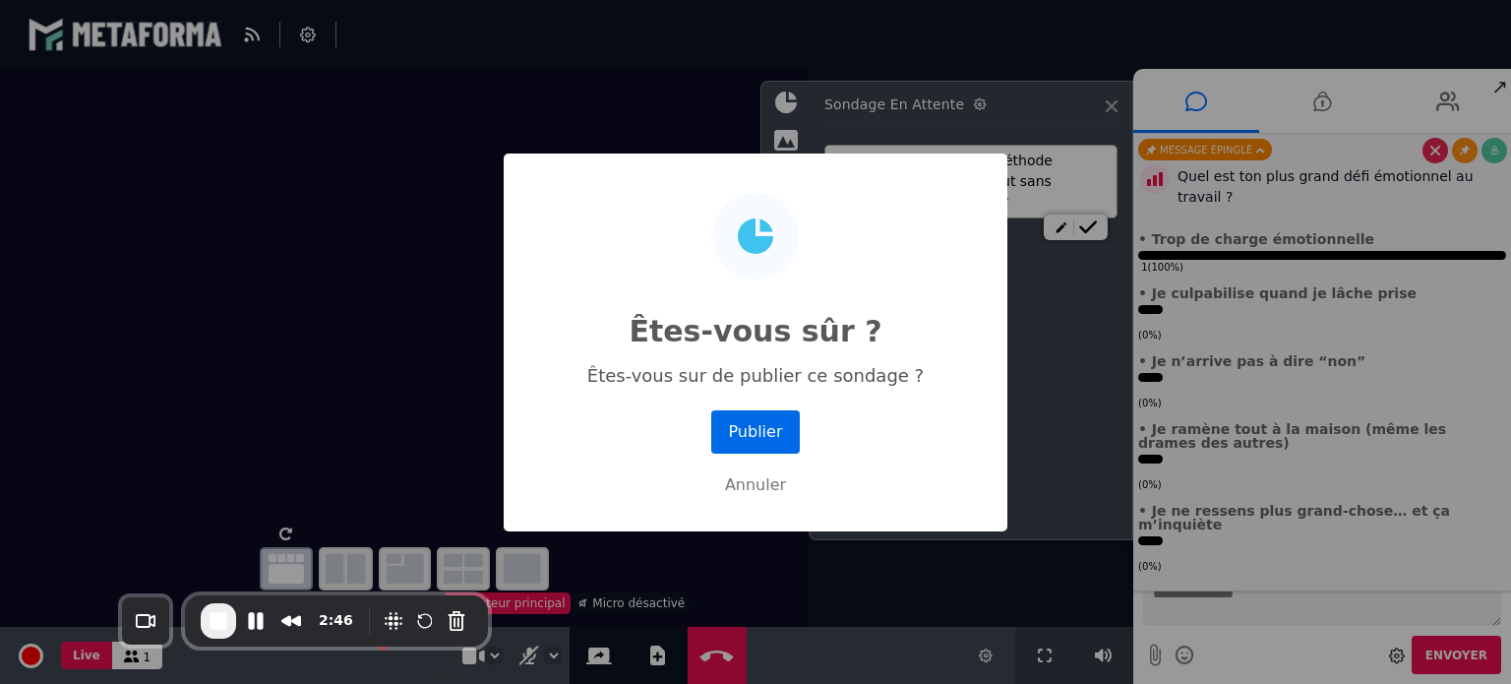
click at [767, 423] on button "Publier" at bounding box center [755, 431] width 89 height 43
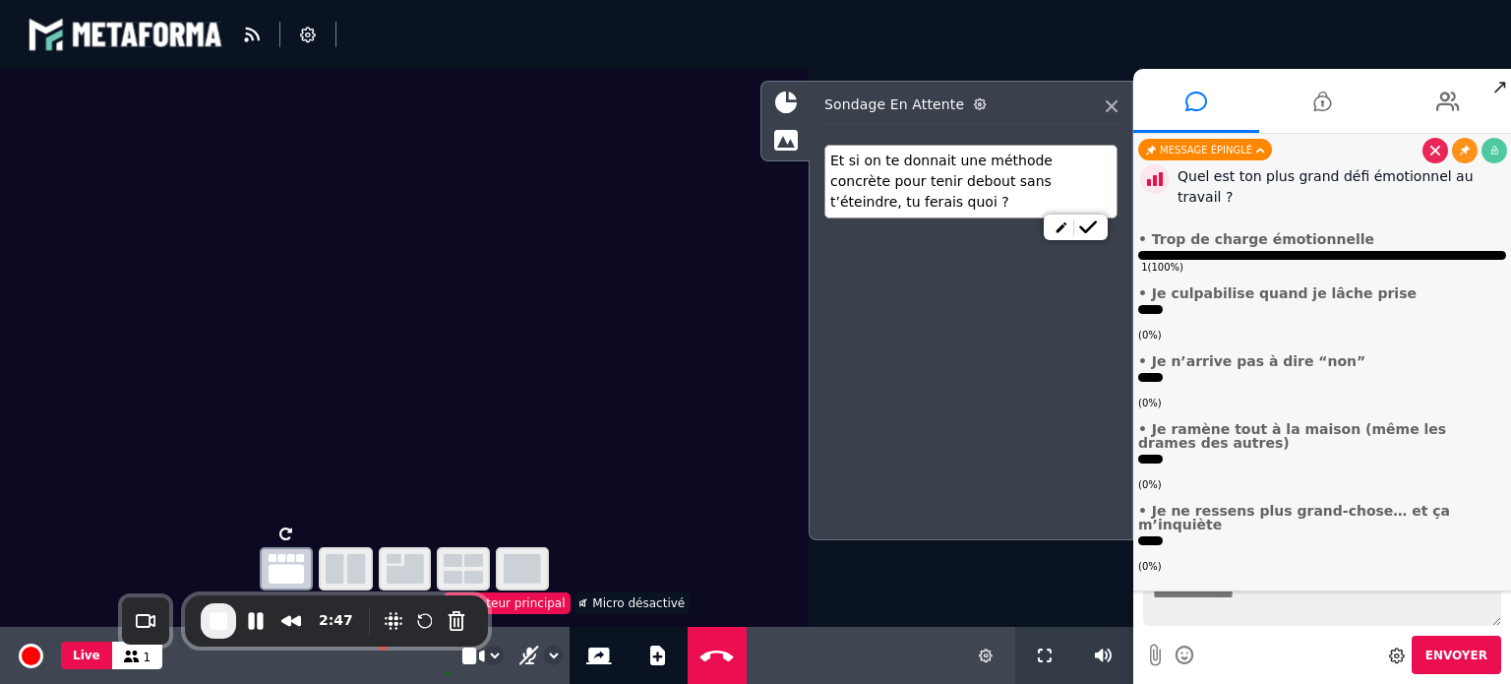
scroll to position [165, 0]
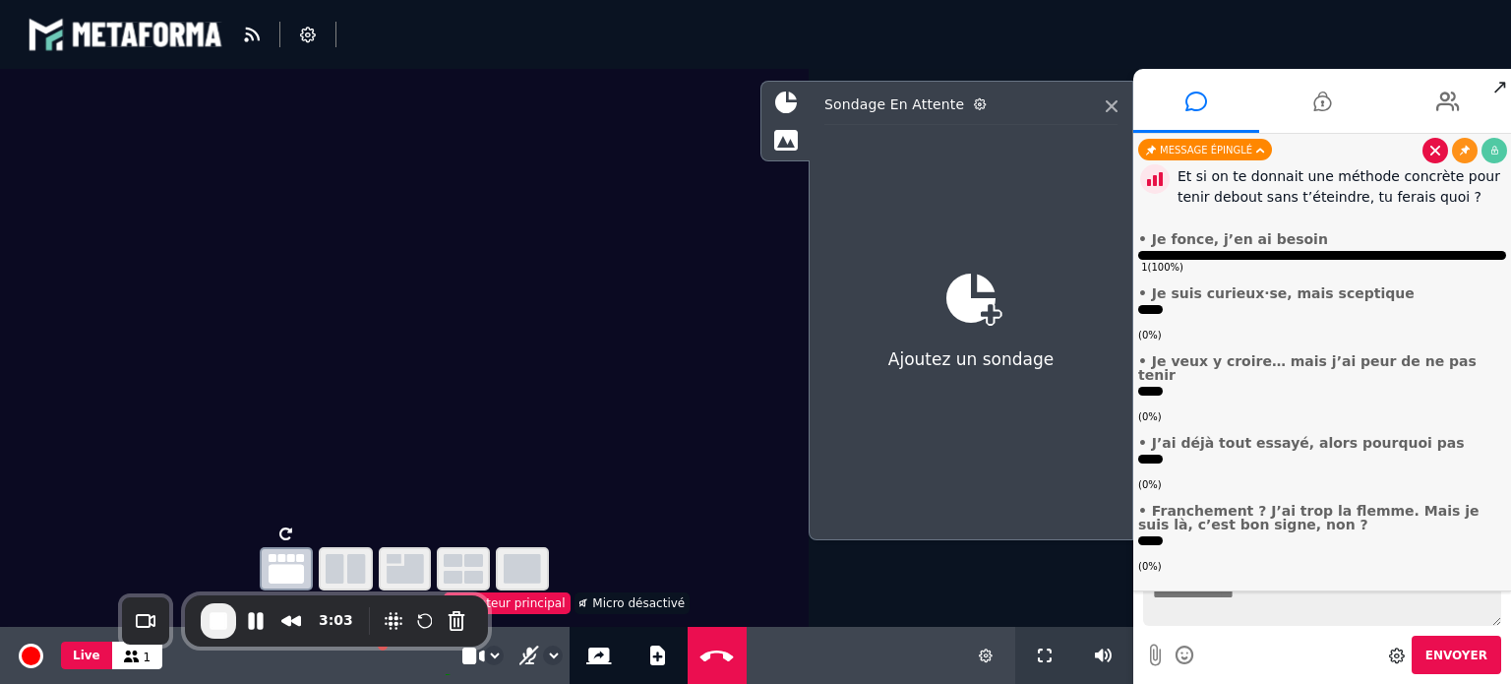
click at [1433, 154] on icon at bounding box center [1435, 151] width 10 height 10
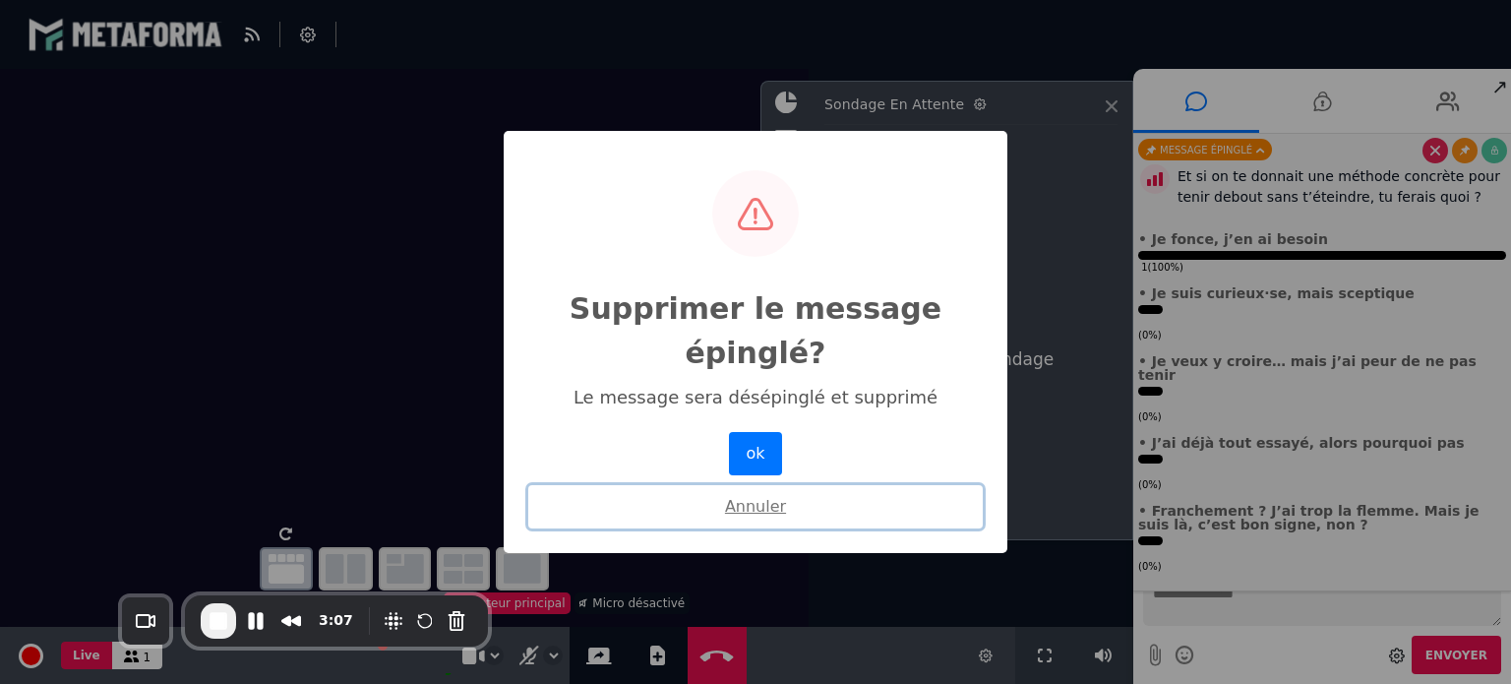
click at [771, 520] on button "Annuler" at bounding box center [755, 506] width 454 height 43
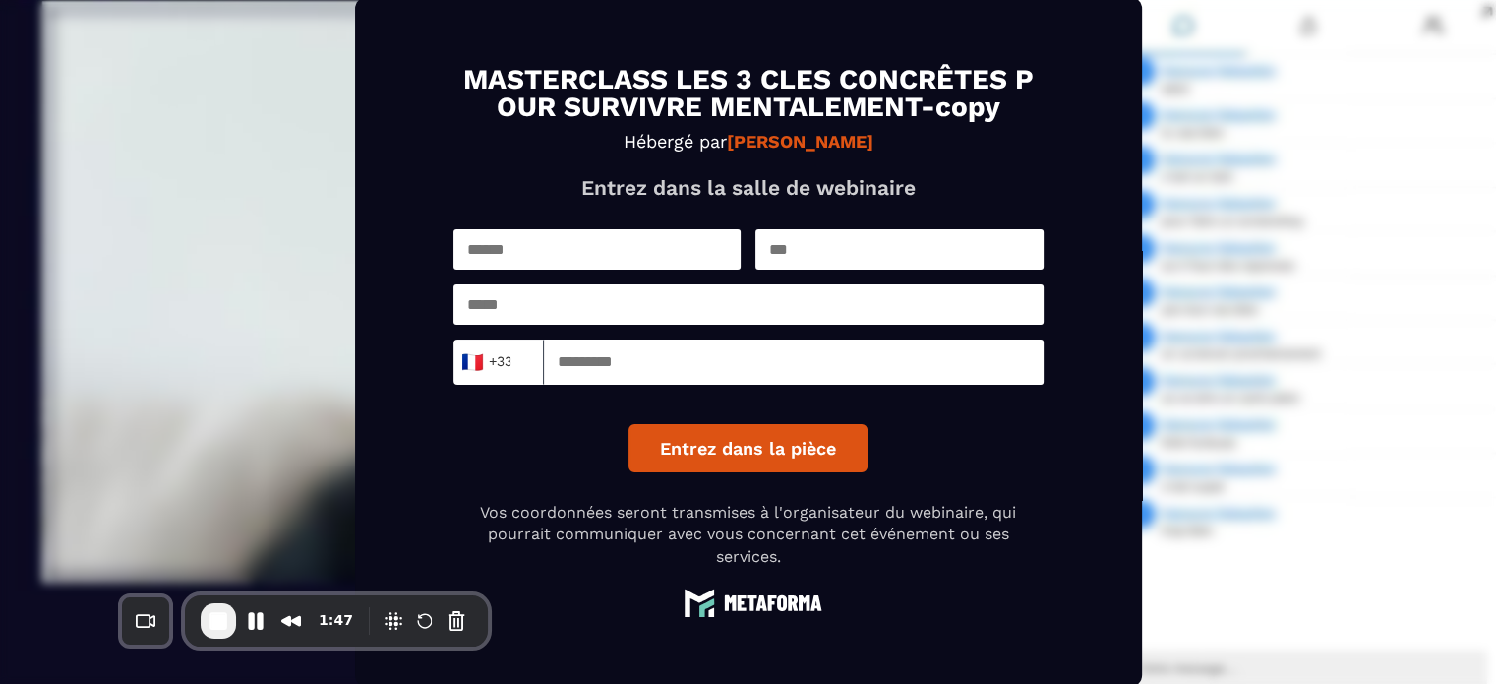
click at [598, 249] on input "text" at bounding box center [597, 249] width 288 height 40
type input "*********"
type input "*******"
type input "**********"
click at [614, 342] on input at bounding box center [794, 361] width 500 height 45
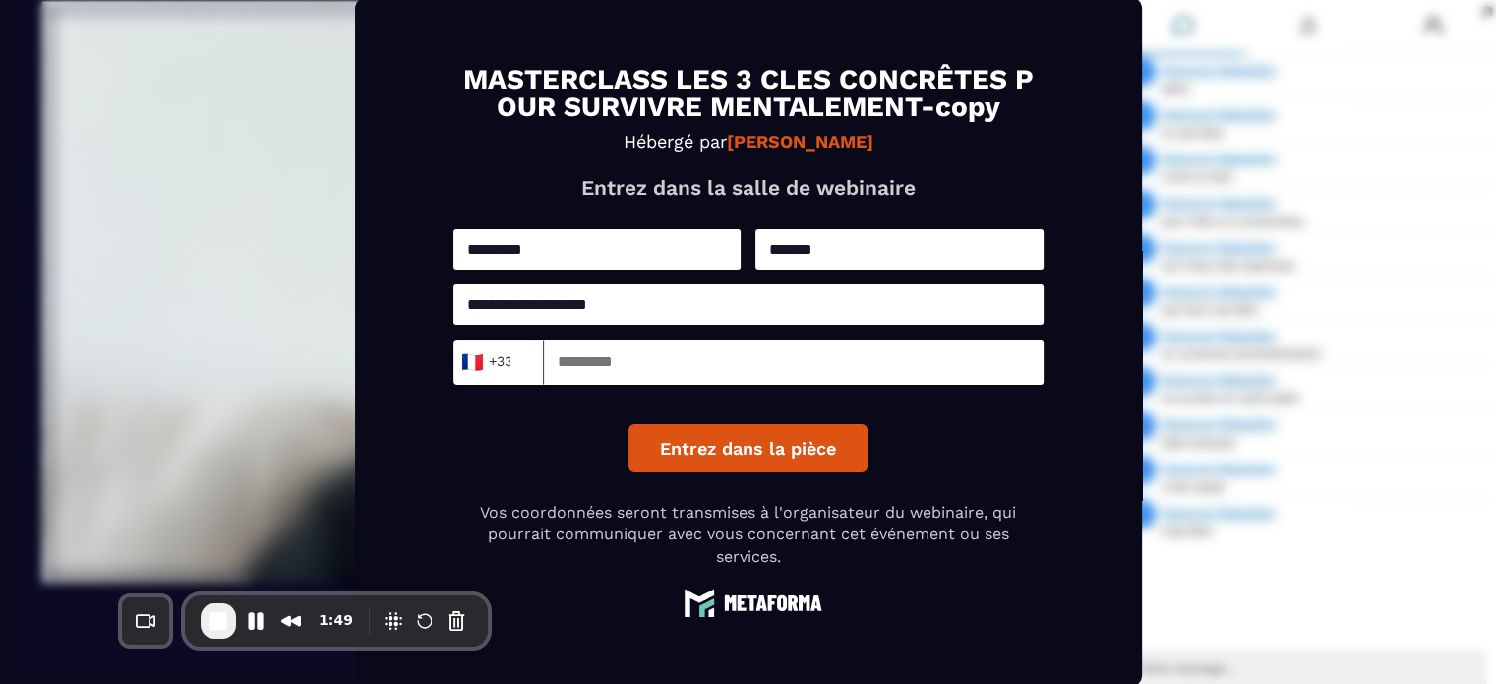
type input "*********"
click at [697, 438] on button "Entrez dans la pièce" at bounding box center [747, 448] width 239 height 48
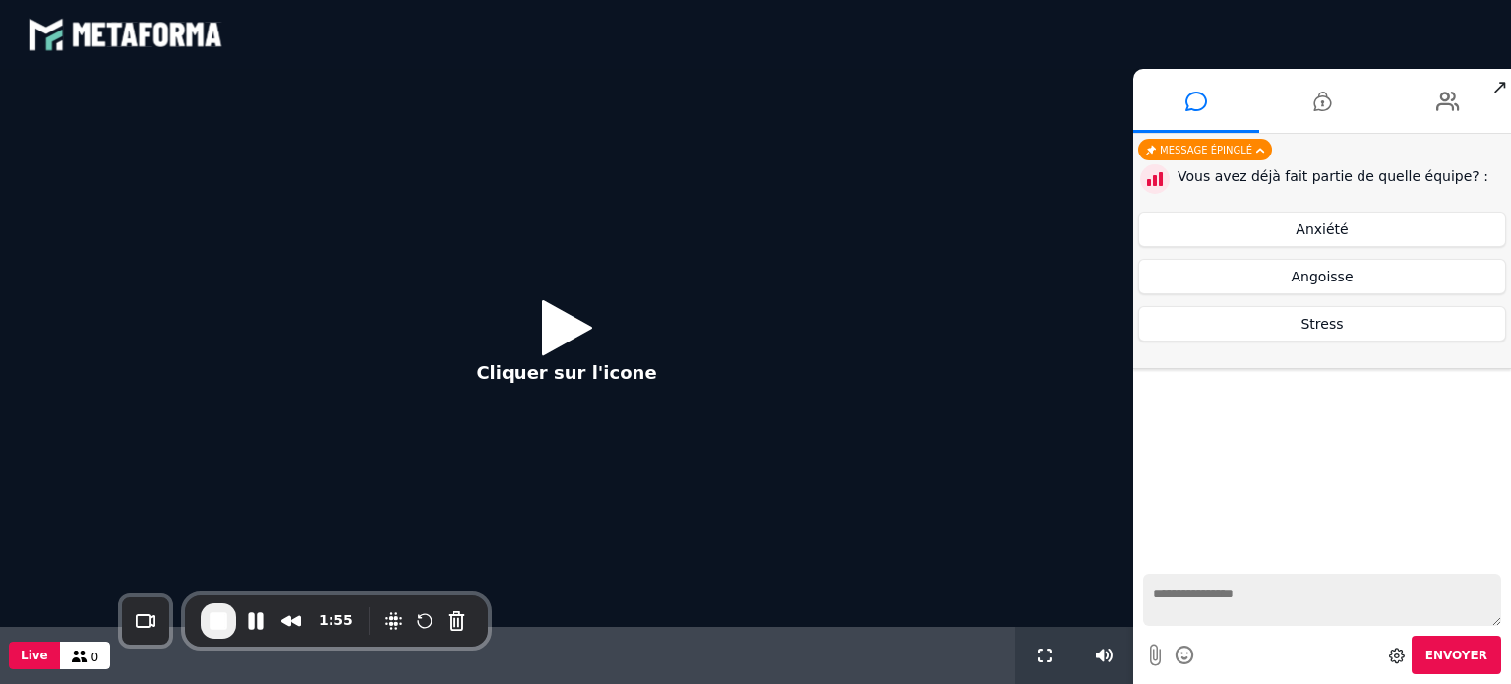
click at [508, 323] on button "Cliquer sur l'icone" at bounding box center [565, 347] width 219 height 127
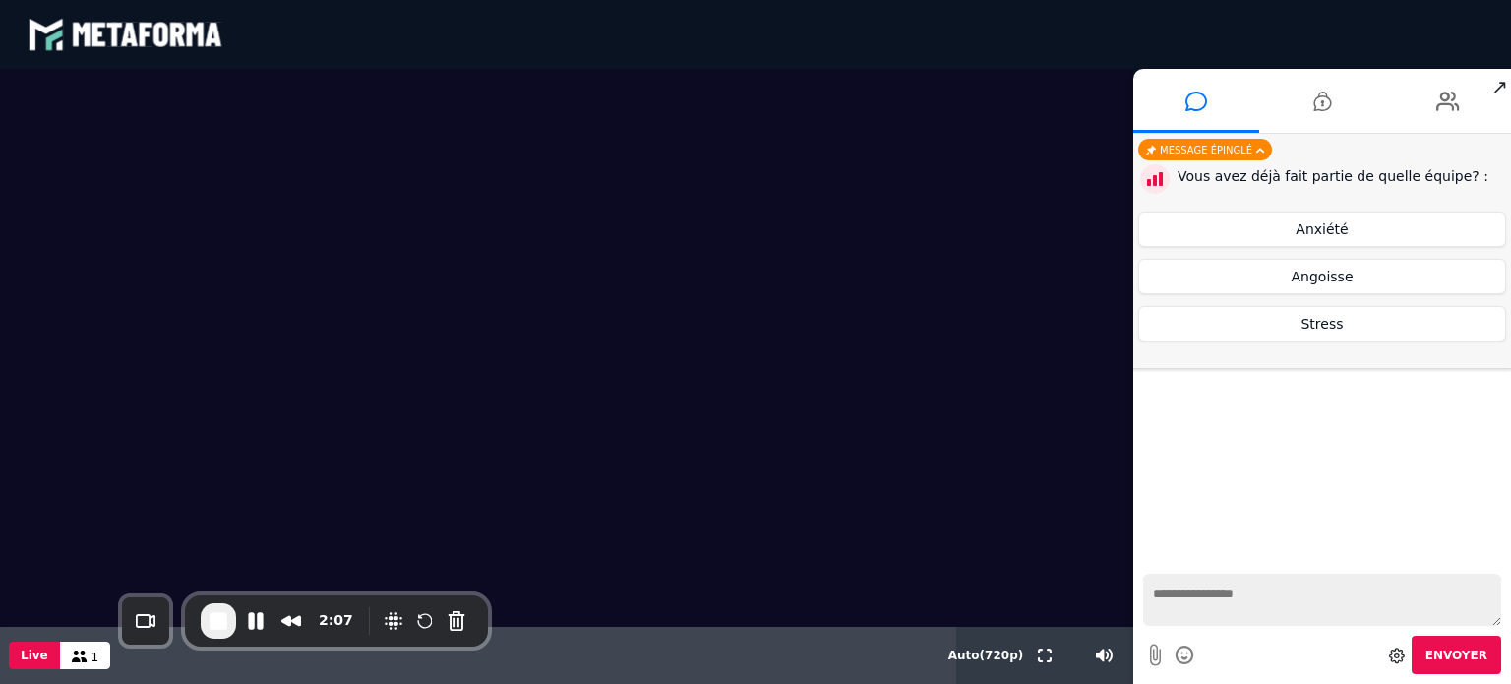
click at [1216, 148] on div "Message épinglé" at bounding box center [1205, 150] width 134 height 22
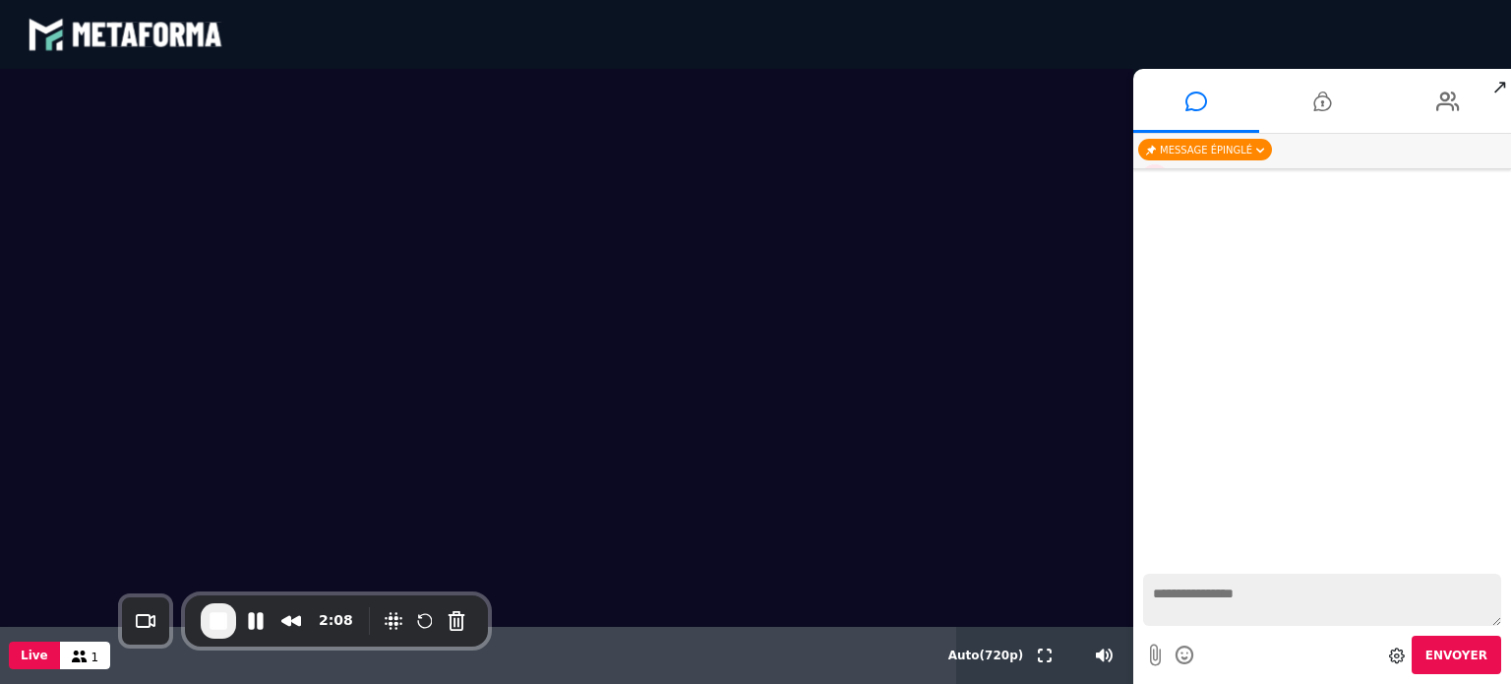
click at [1216, 148] on div "Message épinglé" at bounding box center [1205, 150] width 134 height 22
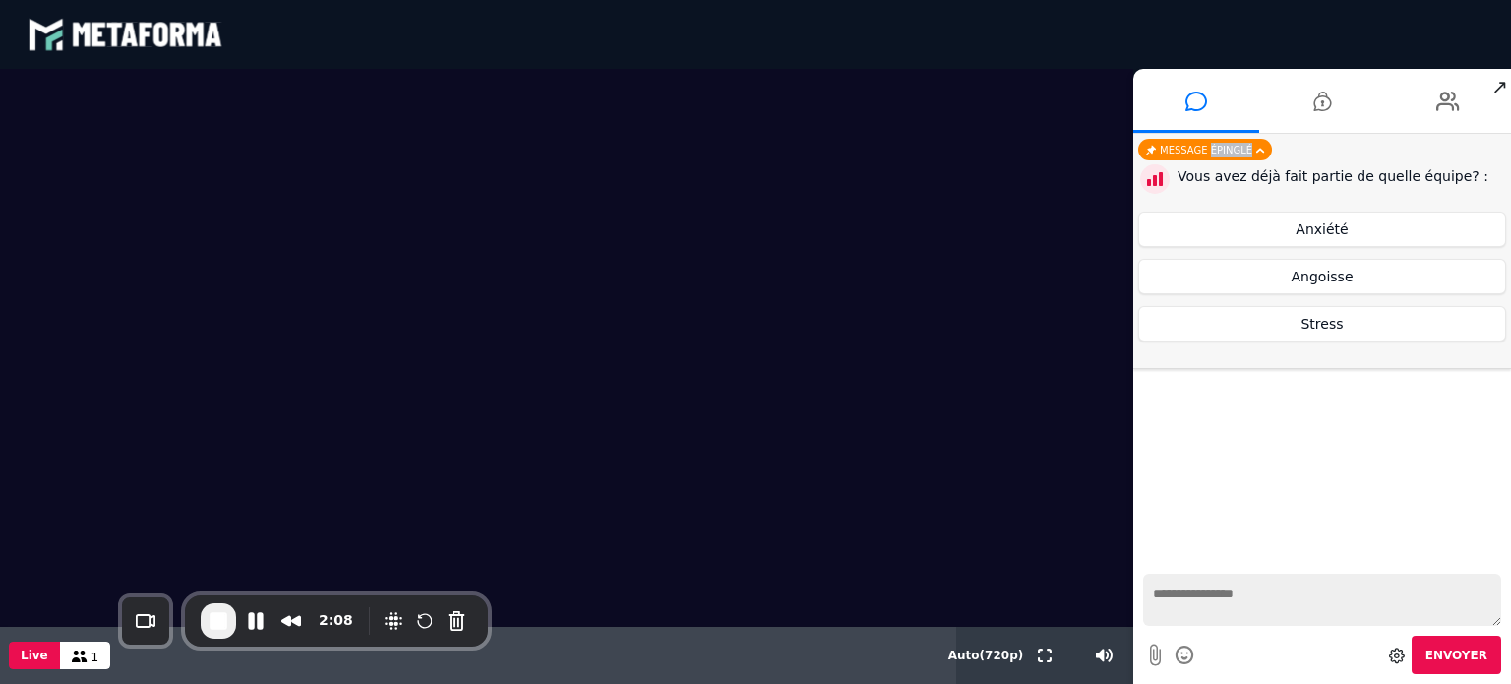
click at [1216, 148] on div "Message épinglé" at bounding box center [1205, 150] width 134 height 22
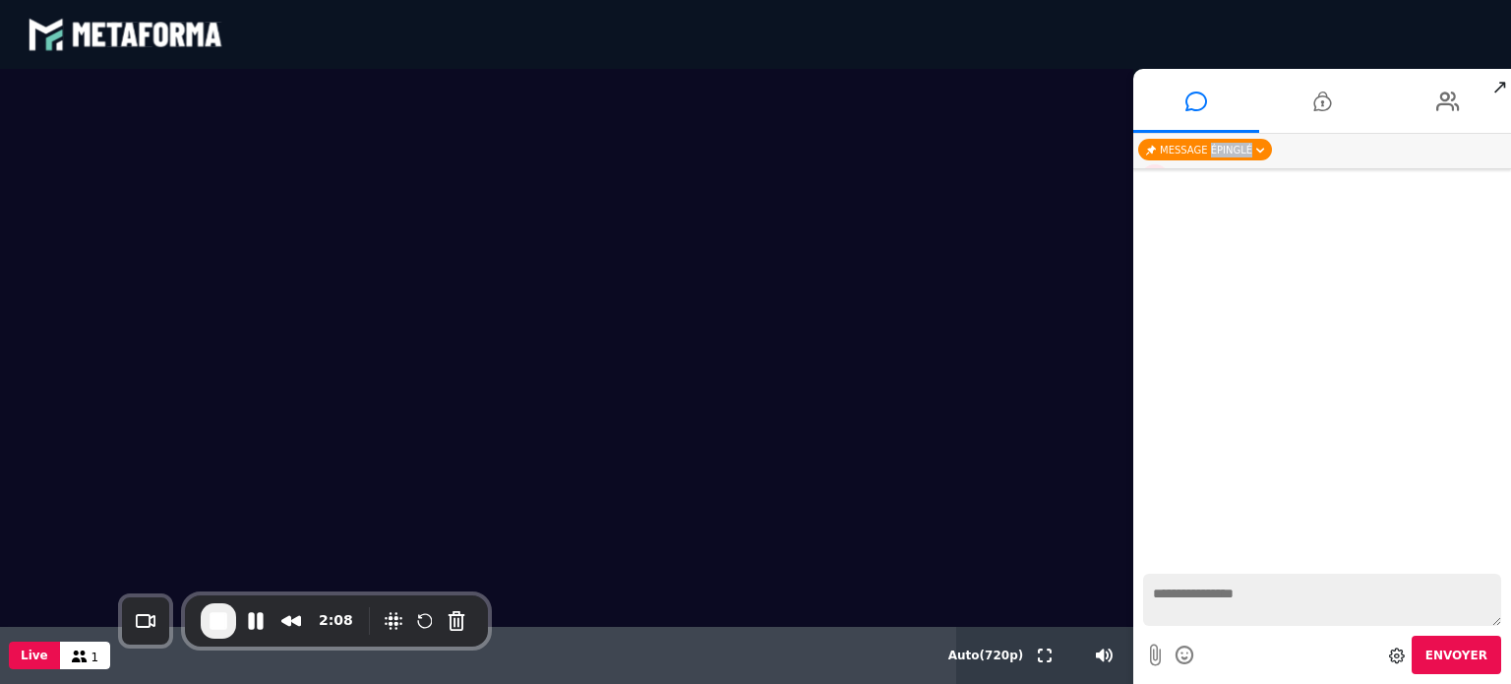
click at [1216, 148] on div "Message épinglé" at bounding box center [1205, 150] width 134 height 22
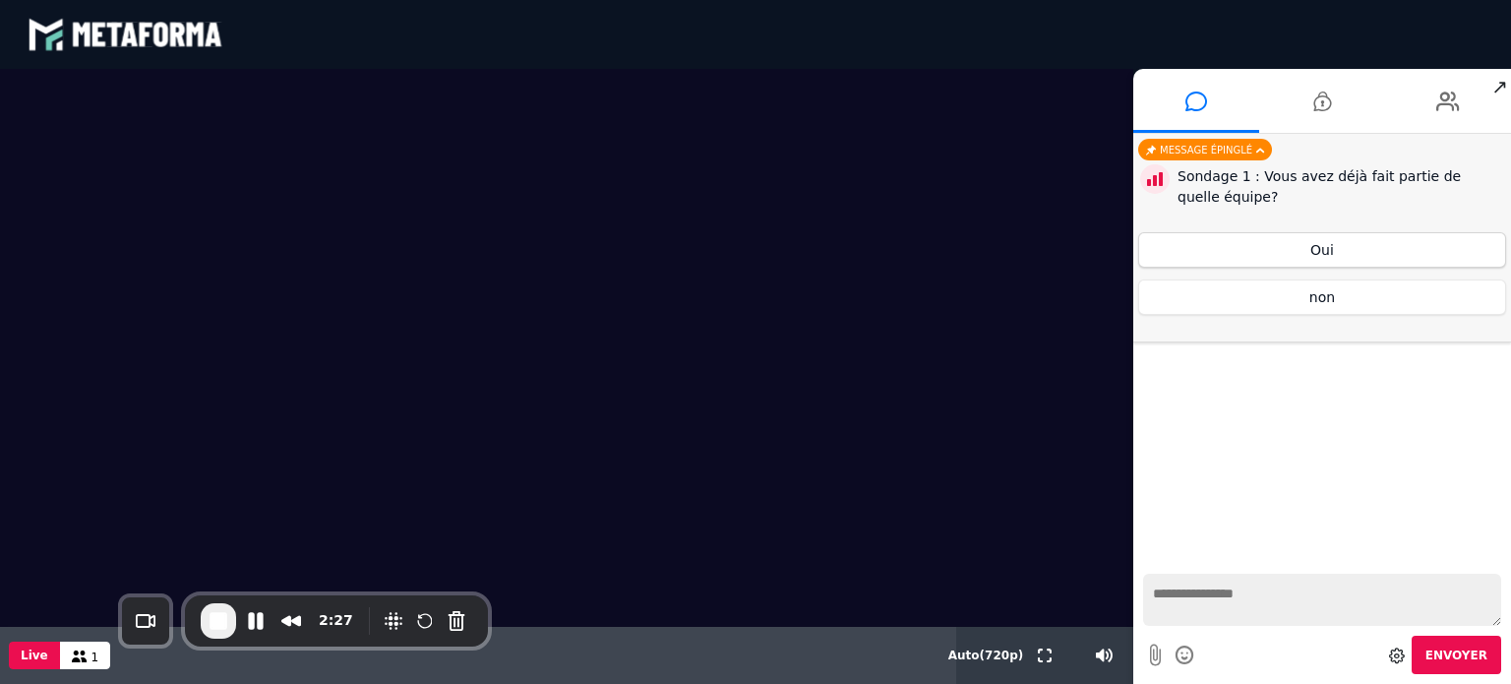
click at [1227, 254] on button "Oui" at bounding box center [1322, 249] width 368 height 35
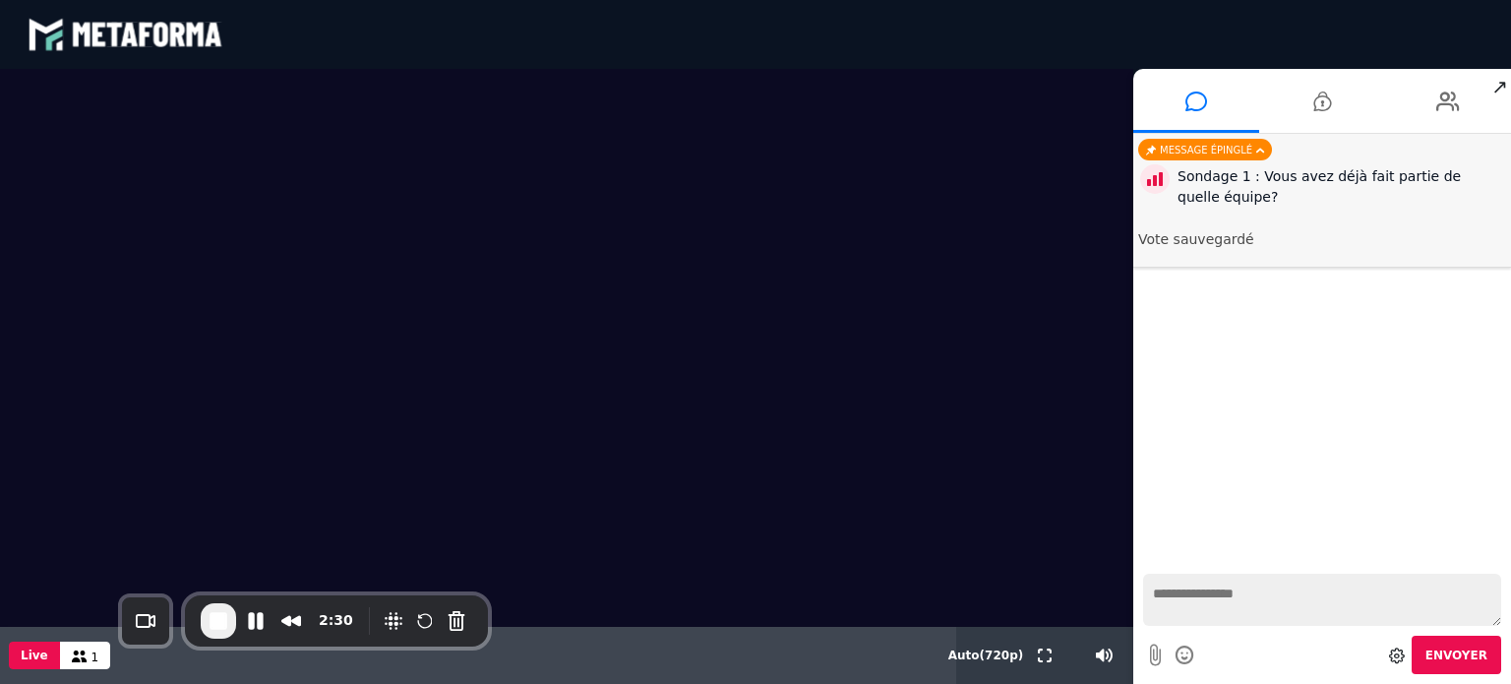
click at [1197, 249] on li "Message épinglé Sondage 1 : Vous avez déjà fait partie de quelle équipe? Vote s…" at bounding box center [1322, 201] width 378 height 134
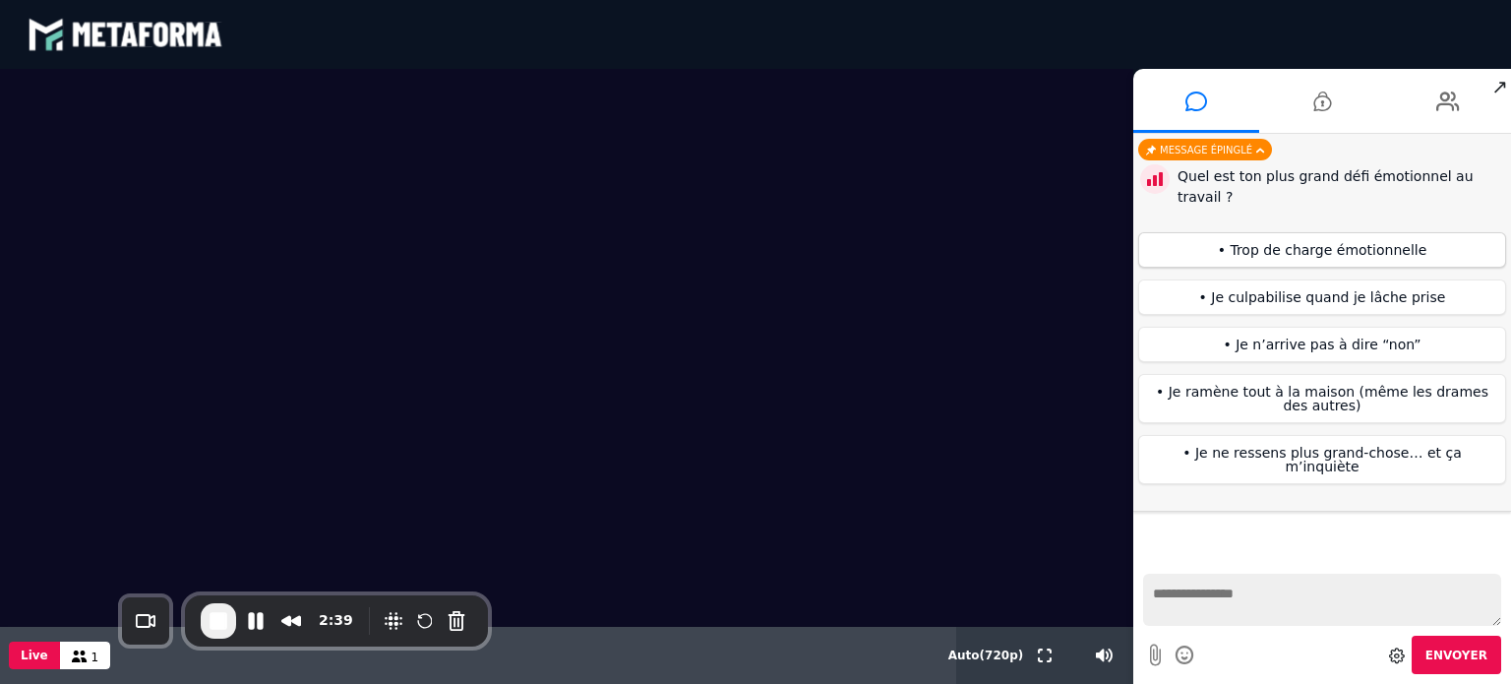
click at [1278, 238] on button "• Trop de charge émotionnelle" at bounding box center [1322, 249] width 368 height 35
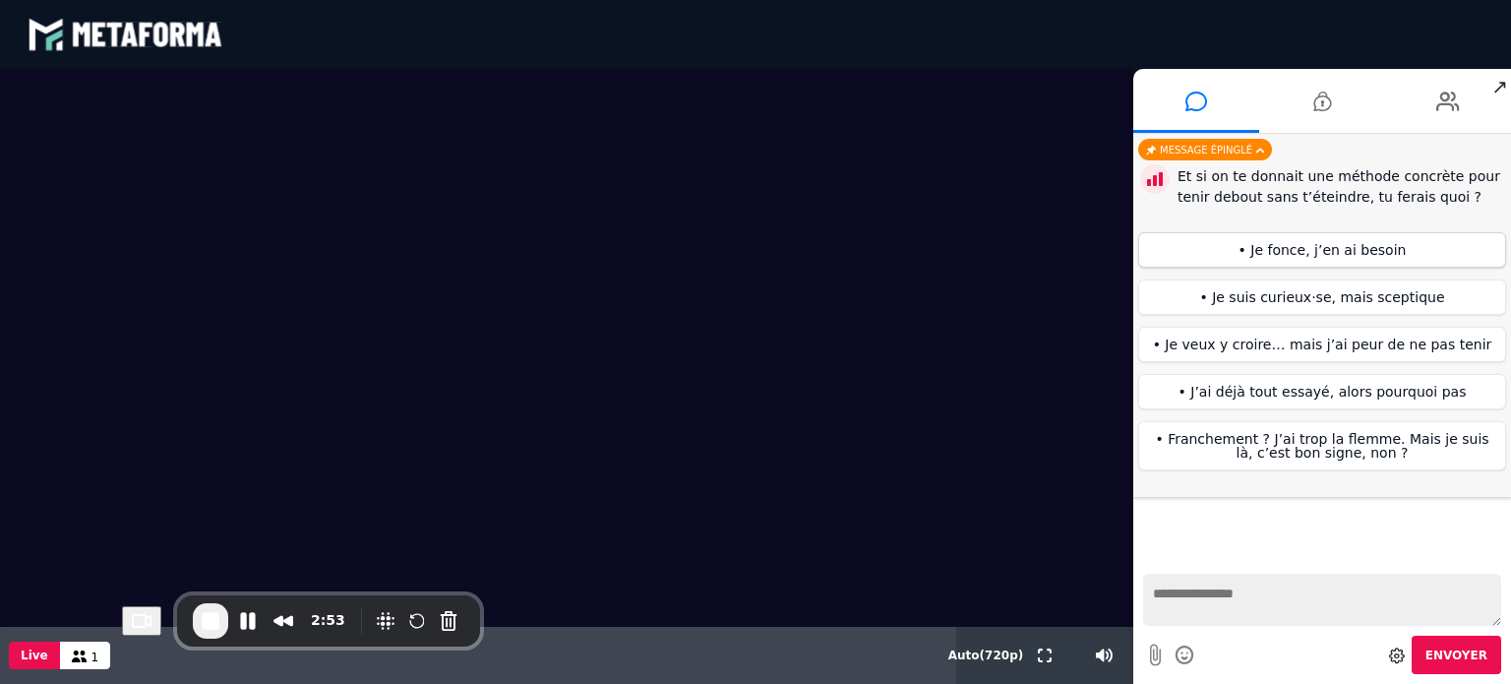
click at [1318, 239] on button "• Je fonce, j’en ai besoin" at bounding box center [1322, 249] width 368 height 35
